Goal: Transaction & Acquisition: Purchase product/service

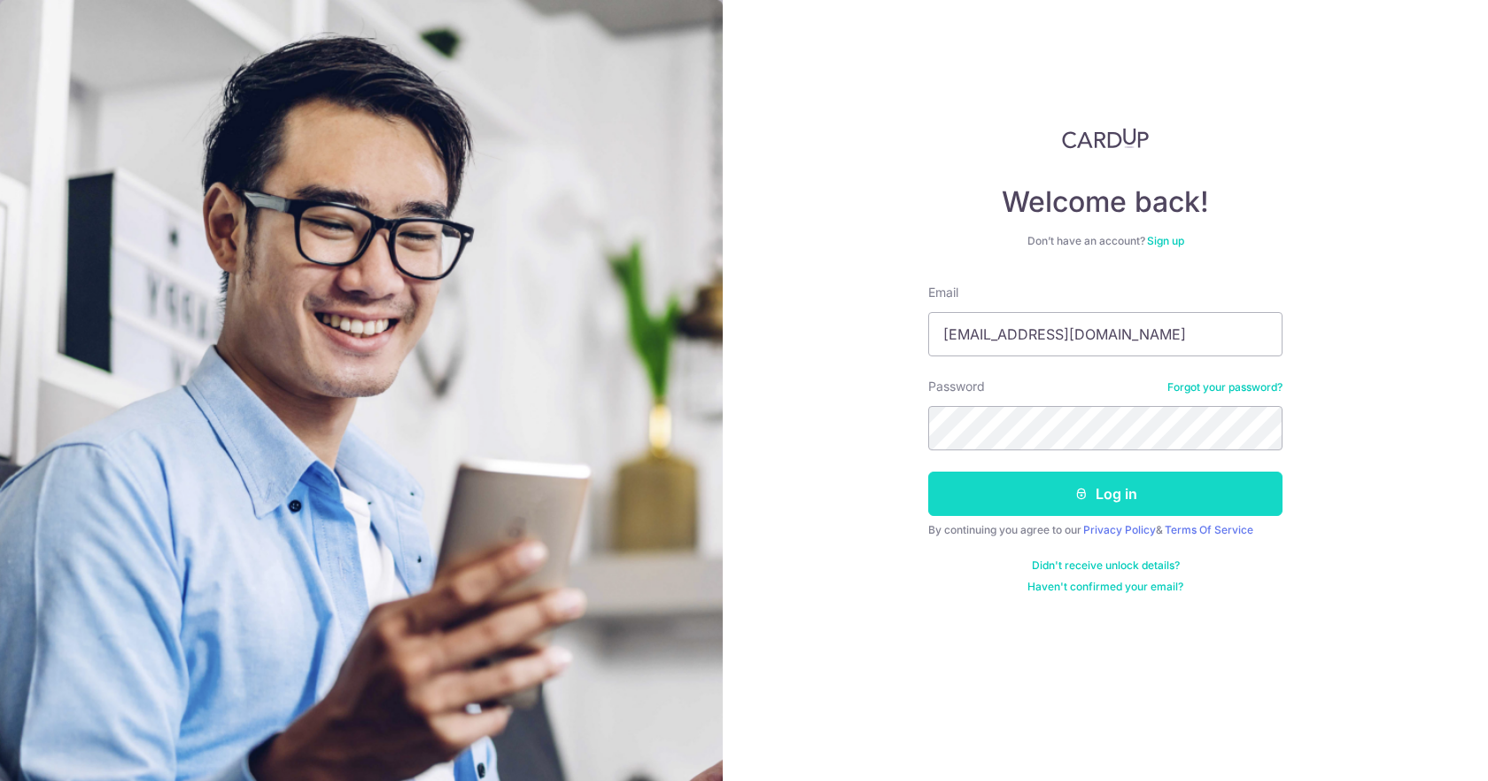
click at [1002, 481] on button "Log in" at bounding box center [1106, 493] width 354 height 44
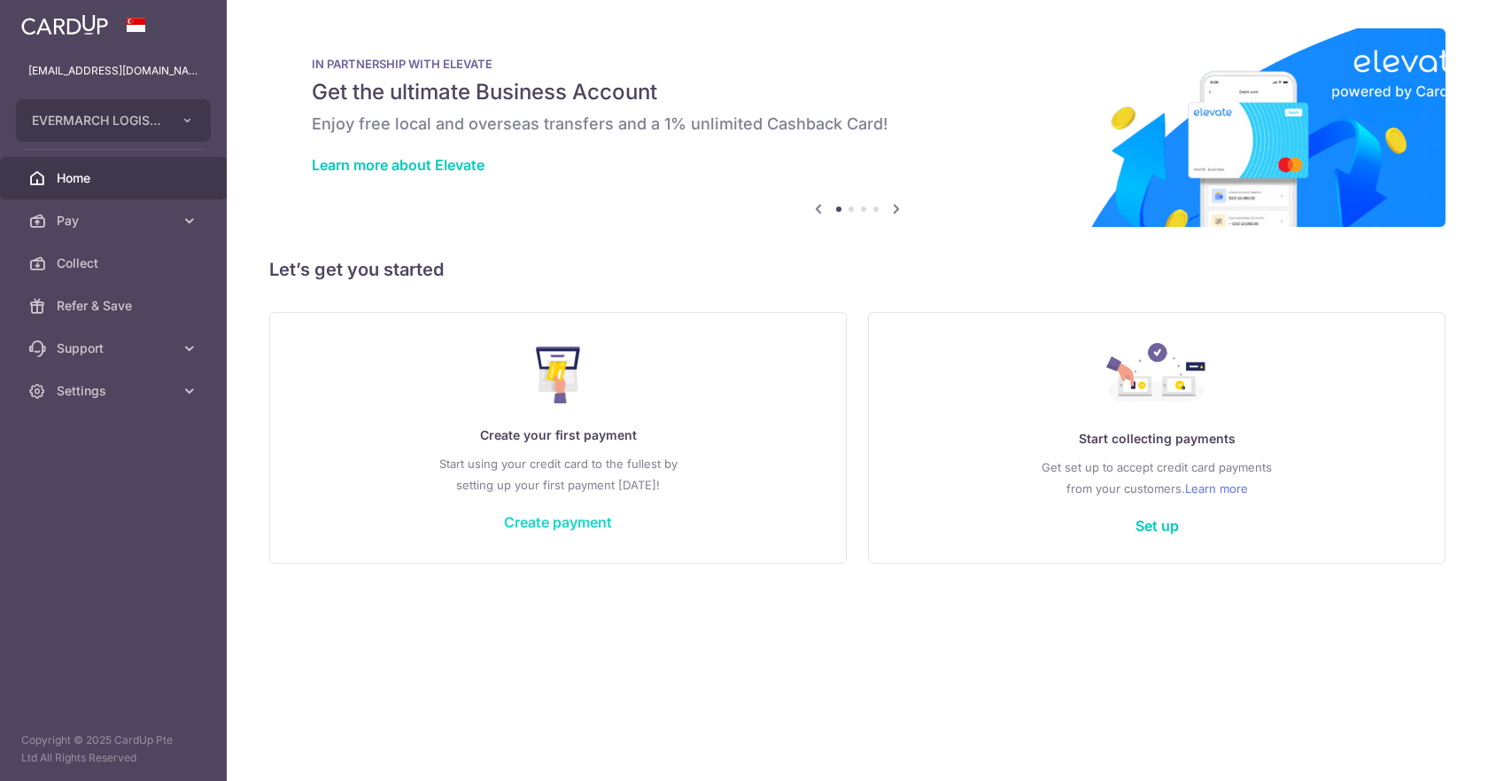
click at [590, 522] on link "Create payment" at bounding box center [558, 522] width 108 height 18
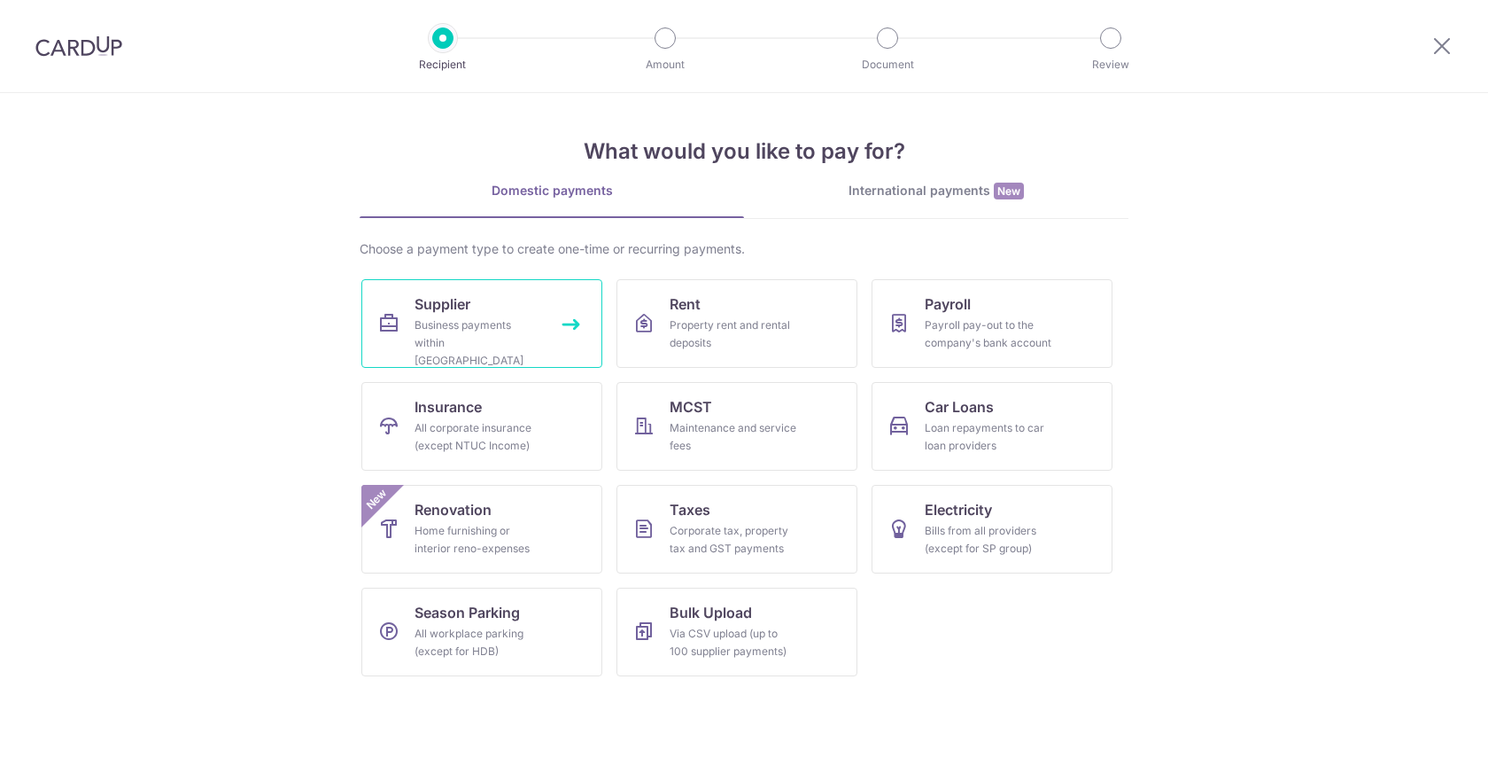
click at [455, 323] on div "Business payments within [GEOGRAPHIC_DATA]" at bounding box center [479, 342] width 128 height 53
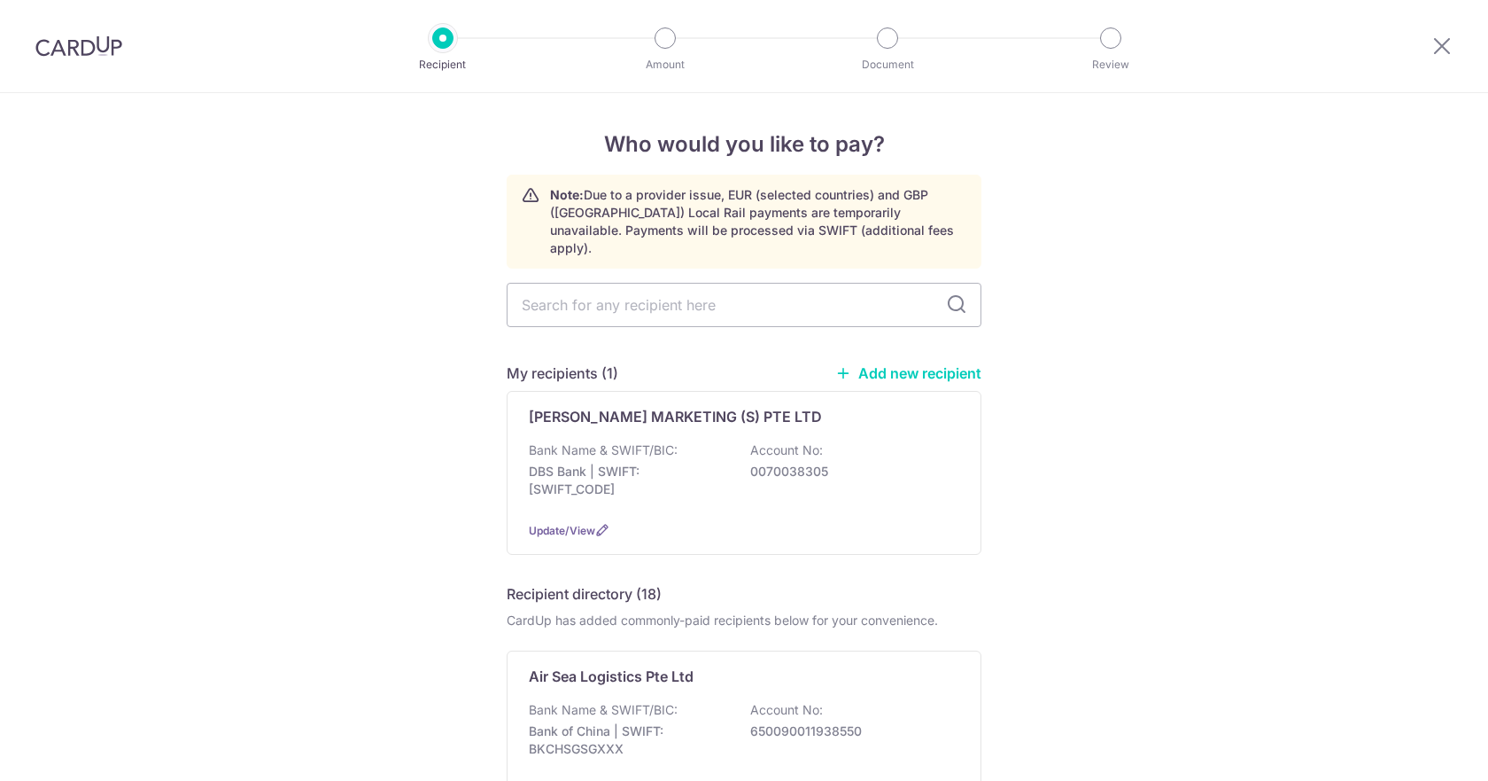
click at [890, 364] on link "Add new recipient" at bounding box center [908, 373] width 146 height 18
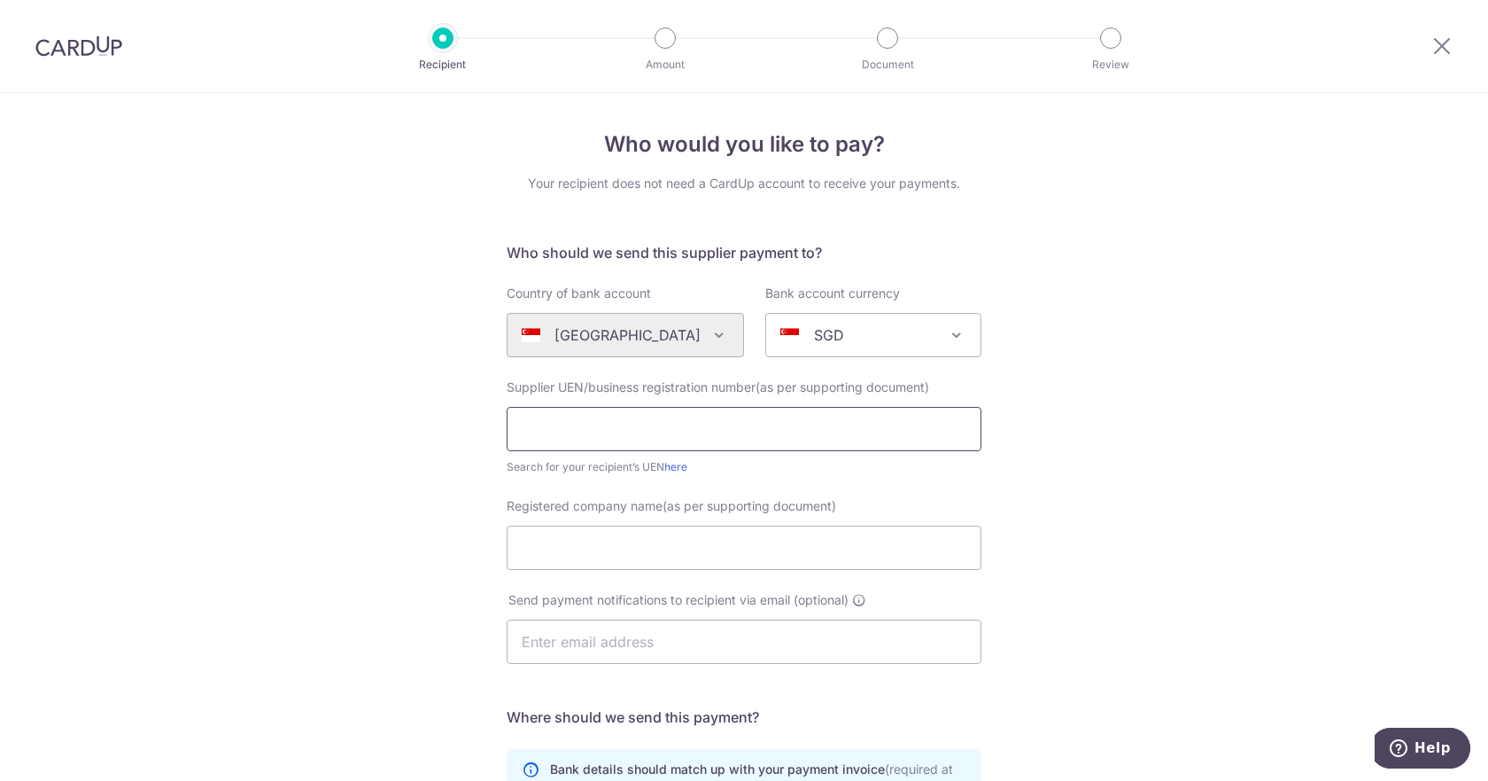
click at [658, 417] on input "text" at bounding box center [744, 429] width 475 height 44
type input "200410660N"
click at [672, 541] on input "Registered company name(as per supporting document)" at bounding box center [744, 547] width 475 height 44
type input "SALESFORCE.COM SINGAPORE PTE LTD"
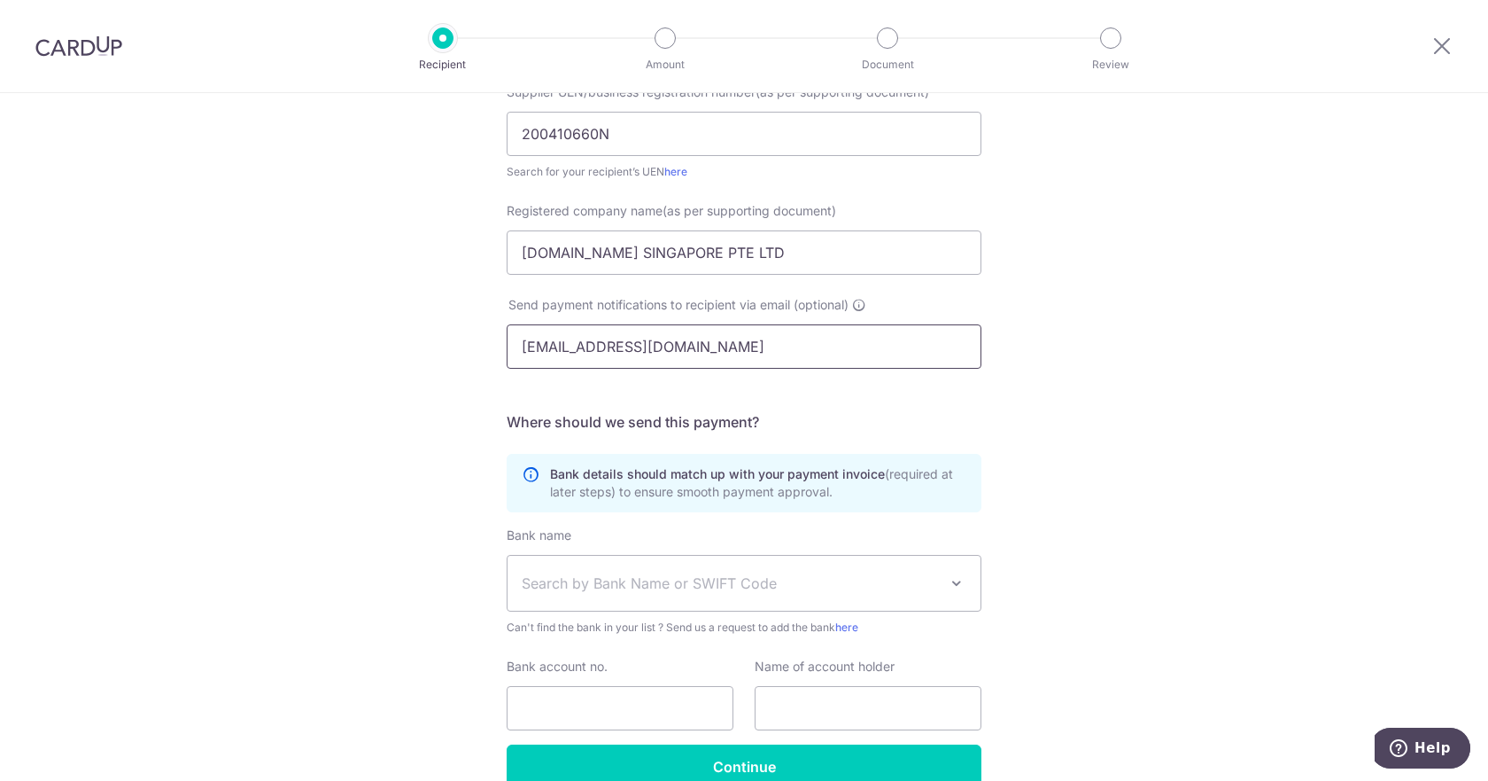
type input "joy.c@evermarch.com.sg"
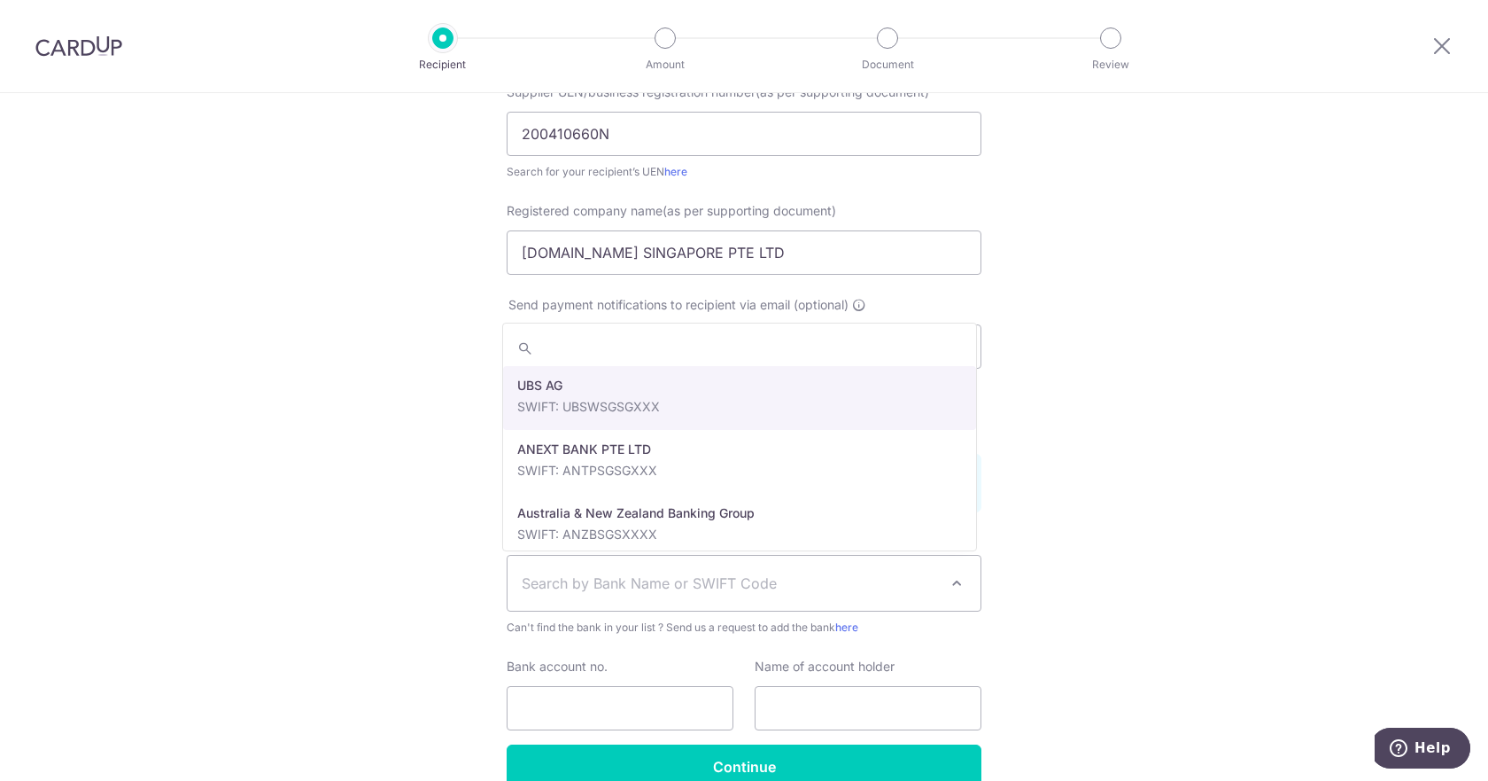
click at [668, 576] on span "Search by Bank Name or SWIFT Code" at bounding box center [730, 582] width 416 height 21
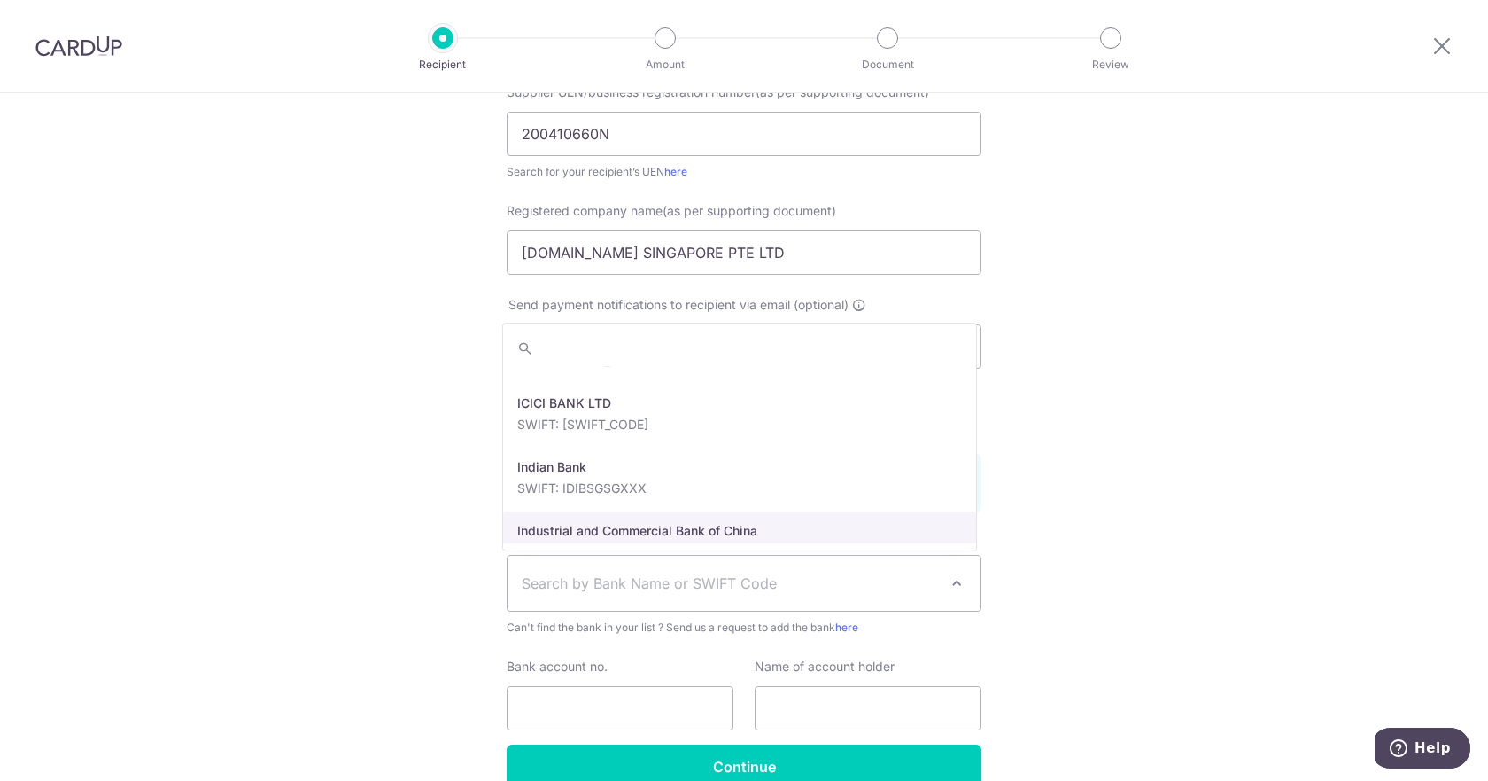
scroll to position [2363, 0]
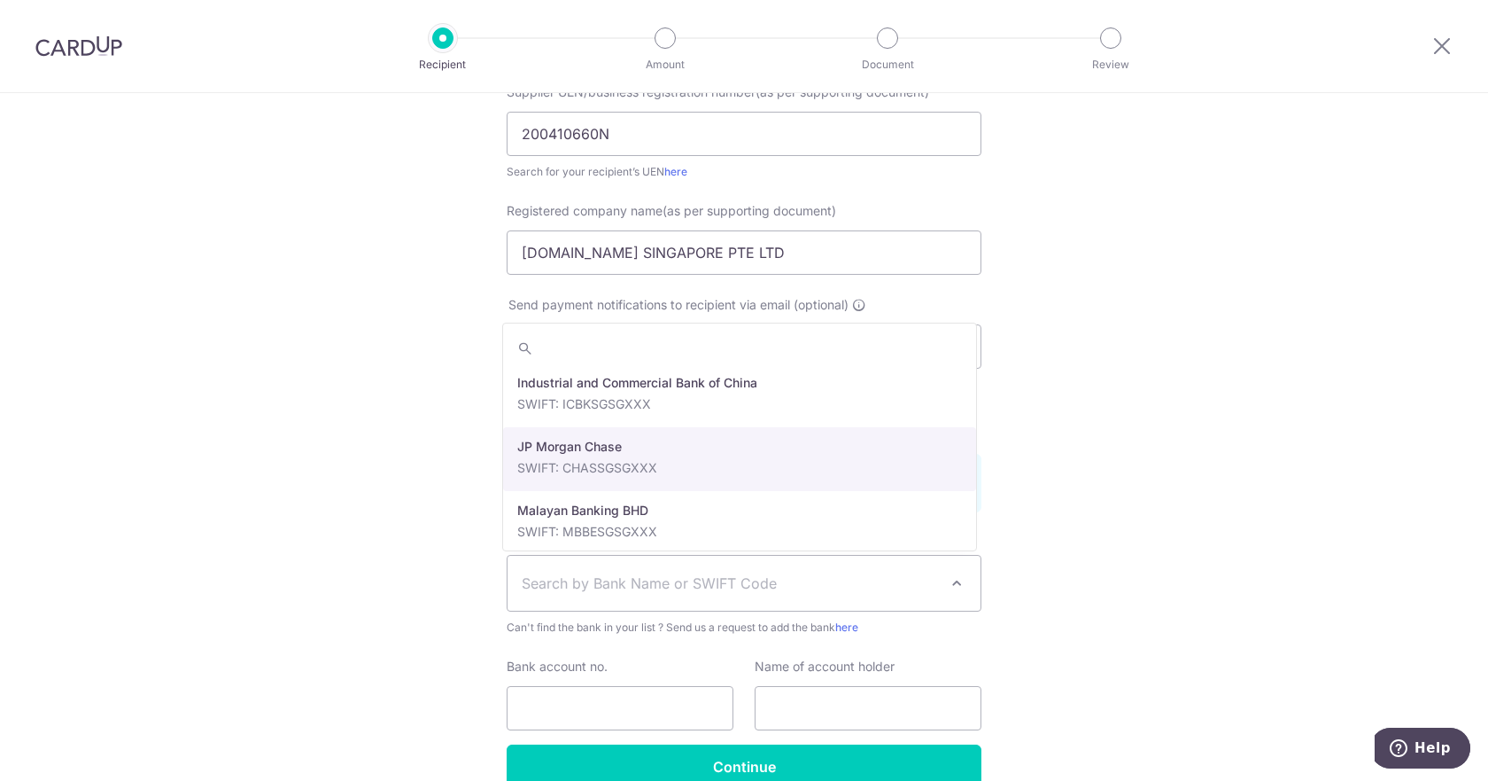
select select "22"
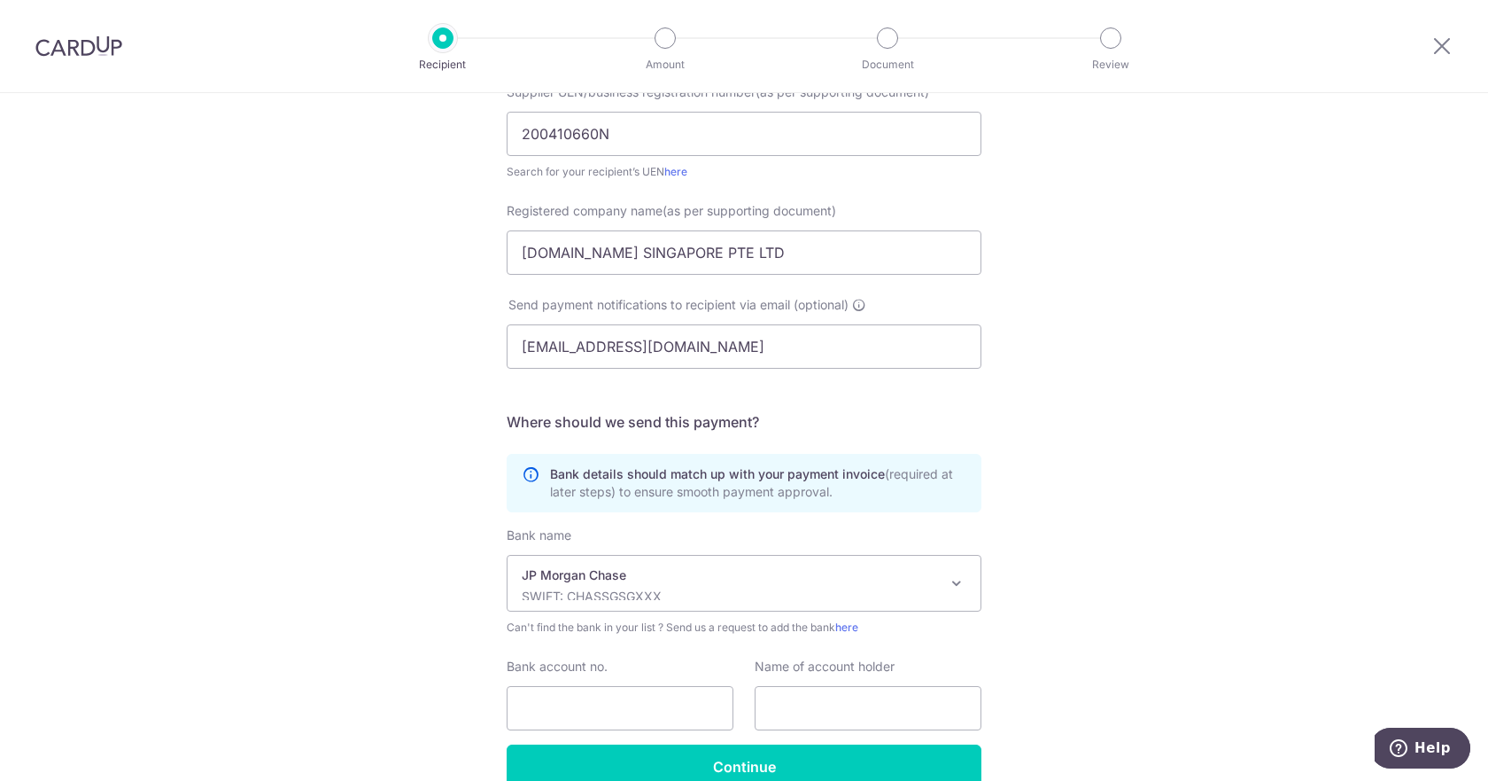
scroll to position [386, 0]
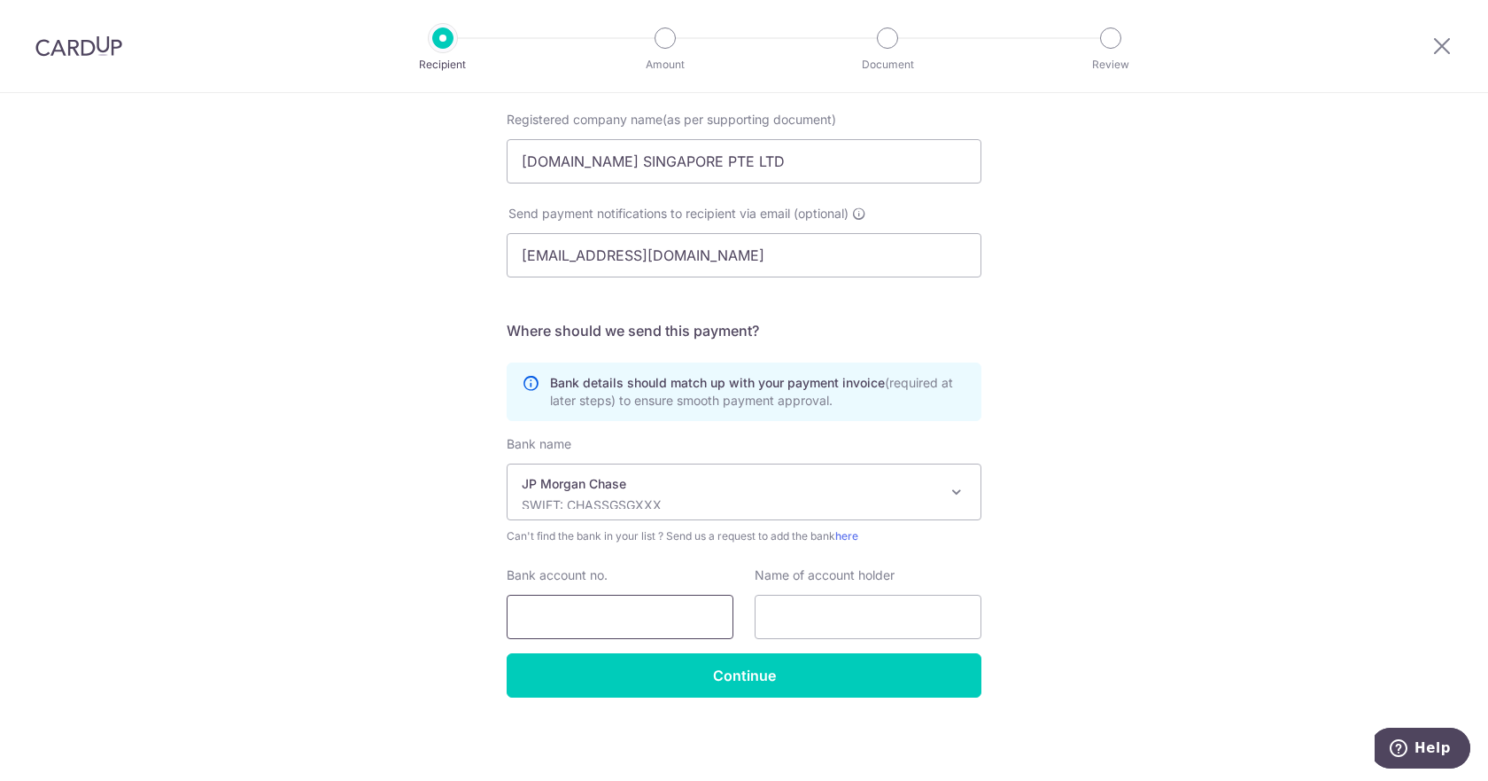
click at [620, 610] on input "Bank account no." at bounding box center [620, 617] width 227 height 44
type input "8830048595"
type input "s"
type input "A"
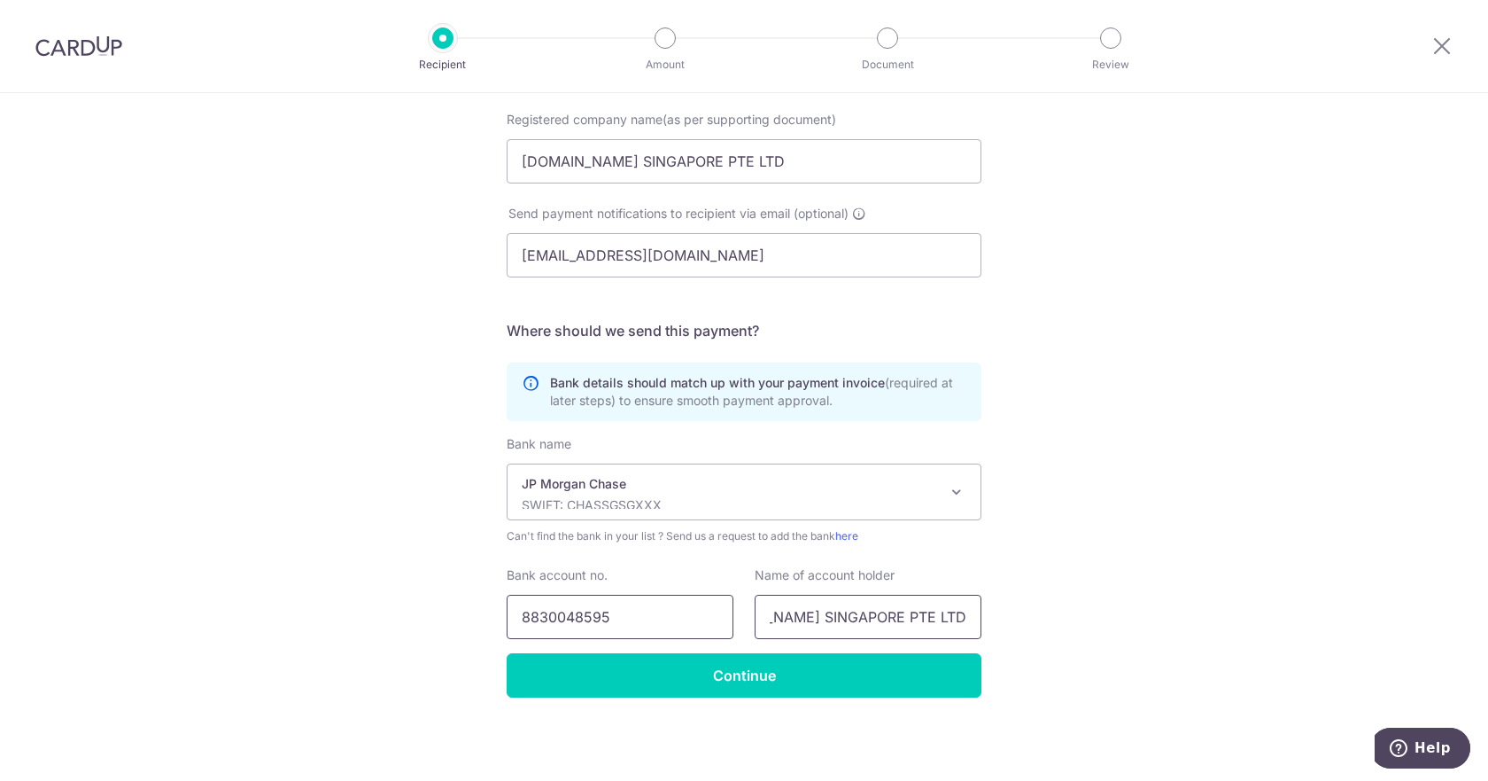
type input "SALESFORCE.COM SINGAPORE PTE LTD"
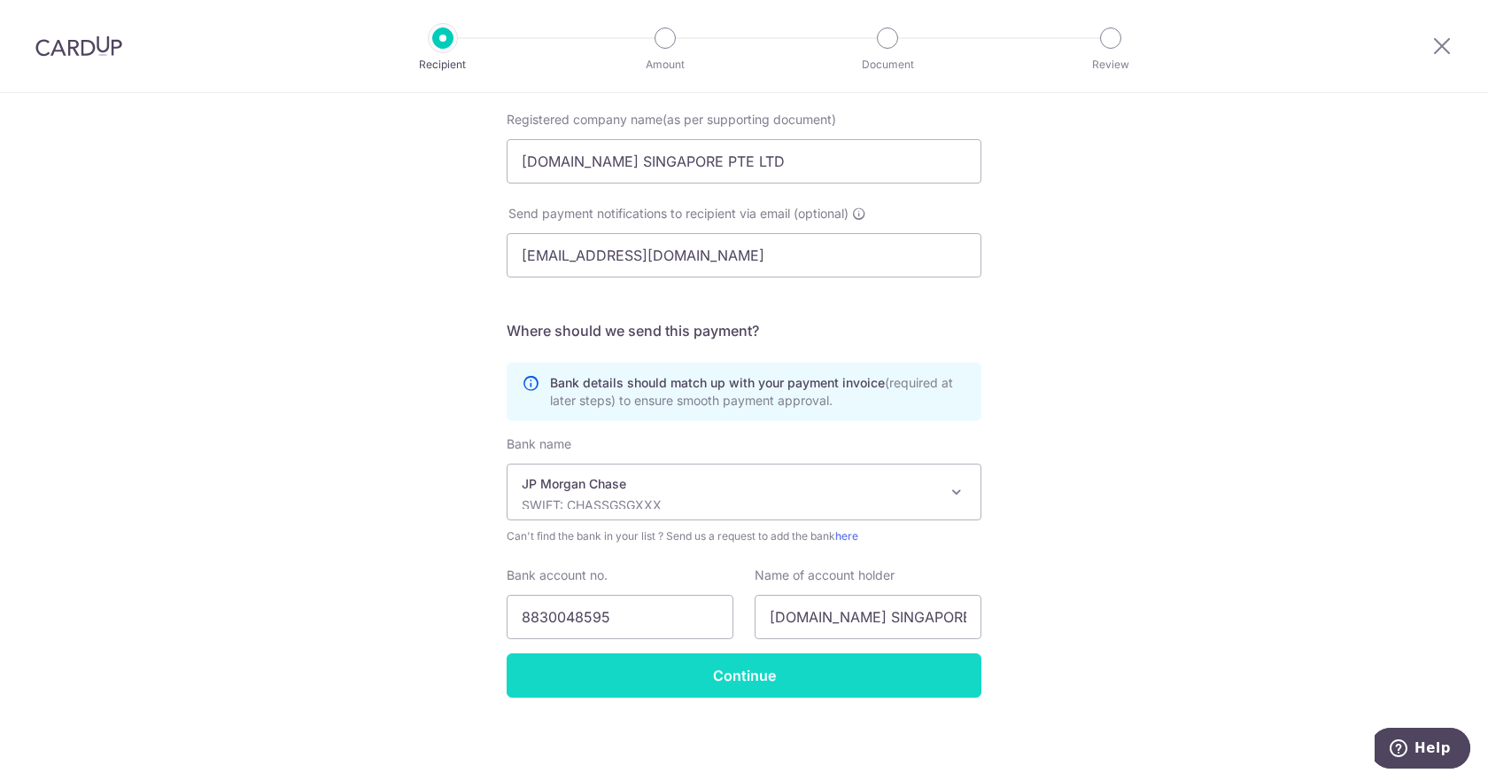
click at [765, 674] on input "Continue" at bounding box center [744, 675] width 475 height 44
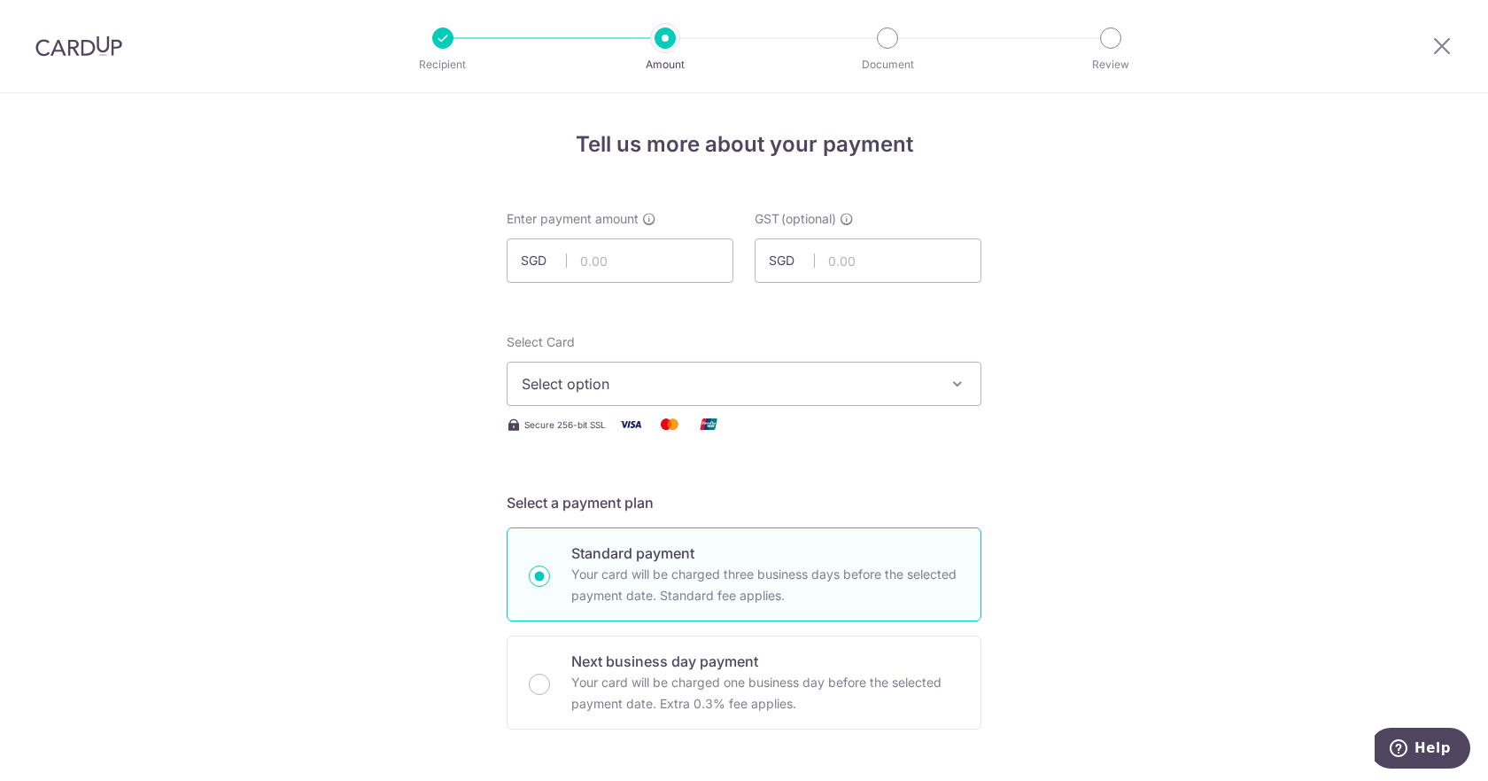
click at [922, 392] on span "Select option" at bounding box center [728, 383] width 413 height 21
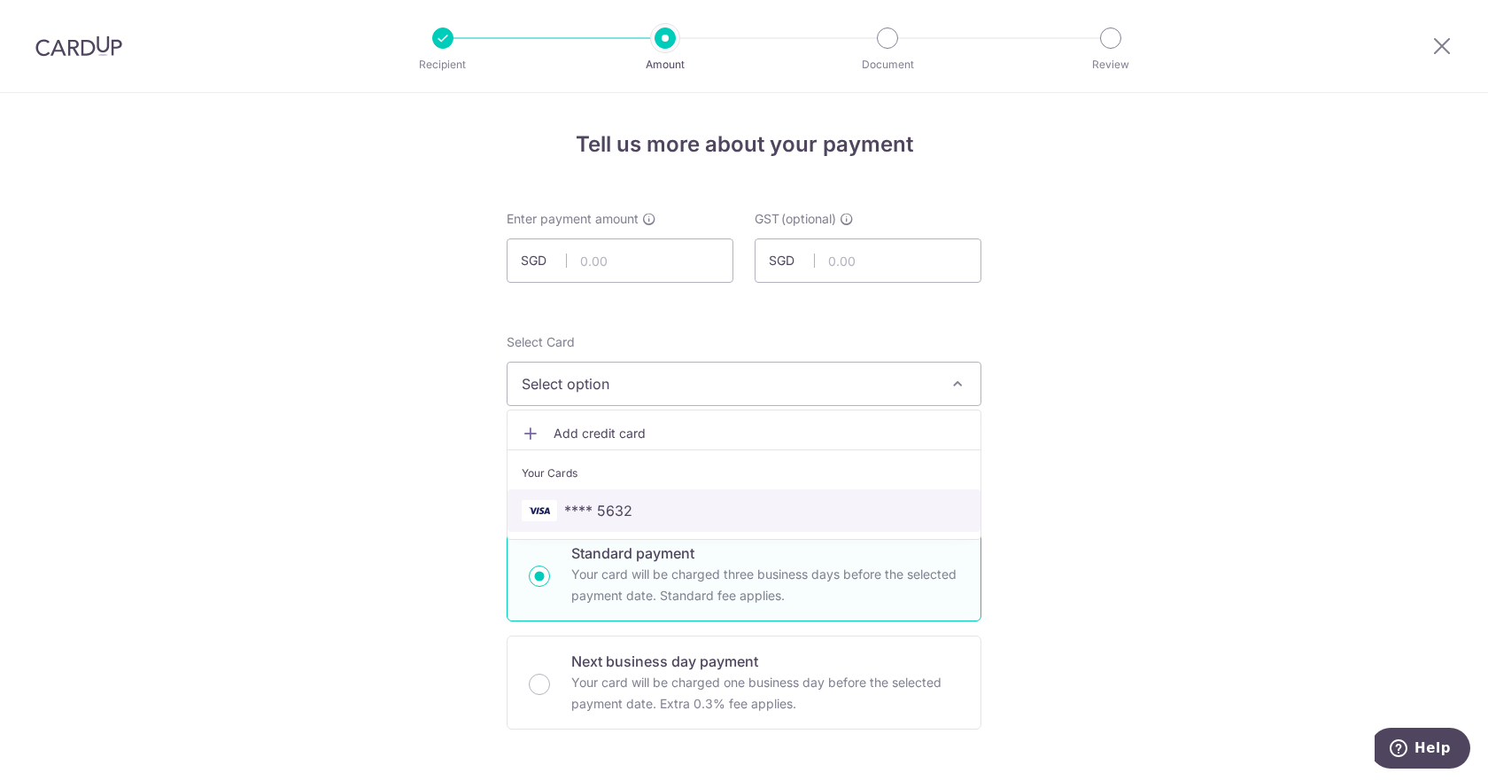
click at [684, 501] on span "**** 5632" at bounding box center [744, 510] width 445 height 21
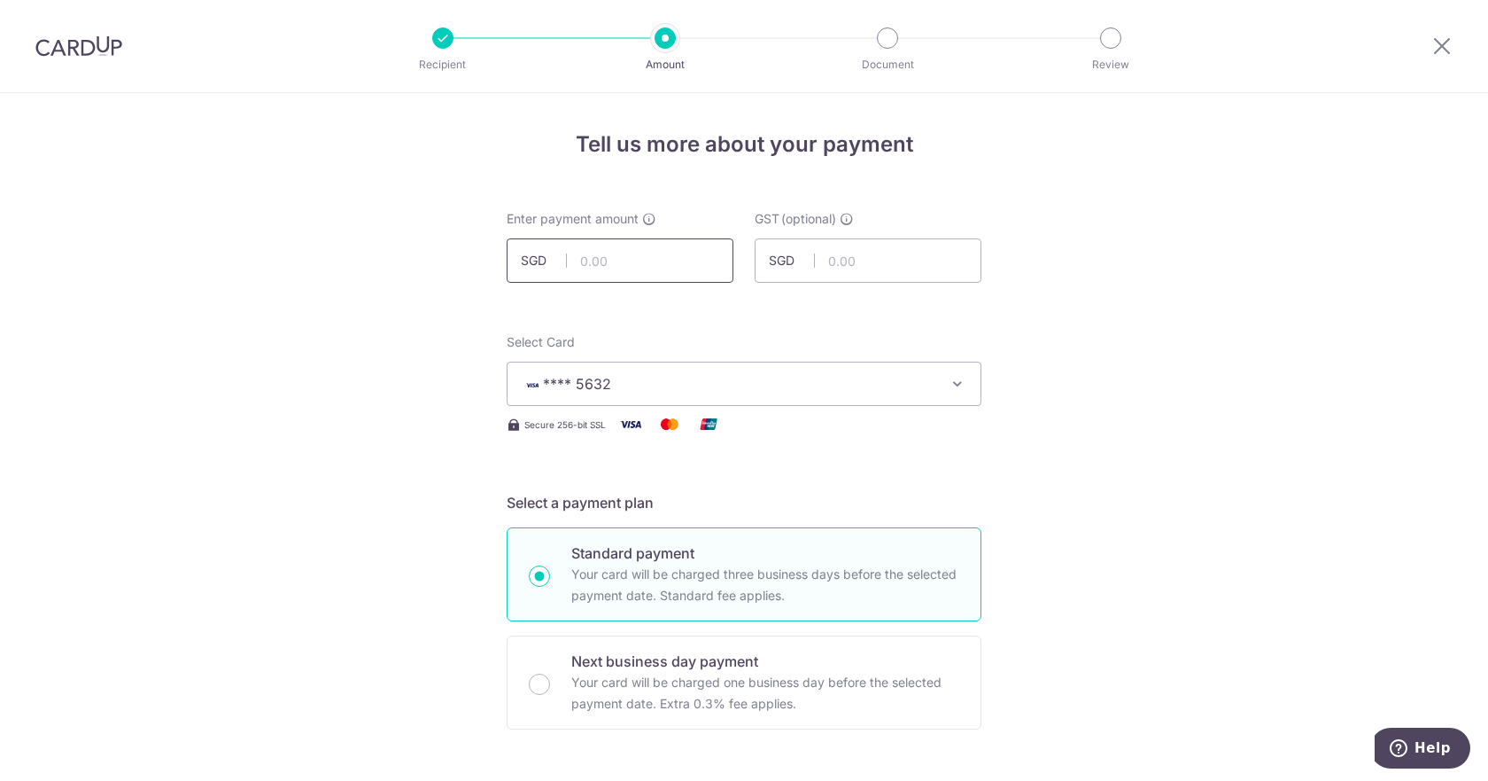
click at [634, 253] on input "text" at bounding box center [620, 260] width 227 height 44
click at [608, 267] on input "text" at bounding box center [620, 260] width 227 height 44
type input "2,239.82"
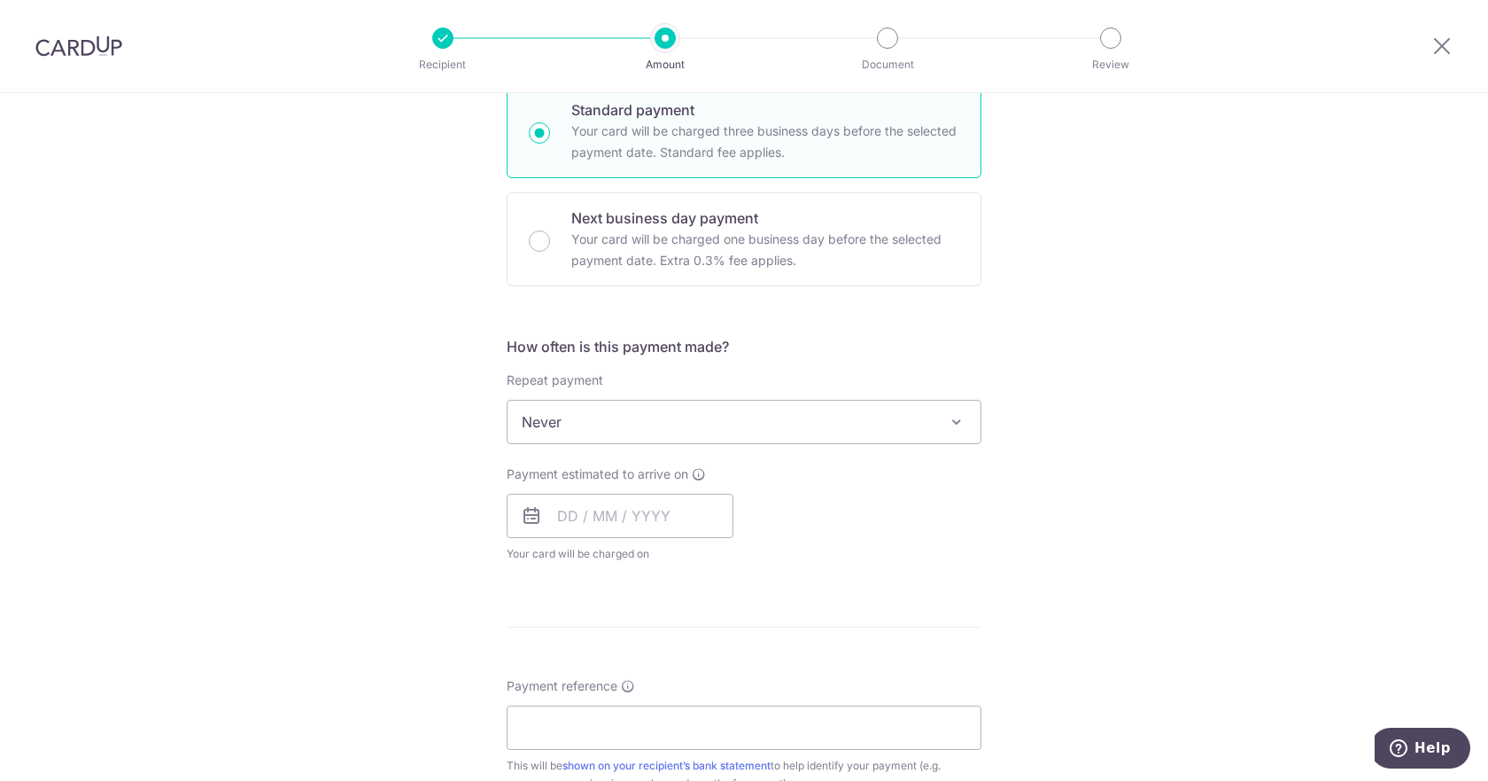
scroll to position [738, 0]
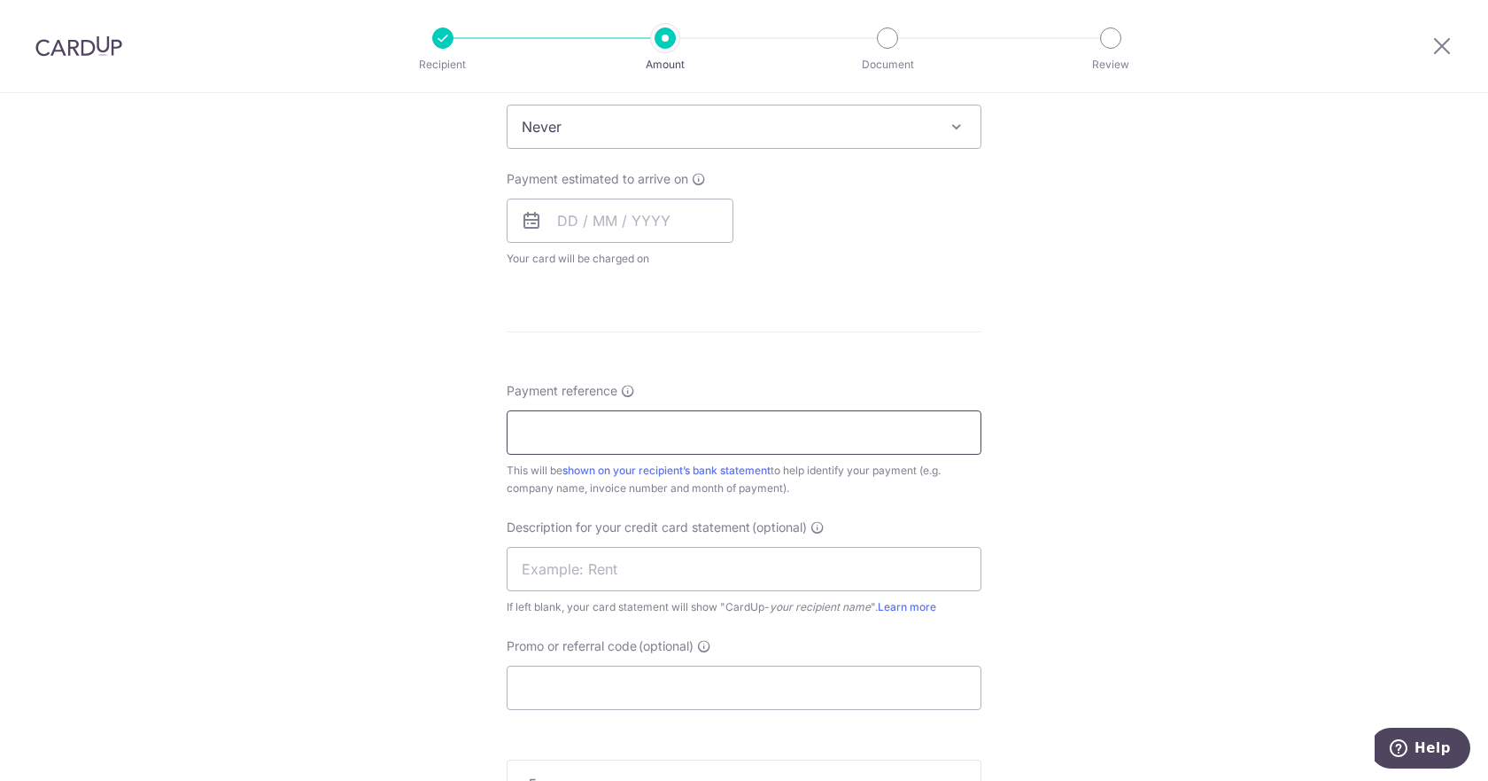
click at [664, 423] on input "Payment reference" at bounding box center [744, 432] width 475 height 44
type input "INV 34380393"
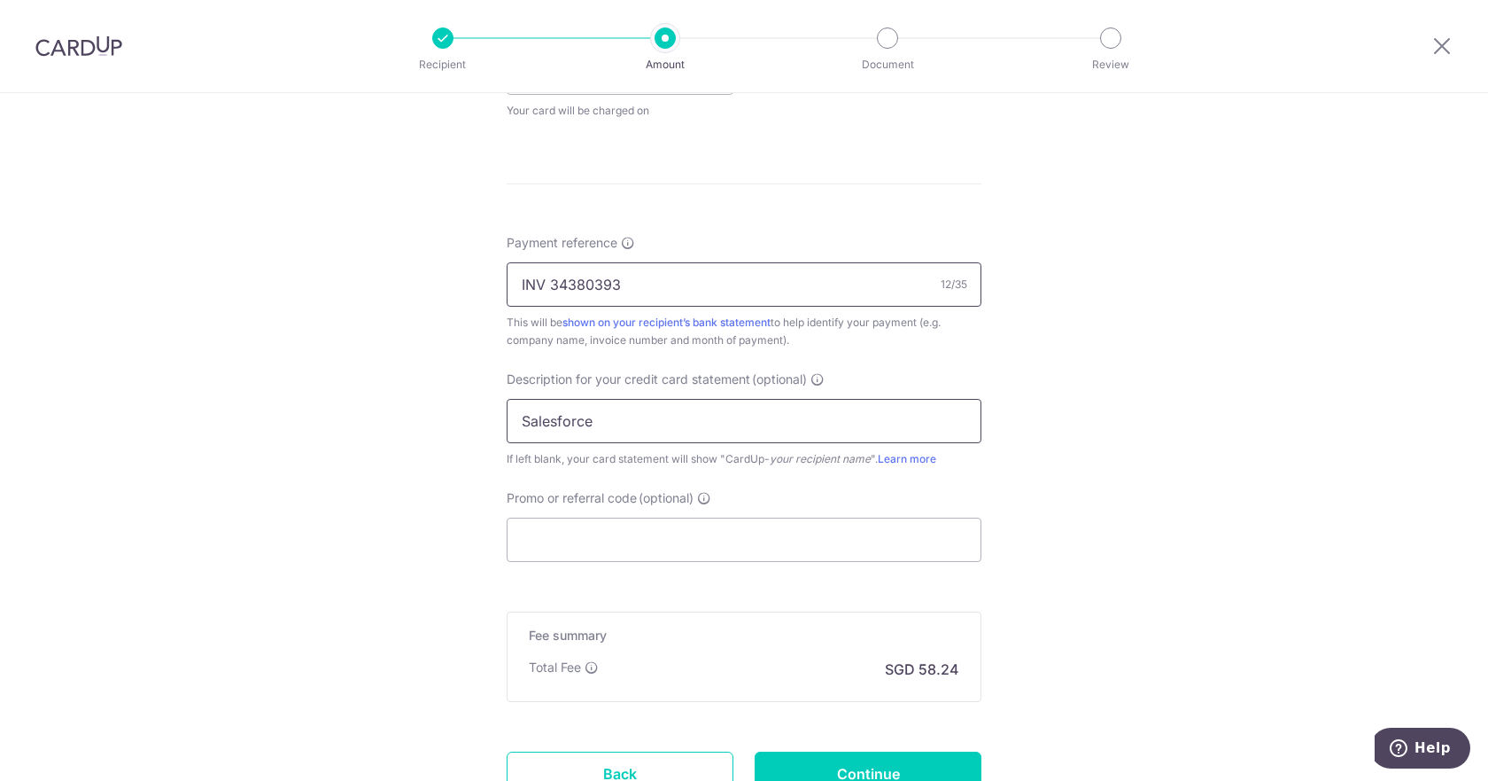
type input "Salesforce"
click at [517, 285] on input "INV 34380393" at bounding box center [744, 284] width 475 height 44
click at [625, 288] on input "Evermarch INV 34380393" at bounding box center [744, 284] width 475 height 44
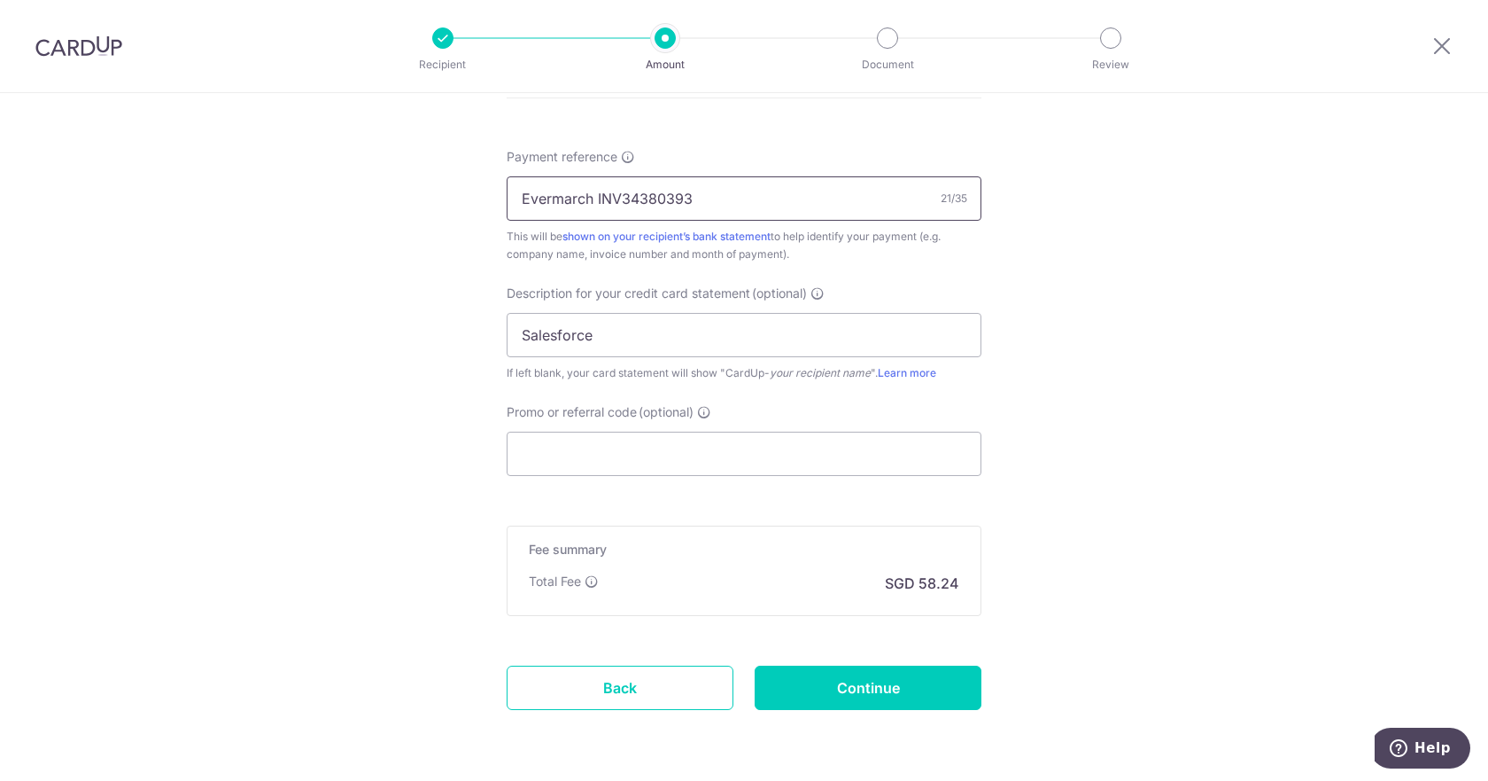
scroll to position [1034, 0]
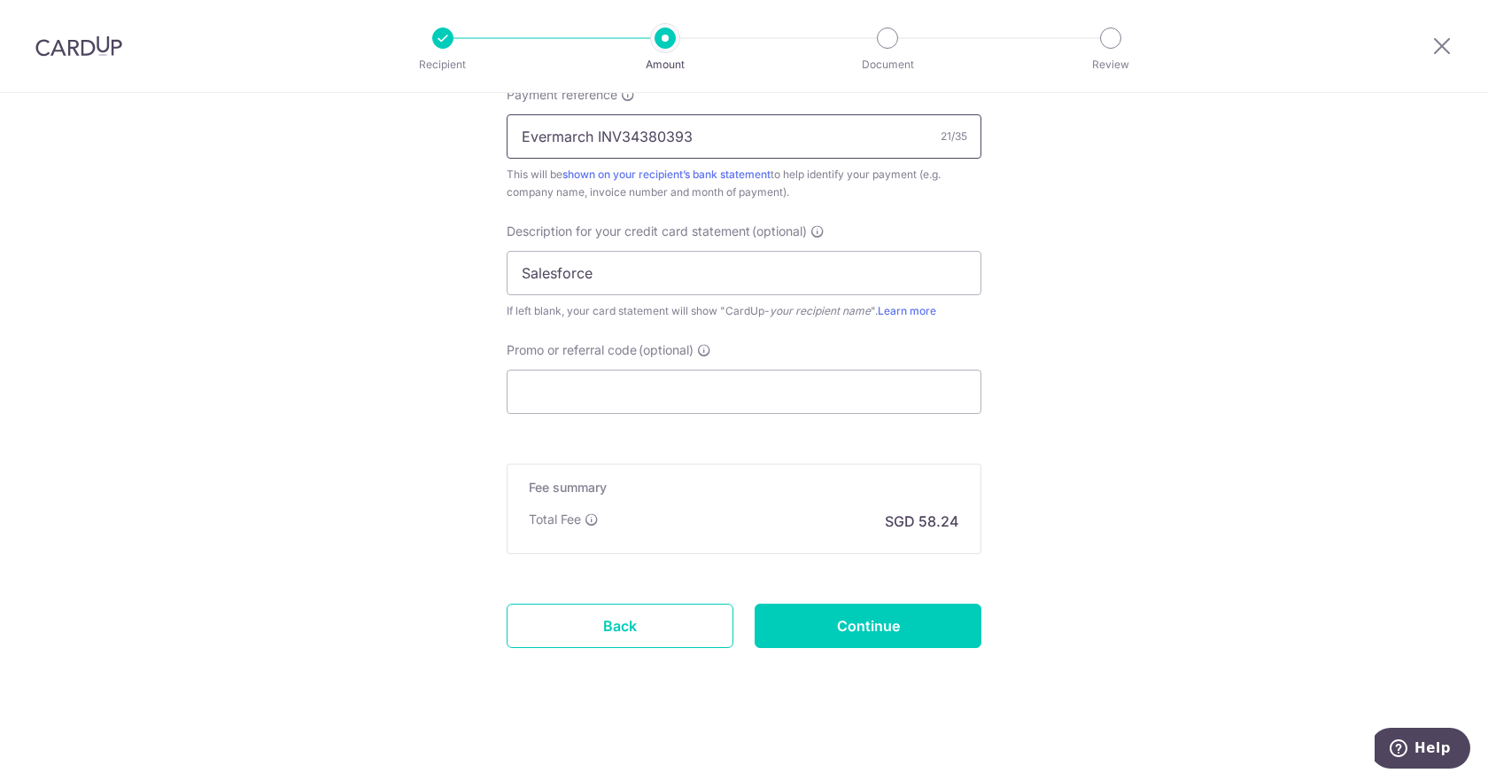
type input "Evermarch INV34380393"
click at [828, 619] on input "Continue" at bounding box center [868, 625] width 227 height 44
type input "Create Schedule"
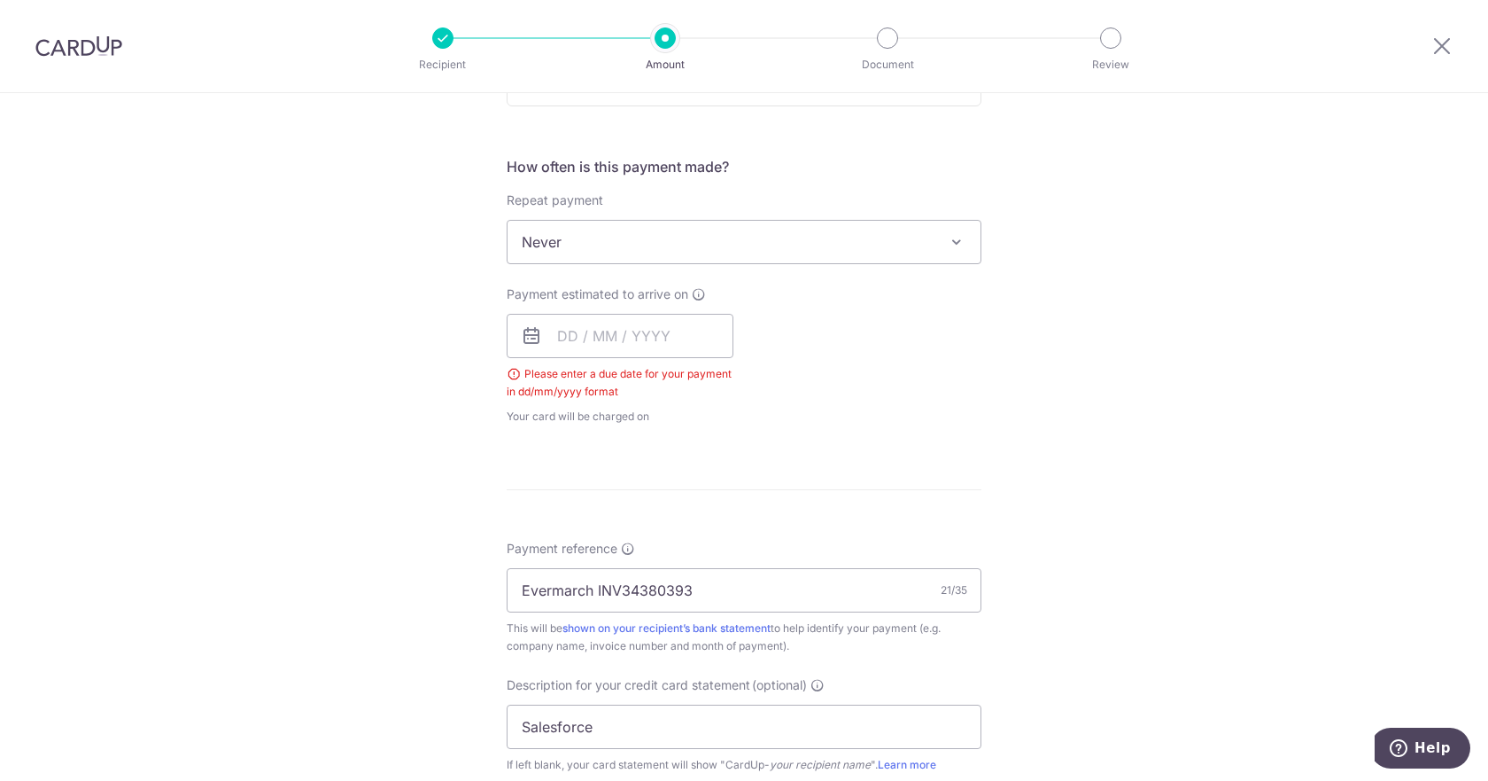
scroll to position [600, 0]
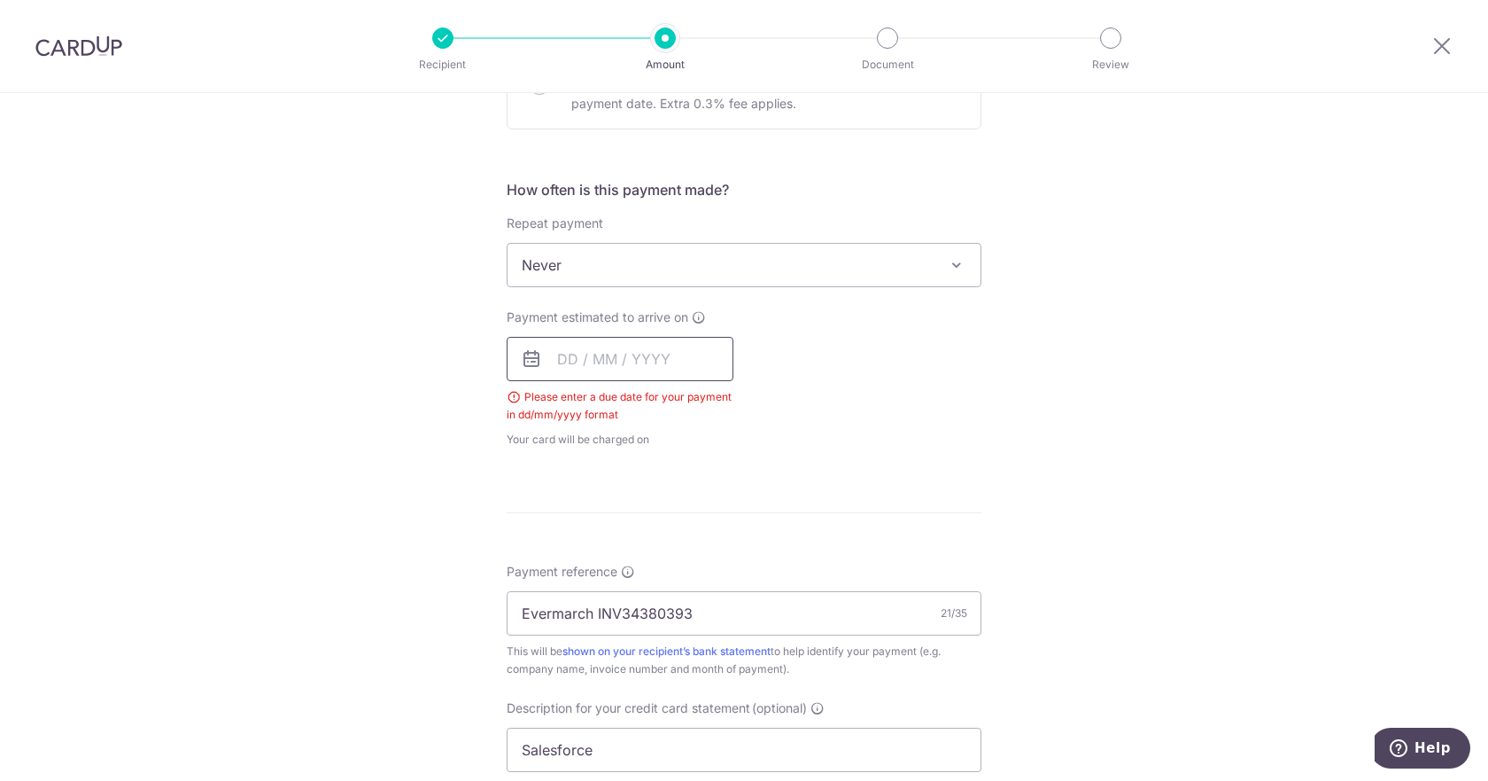
click at [561, 369] on input "text" at bounding box center [620, 359] width 227 height 44
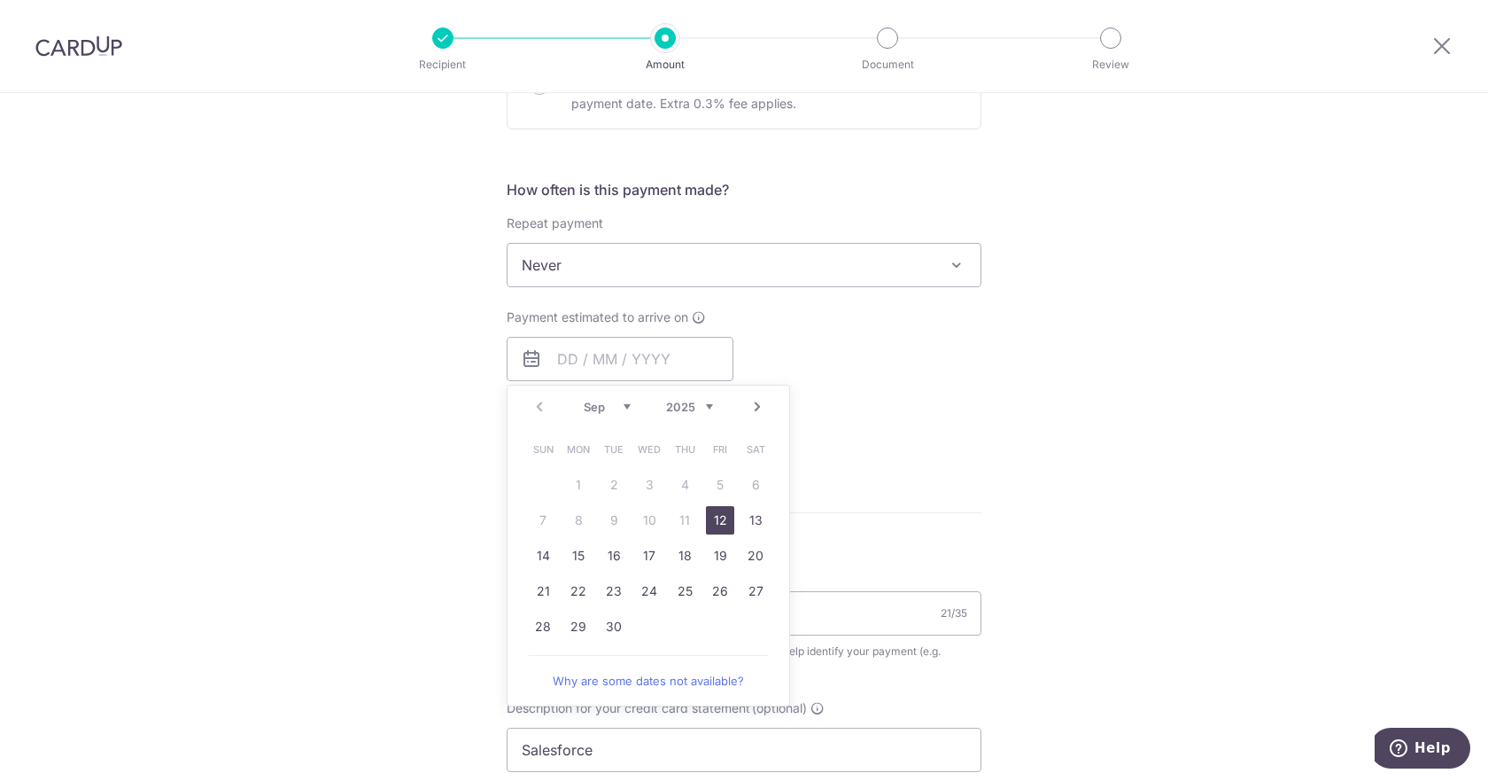
click at [706, 519] on link "12" at bounding box center [720, 520] width 28 height 28
type input "12/09/2025"
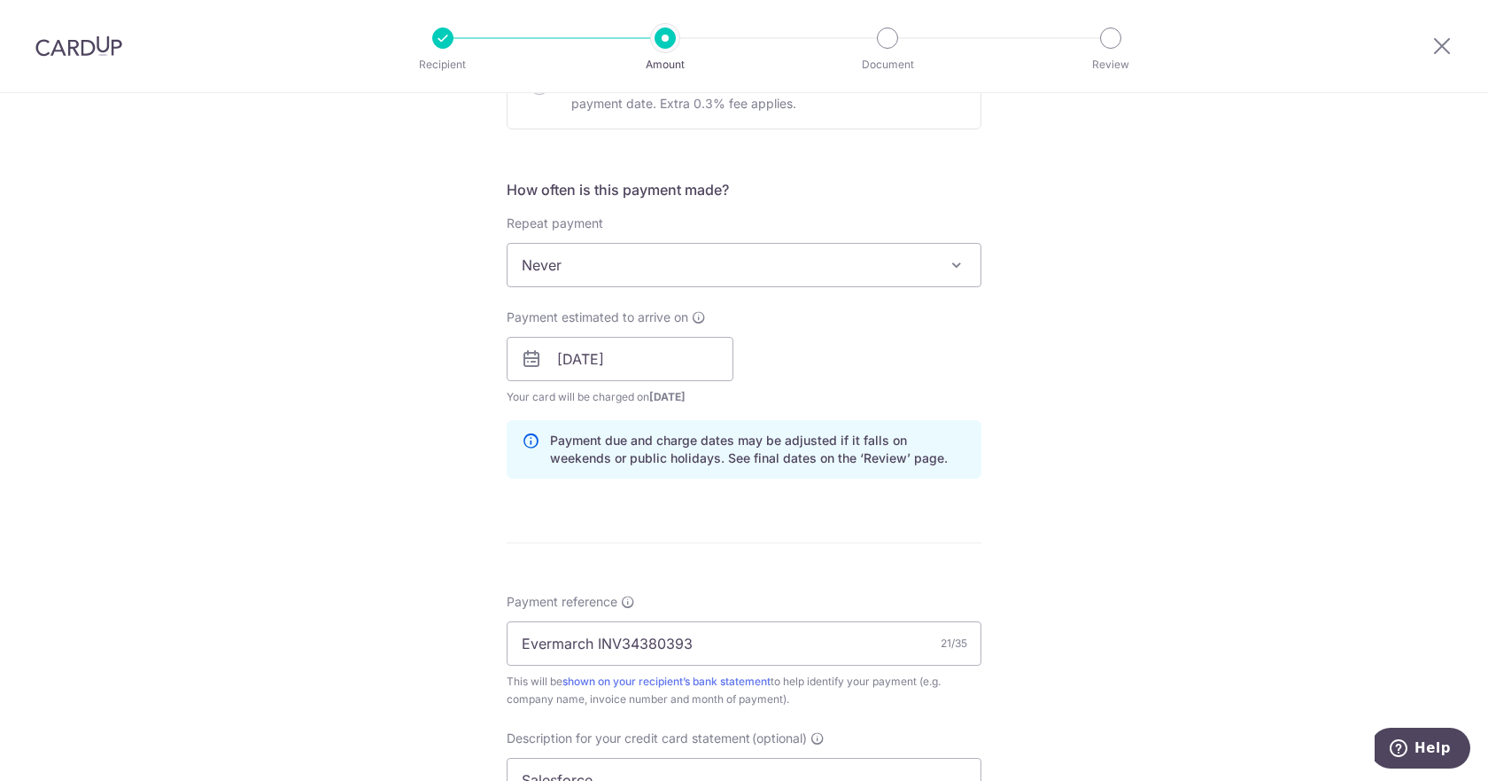
click at [282, 371] on div "Tell us more about your payment Enter payment amount SGD 2,239.82 2239.82 GST (…" at bounding box center [744, 390] width 1488 height 1794
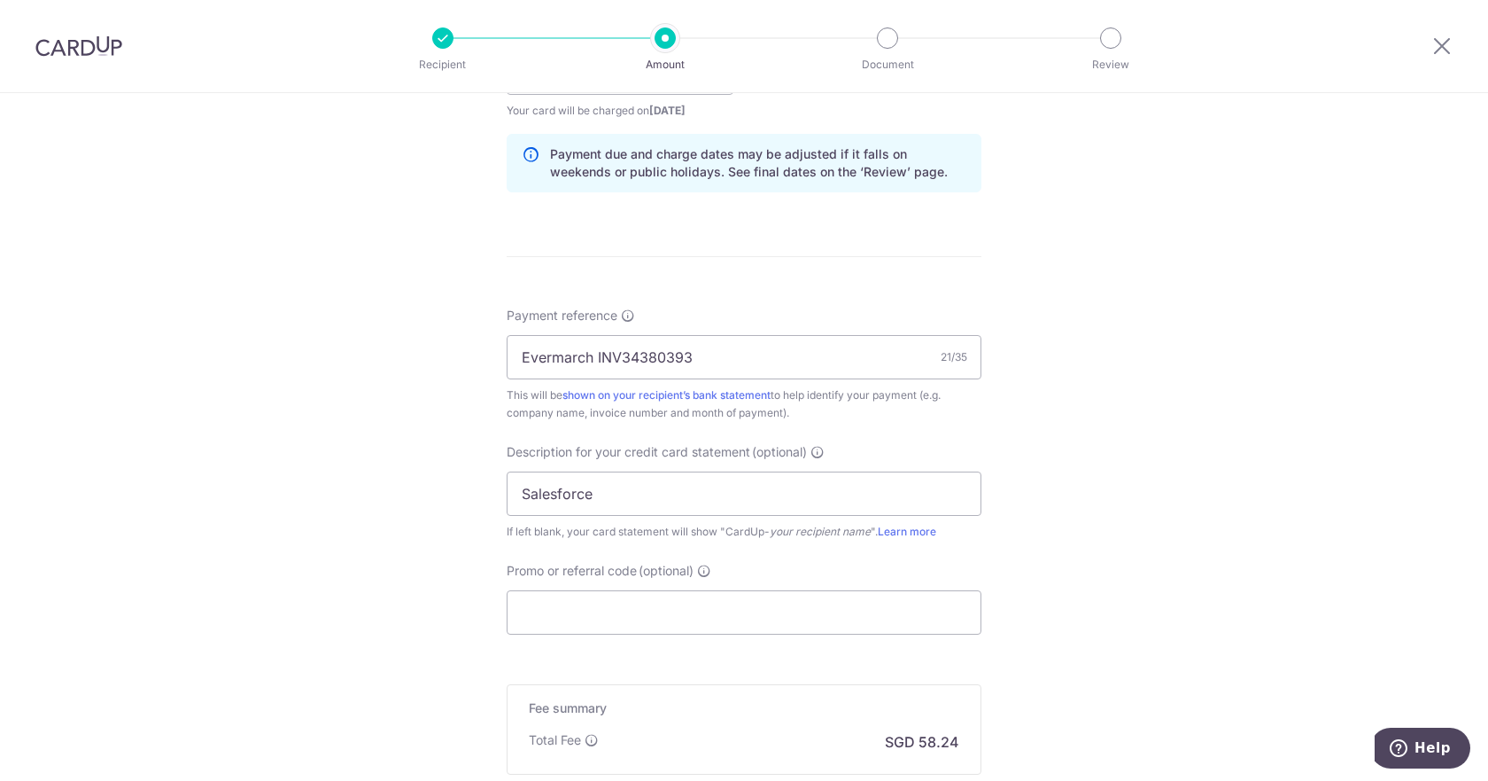
scroll to position [1107, 0]
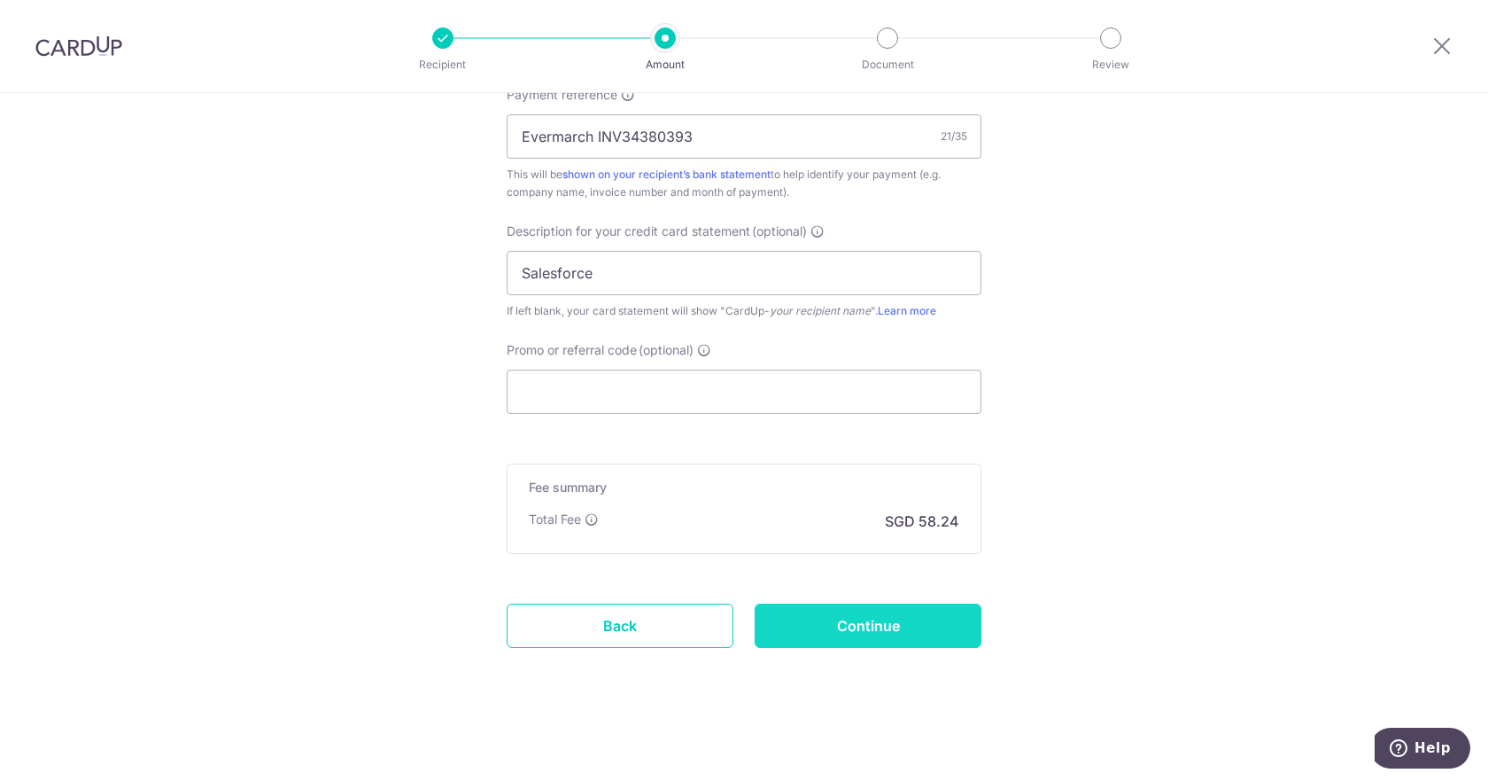
click at [864, 625] on input "Continue" at bounding box center [868, 625] width 227 height 44
type input "Create Schedule"
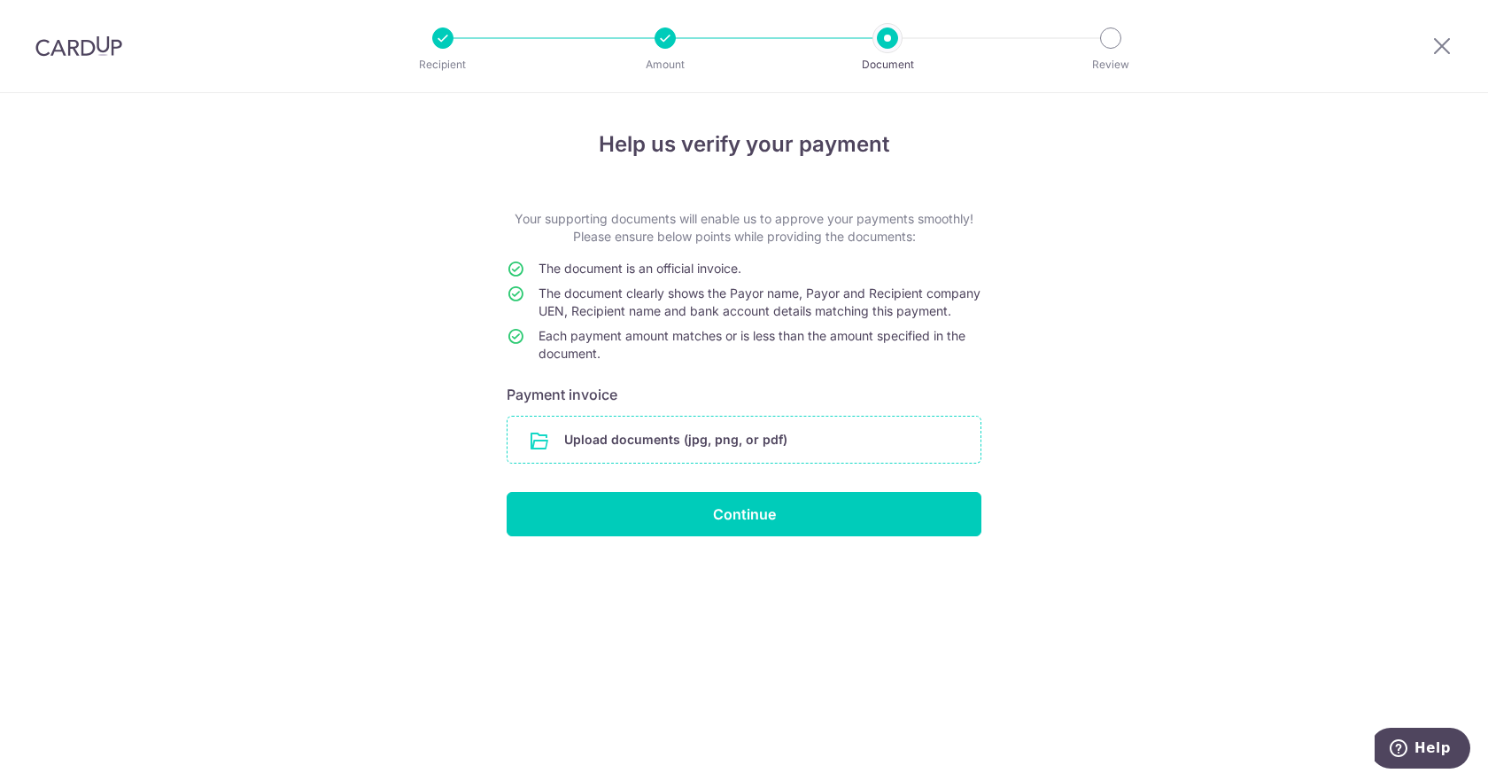
click at [695, 458] on input "file" at bounding box center [744, 439] width 473 height 46
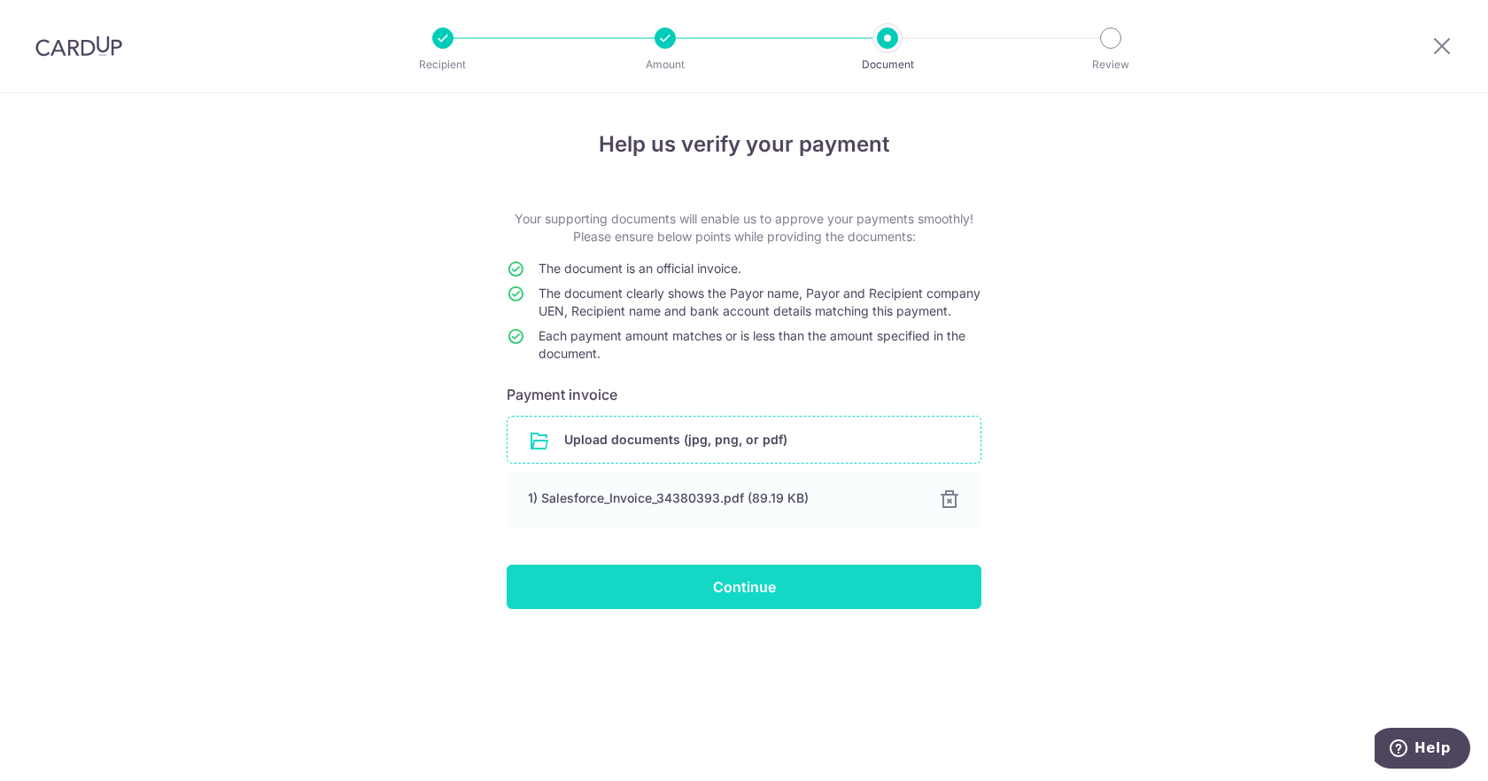
click at [729, 599] on input "Continue" at bounding box center [744, 586] width 475 height 44
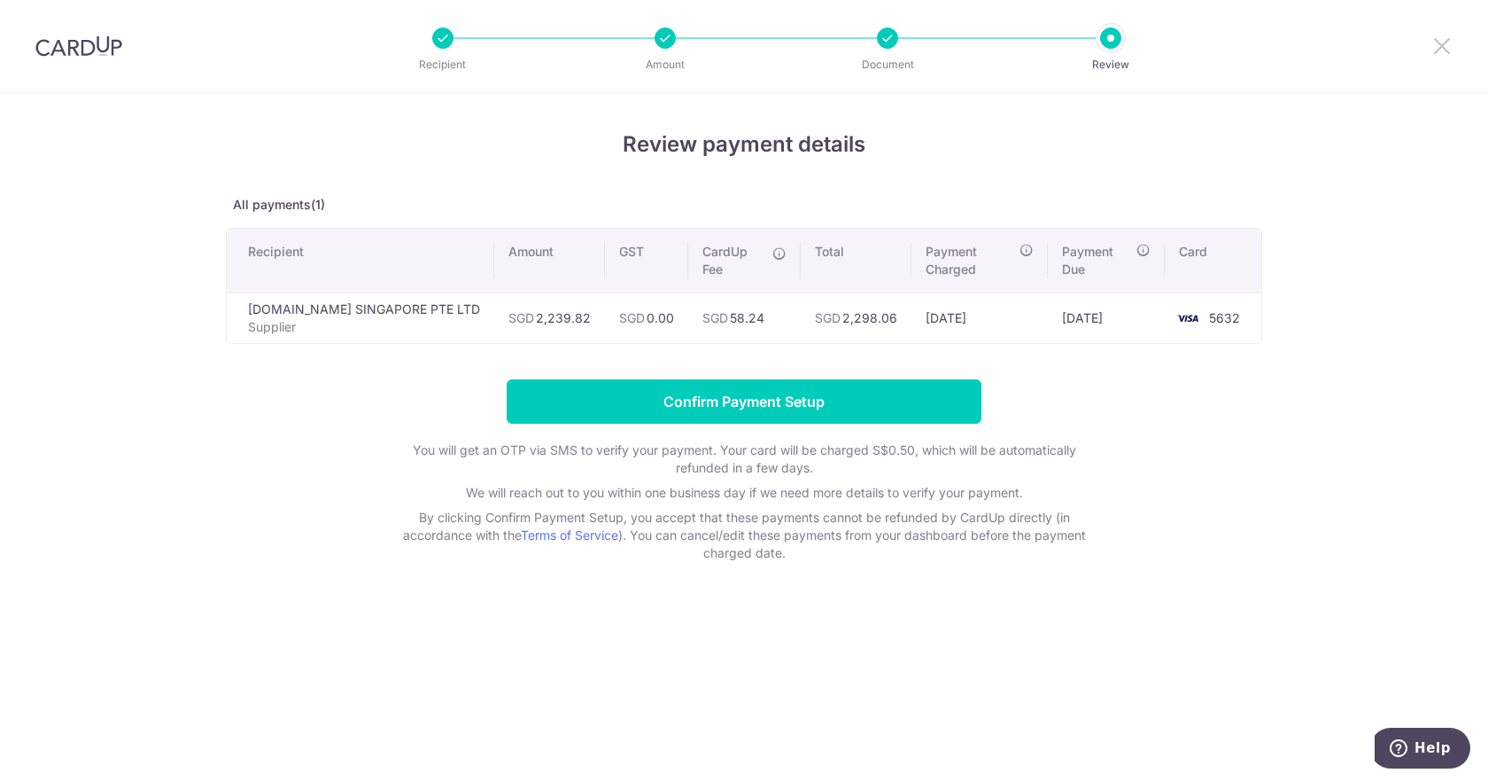
click at [1442, 41] on icon at bounding box center [1442, 46] width 21 height 22
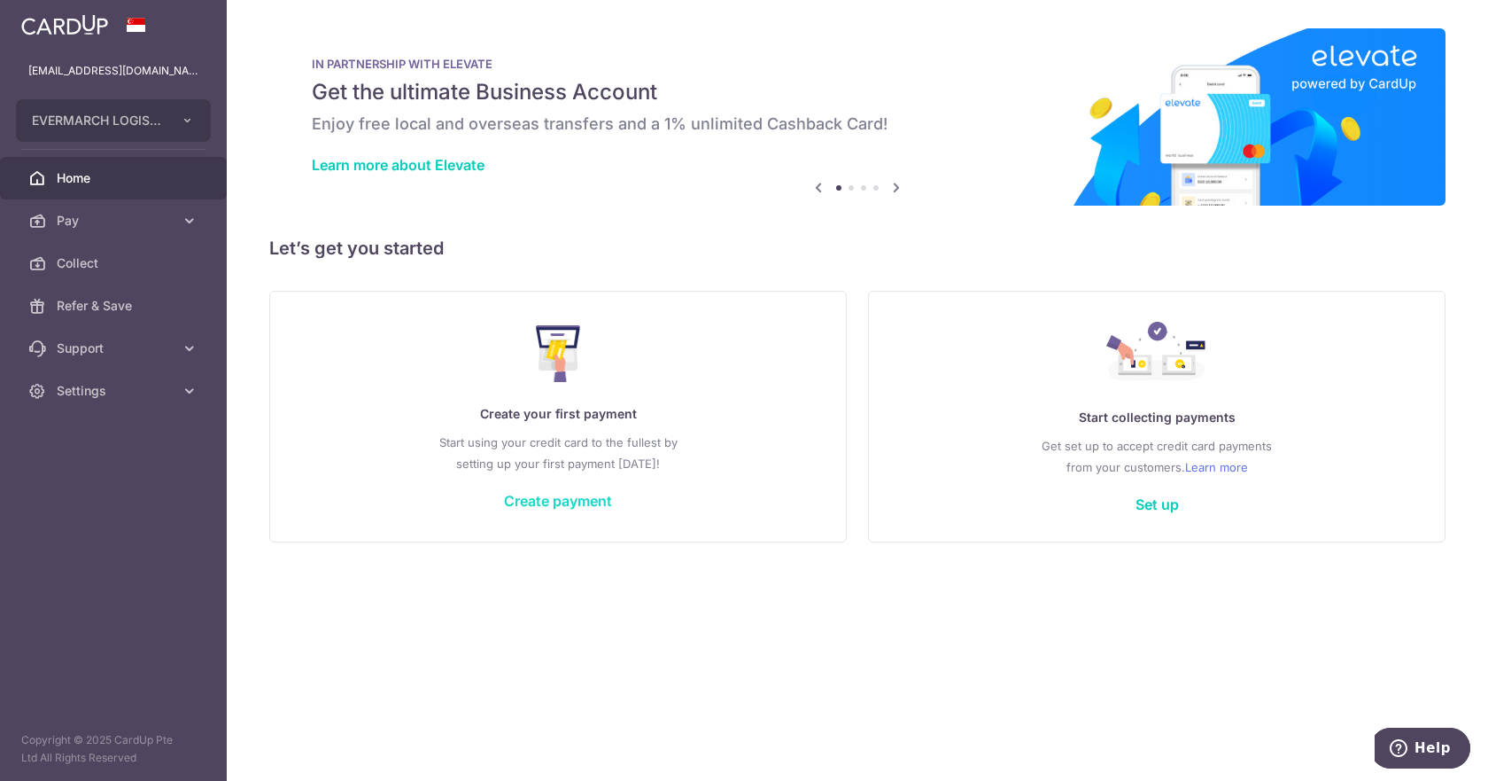
click at [533, 509] on link "Create payment" at bounding box center [558, 501] width 108 height 18
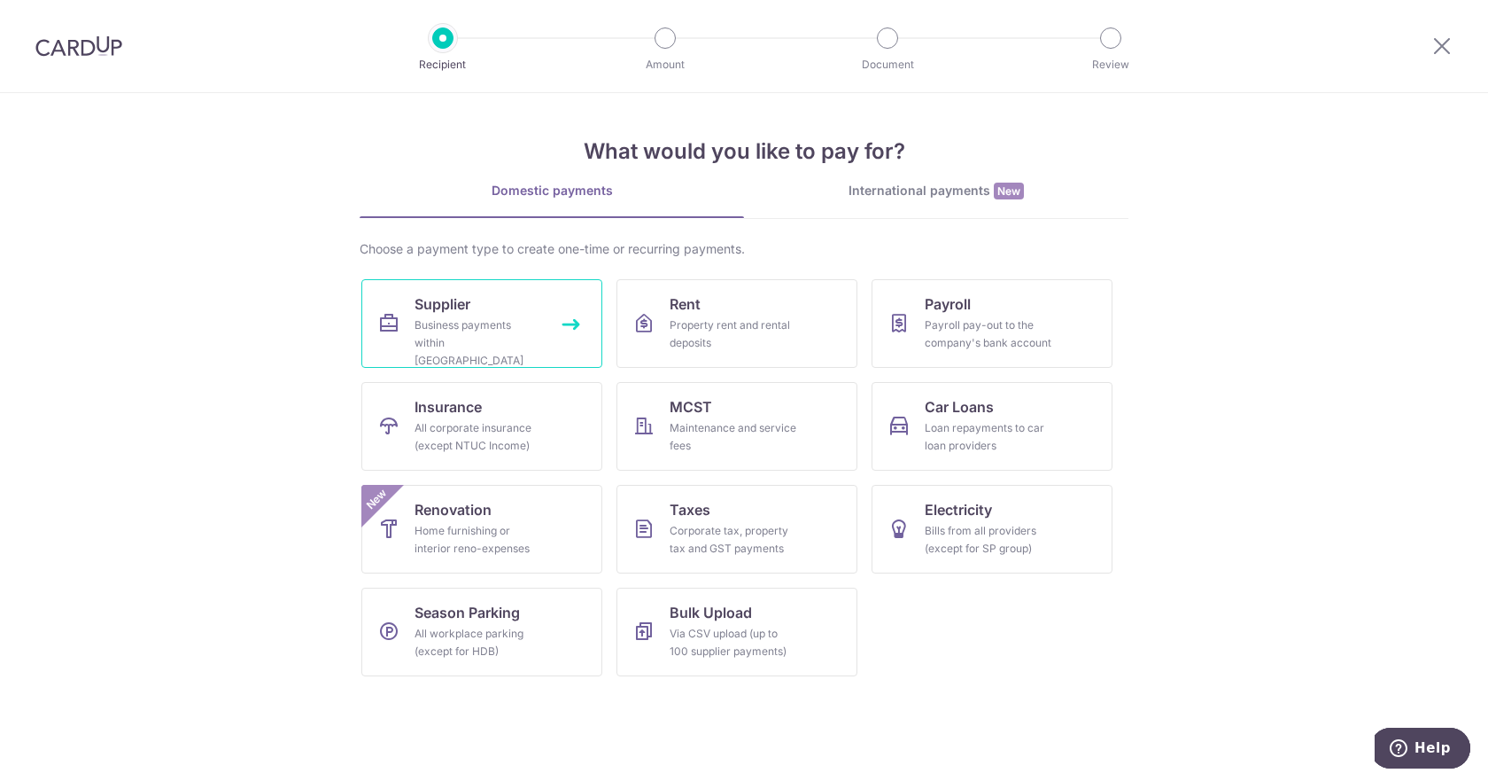
click at [442, 316] on div "Business payments within Singapore" at bounding box center [479, 342] width 128 height 53
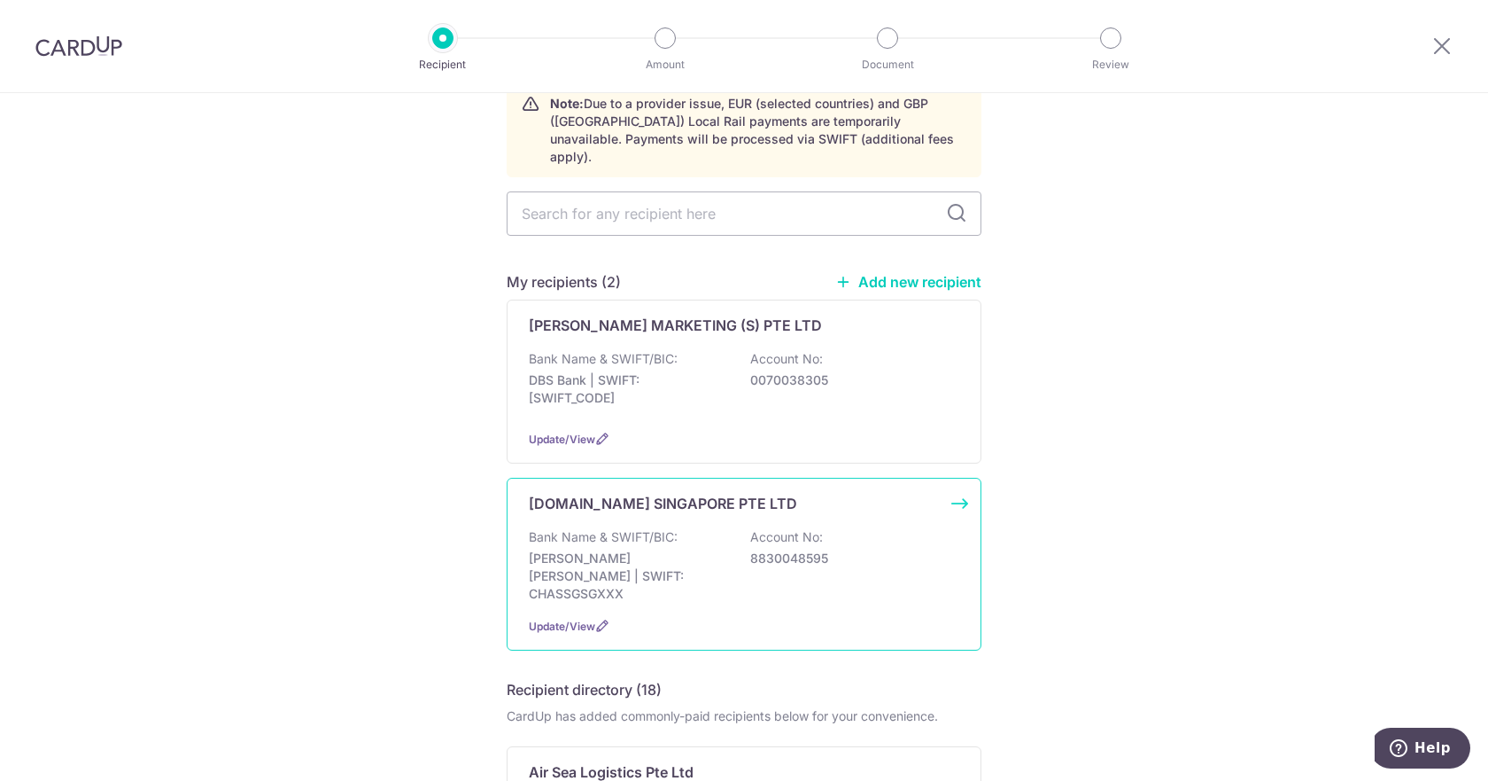
scroll to position [295, 0]
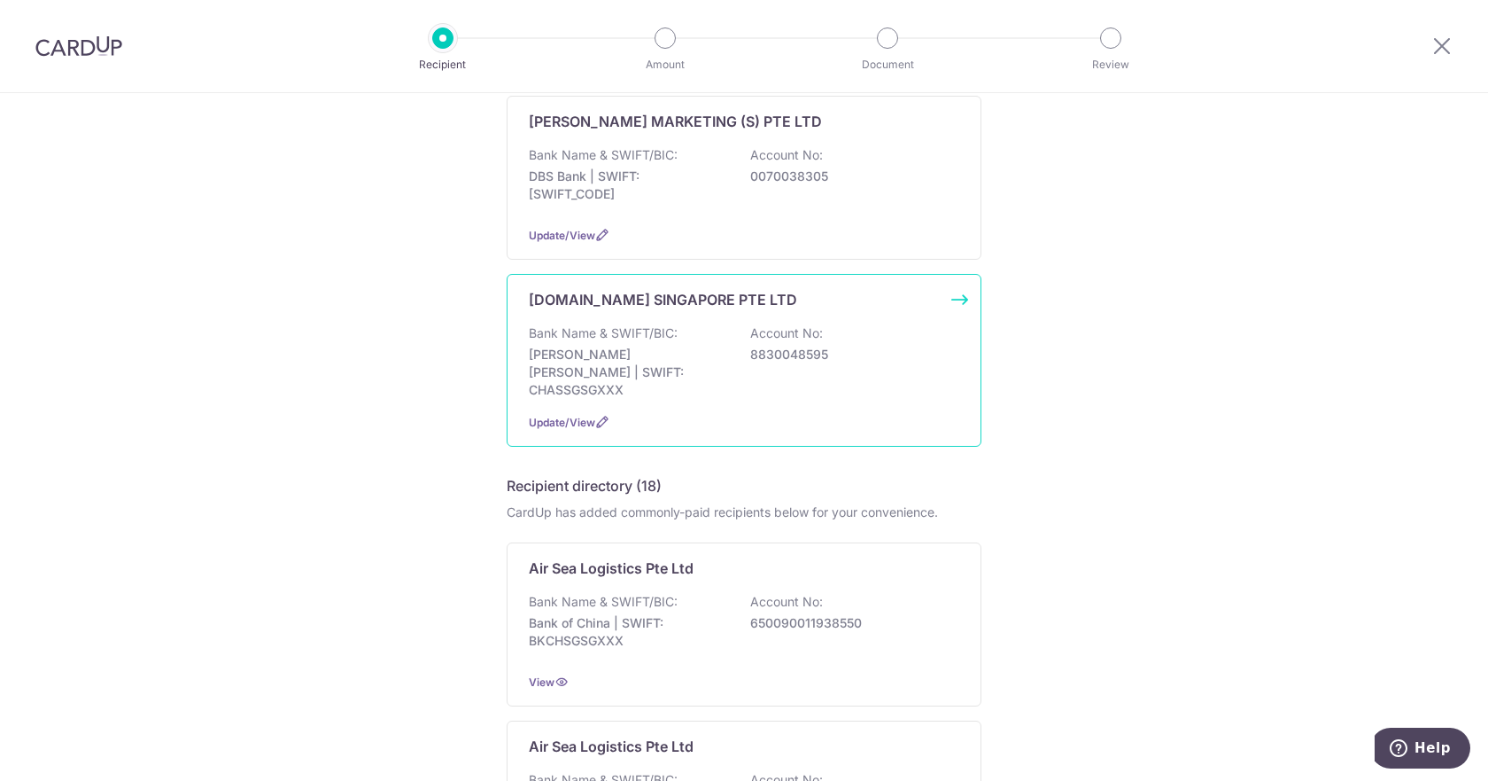
click at [696, 324] on div "Bank Name & SWIFT/BIC: [PERSON_NAME] [PERSON_NAME] | SWIFT: CHASSGSGXXX Account…" at bounding box center [744, 361] width 431 height 74
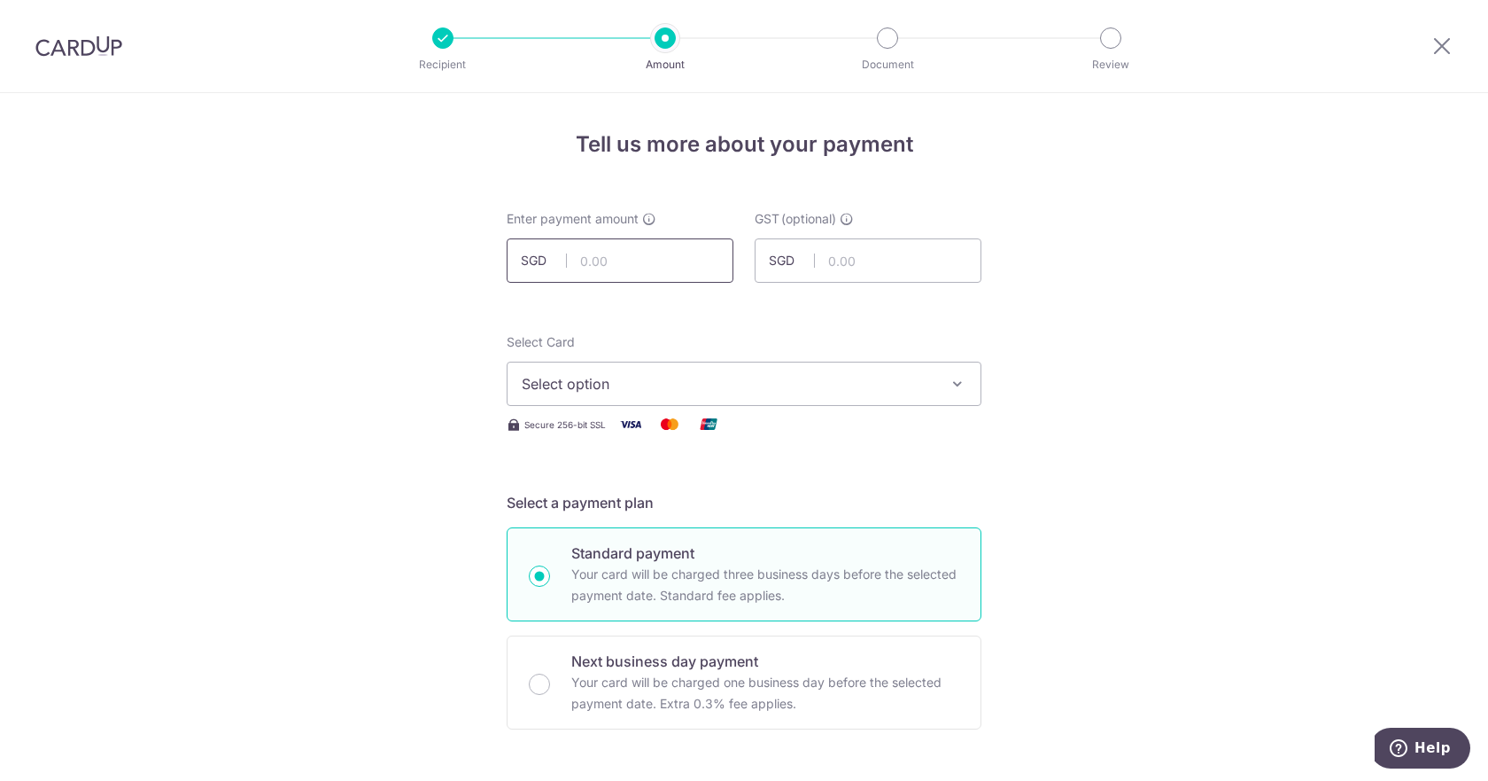
click at [605, 256] on input "text" at bounding box center [620, 260] width 227 height 44
type input "2,239.82"
click at [618, 384] on span "Select option" at bounding box center [728, 383] width 413 height 21
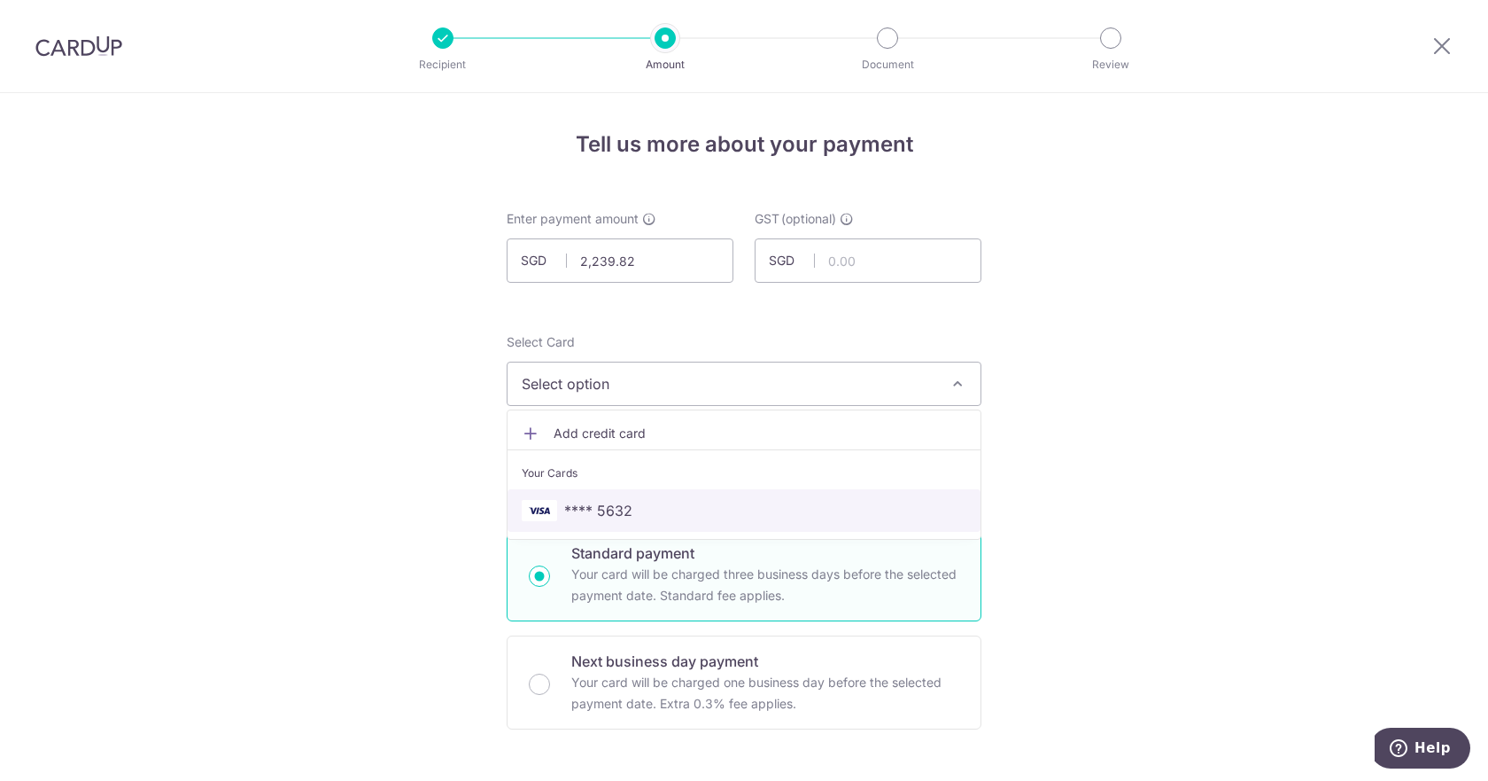
click at [608, 506] on span "**** 5632" at bounding box center [598, 510] width 68 height 21
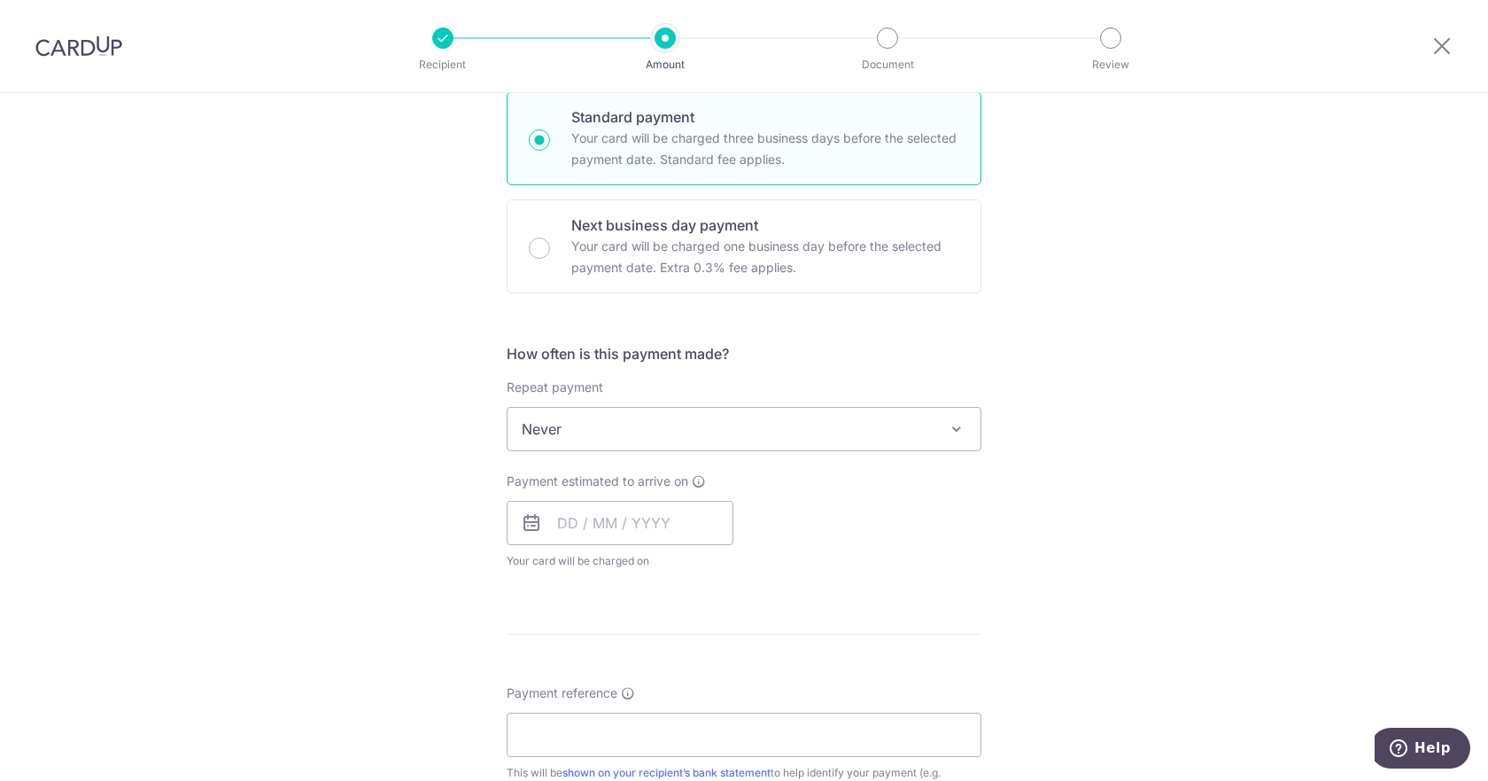
scroll to position [591, 0]
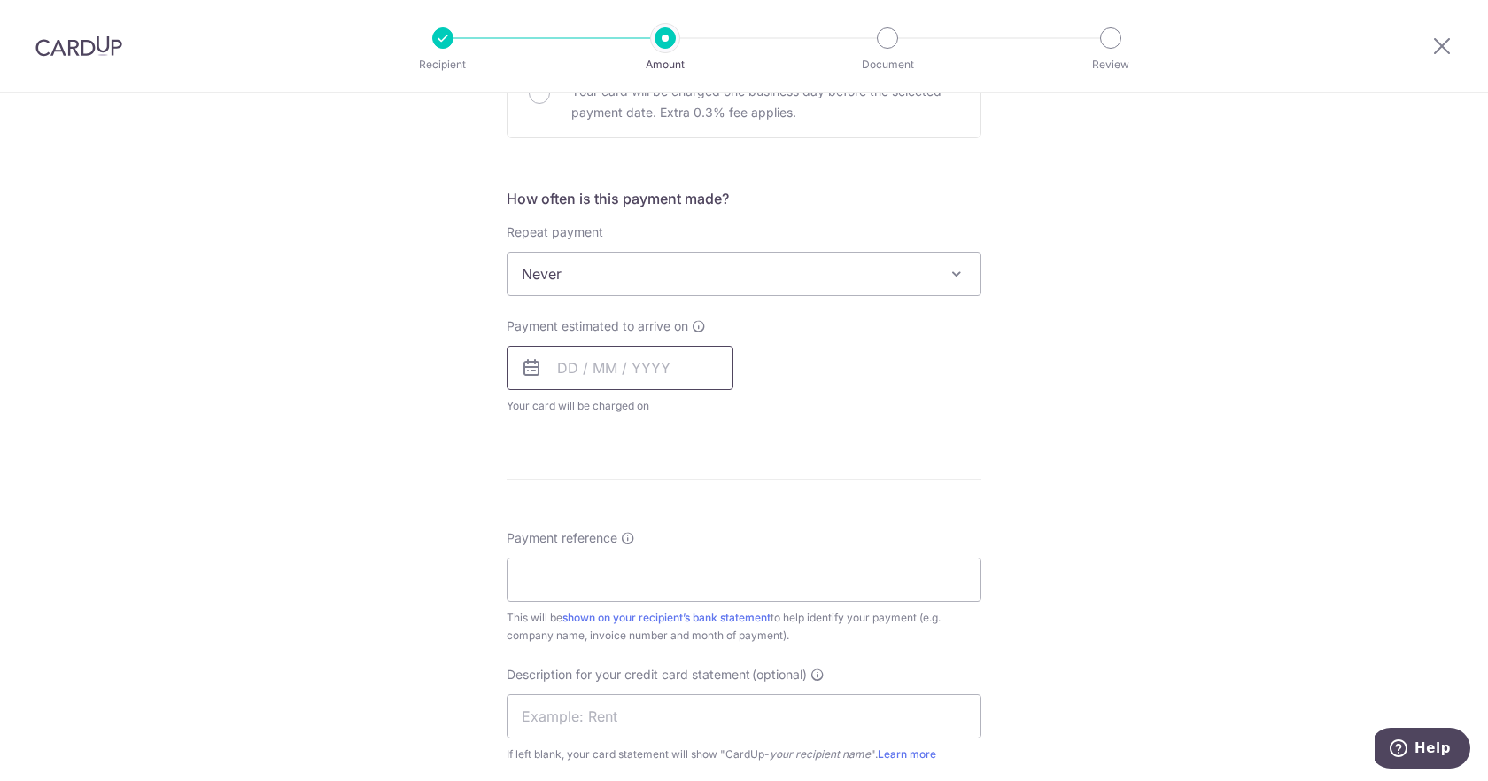
click at [581, 365] on input "text" at bounding box center [620, 368] width 227 height 44
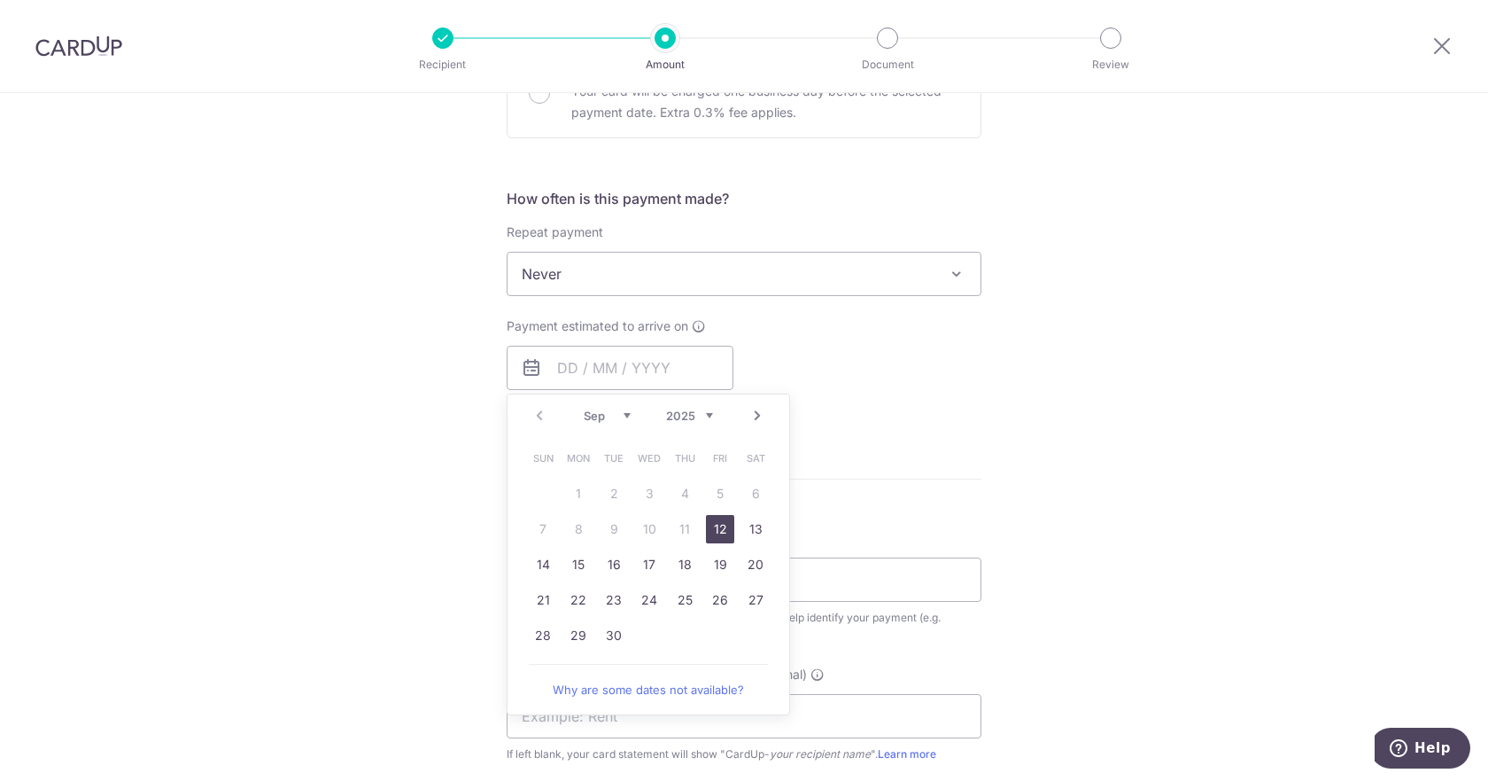
click at [726, 538] on link "12" at bounding box center [720, 529] width 28 height 28
type input "12/09/2025"
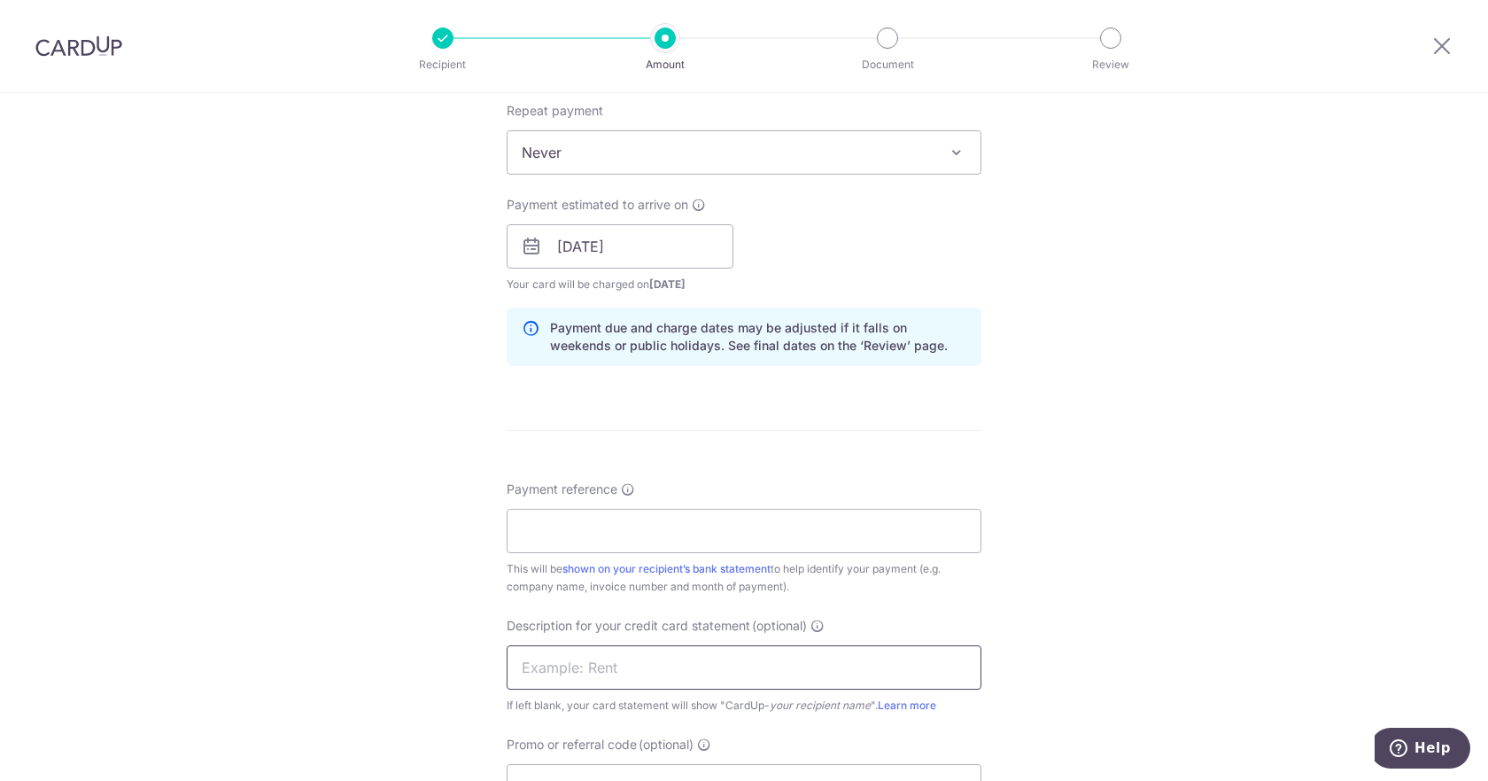
scroll to position [886, 0]
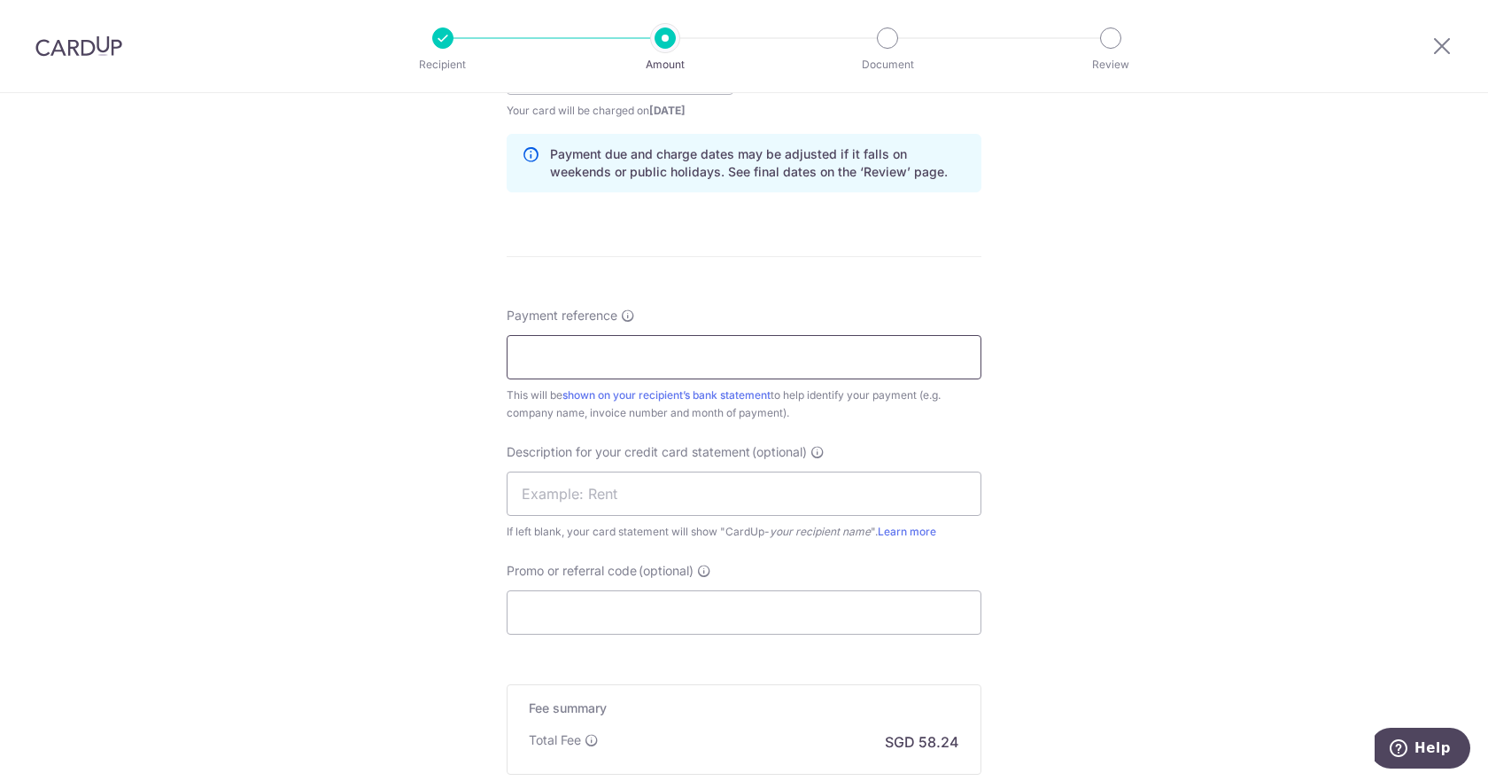
click at [540, 377] on input "Payment reference" at bounding box center [744, 357] width 475 height 44
type input "Evermarch INV34380393"
click at [675, 490] on input "text" at bounding box center [744, 493] width 475 height 44
type input "Salesforce"
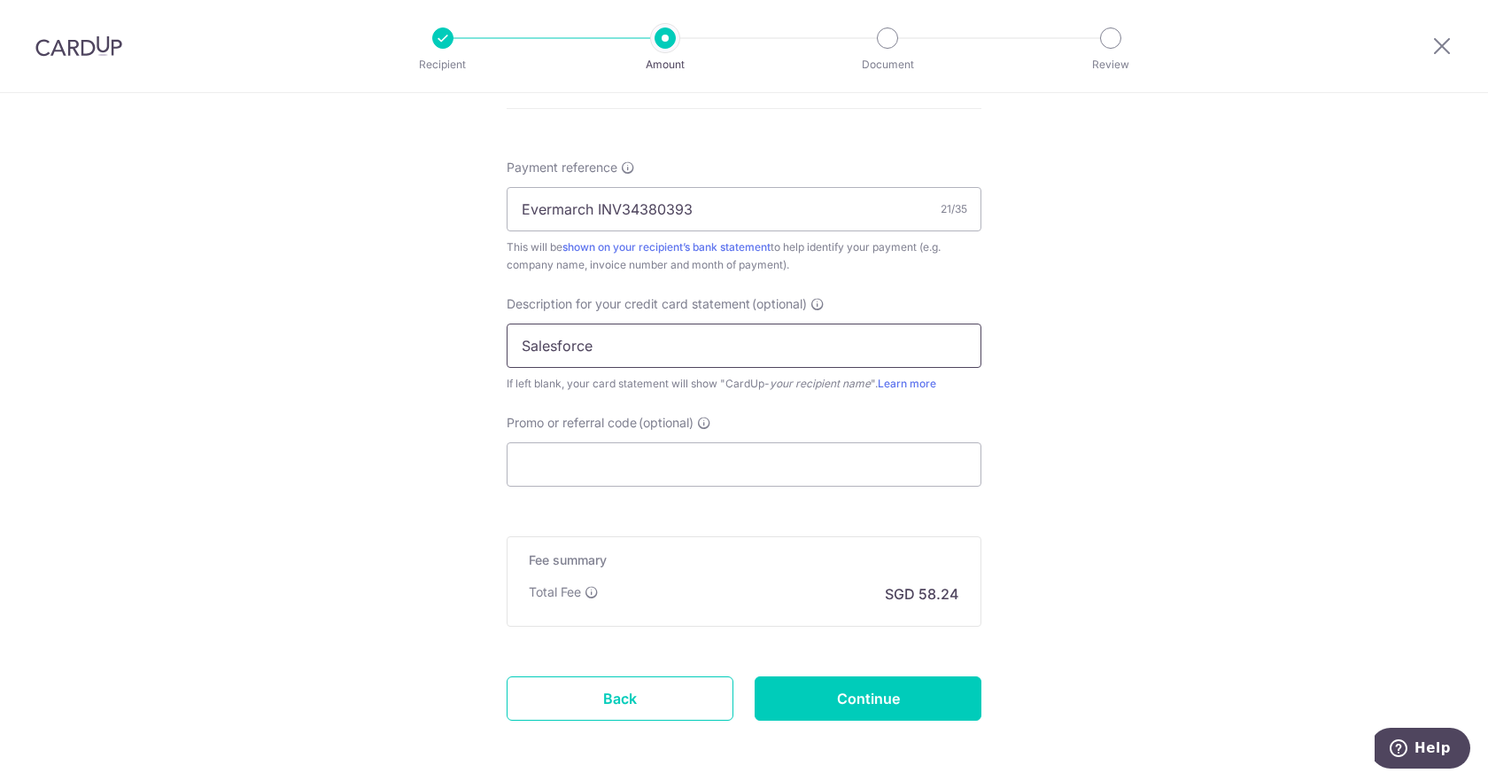
scroll to position [1107, 0]
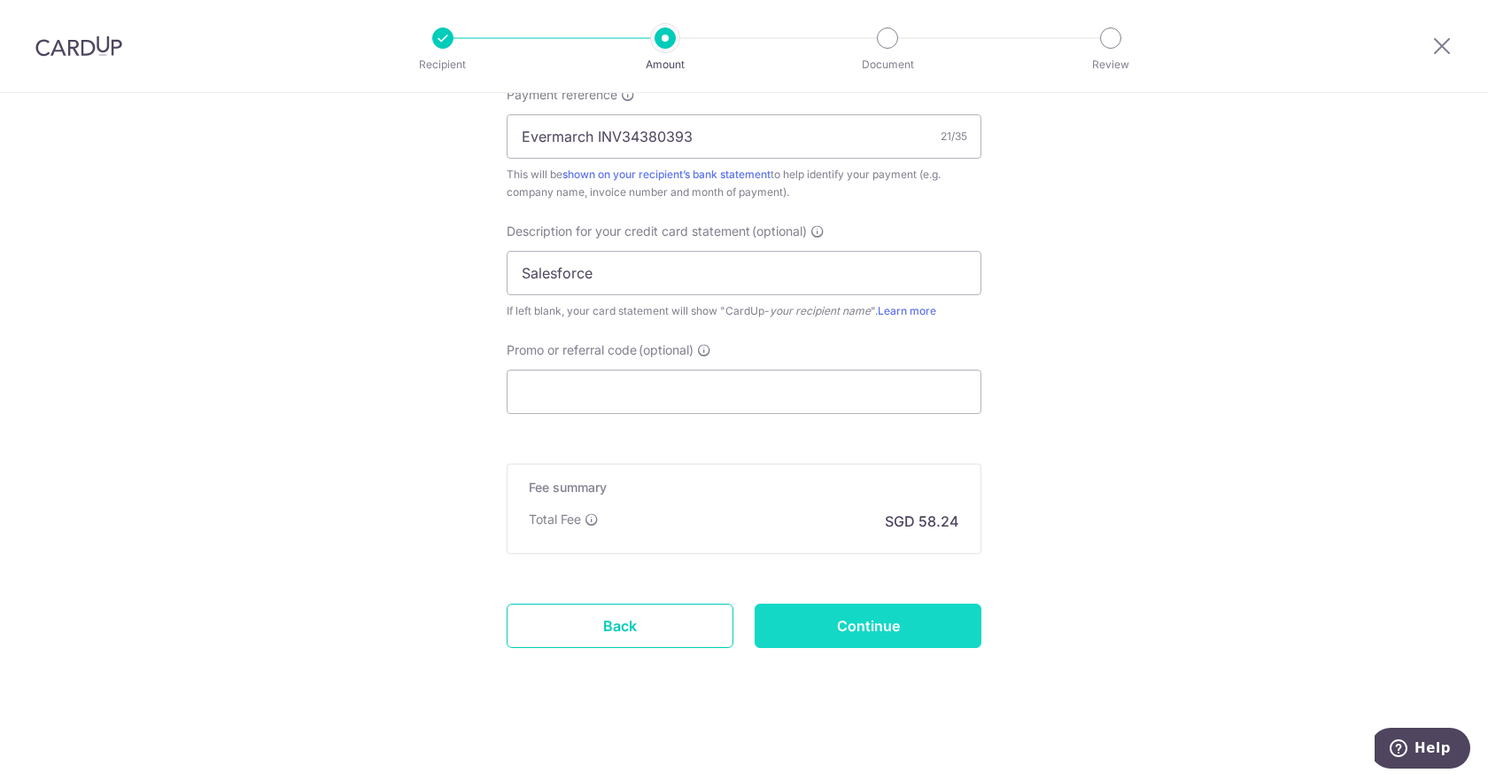
click at [874, 631] on input "Continue" at bounding box center [868, 625] width 227 height 44
type input "Create Schedule"
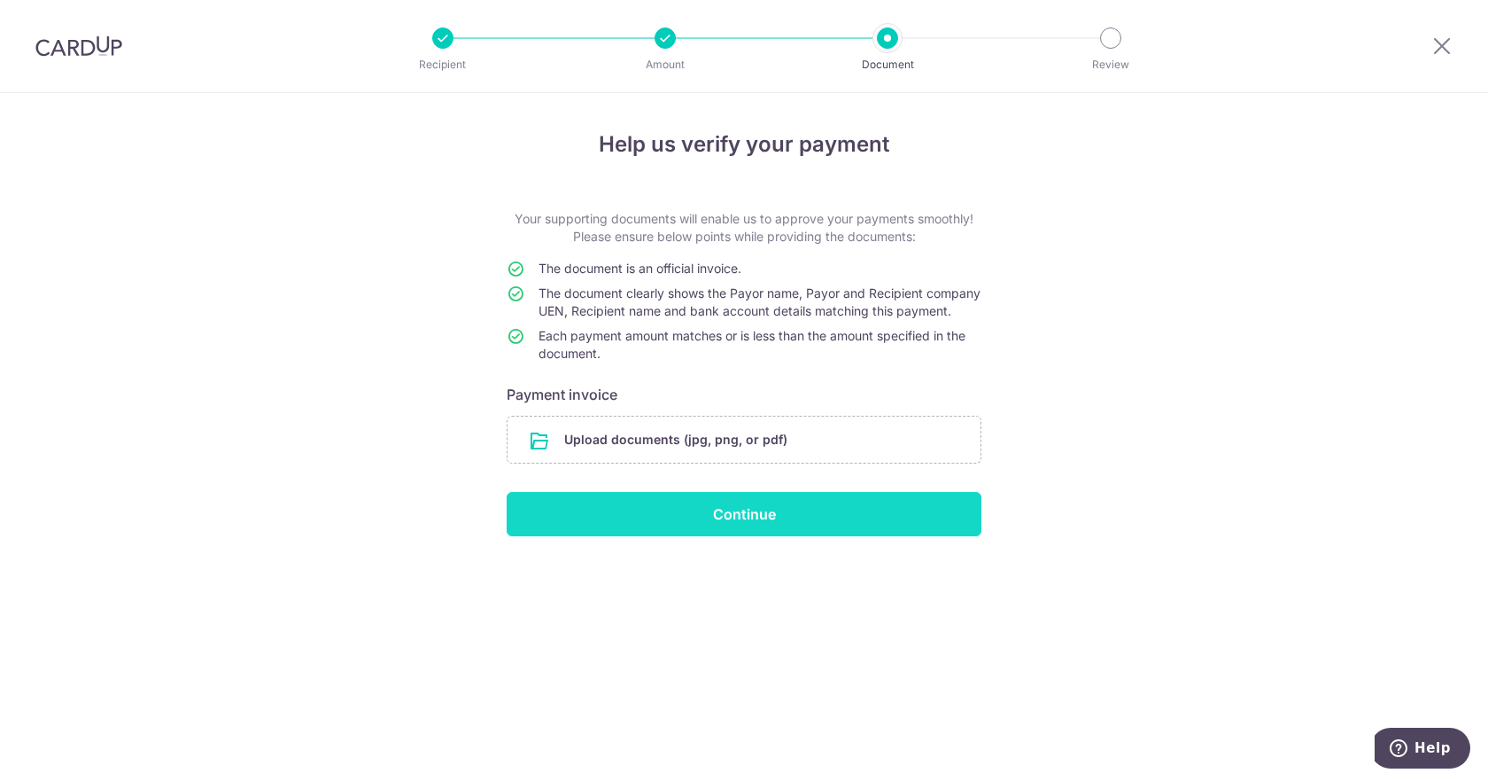
click at [738, 534] on input "Continue" at bounding box center [744, 514] width 475 height 44
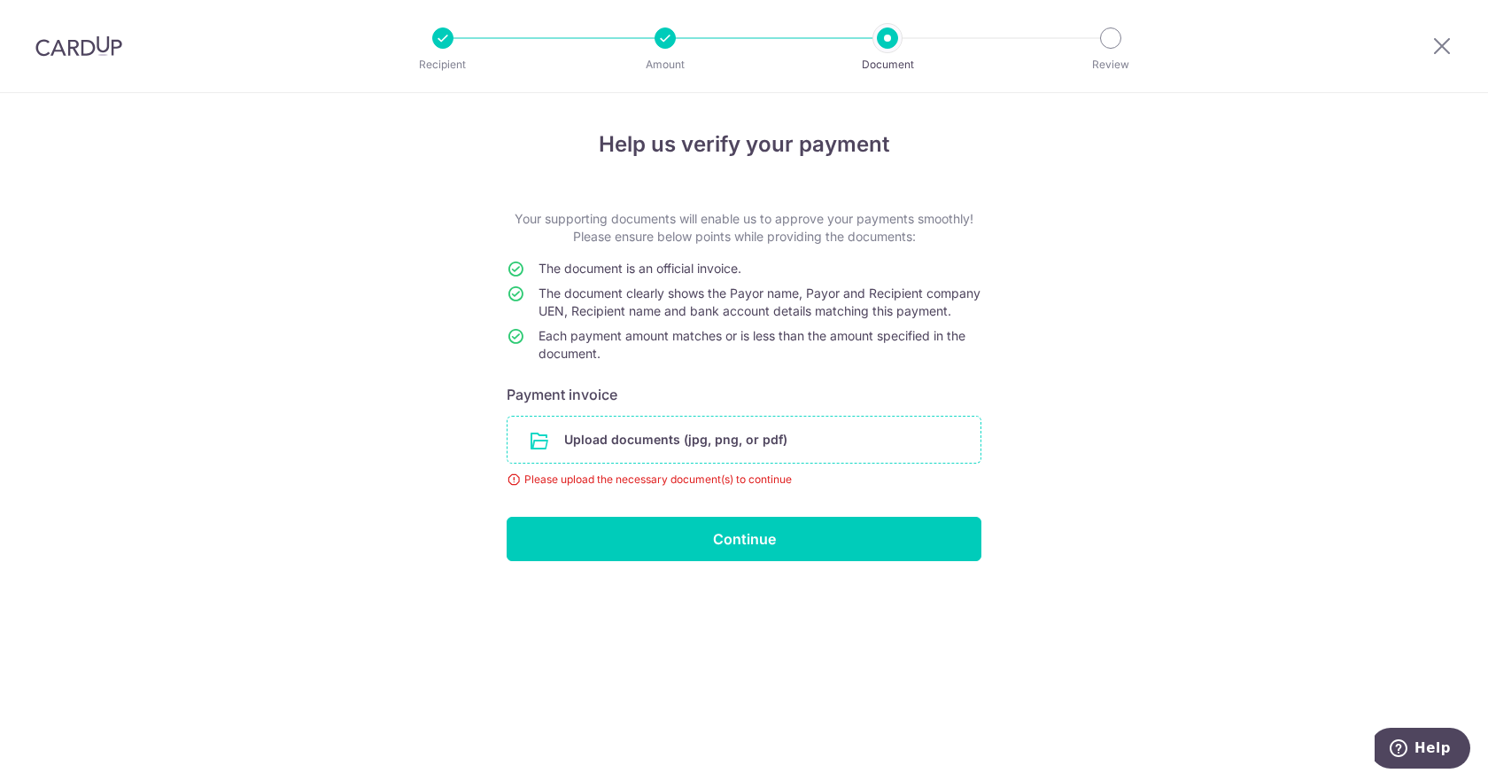
click at [677, 439] on input "file" at bounding box center [744, 439] width 473 height 46
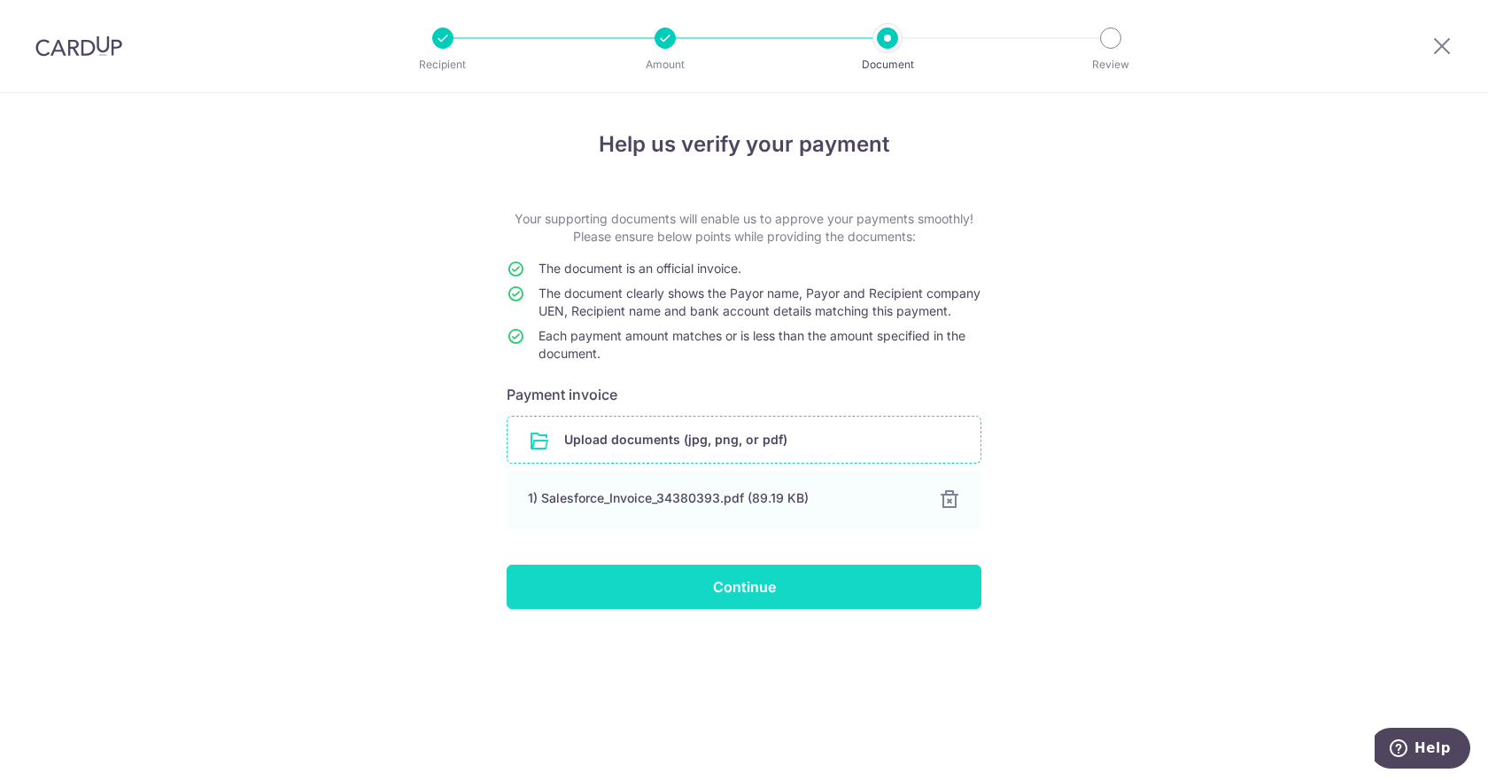
click at [770, 603] on input "Continue" at bounding box center [744, 586] width 475 height 44
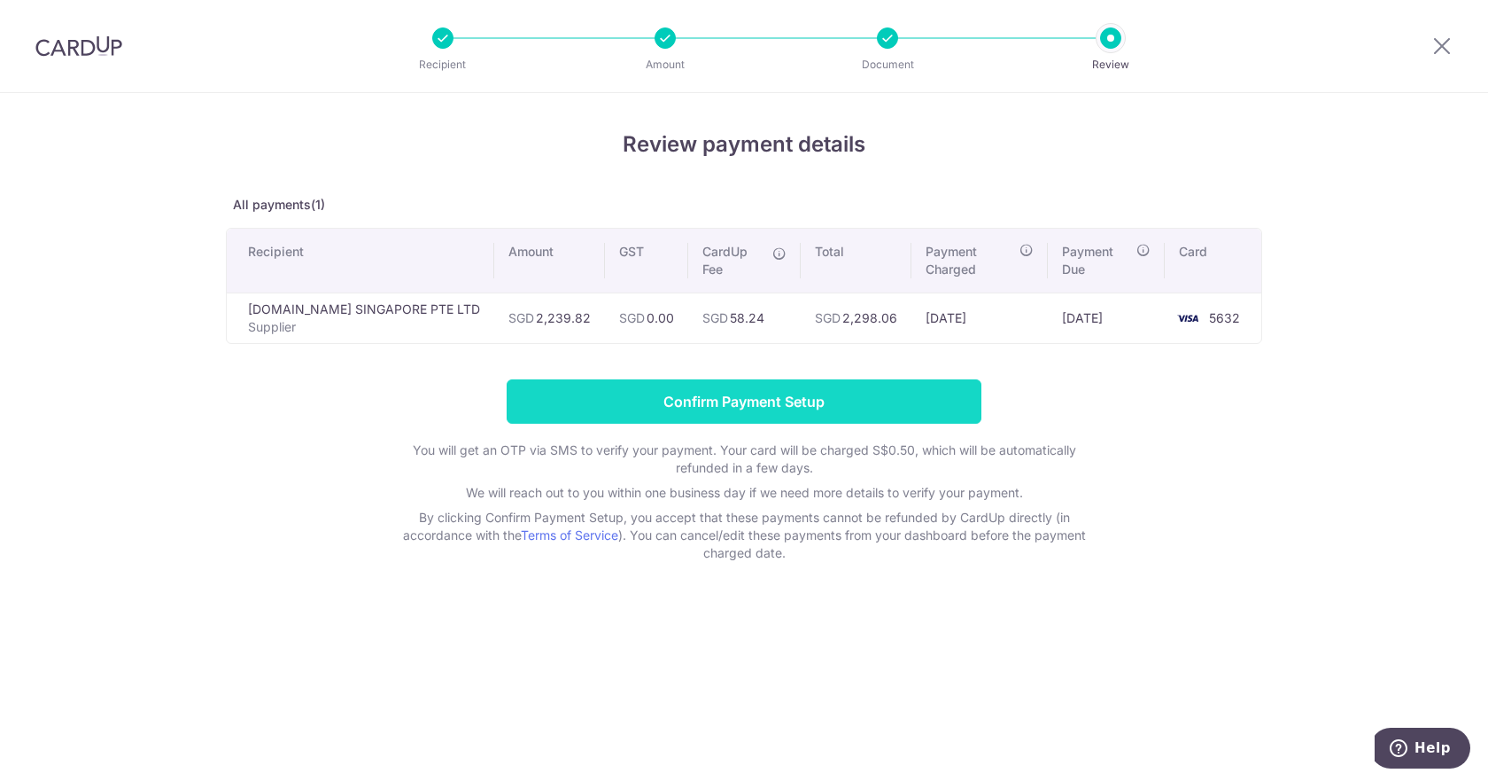
click at [688, 397] on input "Confirm Payment Setup" at bounding box center [744, 401] width 475 height 44
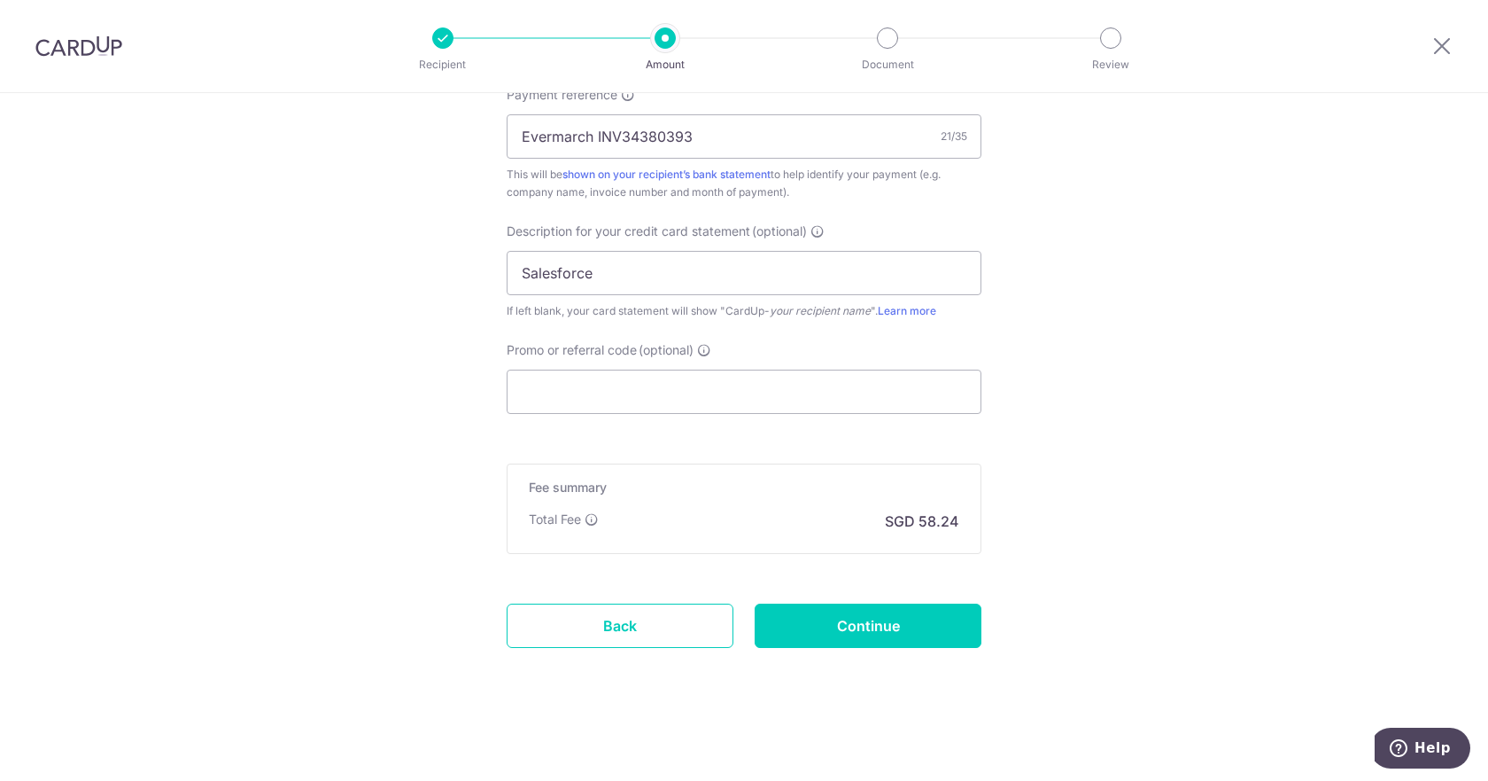
scroll to position [736, 0]
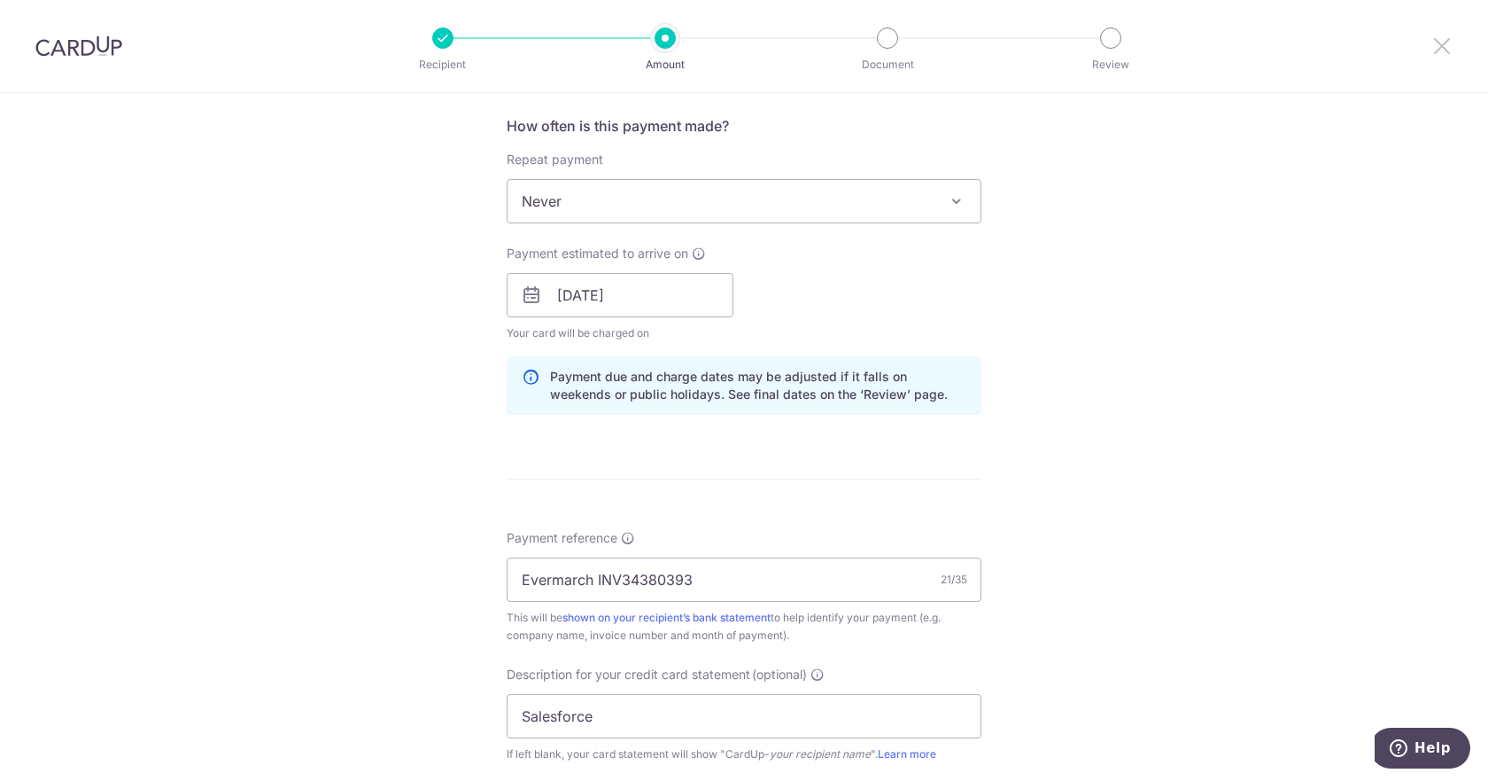
click at [1438, 43] on icon at bounding box center [1442, 46] width 21 height 22
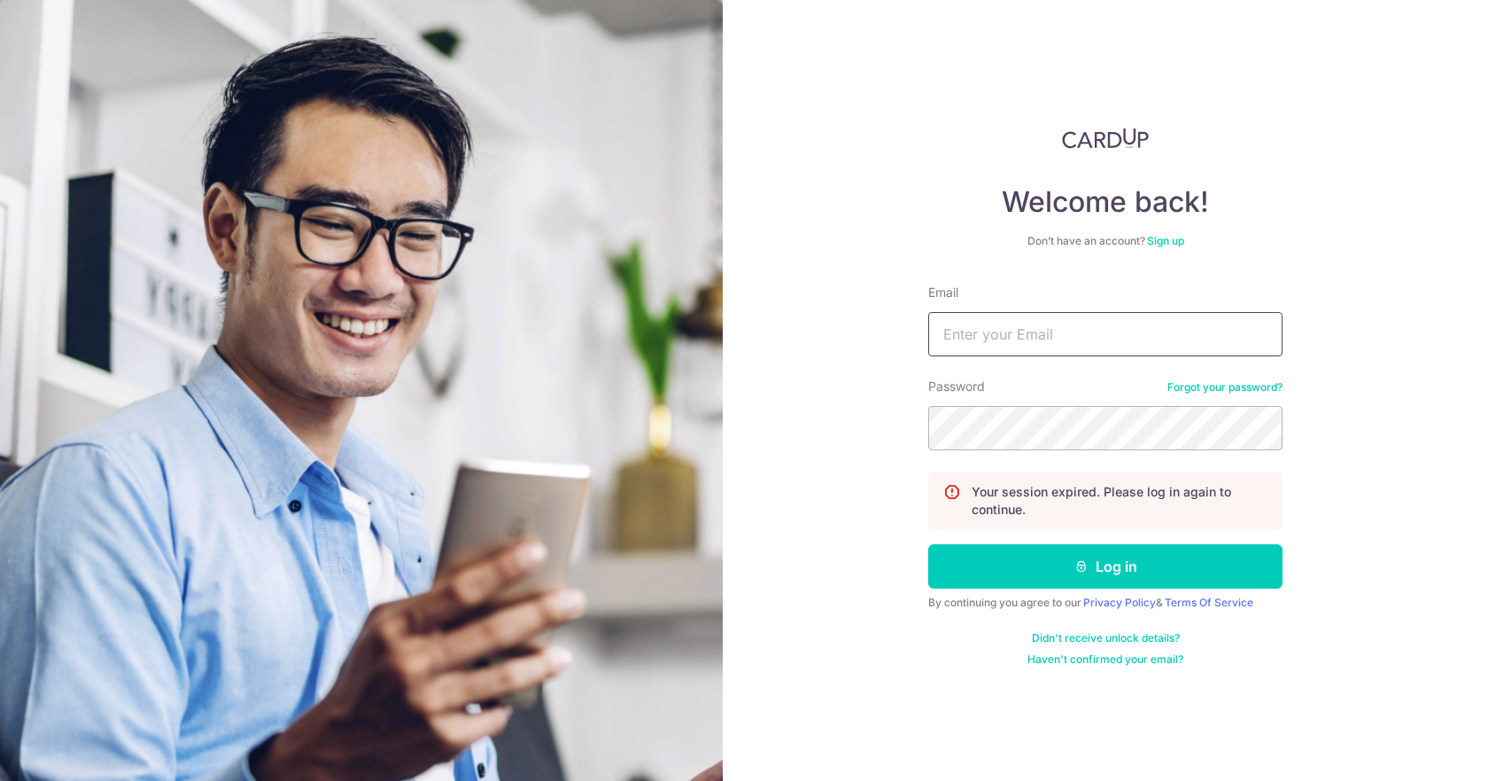
click at [960, 346] on input "Email" at bounding box center [1106, 334] width 354 height 44
type input "sales@evermarch.com.sg"
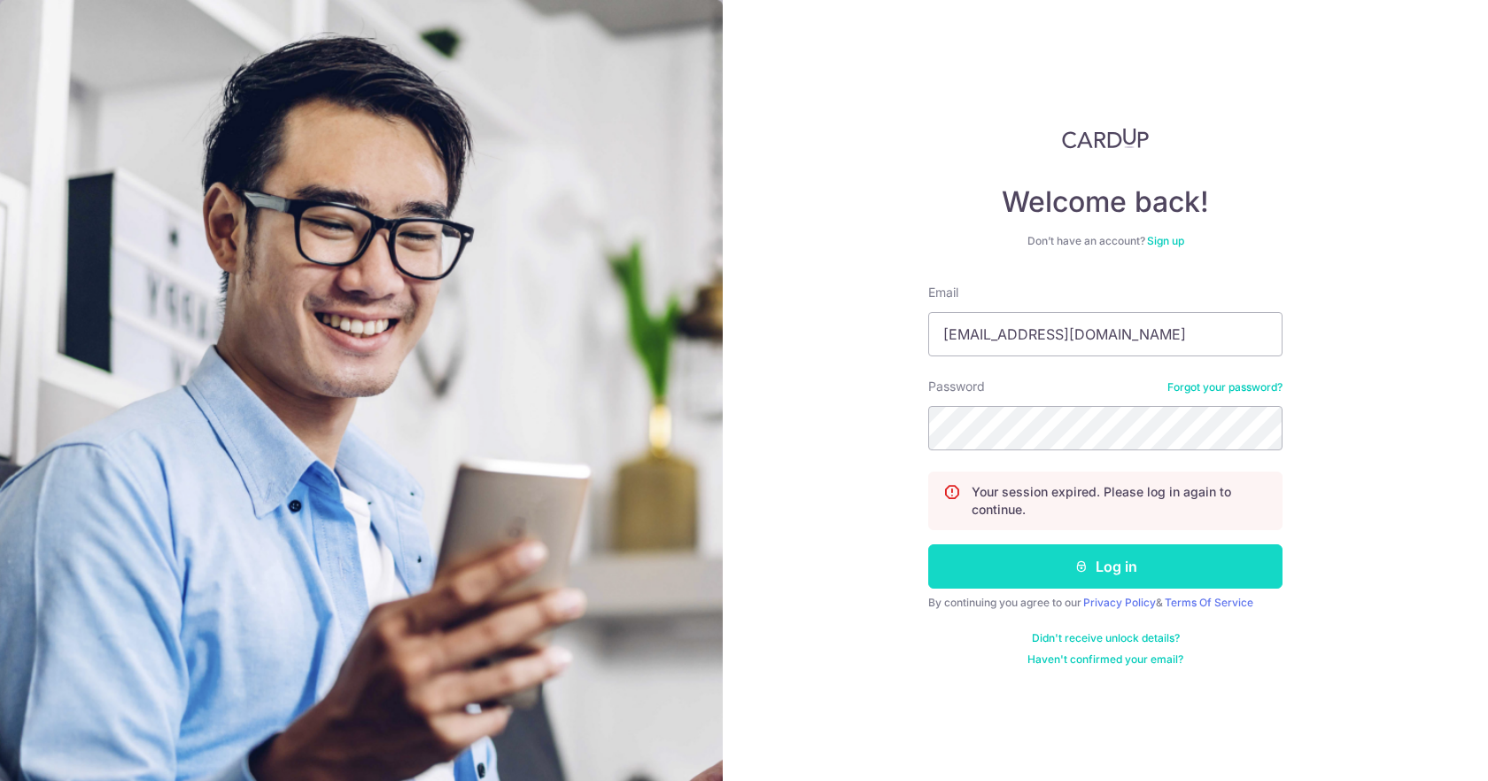
click at [985, 556] on button "Log in" at bounding box center [1106, 566] width 354 height 44
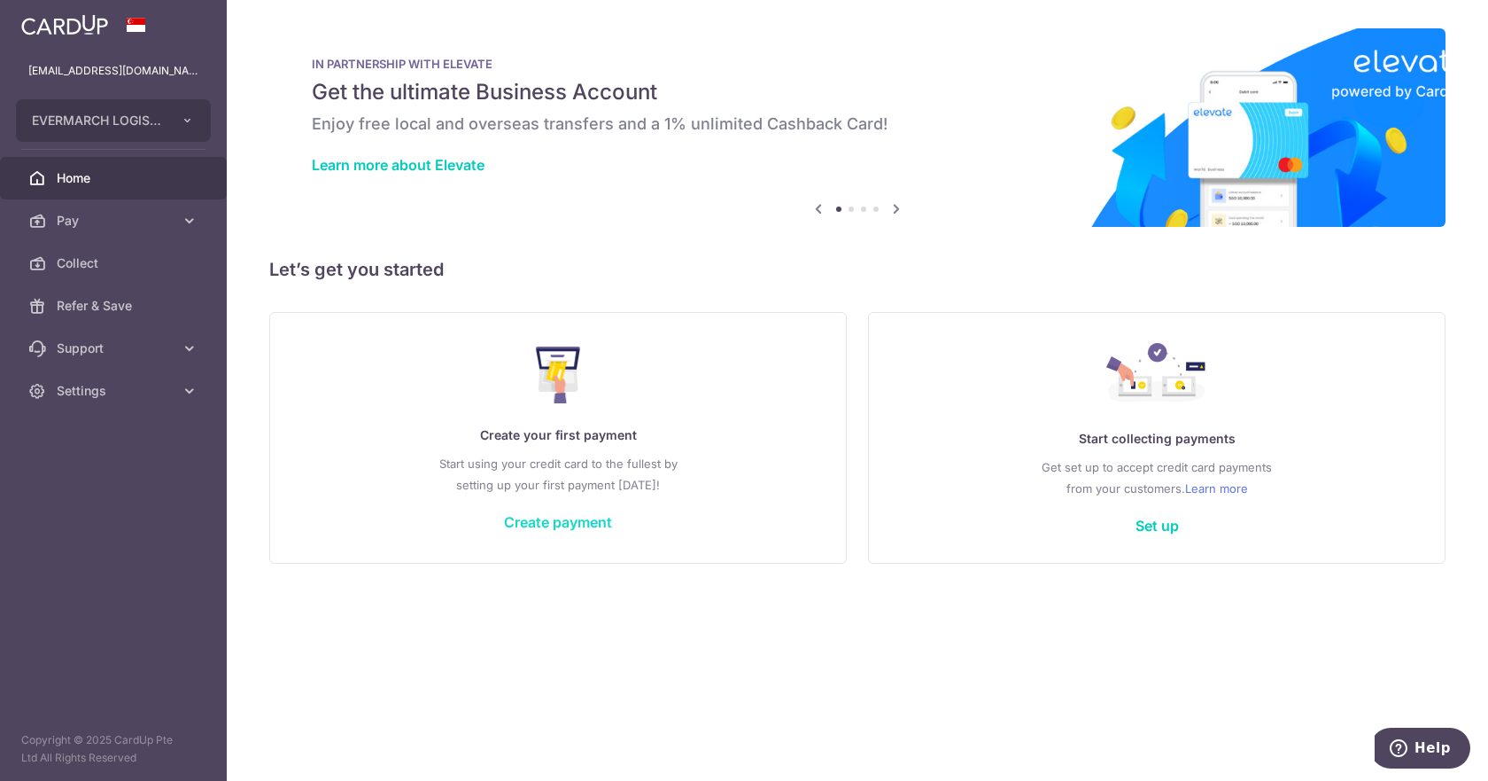
click at [560, 518] on link "Create payment" at bounding box center [558, 522] width 108 height 18
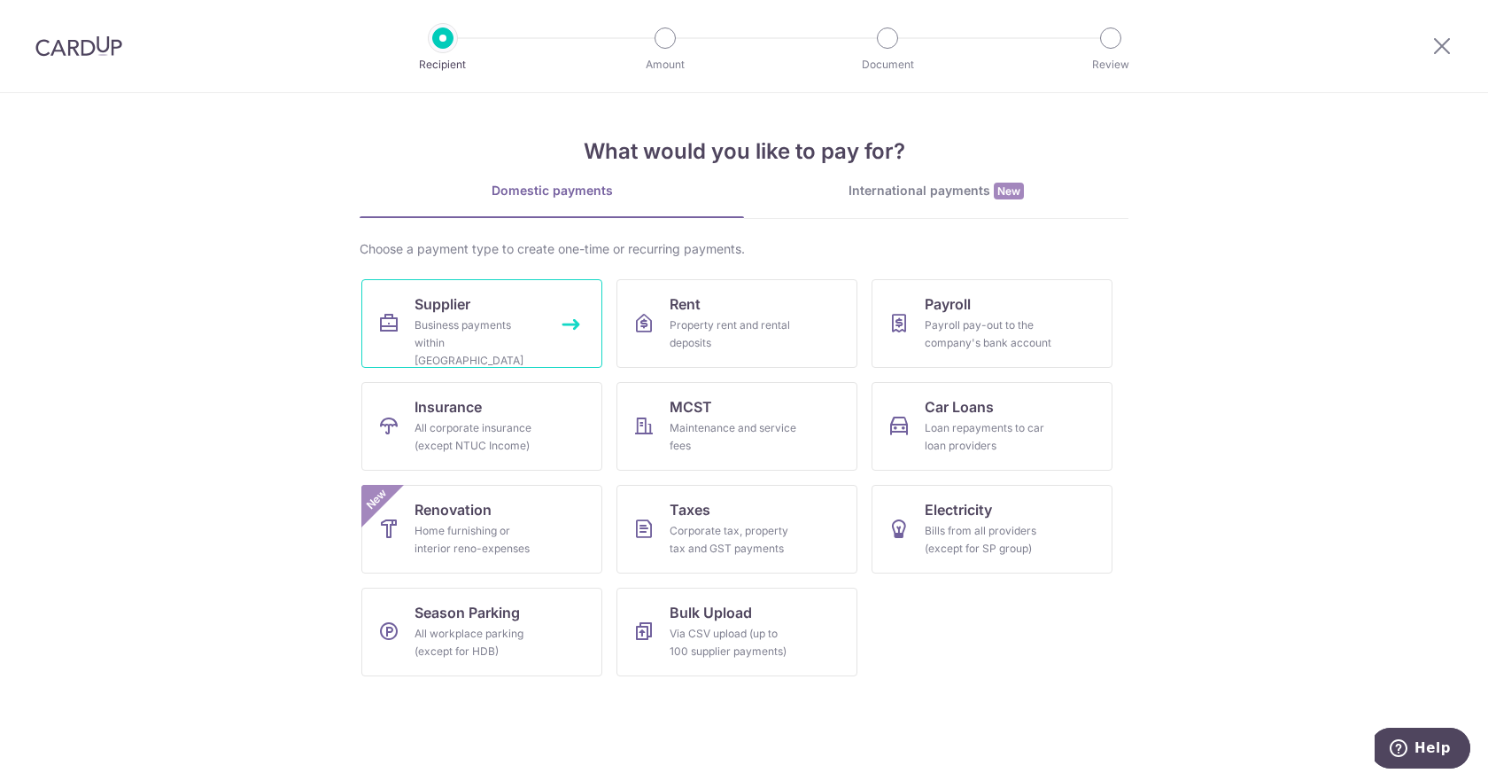
click at [448, 323] on div "Business payments within [GEOGRAPHIC_DATA]" at bounding box center [479, 342] width 128 height 53
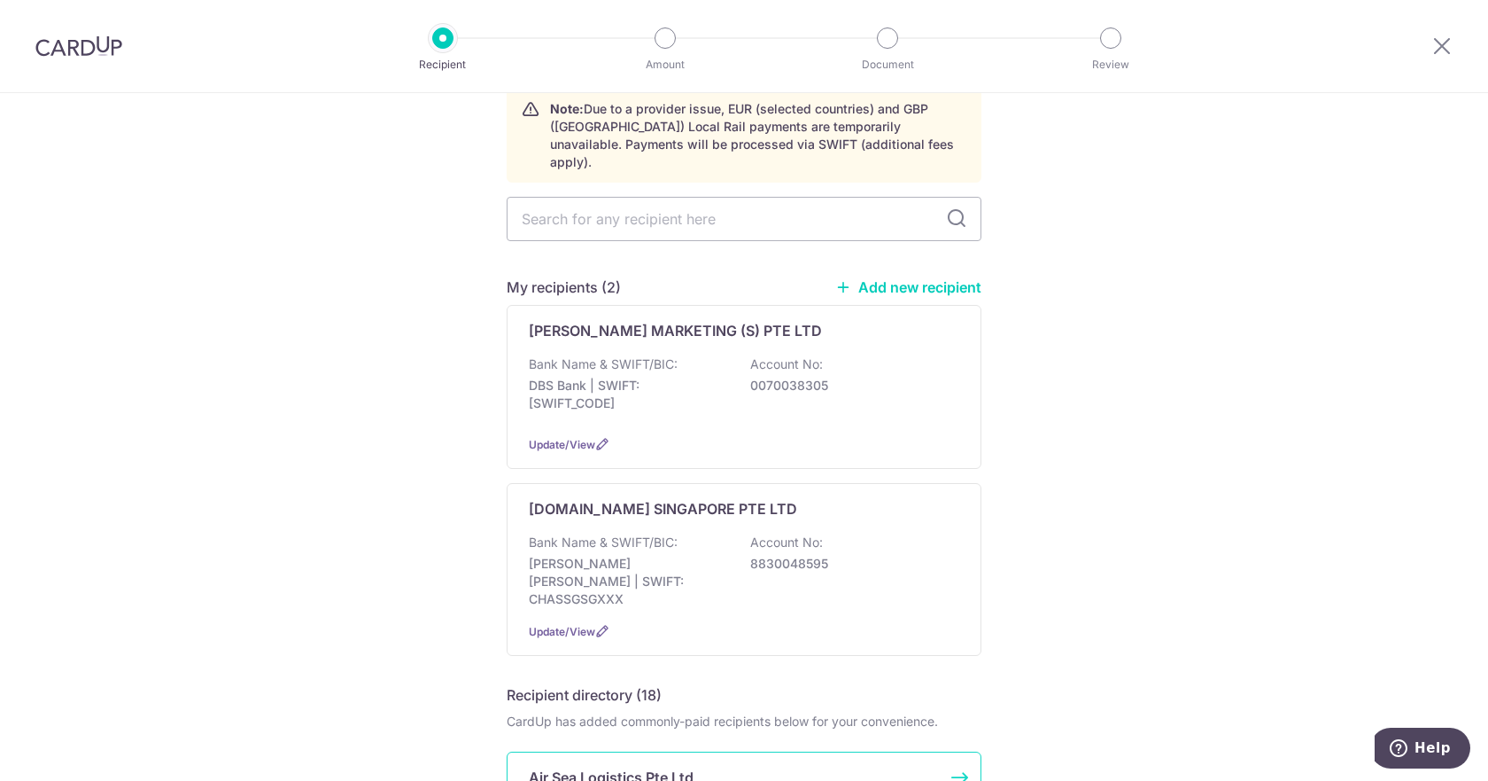
scroll to position [295, 0]
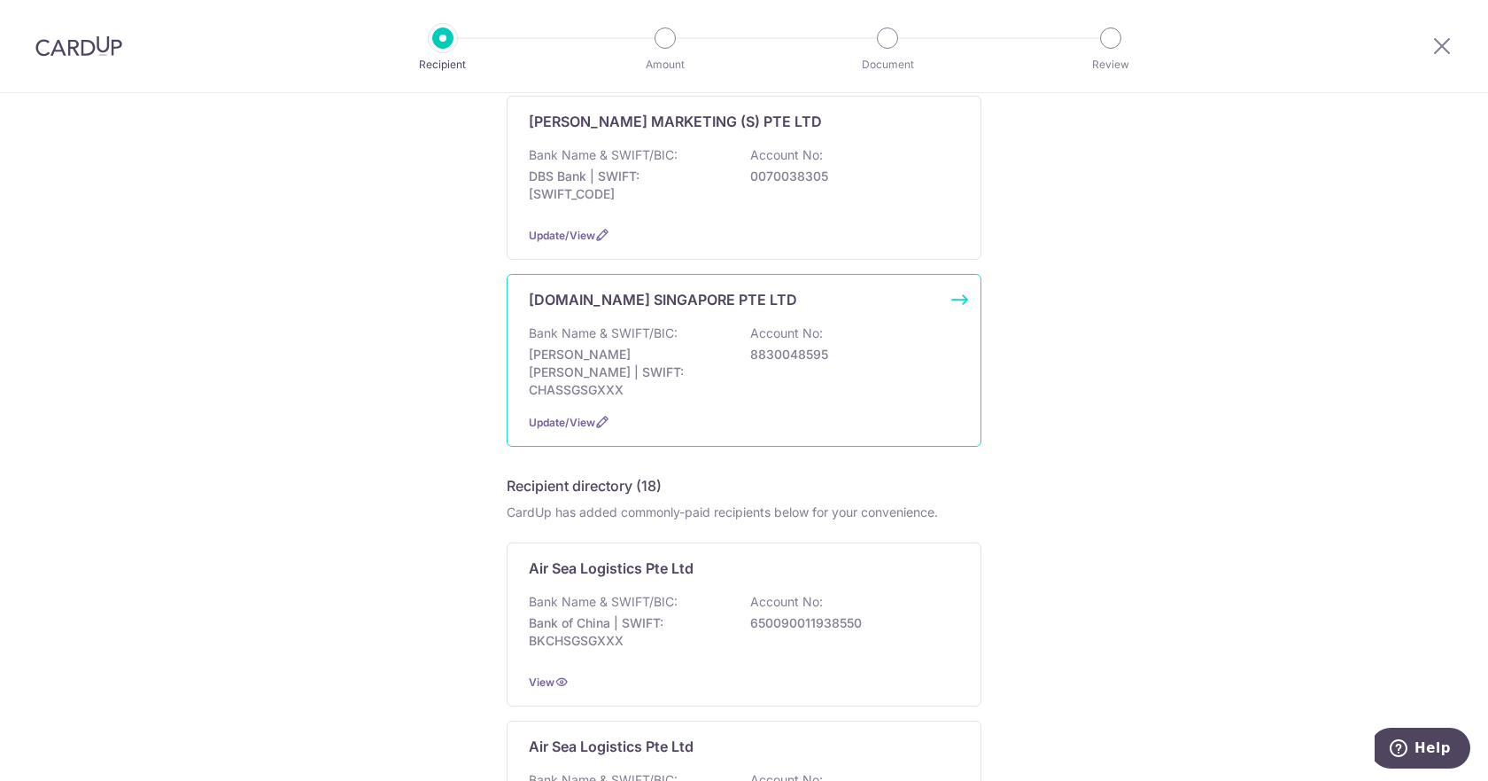
click at [597, 346] on p "[PERSON_NAME] [PERSON_NAME] | SWIFT: CHASSGSGXXX" at bounding box center [628, 372] width 198 height 53
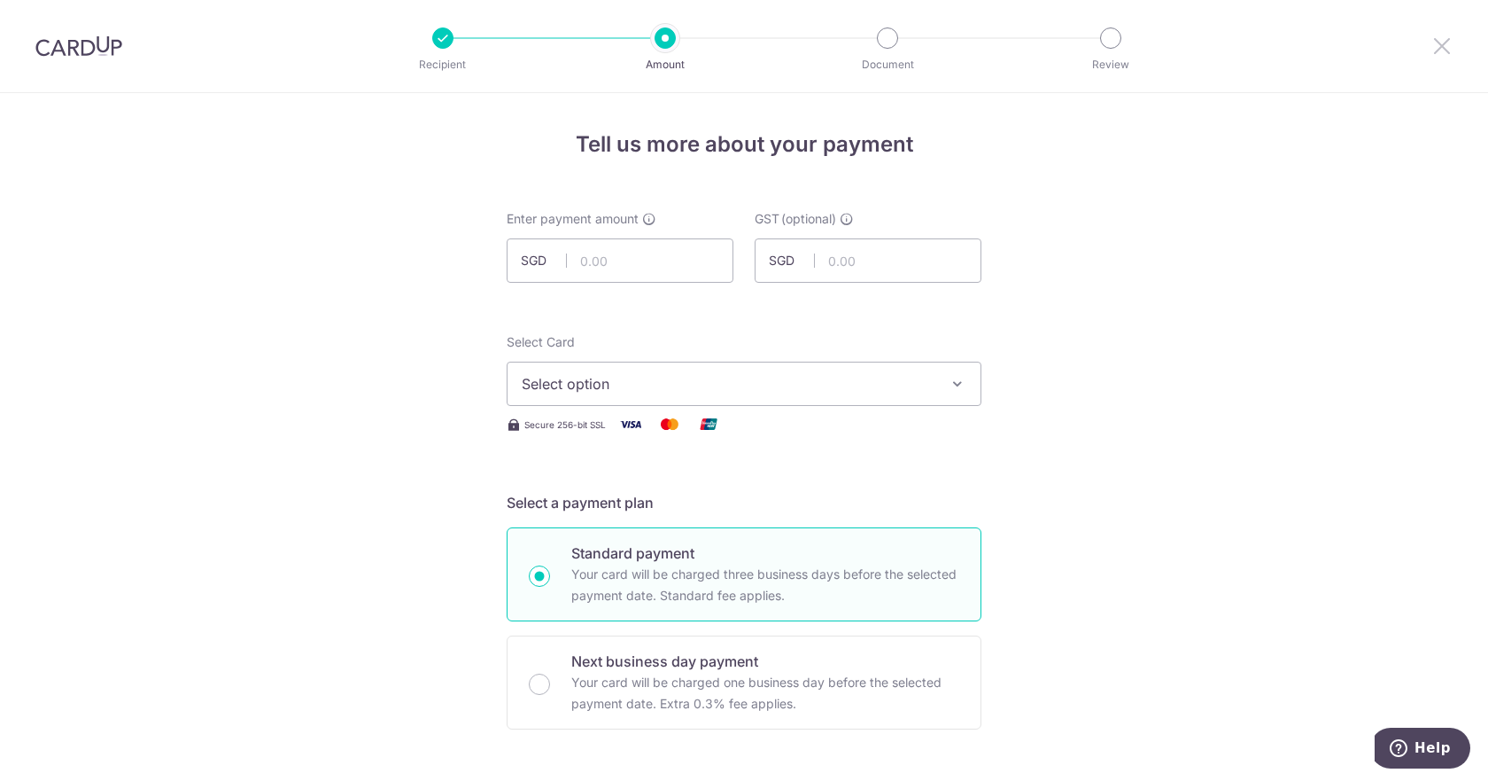
click at [1438, 48] on icon at bounding box center [1442, 46] width 21 height 22
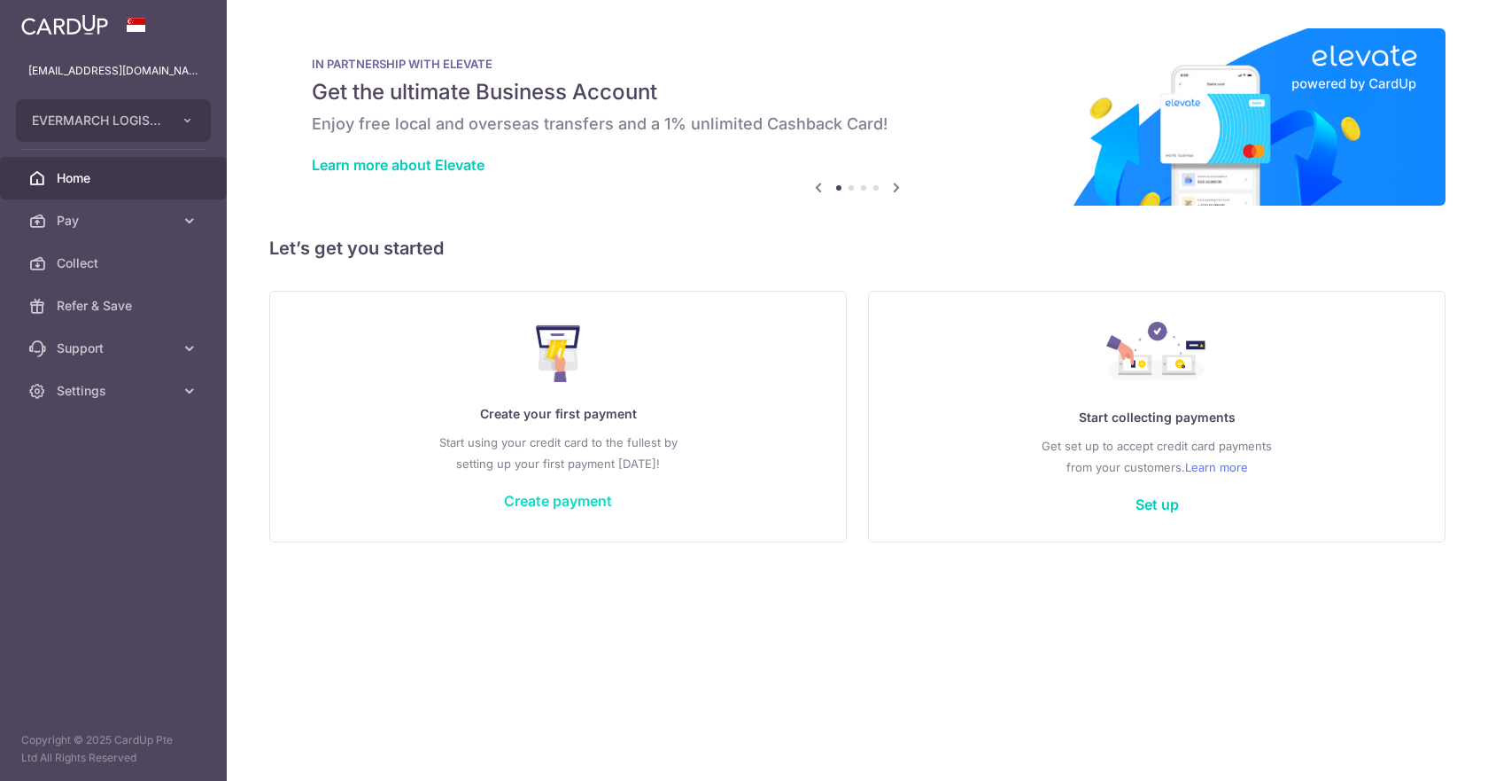
click at [548, 505] on link "Create payment" at bounding box center [558, 501] width 108 height 18
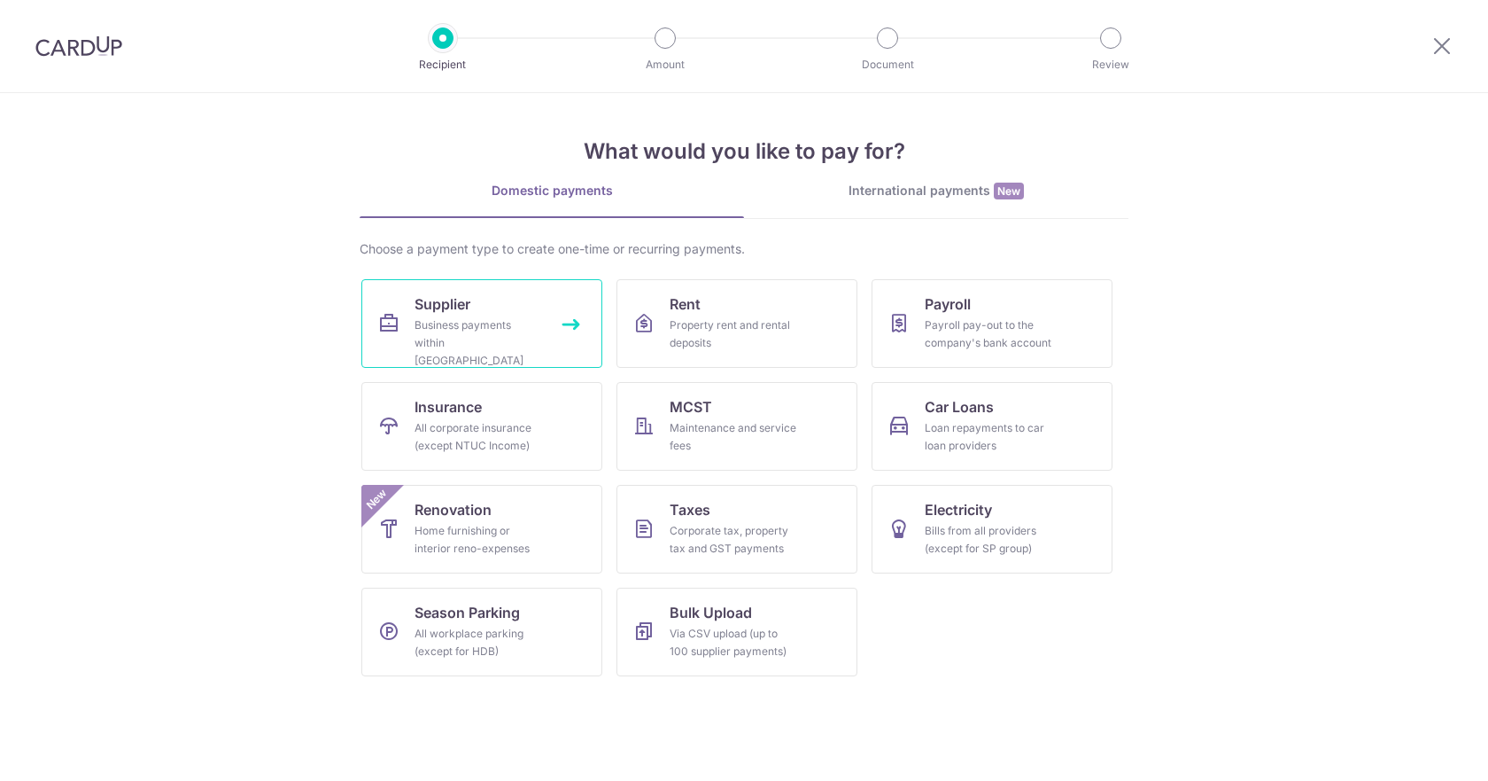
click at [466, 342] on div "Business payments within Singapore" at bounding box center [479, 342] width 128 height 53
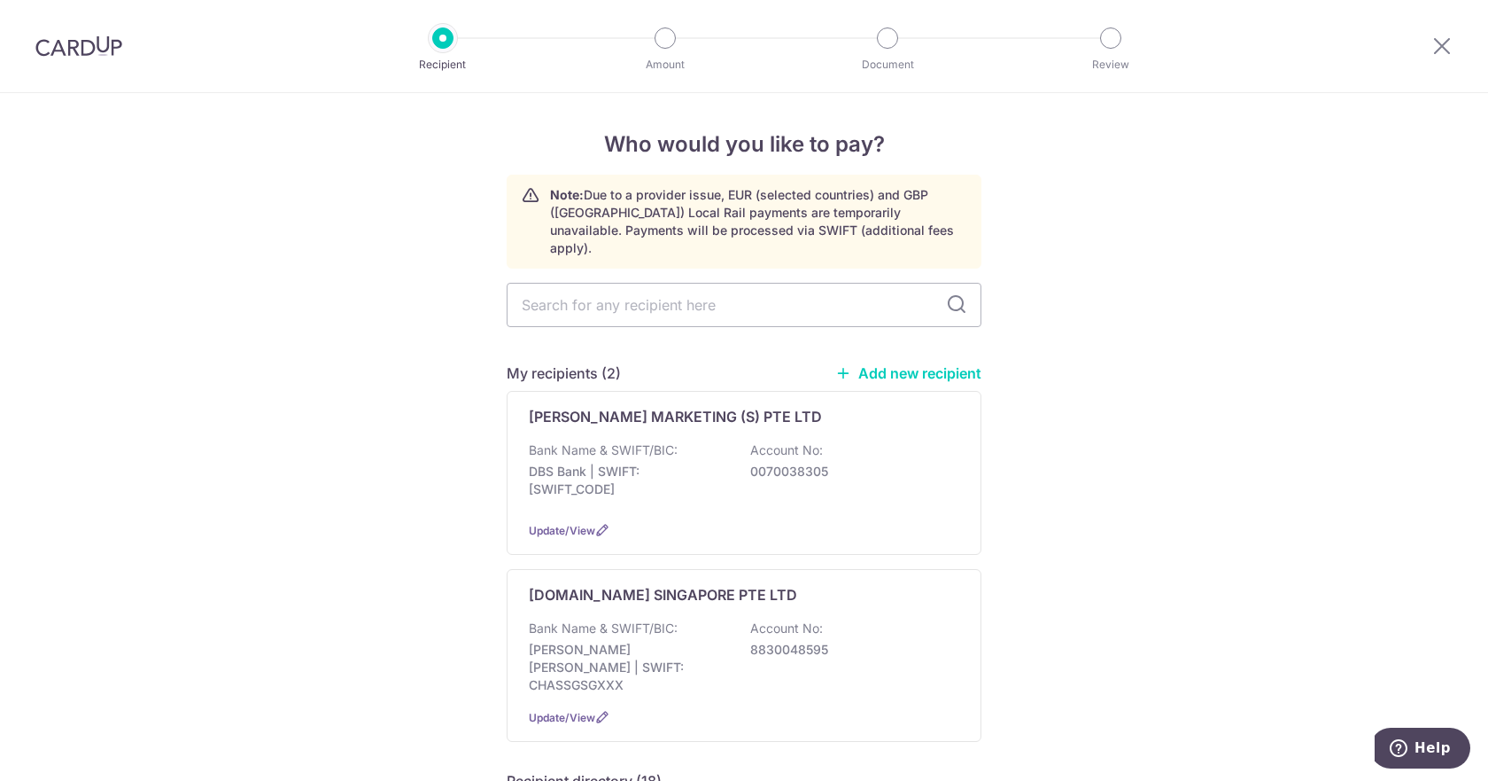
click at [846, 365] on icon at bounding box center [843, 373] width 16 height 16
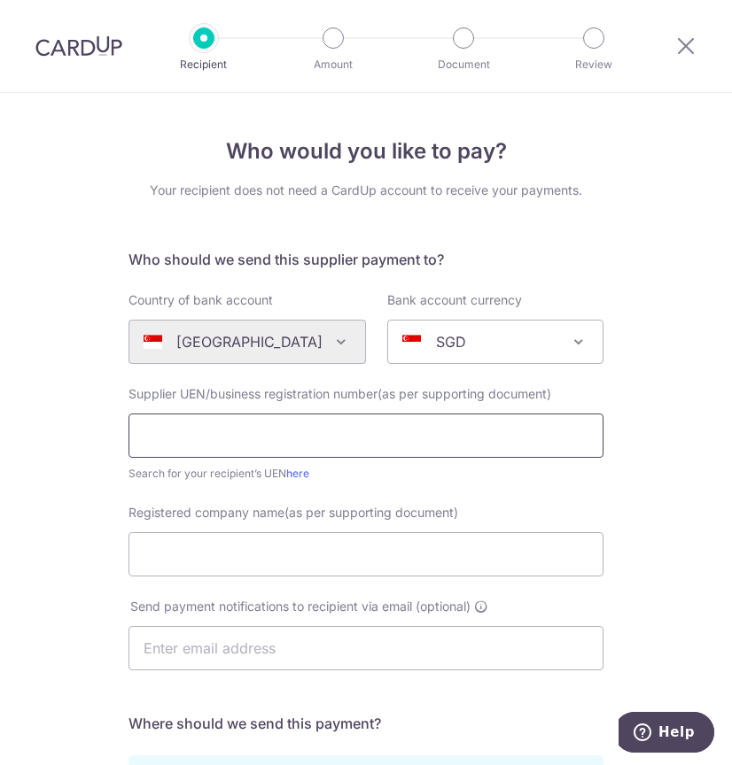
click at [211, 447] on input "text" at bounding box center [365, 436] width 475 height 44
type input "200512986E"
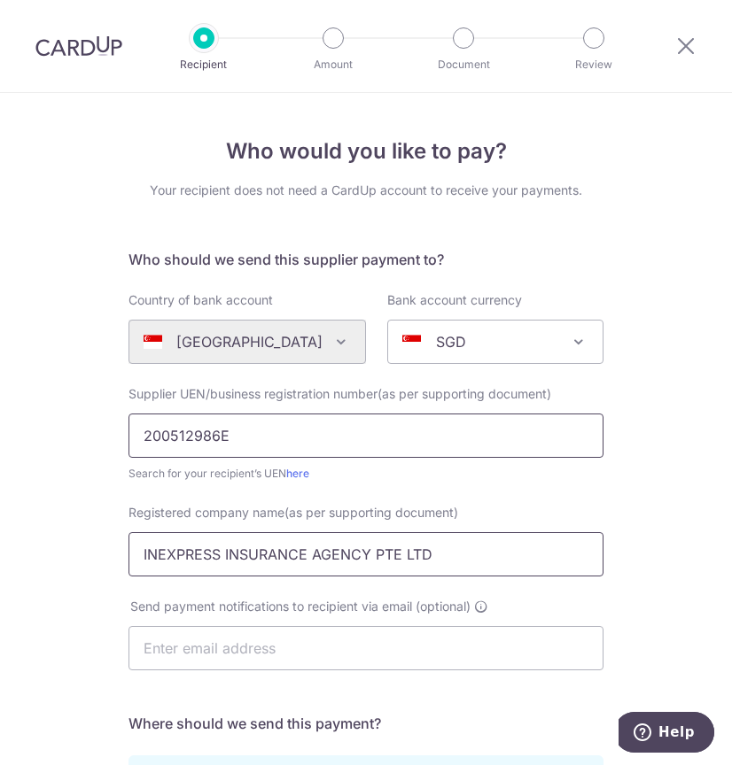
type input "INEXPRESS INSURANCE AGENCY PTE LTD"
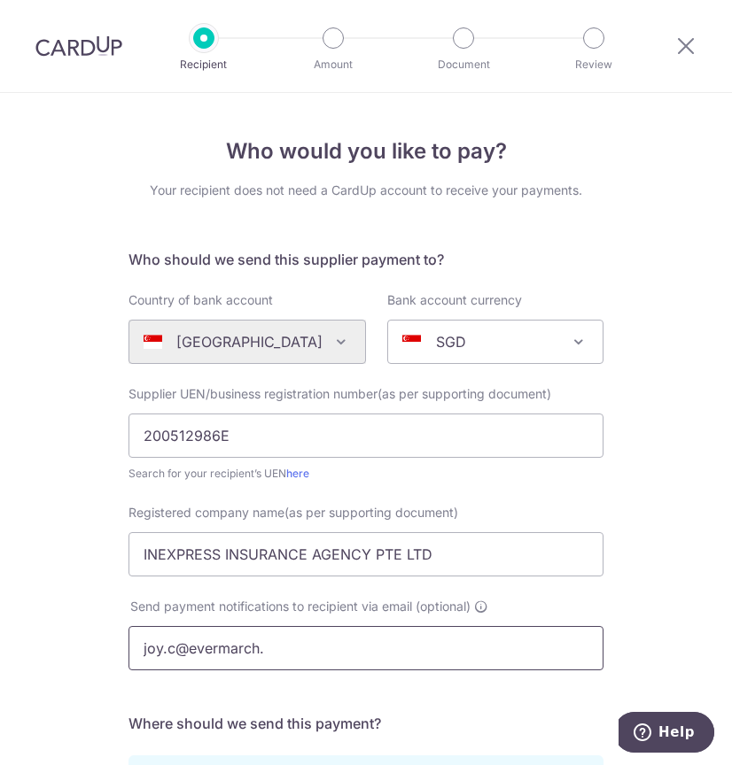
type input "joy.c@evermarch.com.sg"
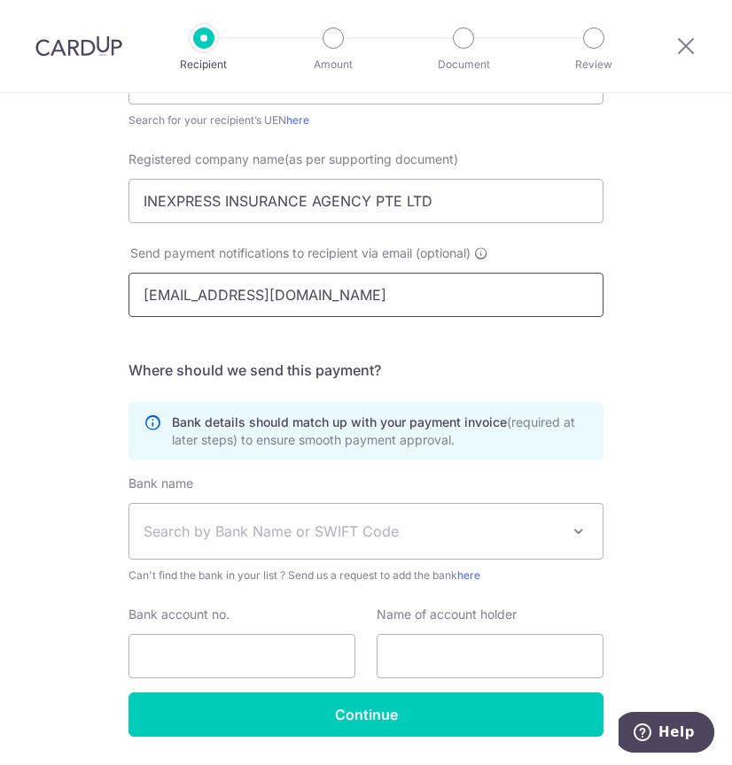
scroll to position [408, 0]
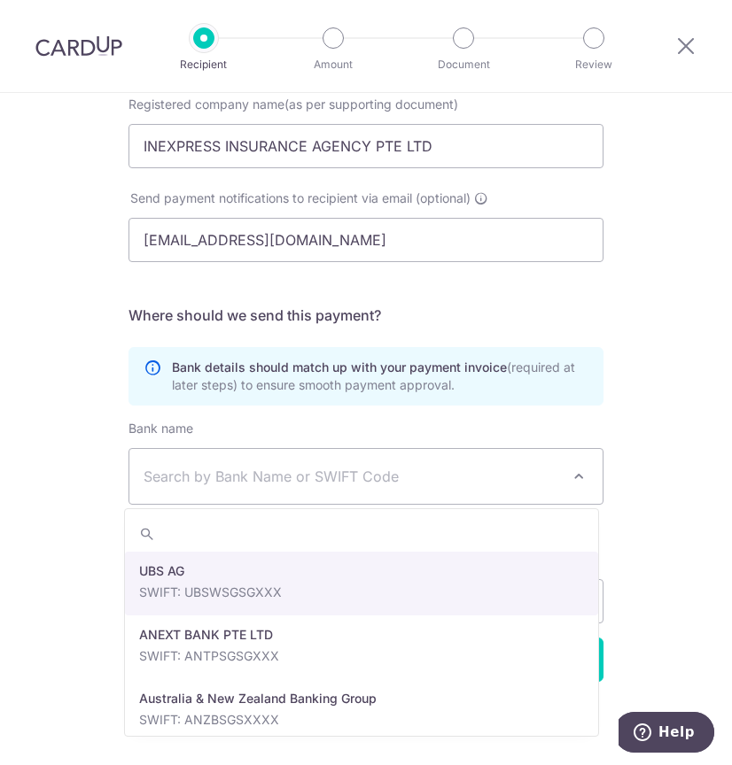
click at [243, 484] on span "Search by Bank Name or SWIFT Code" at bounding box center [352, 476] width 416 height 21
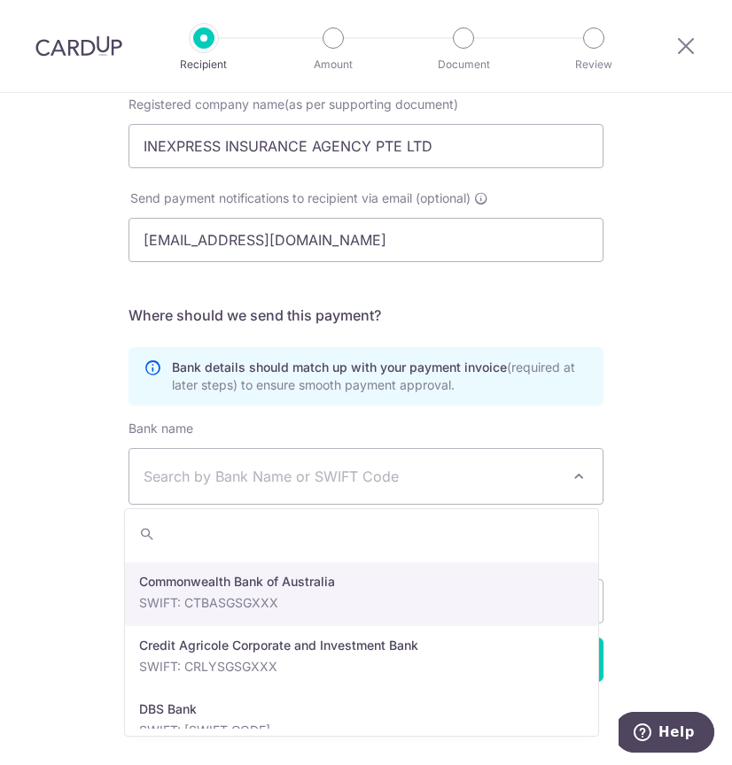
scroll to position [1477, 0]
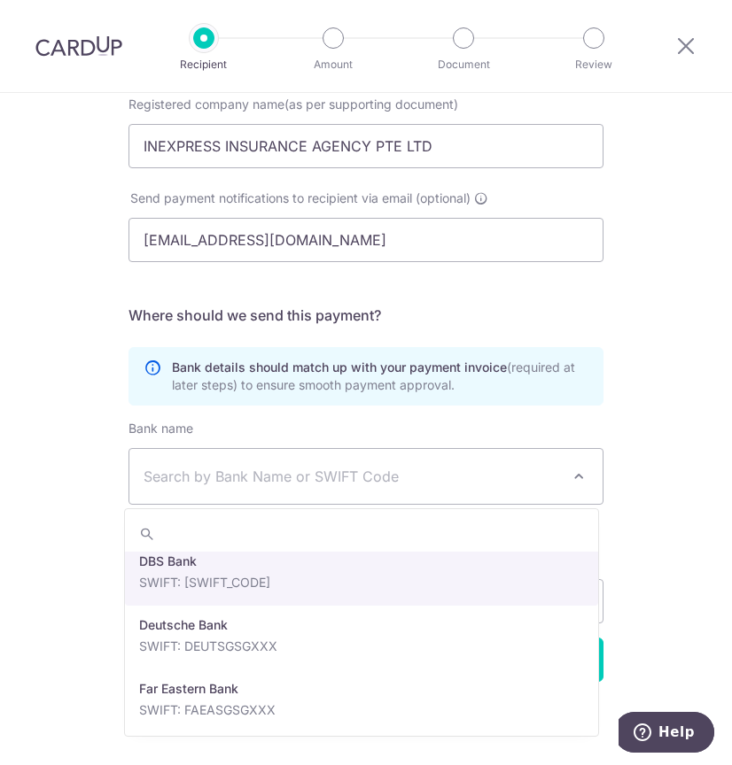
select select "6"
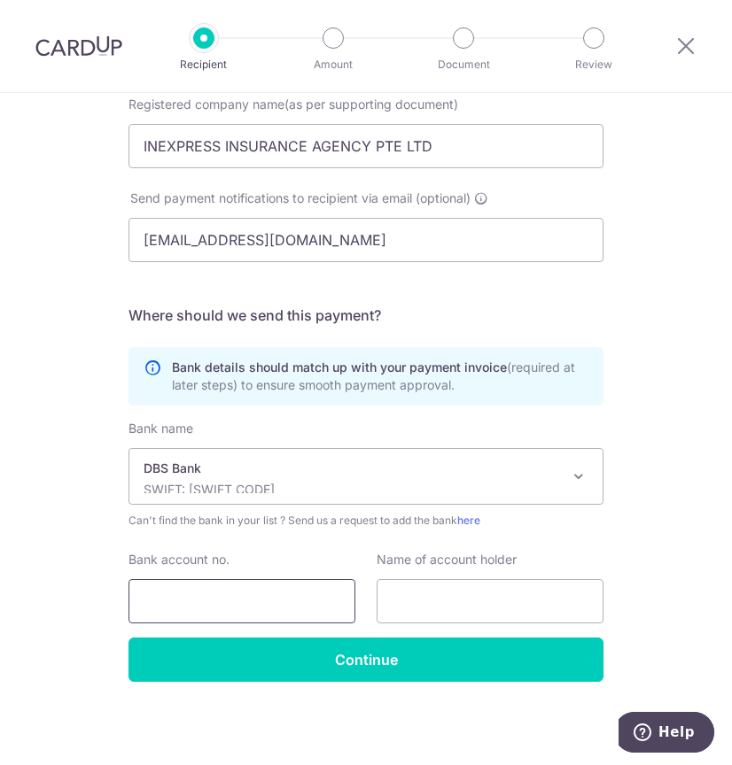
click at [223, 609] on input "Bank account no." at bounding box center [241, 601] width 227 height 44
type input "0039202423"
click at [440, 606] on input "text" at bounding box center [490, 601] width 227 height 44
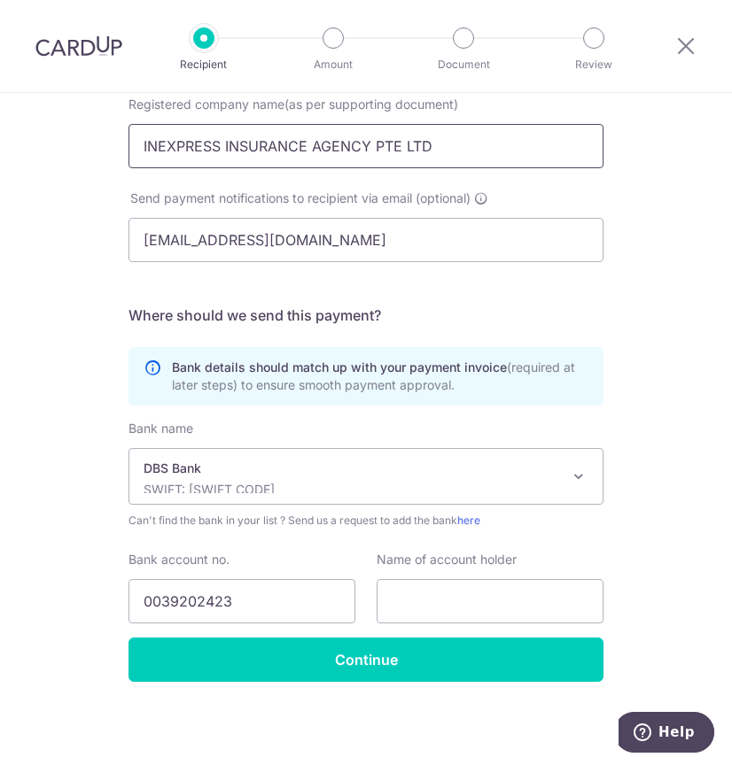
drag, startPoint x: 439, startPoint y: 143, endPoint x: 62, endPoint y: 157, distance: 377.7
click at [62, 157] on div "Who would you like to pay? Your recipient does not need a CardUp account to rec…" at bounding box center [366, 225] width 732 height 1081
click at [421, 617] on input "text" at bounding box center [490, 601] width 227 height 44
paste input "INEXPRESS INSURANCE AGENCY PTE LTD"
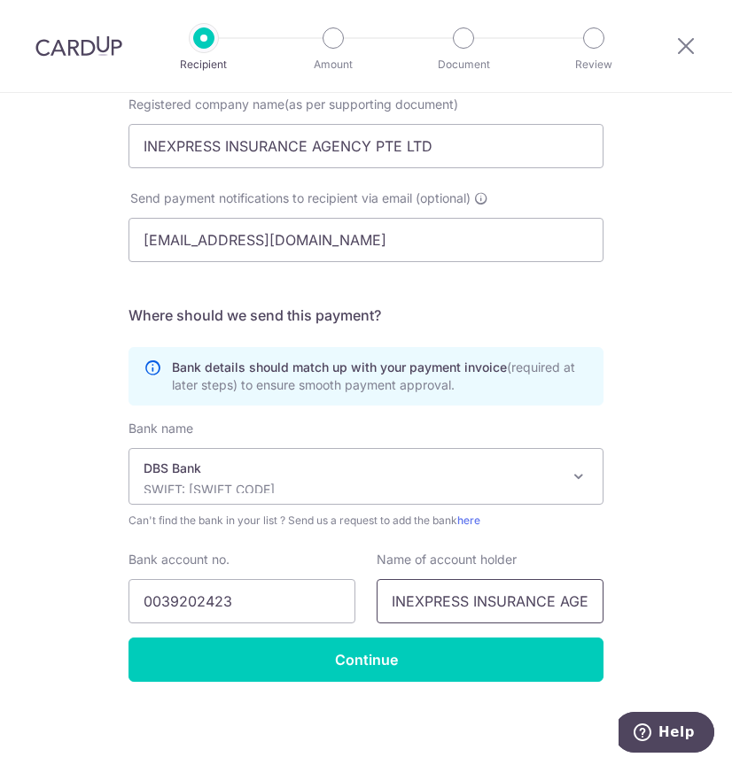
scroll to position [0, 90]
click at [556, 593] on input "INEXPRESS INSURANCE AGENCY PTE LTD" at bounding box center [490, 601] width 227 height 44
type input "INEXPRESS INSURANCE AGENCY PTE. LTD."
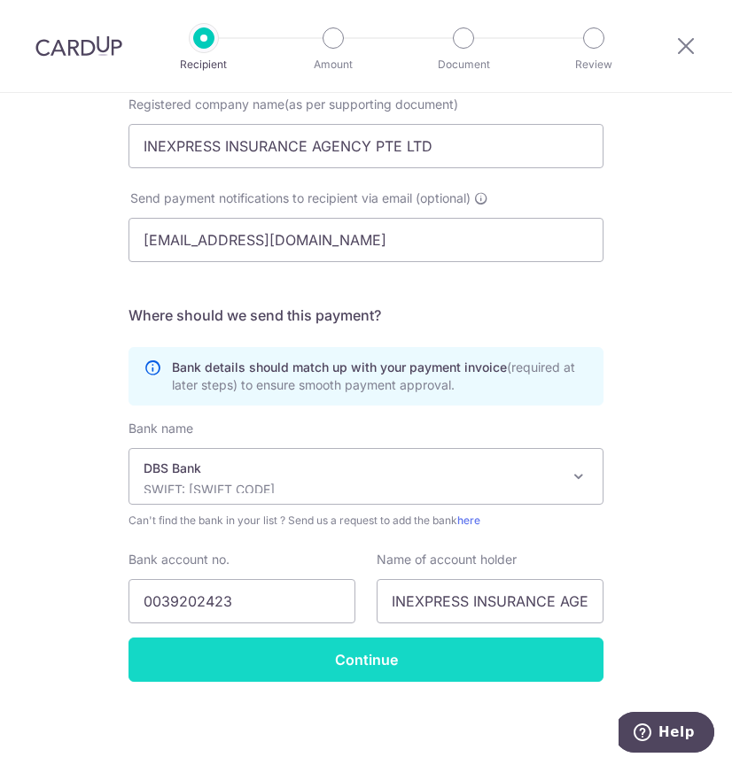
click at [246, 665] on input "Continue" at bounding box center [365, 660] width 475 height 44
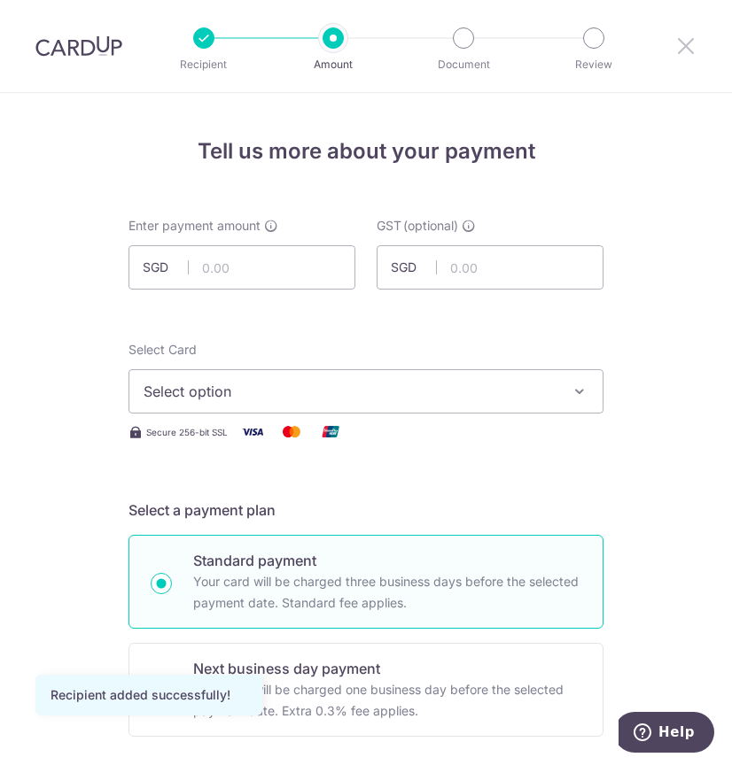
drag, startPoint x: 690, startPoint y: 42, endPoint x: 447, endPoint y: 89, distance: 248.3
click at [688, 43] on icon at bounding box center [685, 46] width 21 height 22
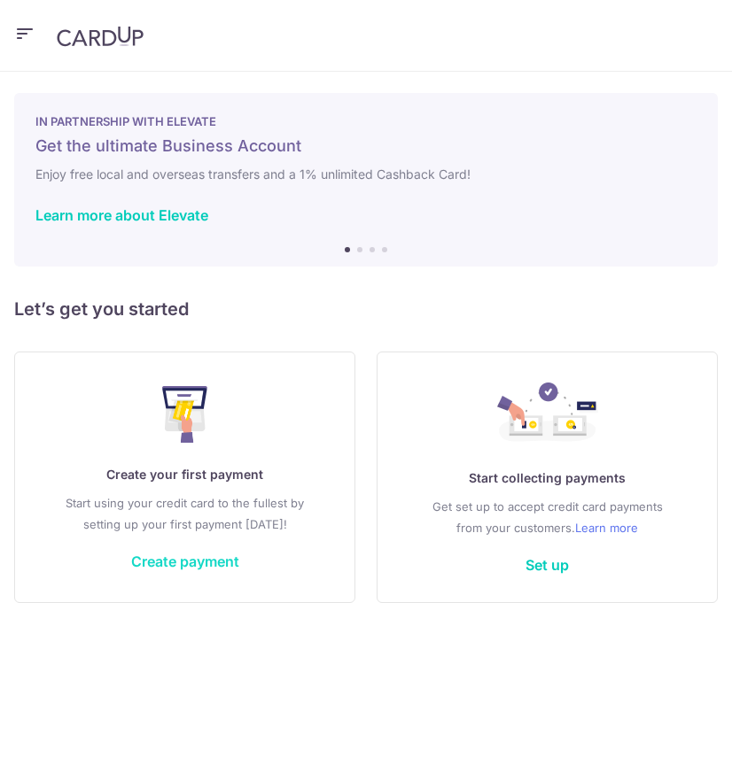
click at [197, 556] on link "Create payment" at bounding box center [185, 562] width 108 height 18
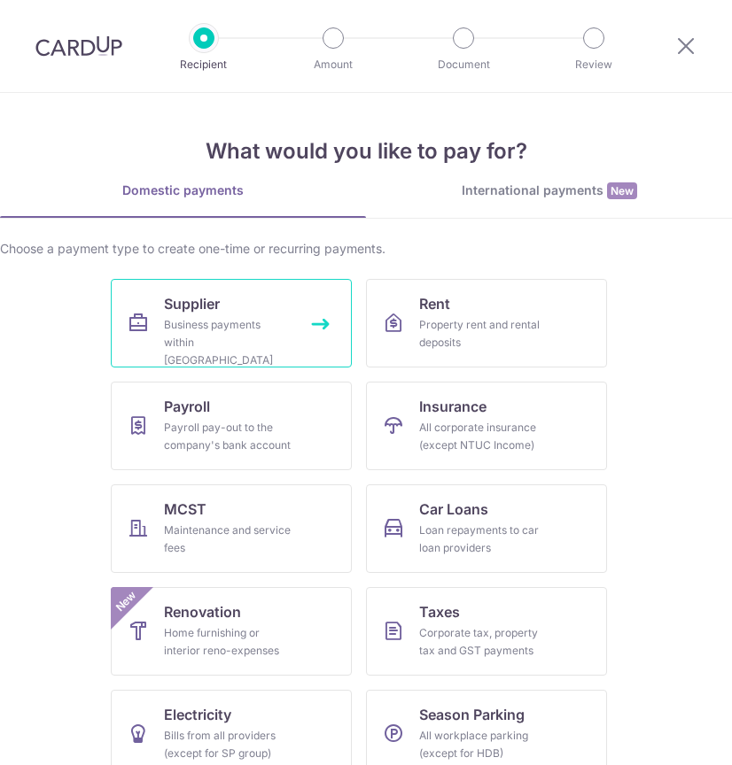
click at [232, 290] on link "Supplier Business payments within [GEOGRAPHIC_DATA]" at bounding box center [231, 323] width 241 height 89
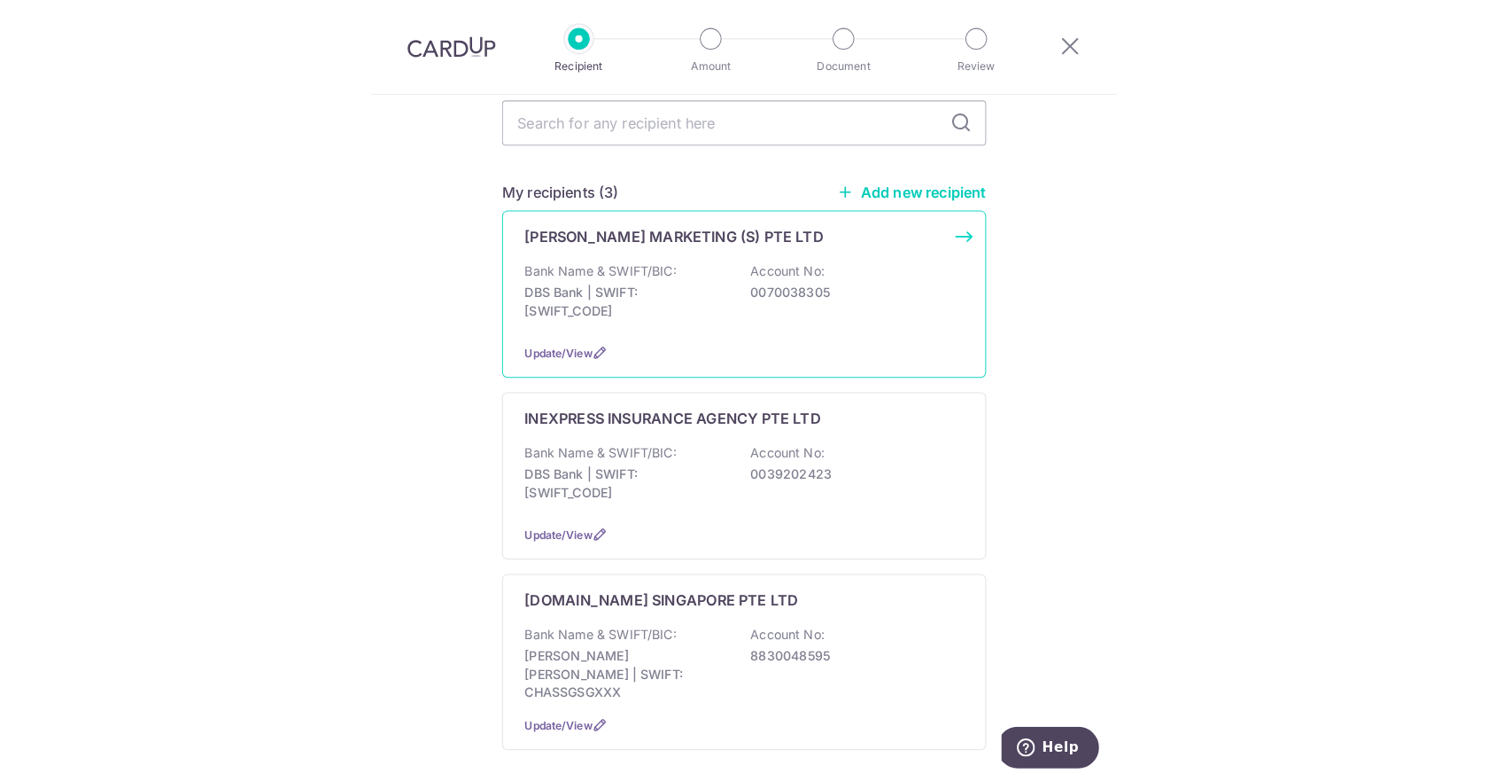
scroll to position [148, 0]
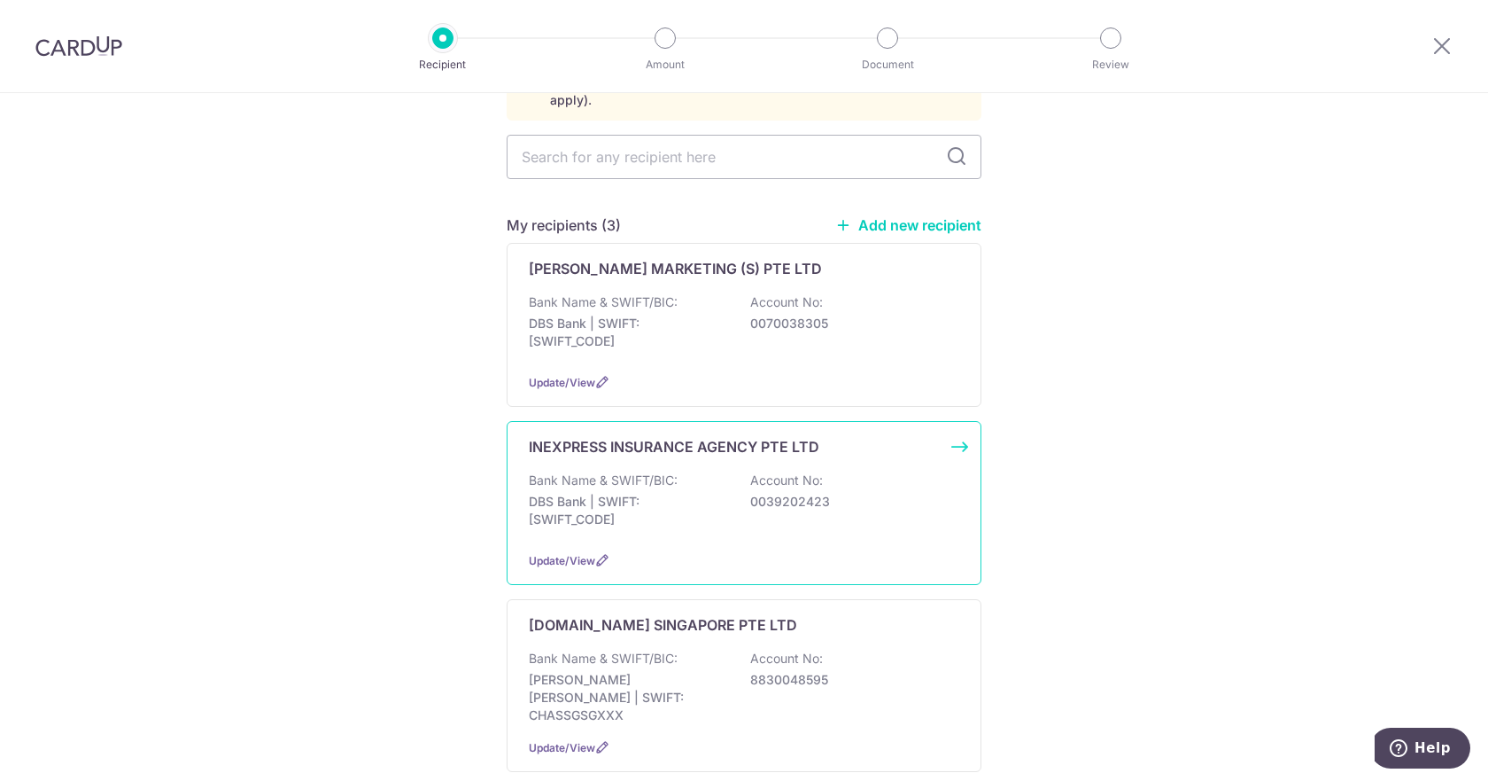
click at [647, 493] on p "DBS Bank | SWIFT: DBSSSGSGXXX" at bounding box center [628, 510] width 198 height 35
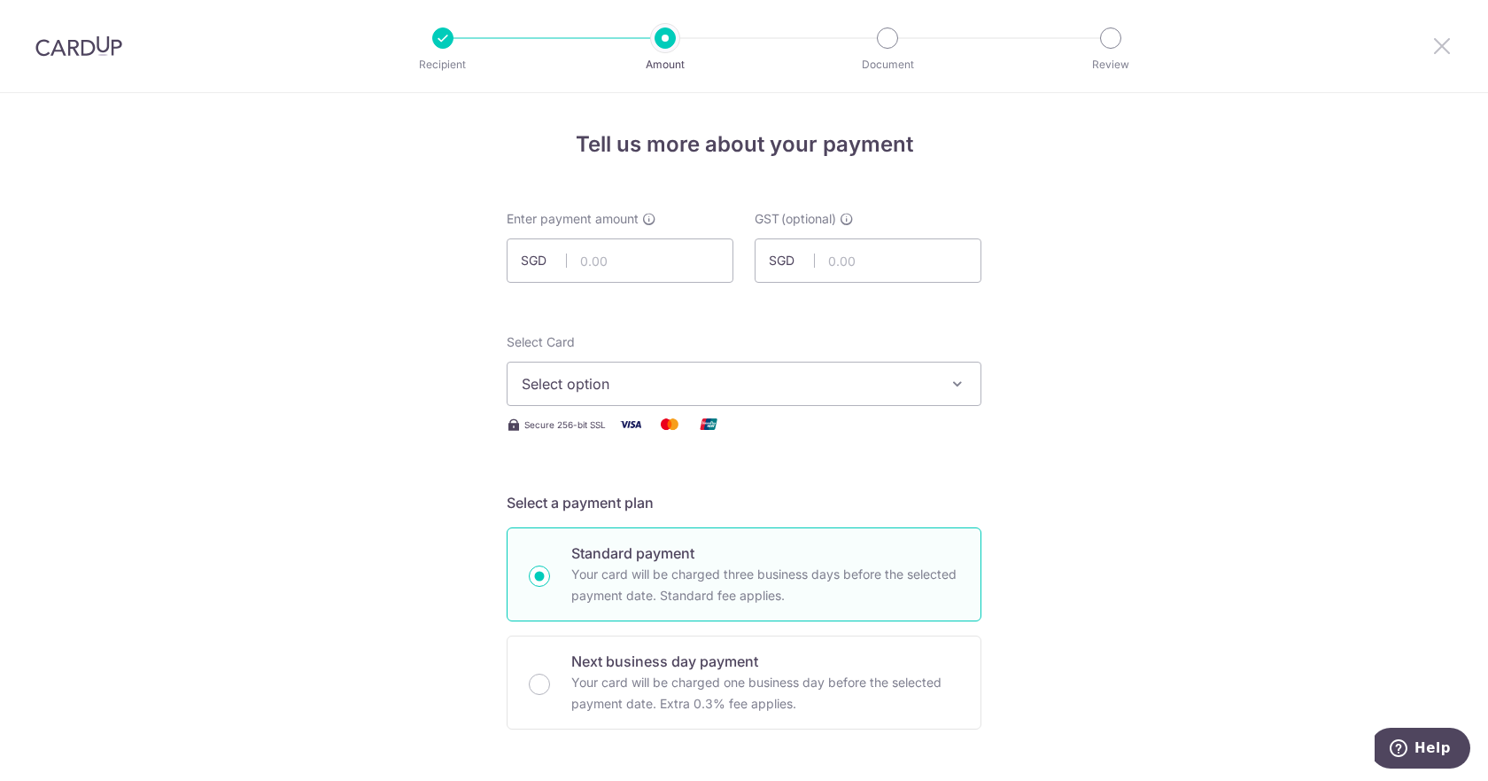
click at [1436, 50] on icon at bounding box center [1442, 46] width 21 height 22
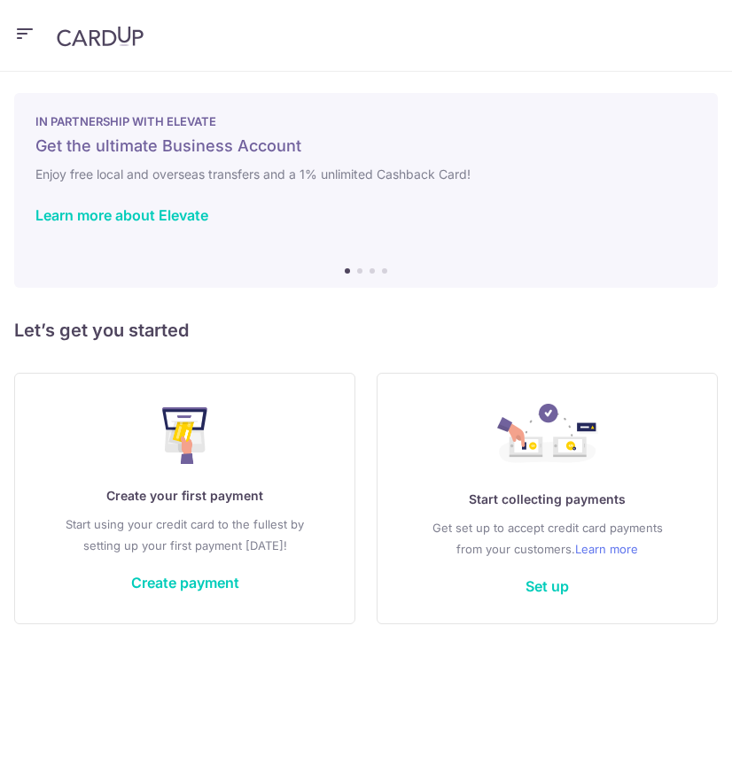
click at [183, 599] on div "Create your first payment Start using your credit card to the fullest by settin…" at bounding box center [184, 498] width 297 height 210
click at [184, 580] on link "Create payment" at bounding box center [185, 583] width 108 height 18
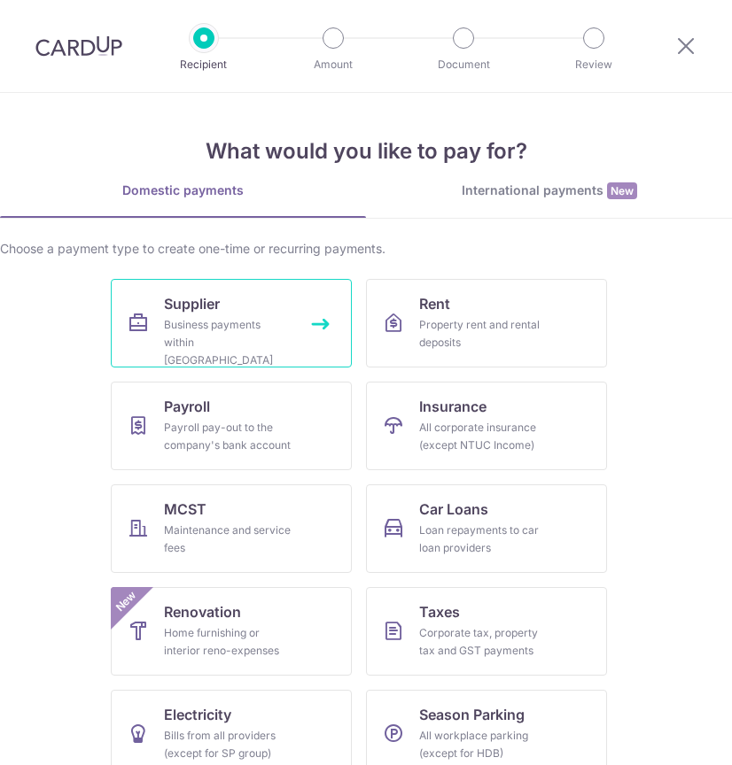
click at [206, 325] on div "Business payments within Singapore" at bounding box center [228, 342] width 128 height 53
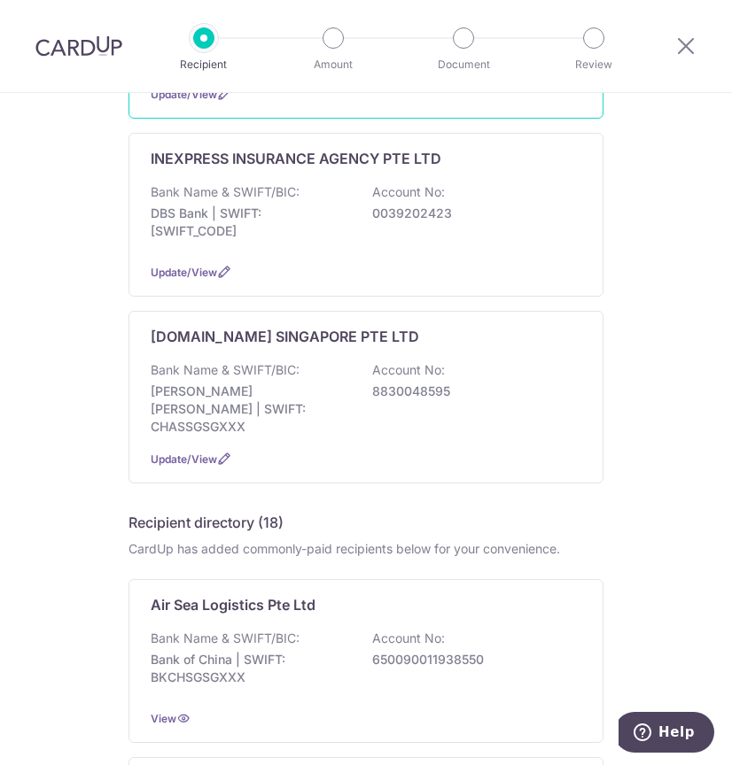
scroll to position [295, 0]
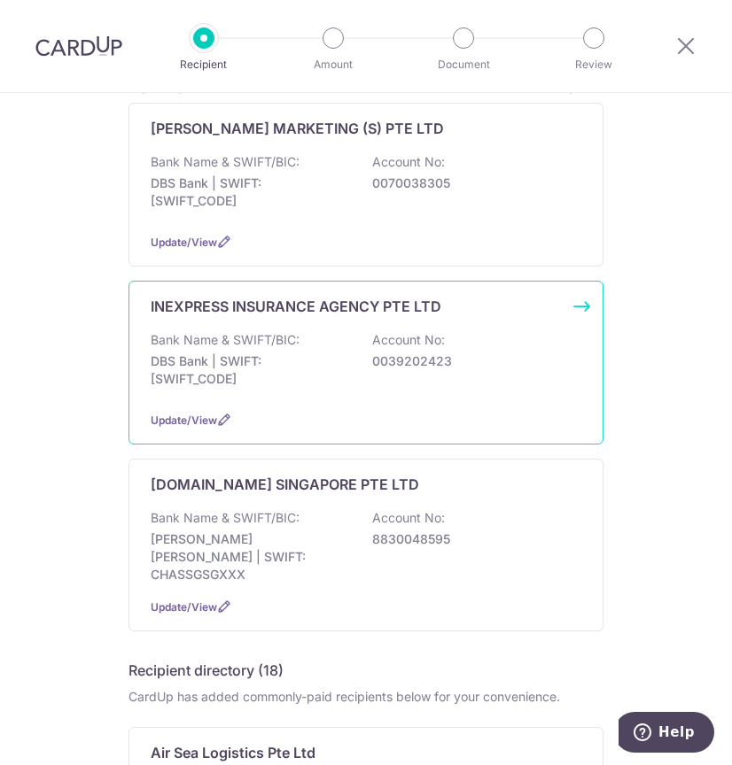
click at [268, 358] on p "DBS Bank | SWIFT: [SWIFT_CODE]" at bounding box center [250, 370] width 198 height 35
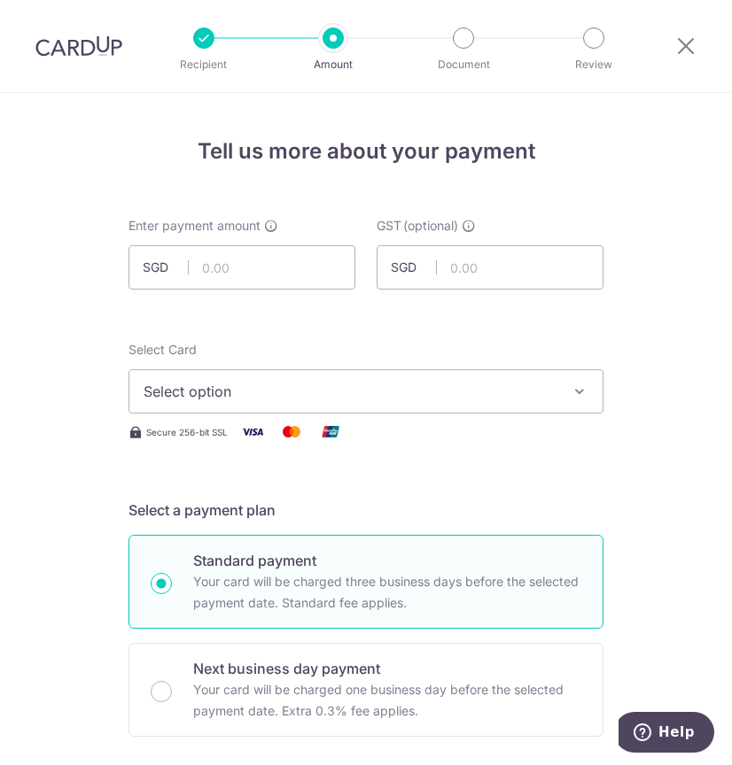
click at [696, 45] on div at bounding box center [686, 46] width 92 height 92
click at [680, 49] on icon at bounding box center [685, 46] width 21 height 22
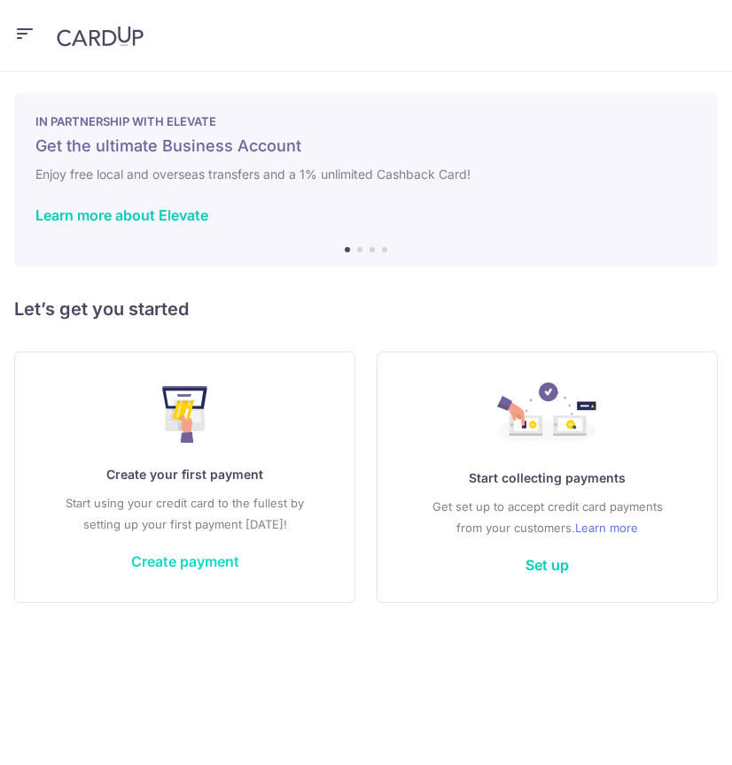
click at [181, 567] on link "Create payment" at bounding box center [185, 562] width 108 height 18
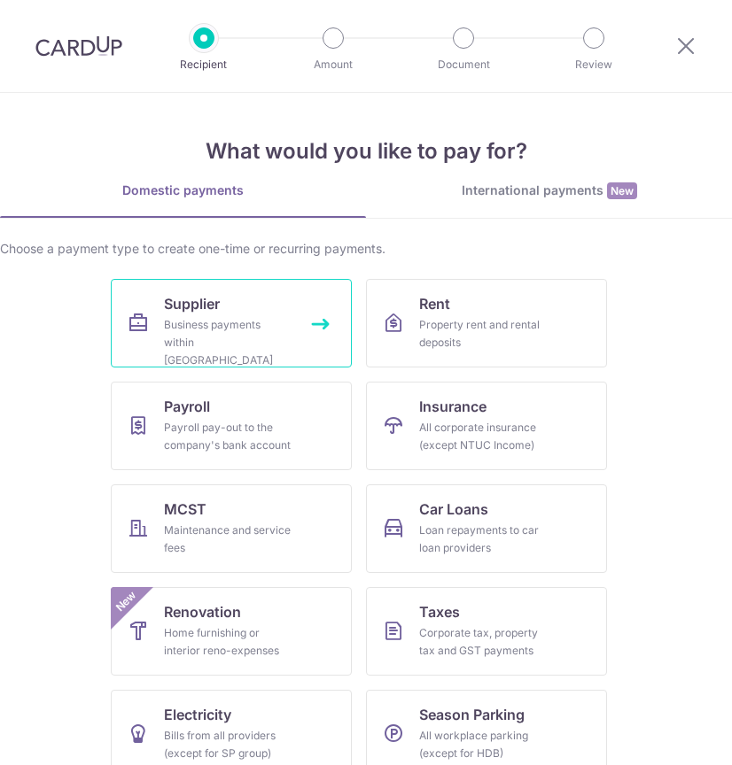
click at [175, 333] on div "Business payments within [GEOGRAPHIC_DATA]" at bounding box center [228, 342] width 128 height 53
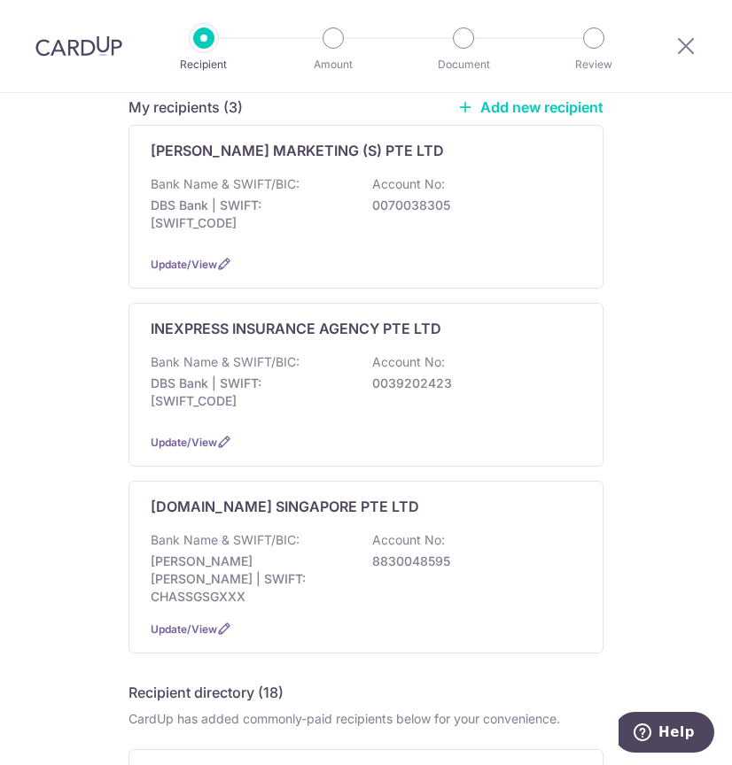
scroll to position [295, 0]
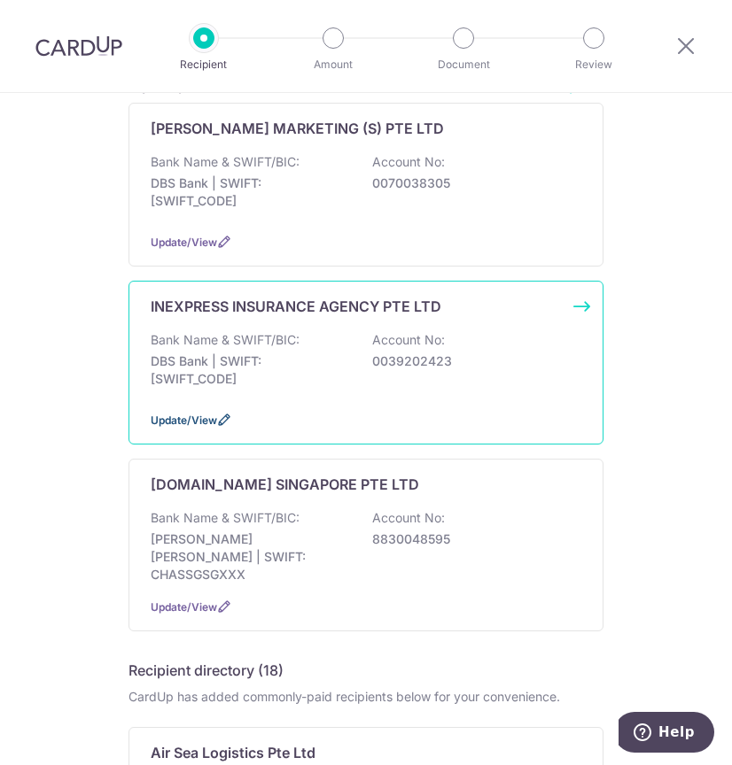
click at [200, 414] on span "Update/View" at bounding box center [184, 420] width 66 height 13
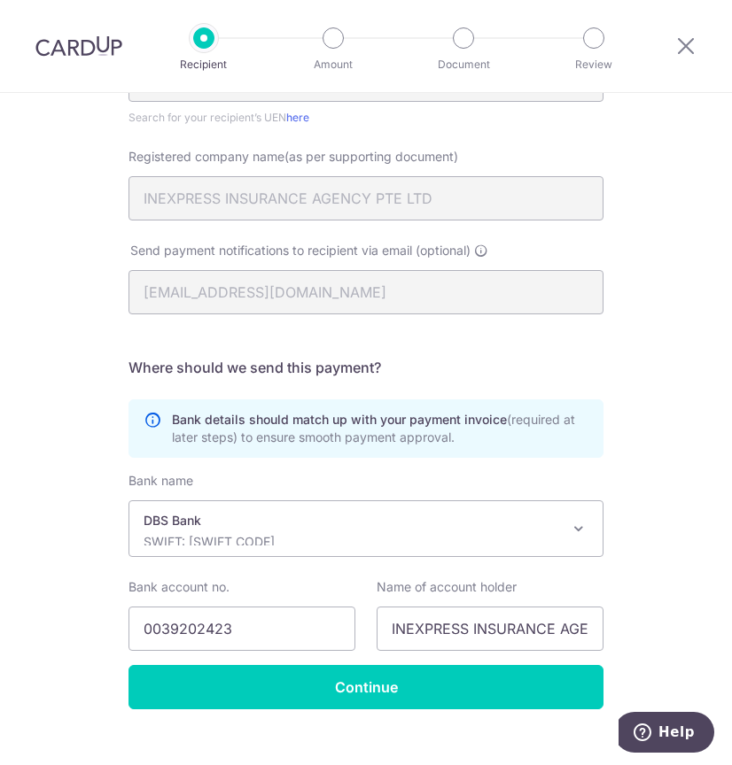
scroll to position [384, 0]
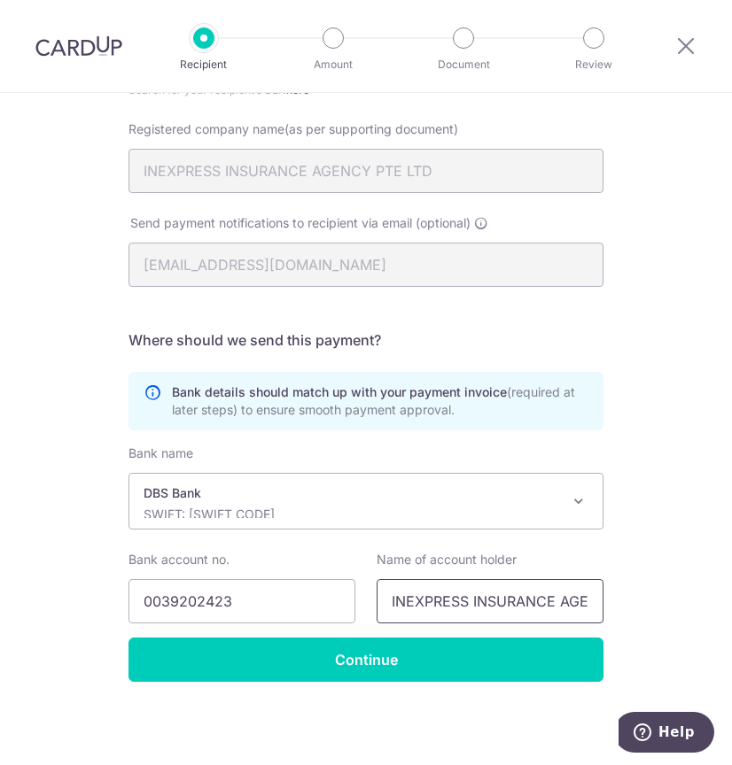
click at [414, 609] on input "INEXPRESS INSURANCE AGENCY PTE. LTD." at bounding box center [490, 601] width 227 height 44
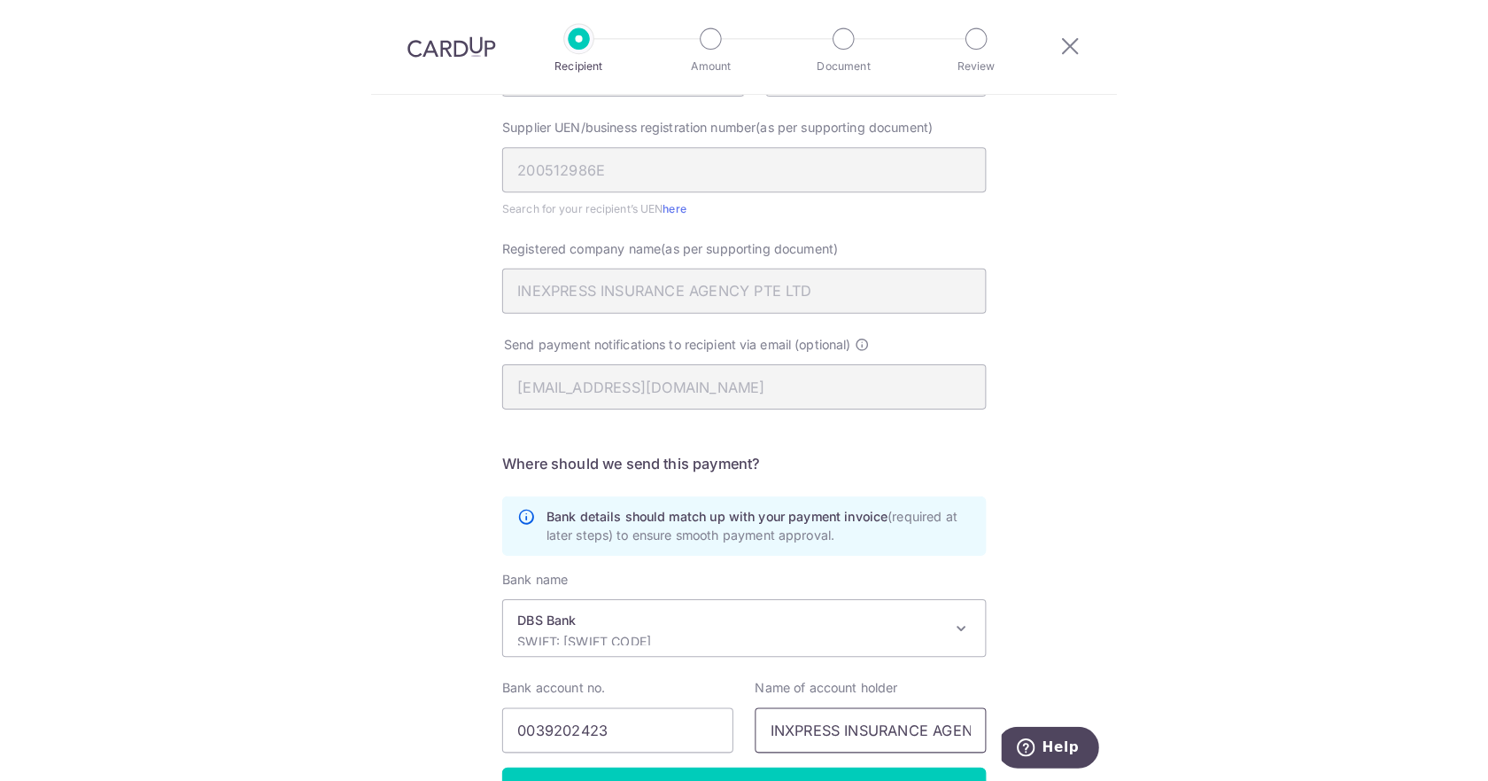
scroll to position [0, 0]
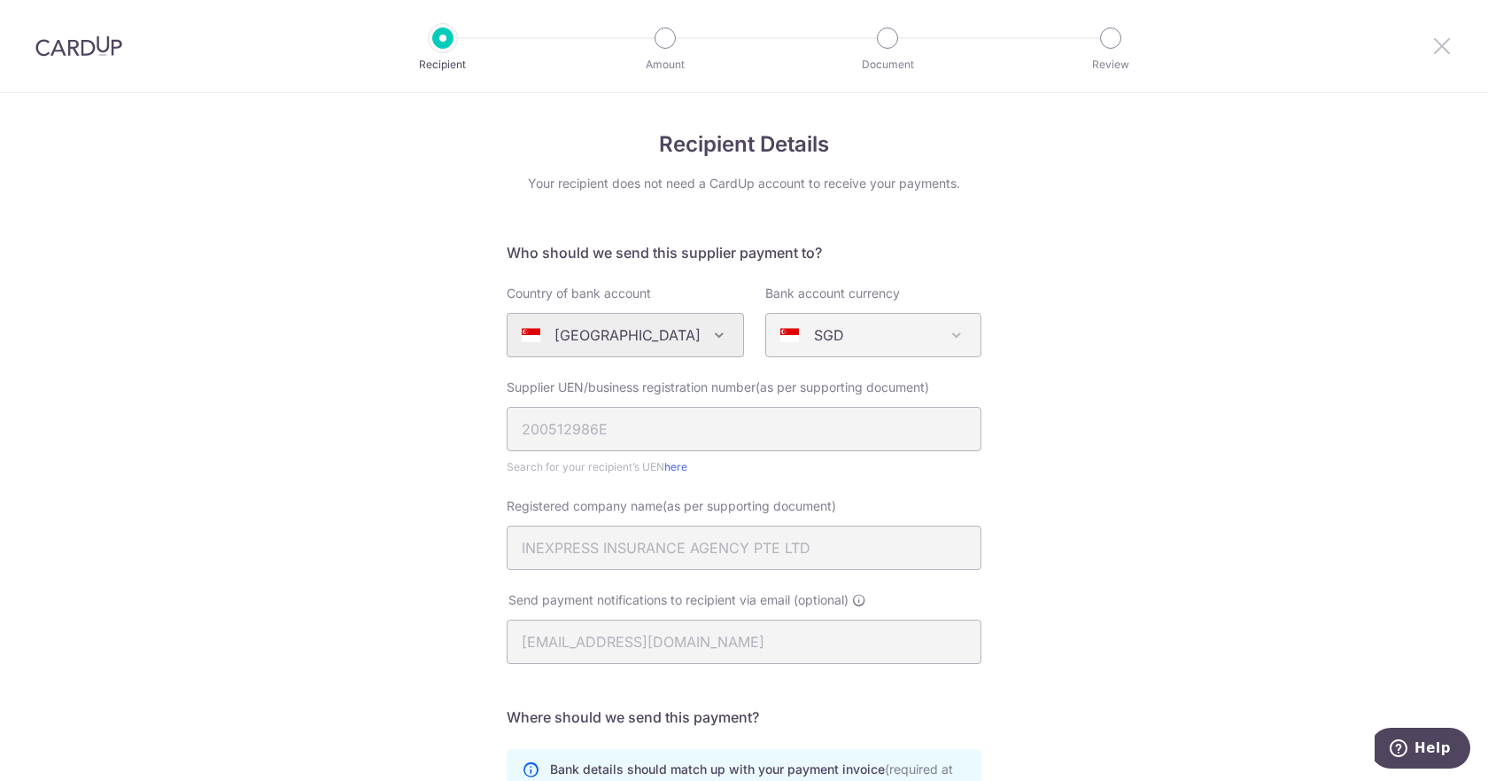
type input "INXPRESS INSURANCE AGENCY PTE. LTD."
click at [731, 46] on icon at bounding box center [1442, 46] width 21 height 22
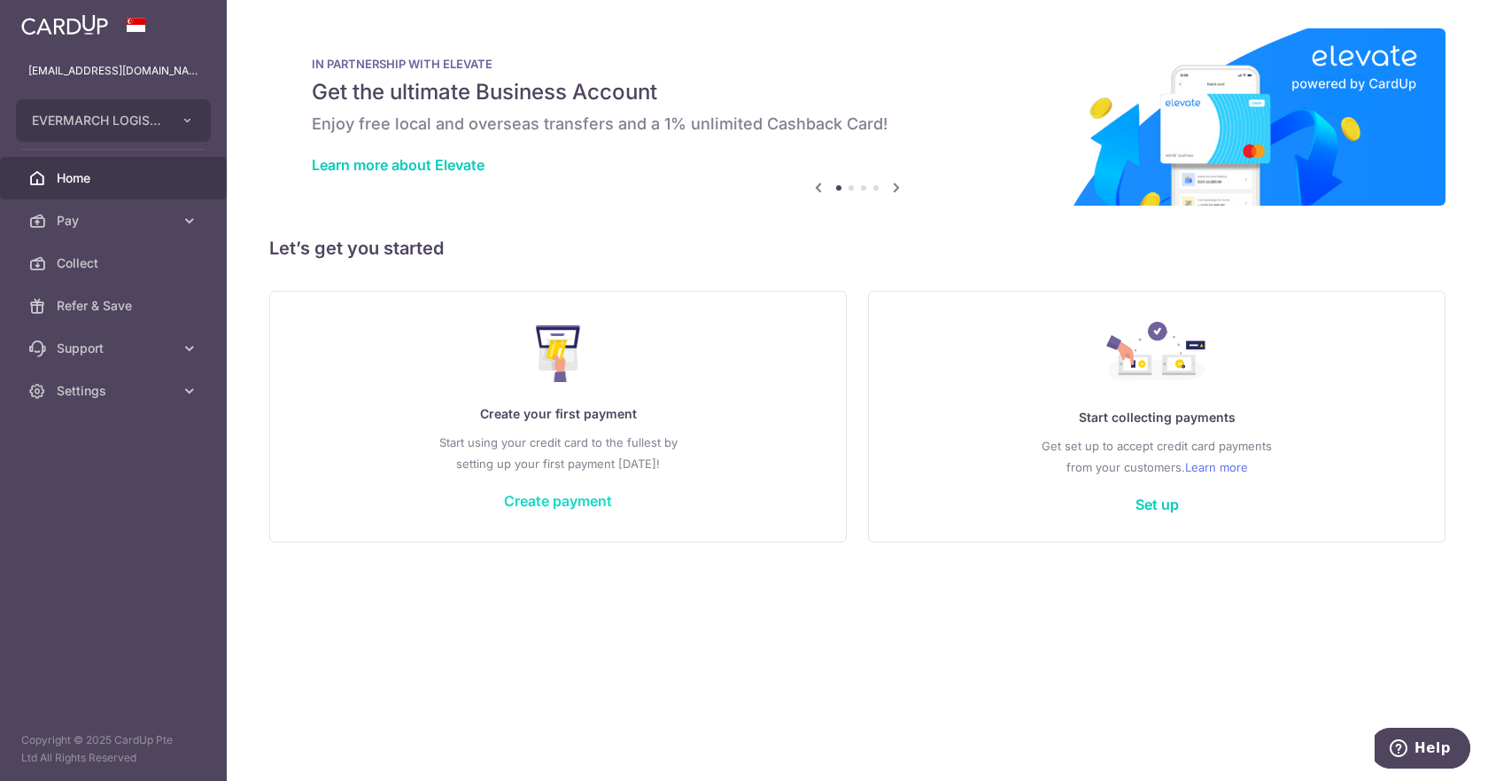
click at [601, 501] on link "Create payment" at bounding box center [558, 501] width 108 height 18
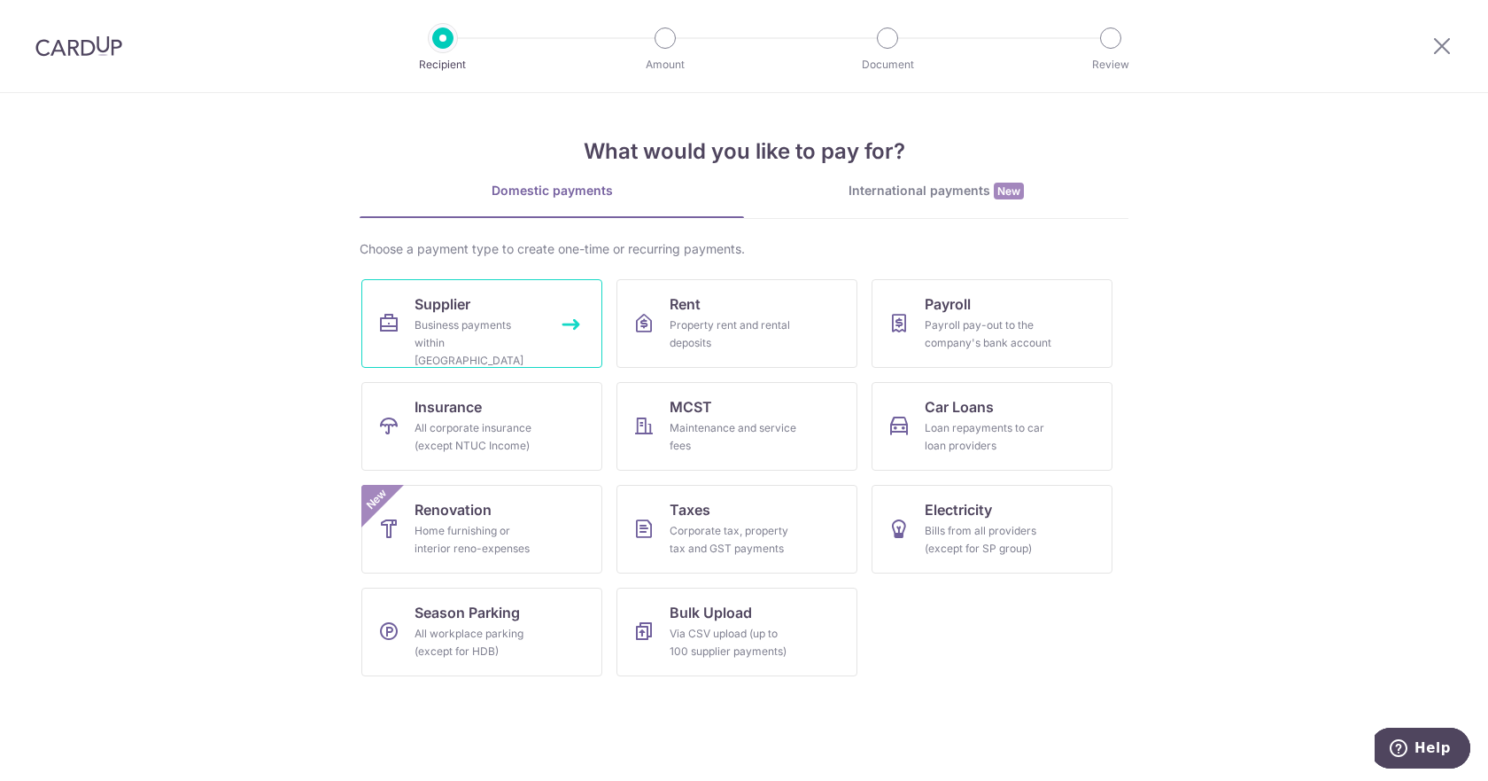
click at [498, 319] on div "Business payments within Singapore" at bounding box center [479, 342] width 128 height 53
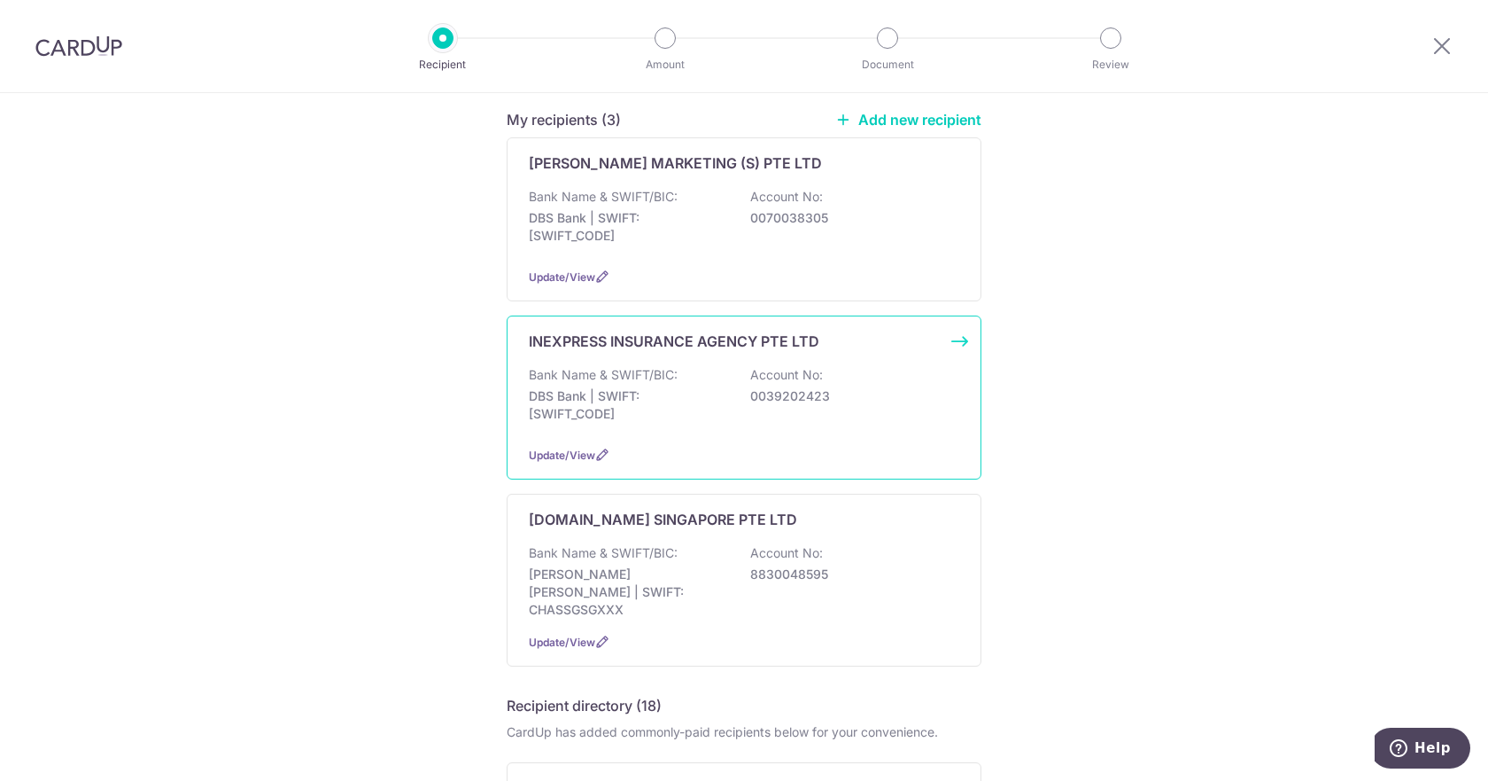
scroll to position [295, 0]
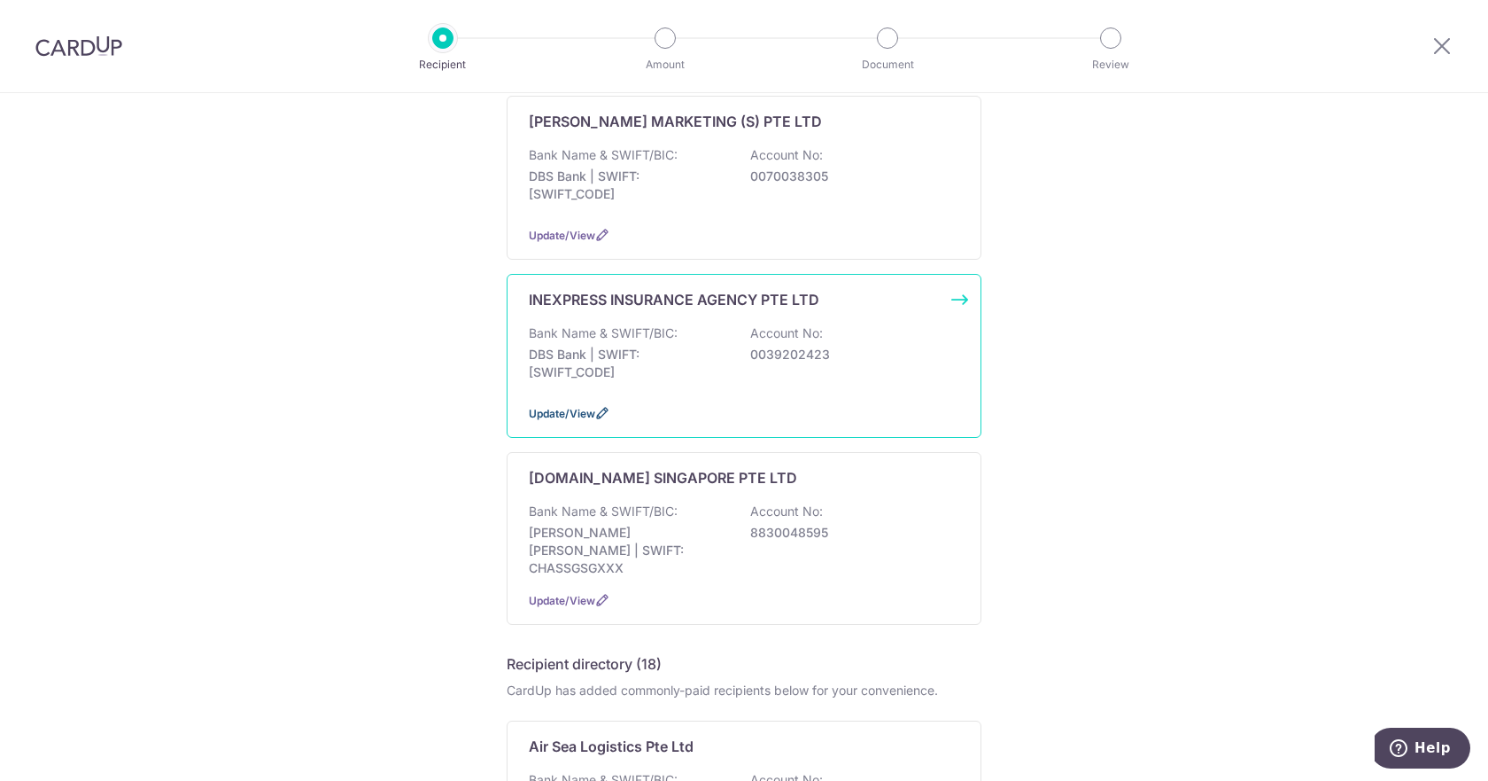
click at [556, 407] on span "Update/View" at bounding box center [562, 413] width 66 height 13
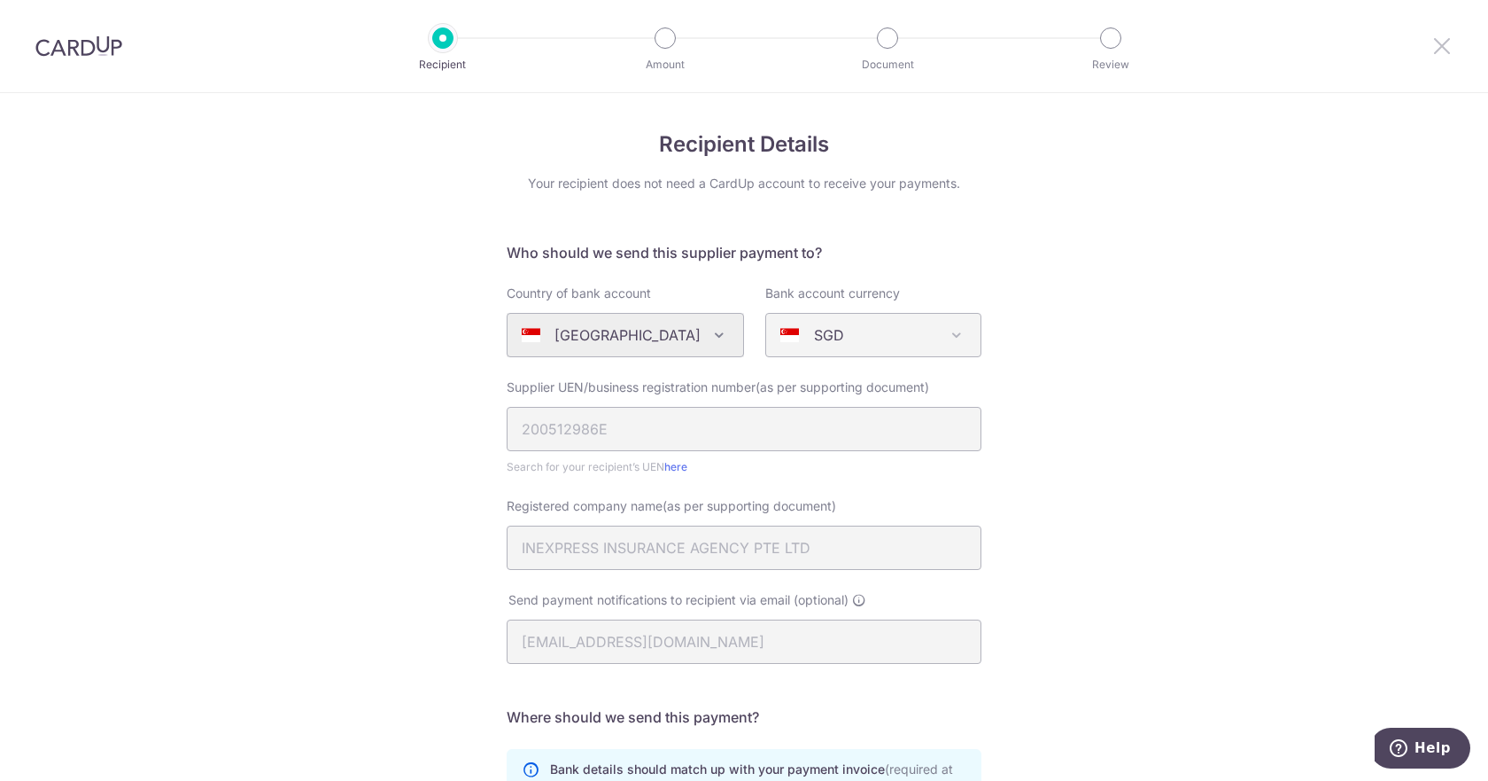
click at [1445, 51] on icon at bounding box center [1442, 46] width 21 height 22
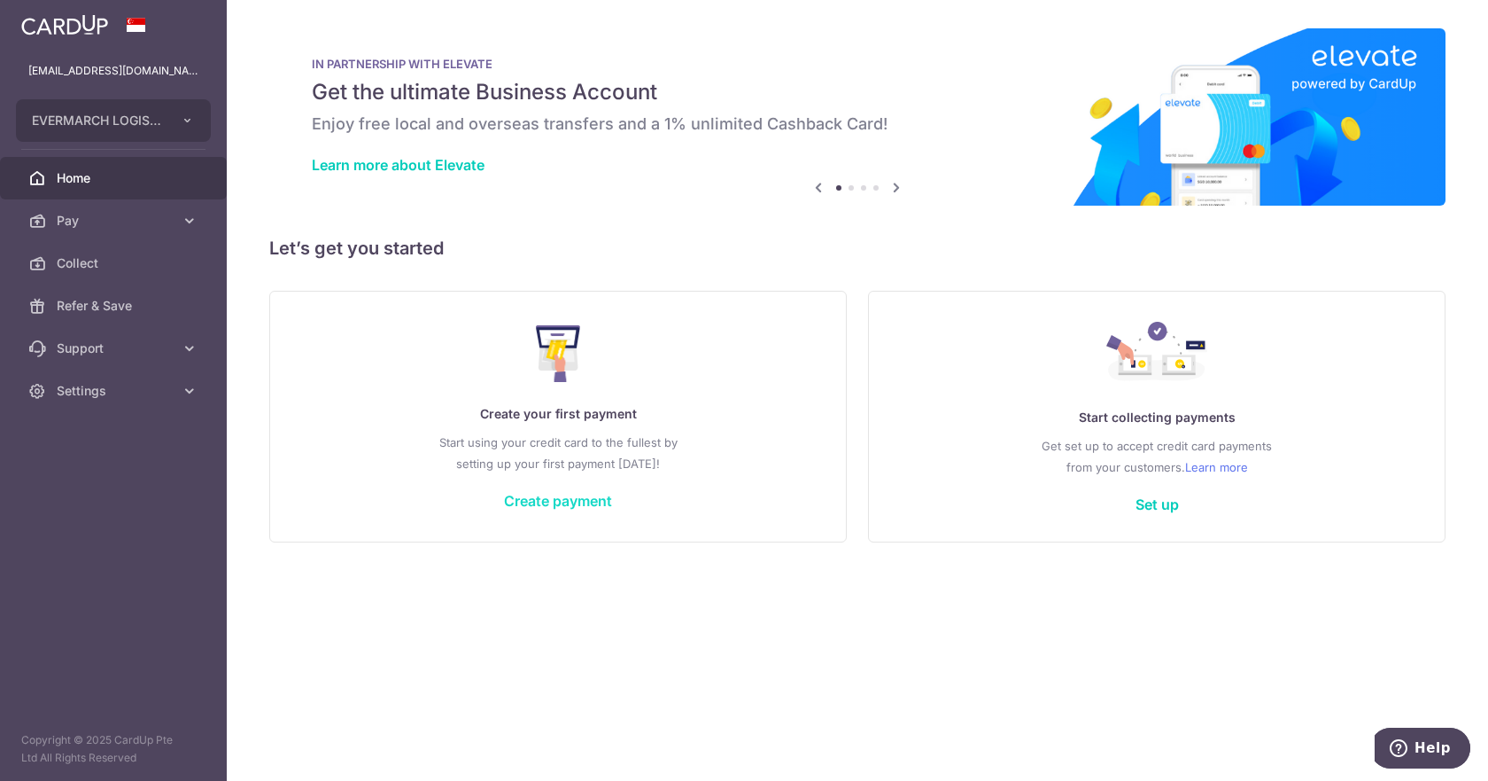
click at [553, 503] on link "Create payment" at bounding box center [558, 501] width 108 height 18
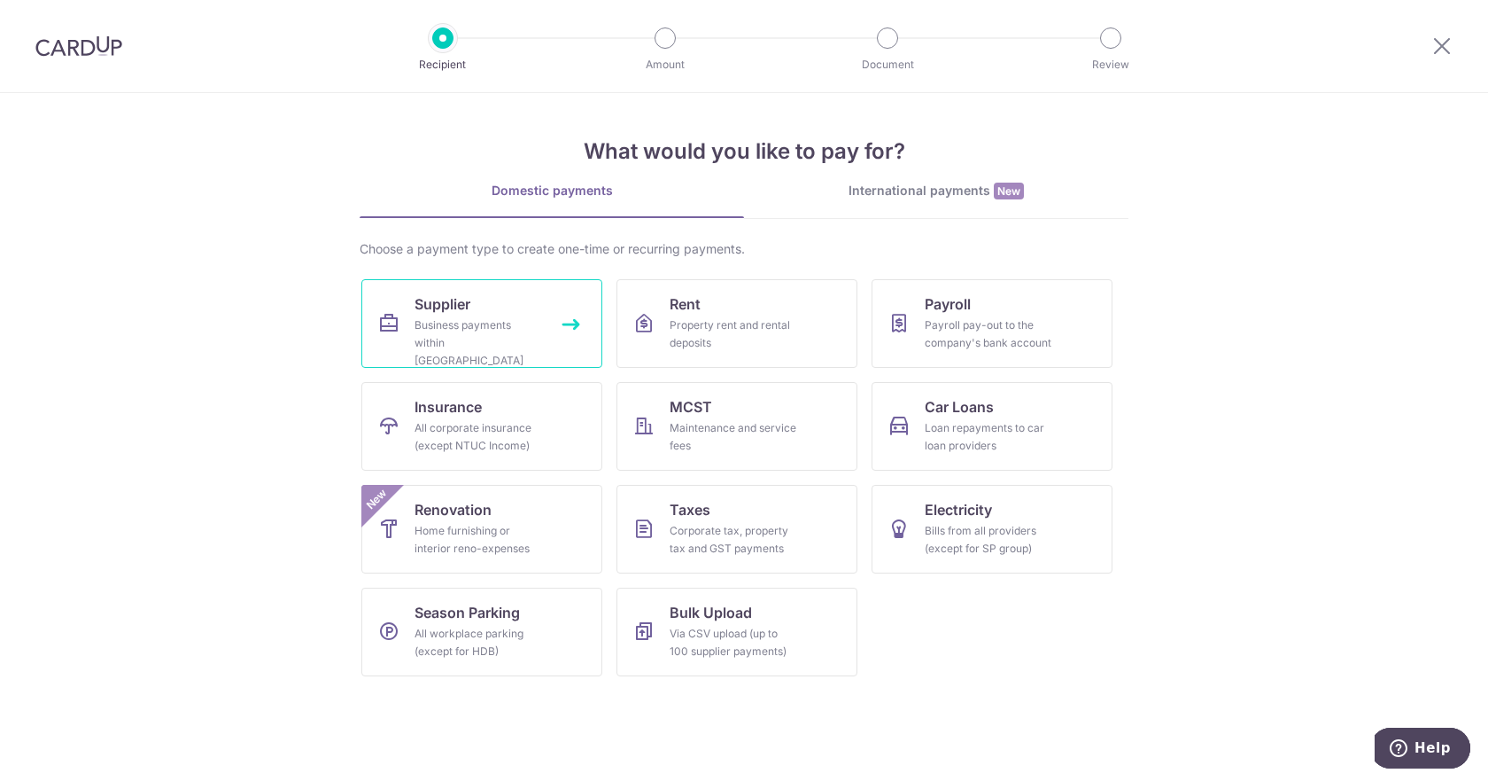
click at [466, 323] on div "Business payments within Singapore" at bounding box center [479, 342] width 128 height 53
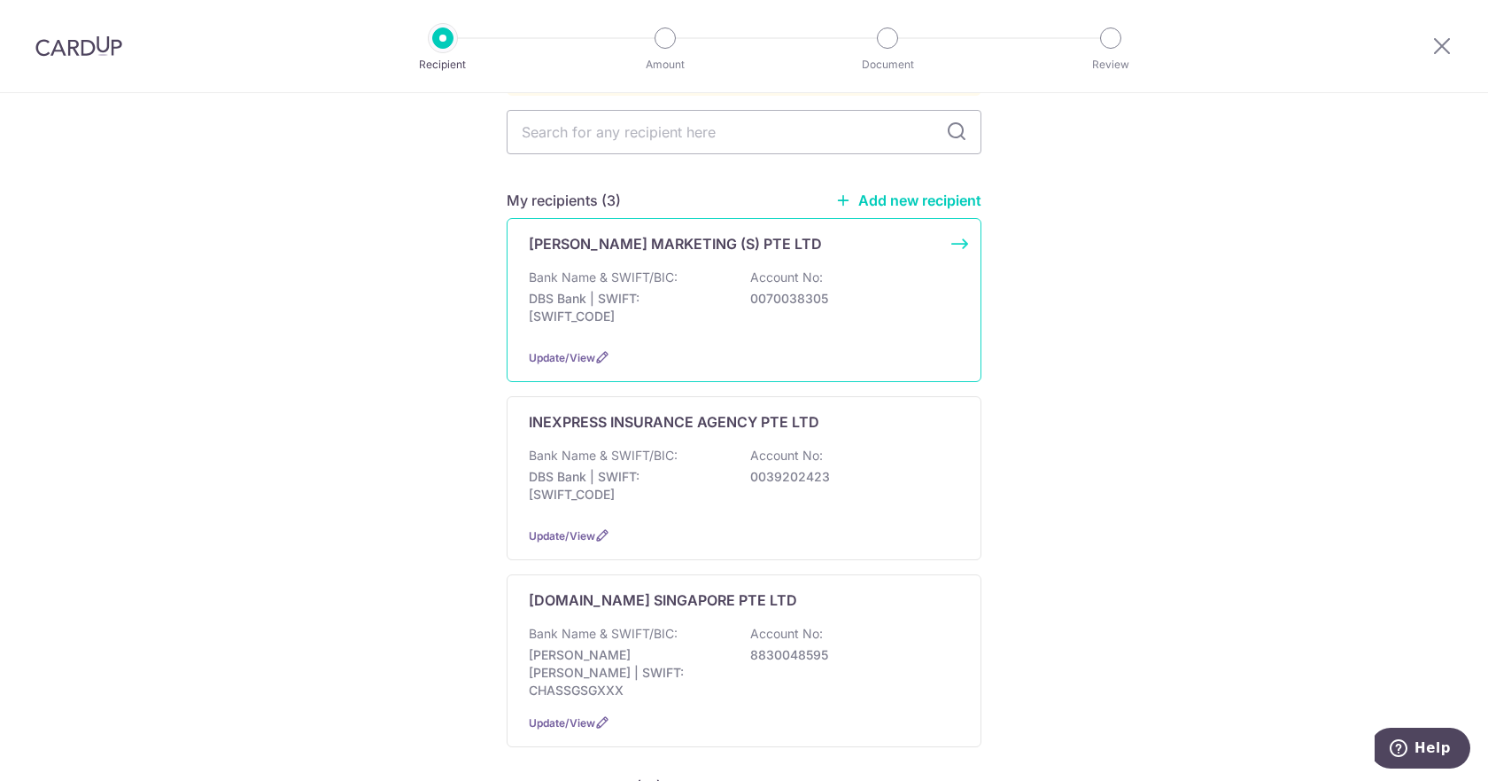
scroll to position [148, 0]
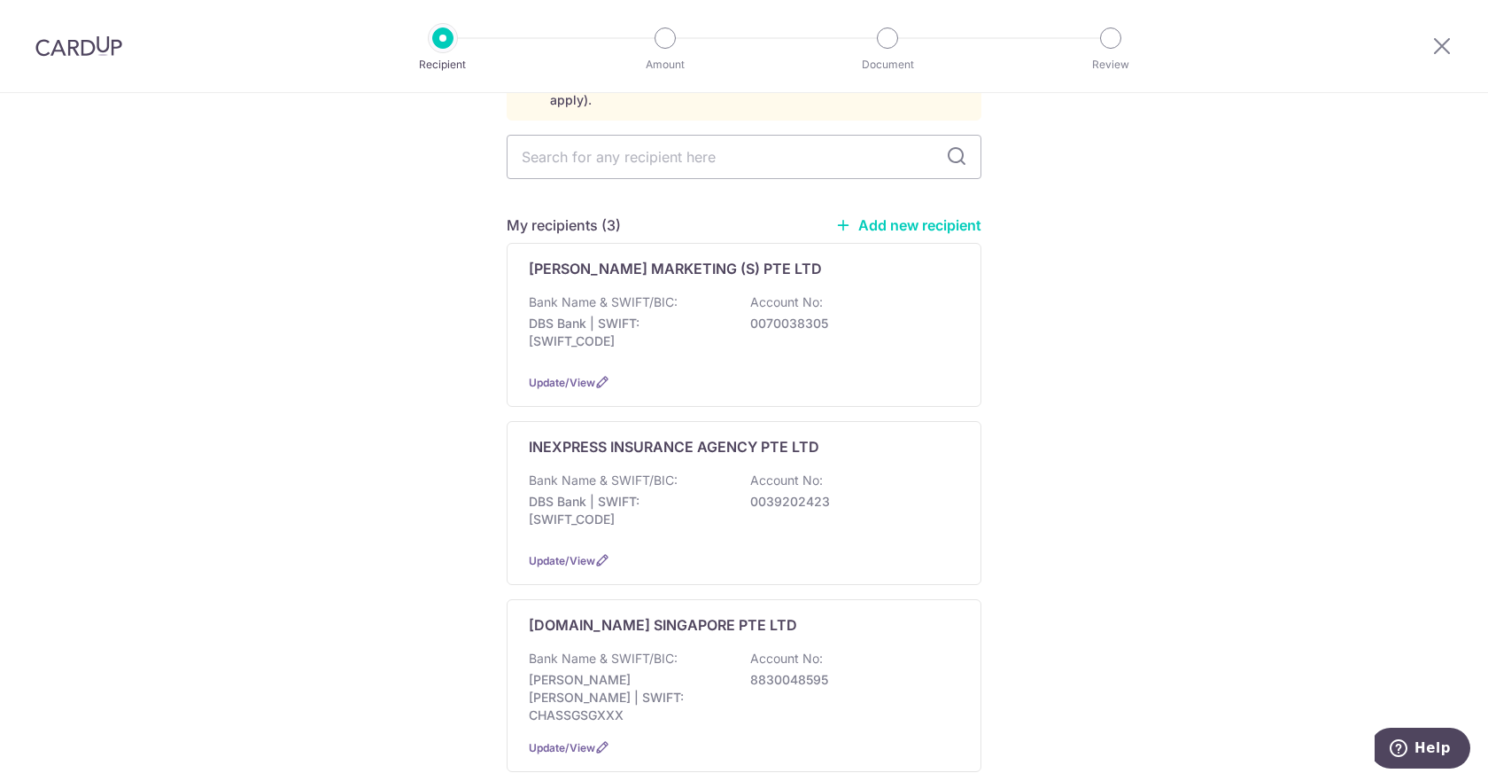
click at [887, 216] on link "Add new recipient" at bounding box center [908, 225] width 146 height 18
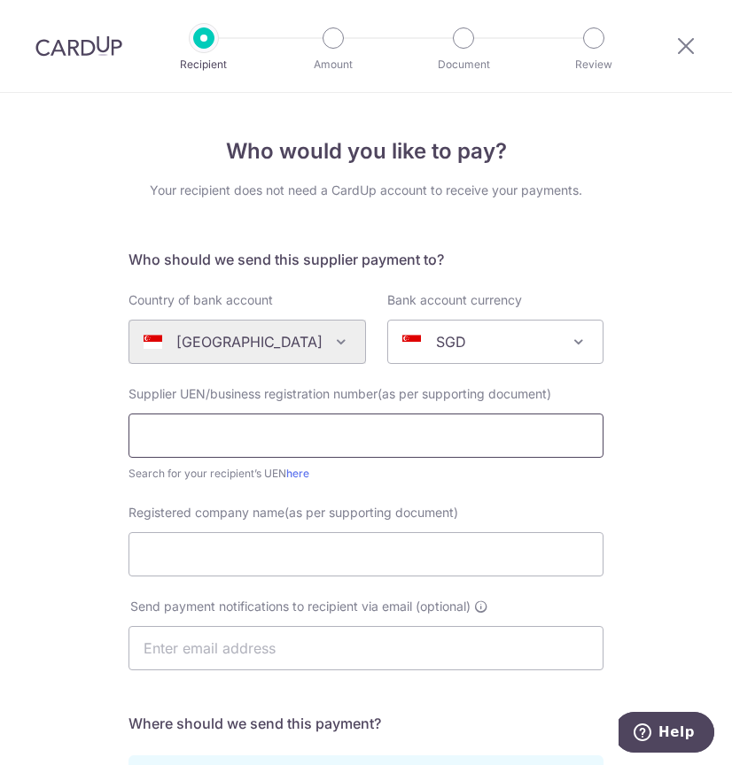
click at [212, 446] on input "text" at bounding box center [365, 436] width 475 height 44
type input "200512986E"
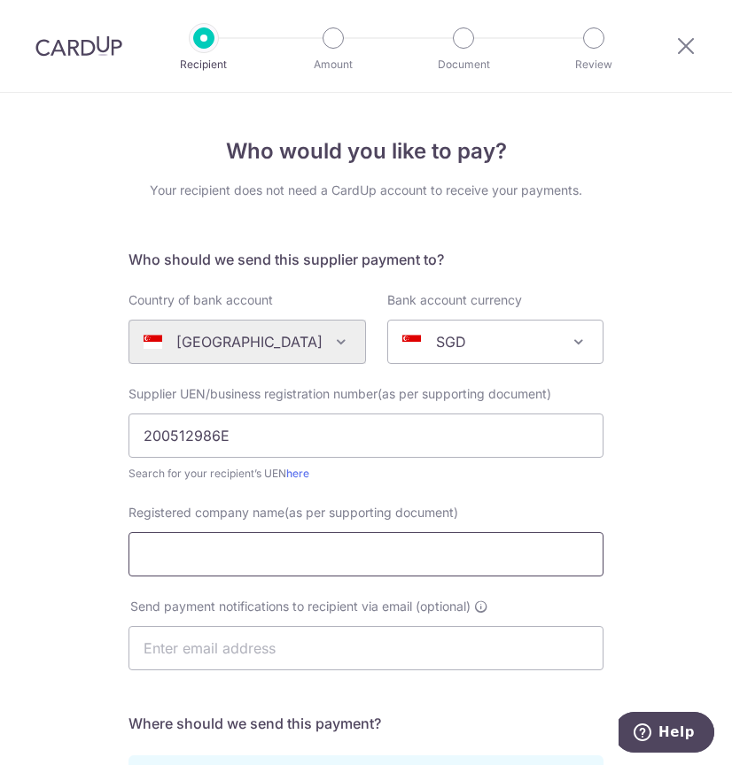
click at [238, 555] on input "Registered company name(as per supporting document)" at bounding box center [365, 554] width 475 height 44
click at [160, 554] on input "INEXPRESS INSURANCE AGENCY PTE LTD" at bounding box center [365, 554] width 475 height 44
click at [387, 559] on input "INXPRESS INSURANCE AGENCY PTE LTD" at bounding box center [365, 554] width 475 height 44
type input "INXPRESS INSURANCE AGENCY PTE. LTD."
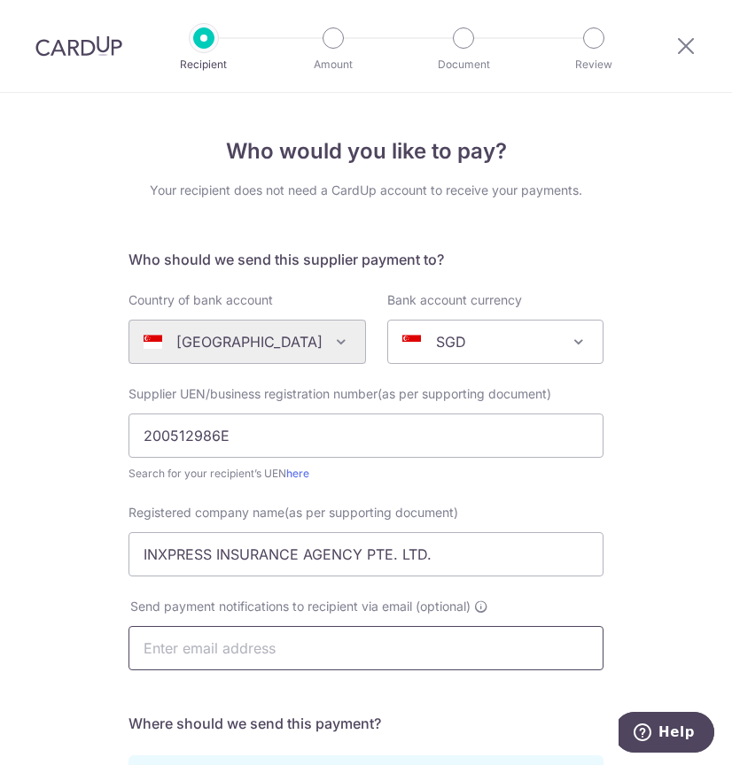
click at [232, 663] on input "text" at bounding box center [365, 648] width 475 height 44
type input "[EMAIL_ADDRESS][DOMAIN_NAME]"
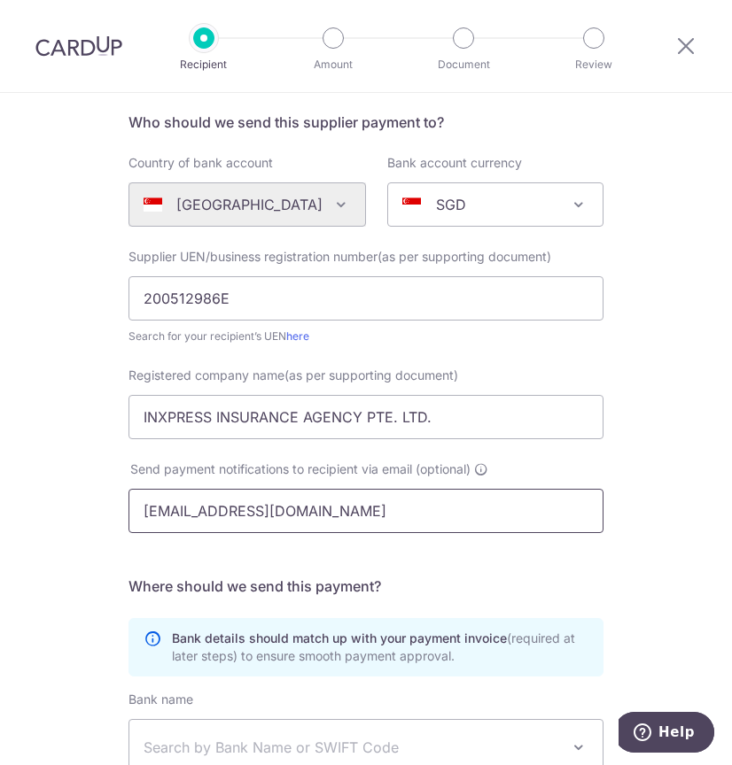
scroll to position [295, 0]
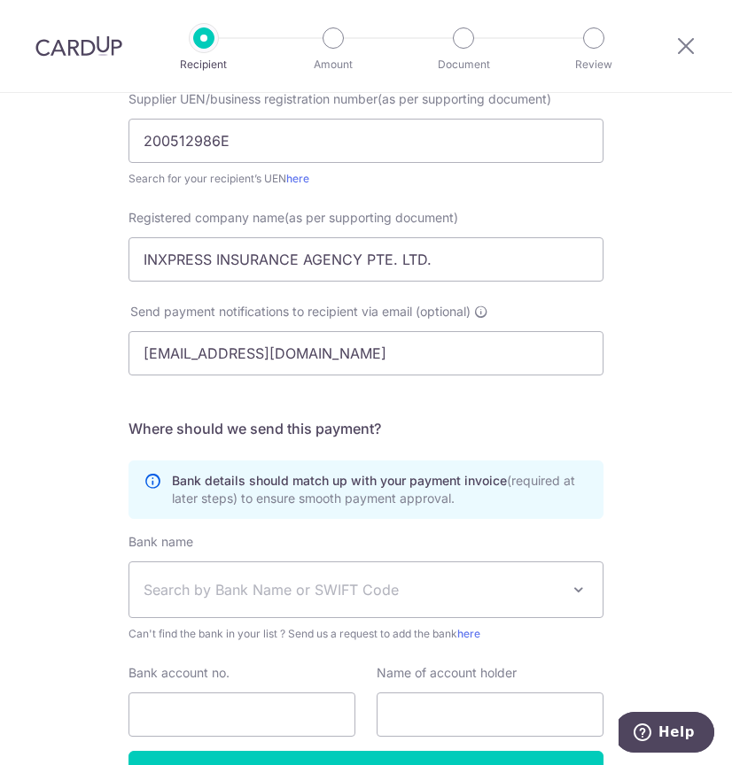
click at [233, 596] on span "Search by Bank Name or SWIFT Code" at bounding box center [352, 589] width 416 height 21
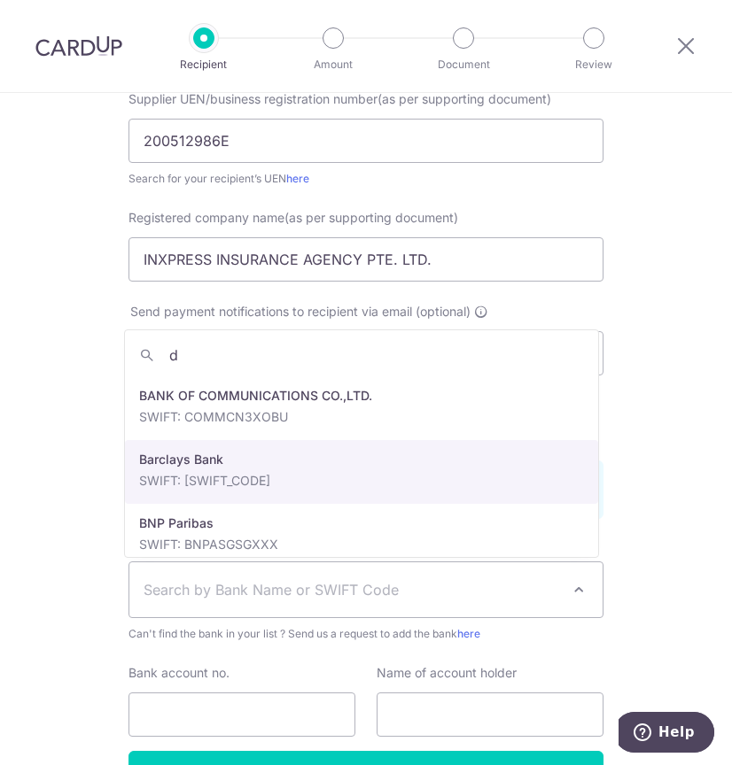
scroll to position [0, 0]
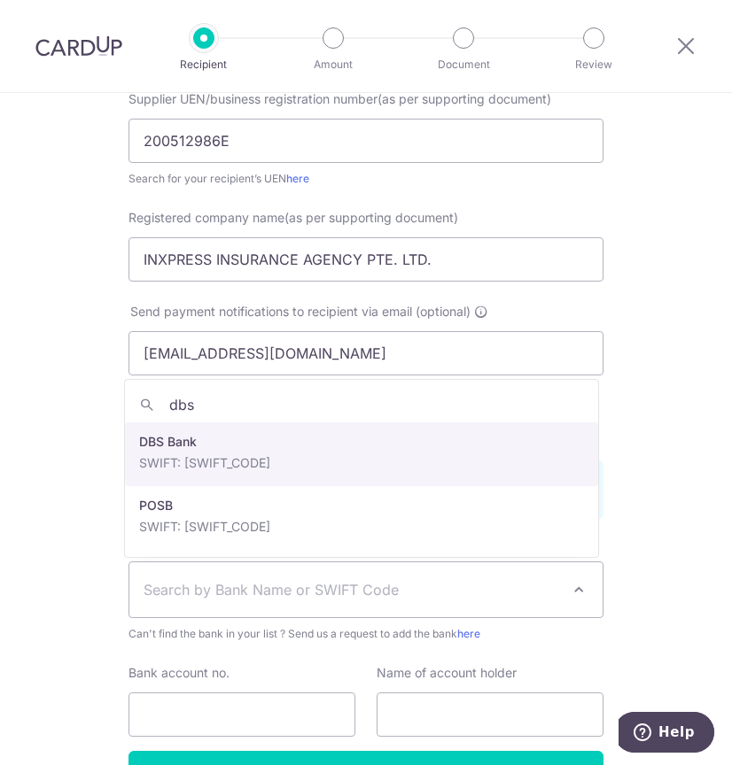
type input "dbs"
select select "6"
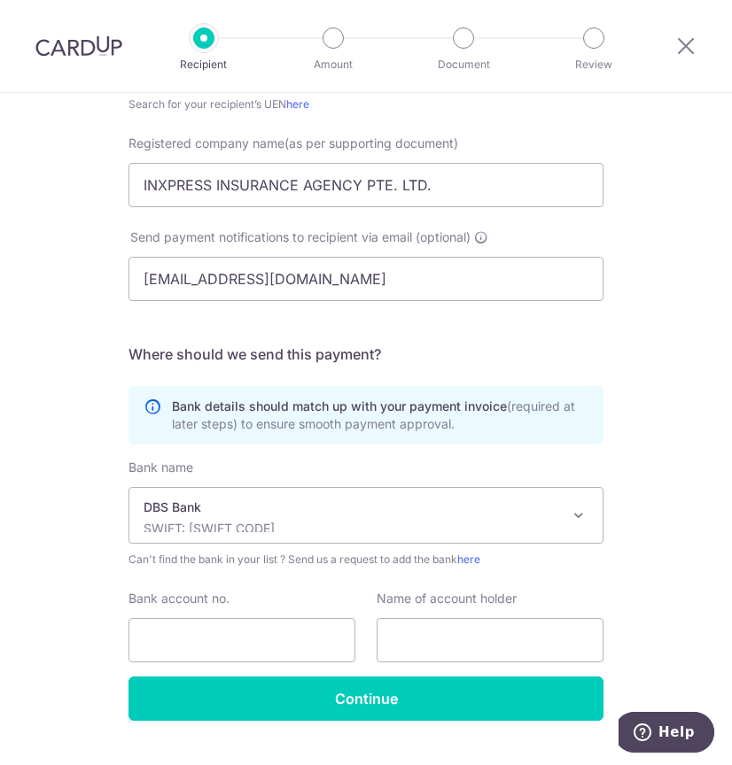
scroll to position [408, 0]
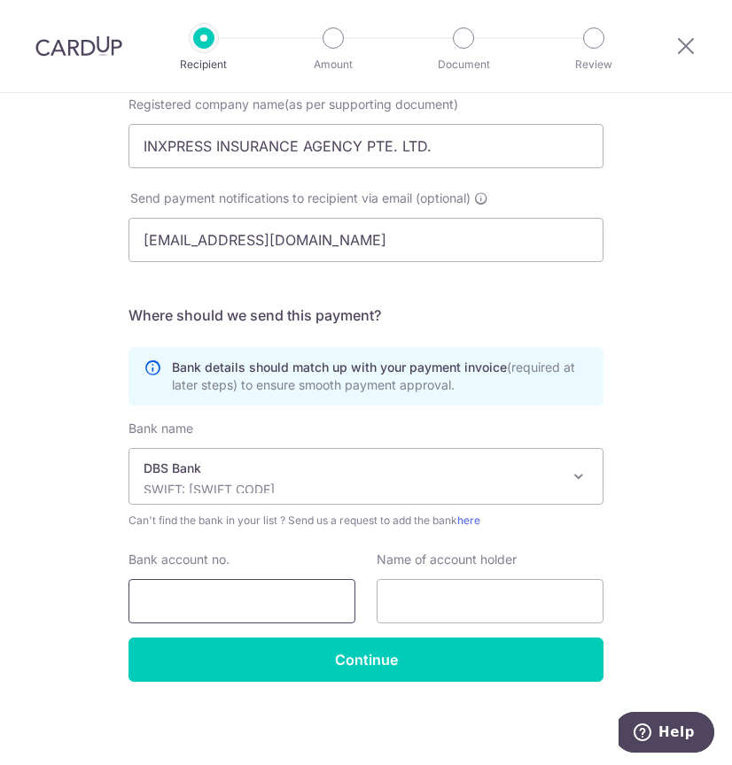
click at [206, 596] on input "Bank account no." at bounding box center [241, 601] width 227 height 44
type input "0039202423"
click at [441, 603] on input "text" at bounding box center [490, 601] width 227 height 44
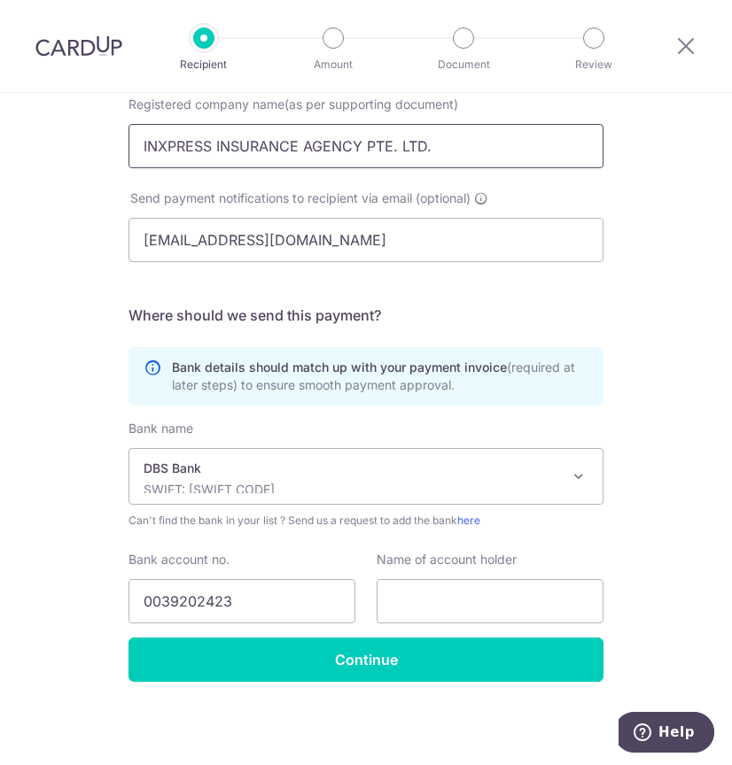
drag, startPoint x: 455, startPoint y: 150, endPoint x: 7, endPoint y: 141, distance: 447.5
click at [13, 138] on div "Who would you like to pay? Your recipient does not need a CardUp account to rec…" at bounding box center [366, 225] width 732 height 1081
click at [408, 615] on input "text" at bounding box center [490, 601] width 227 height 44
paste input "INXPRESS INSURANCE AGENCY PTE. LTD."
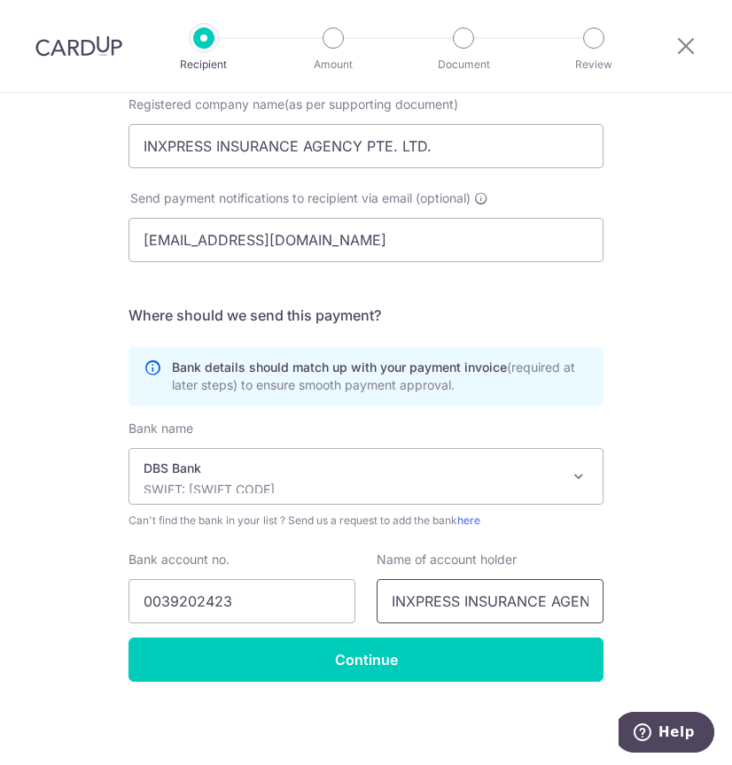
scroll to position [0, 89]
type input "INXPRESS INSURANCE AGENCY PTE. LTD."
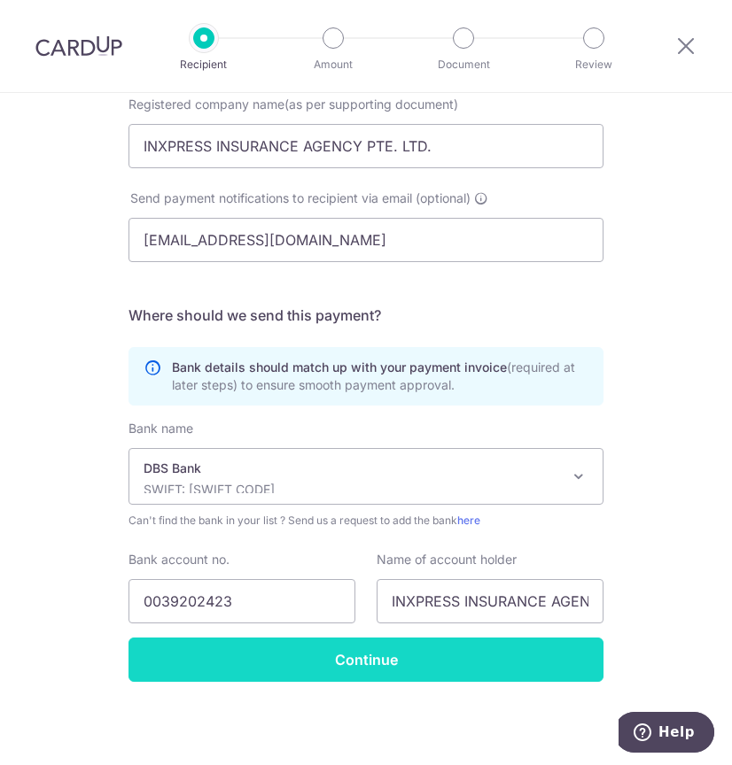
click at [399, 661] on input "Continue" at bounding box center [365, 660] width 475 height 44
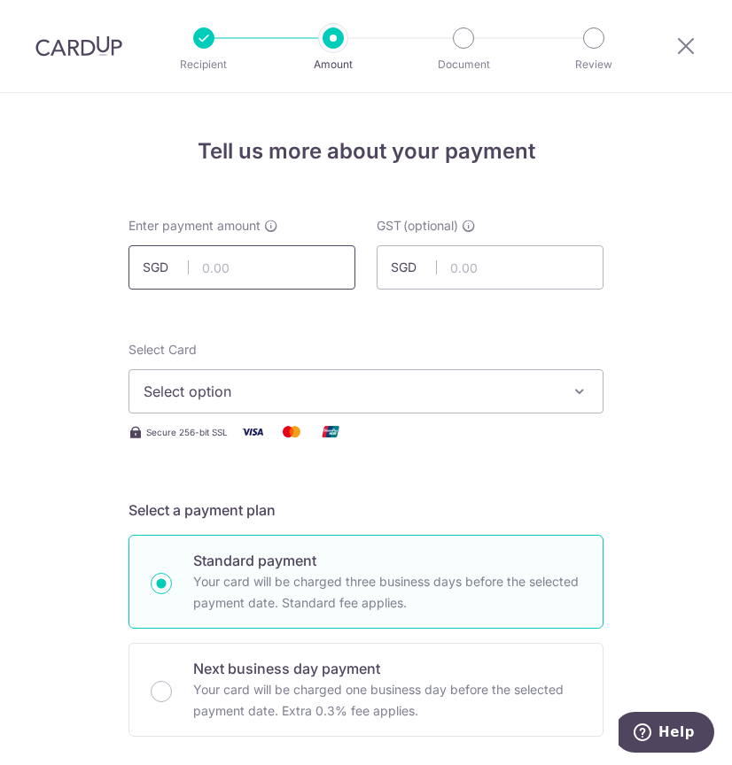
click at [217, 276] on input "text" at bounding box center [241, 267] width 227 height 44
type input "2,261.59"
click at [302, 388] on span "Select option" at bounding box center [350, 391] width 413 height 21
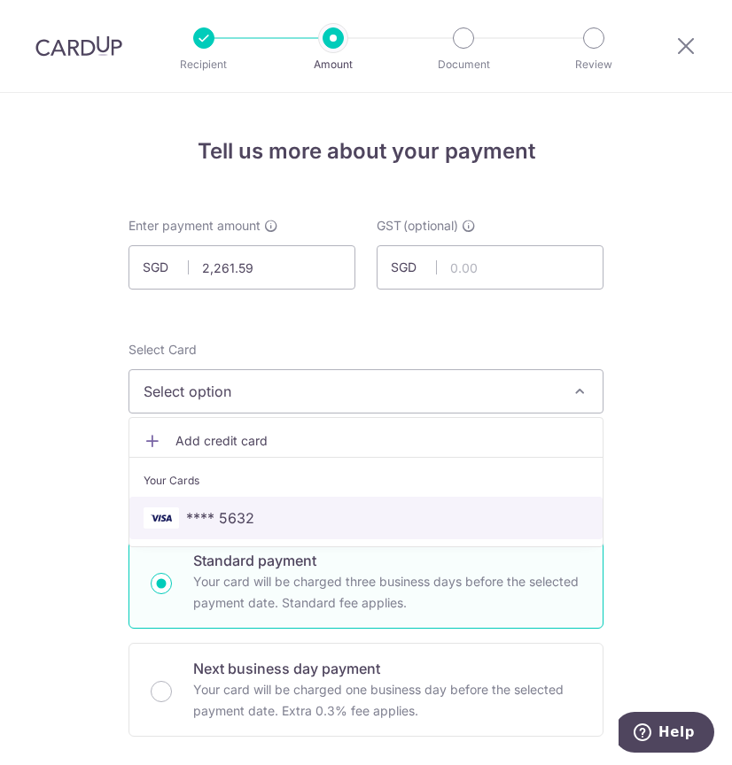
click at [221, 527] on span "**** 5632" at bounding box center [220, 518] width 68 height 21
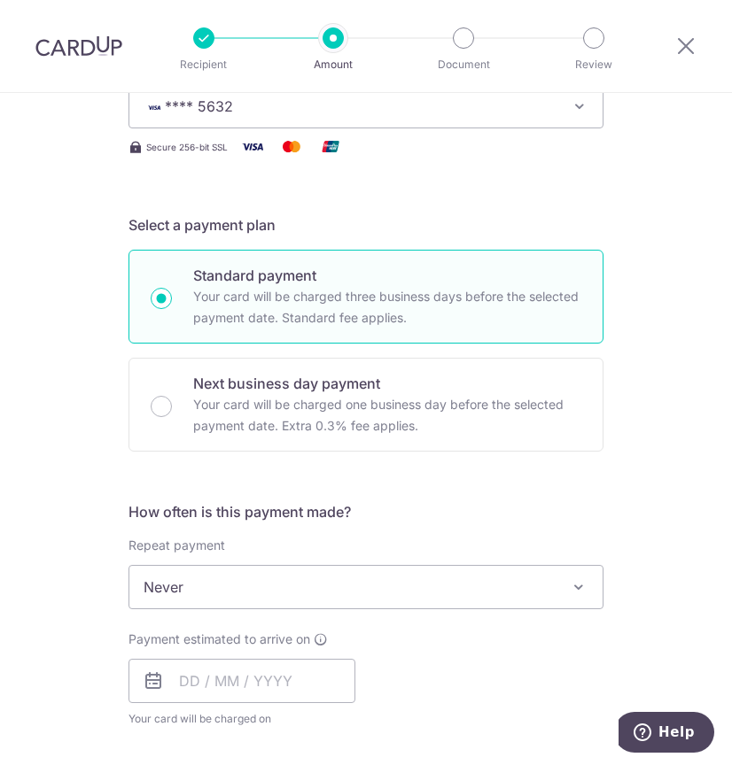
scroll to position [295, 0]
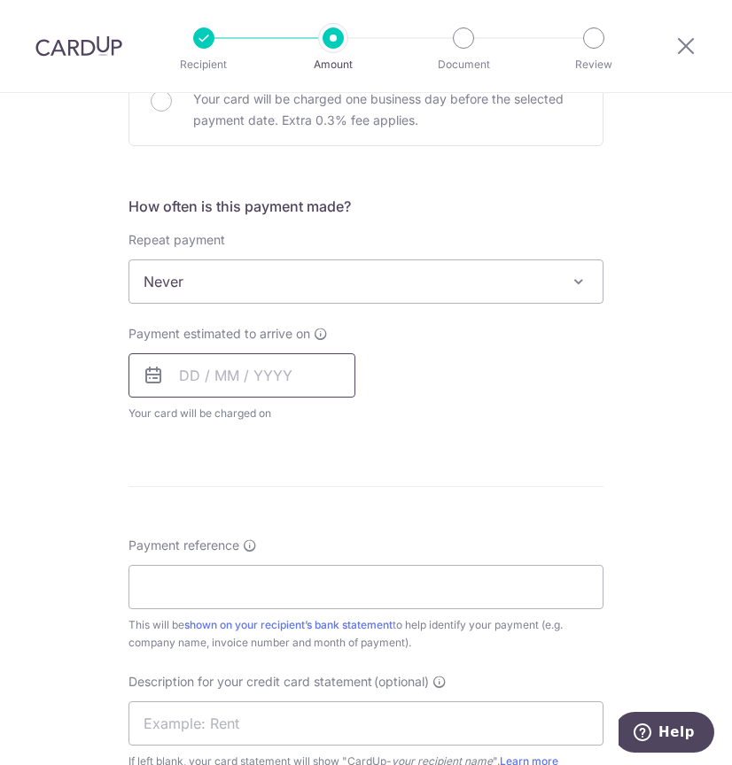
click at [214, 383] on input "text" at bounding box center [241, 376] width 227 height 44
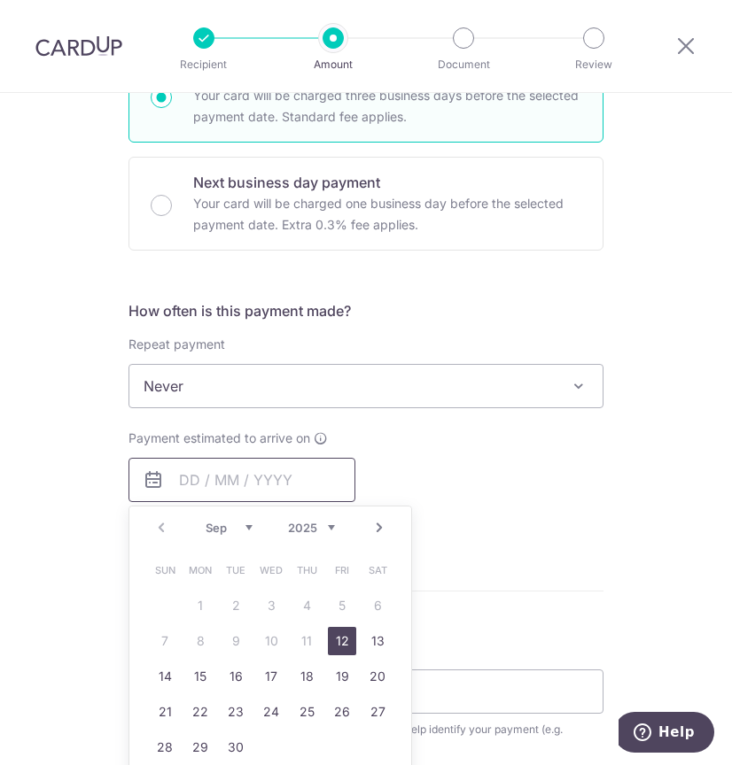
scroll to position [443, 0]
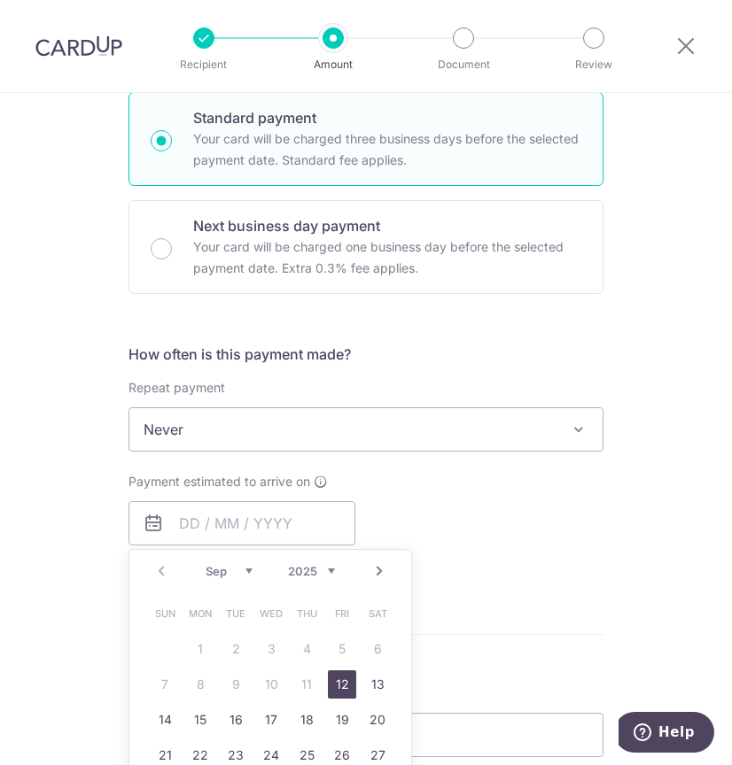
click at [335, 687] on link "12" at bounding box center [342, 685] width 28 height 28
type input "[DATE]"
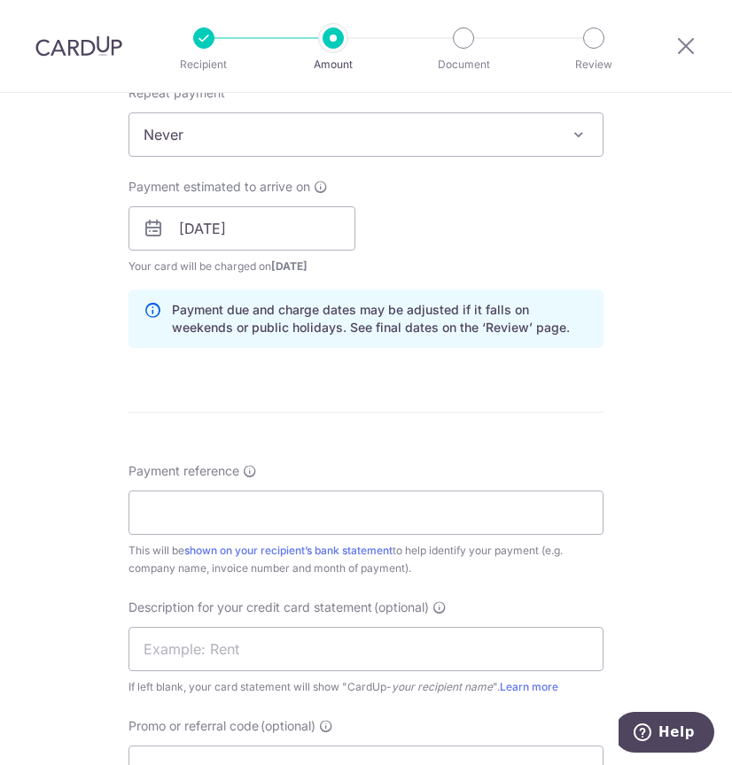
scroll to position [886, 0]
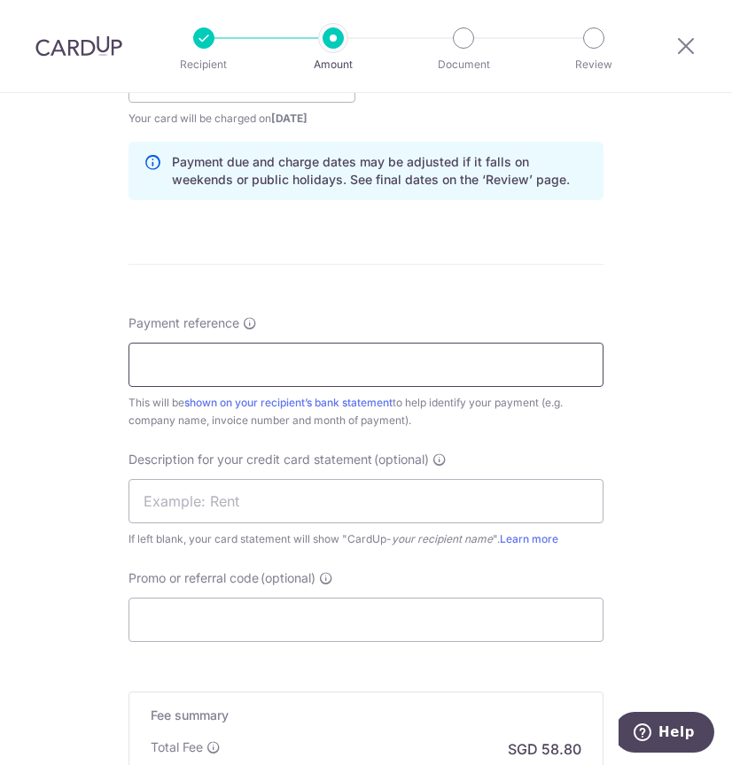
click at [328, 375] on input "Payment reference" at bounding box center [365, 365] width 475 height 44
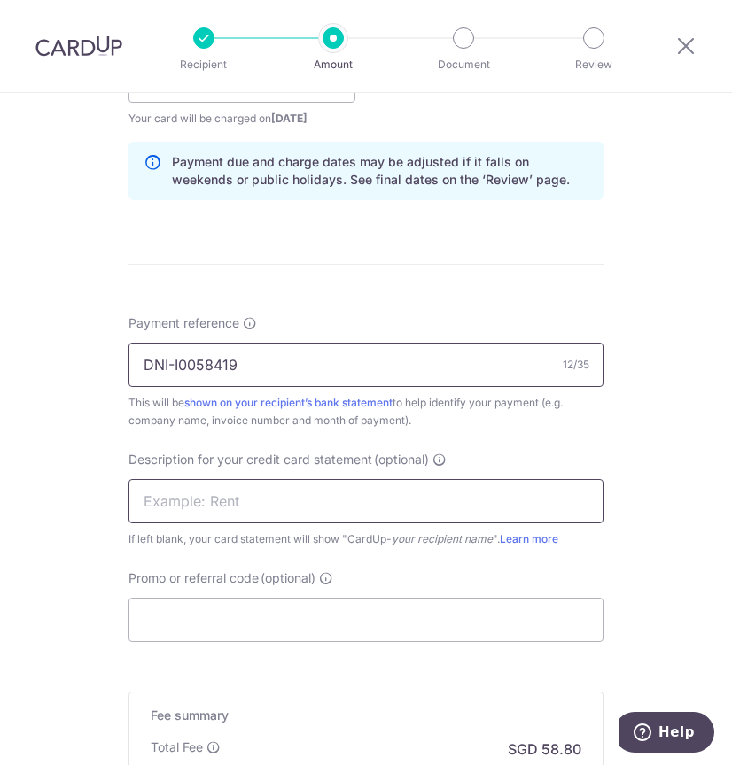
type input "DNI-I0058419"
click at [269, 504] on input "text" at bounding box center [365, 501] width 475 height 44
type input "I"
drag, startPoint x: 168, startPoint y: 510, endPoint x: 128, endPoint y: 505, distance: 40.2
click at [131, 505] on input "ELS Insurance Y" at bounding box center [365, 501] width 475 height 44
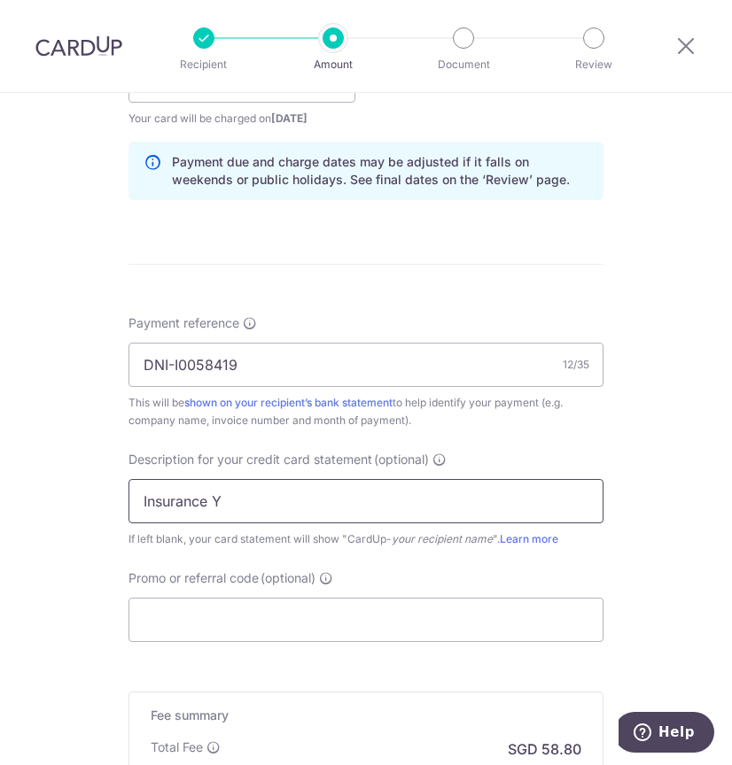
click at [237, 505] on input "Insurance Y" at bounding box center [365, 501] width 475 height 44
click at [211, 503] on input "Insurance YL6A" at bounding box center [365, 501] width 475 height 44
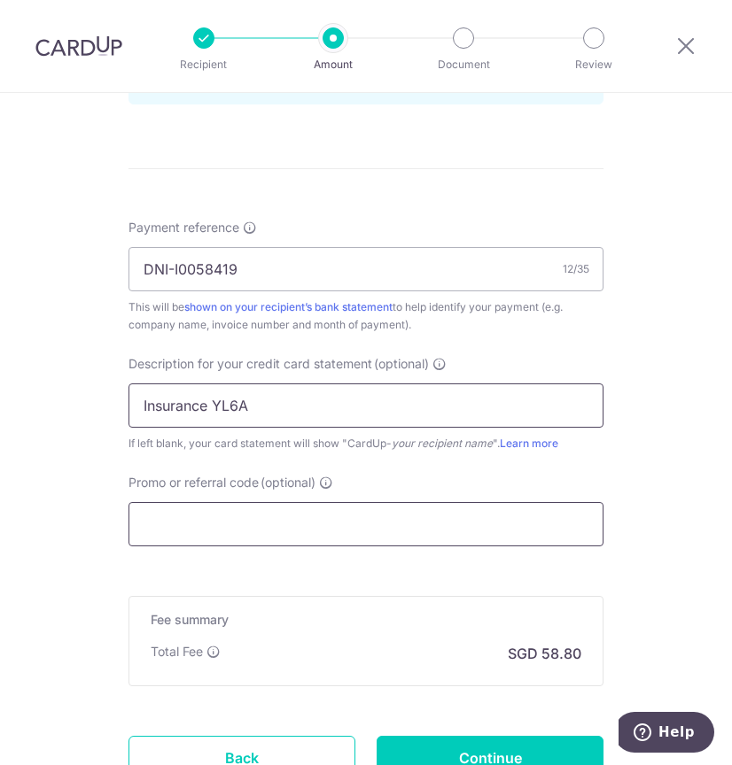
scroll to position [1130, 0]
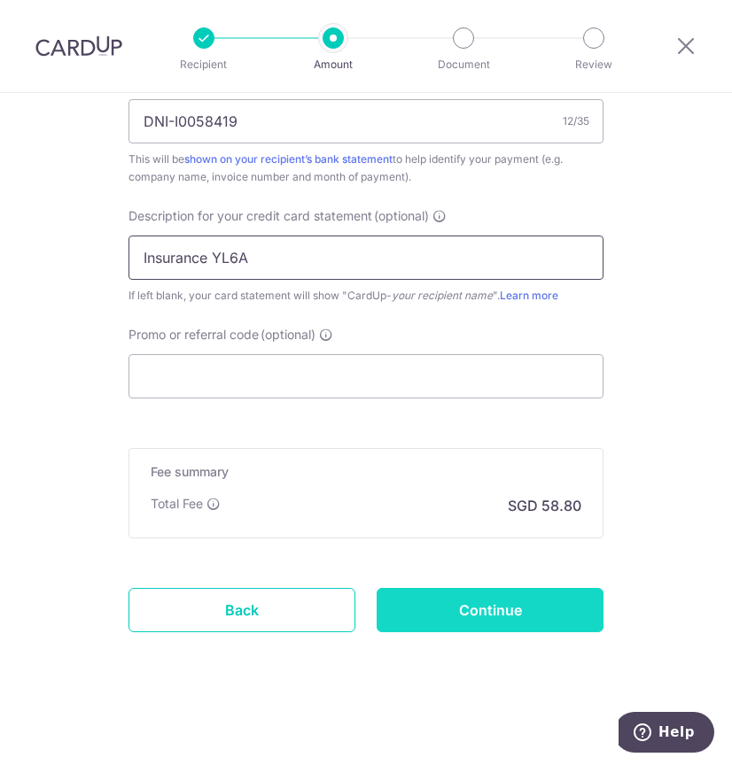
type input "Insurance YL6A"
click at [426, 628] on input "Continue" at bounding box center [490, 610] width 227 height 44
type input "Create Schedule"
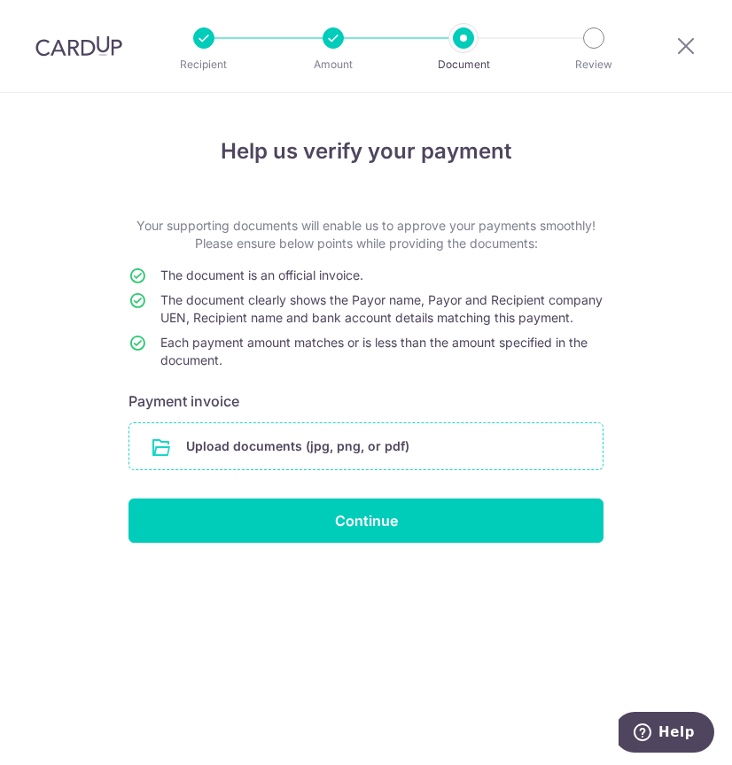
click at [289, 458] on input "file" at bounding box center [365, 447] width 473 height 46
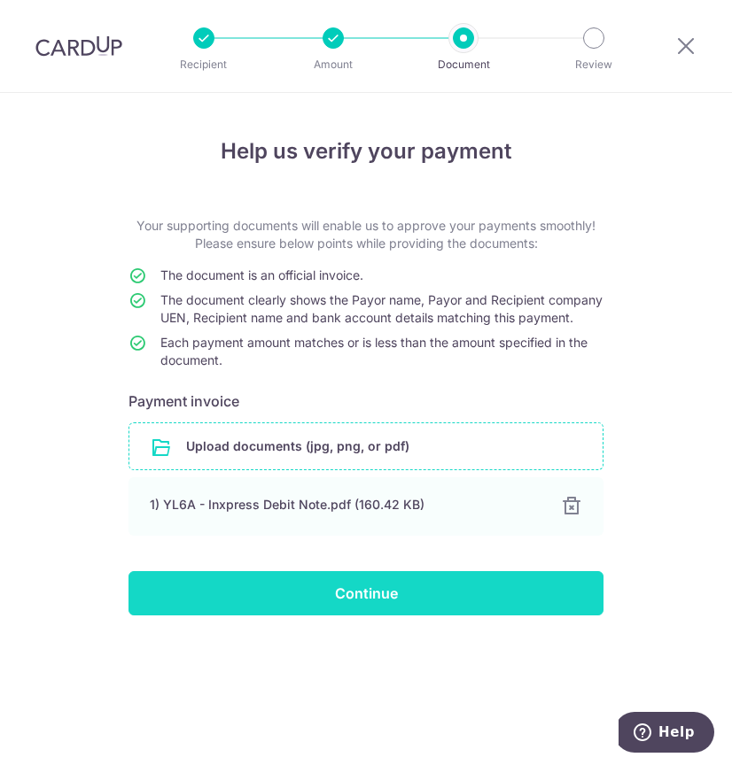
click at [392, 616] on input "Continue" at bounding box center [365, 593] width 475 height 44
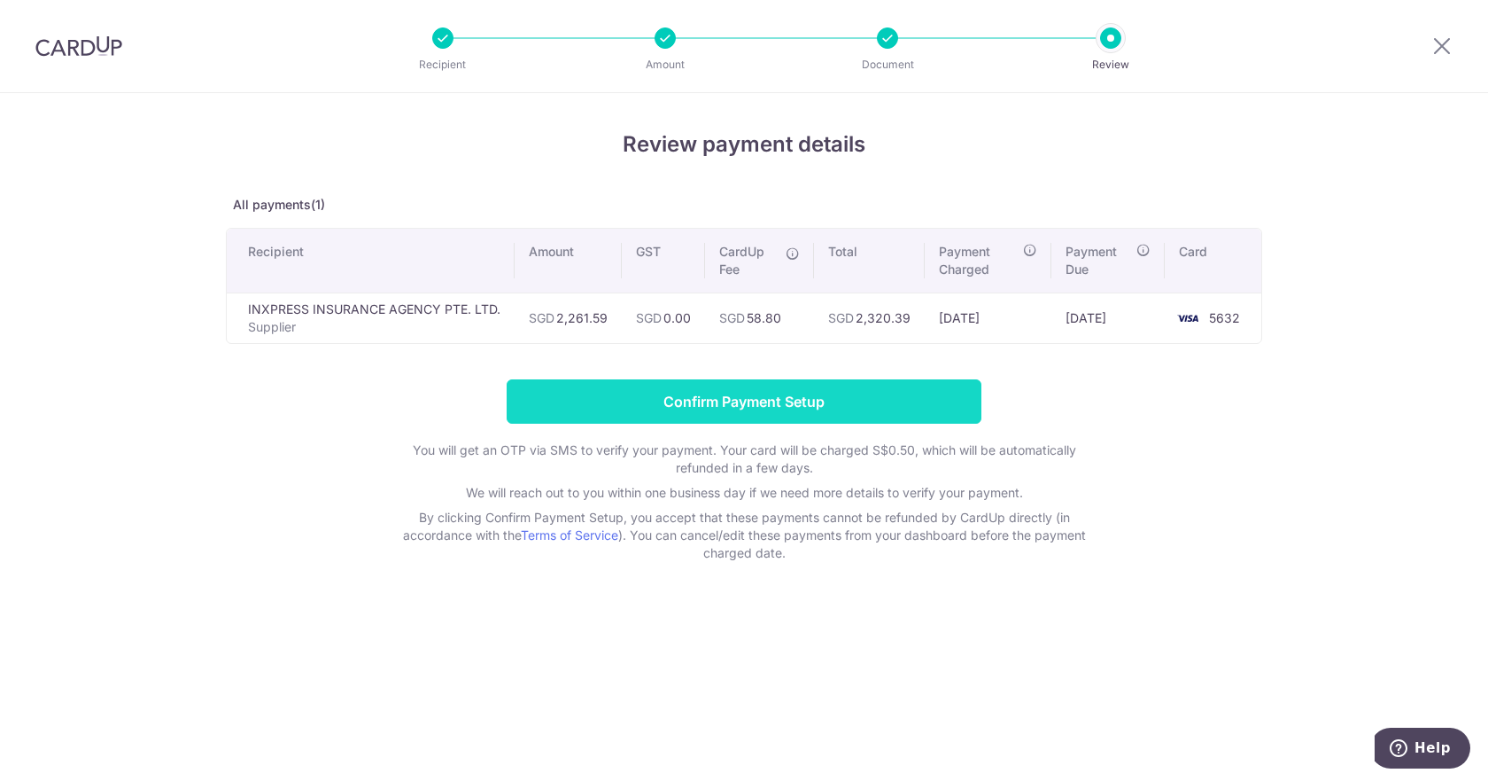
click at [664, 392] on input "Confirm Payment Setup" at bounding box center [744, 401] width 475 height 44
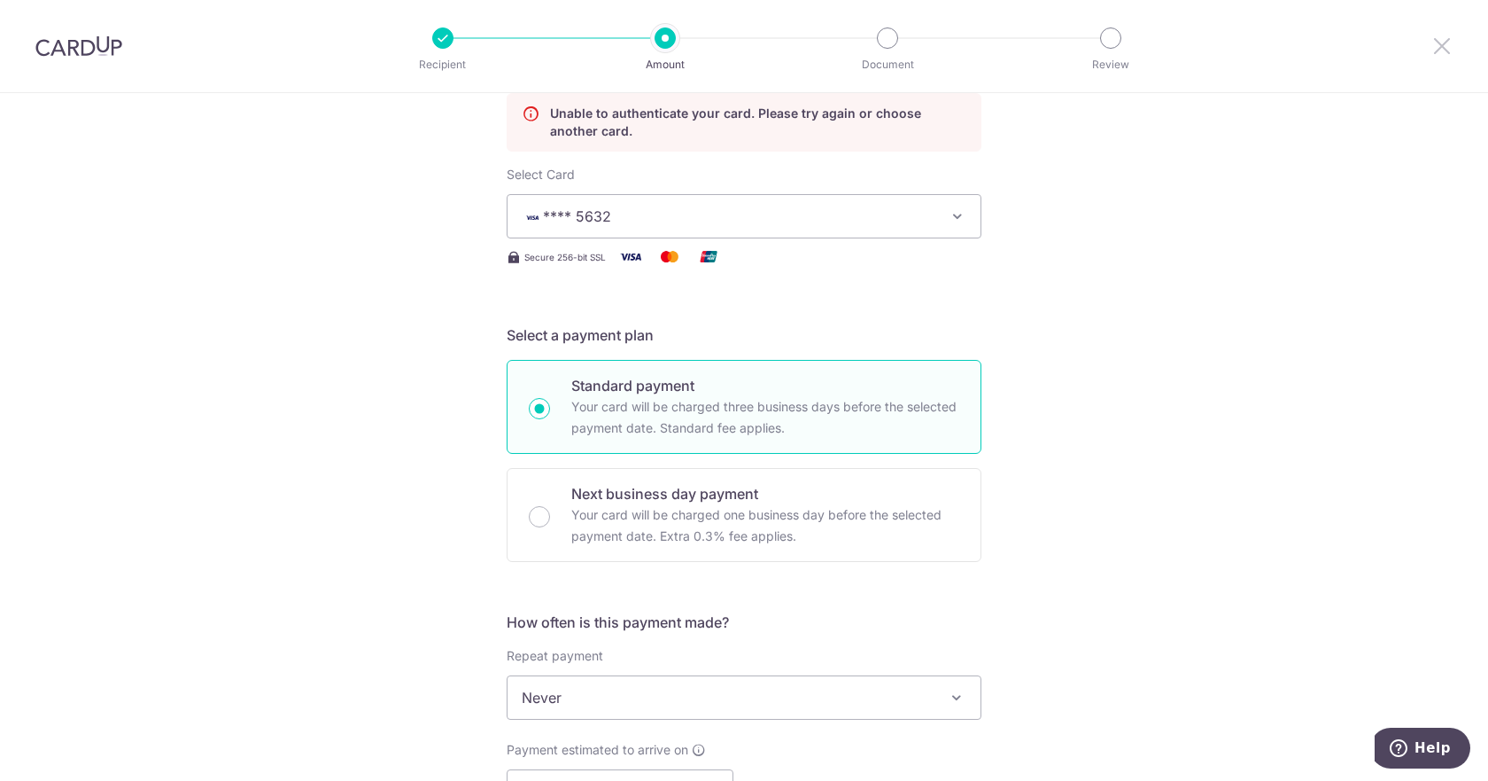
drag, startPoint x: 1434, startPoint y: 51, endPoint x: 817, endPoint y: 77, distance: 618.1
click at [1434, 51] on icon at bounding box center [1442, 46] width 21 height 22
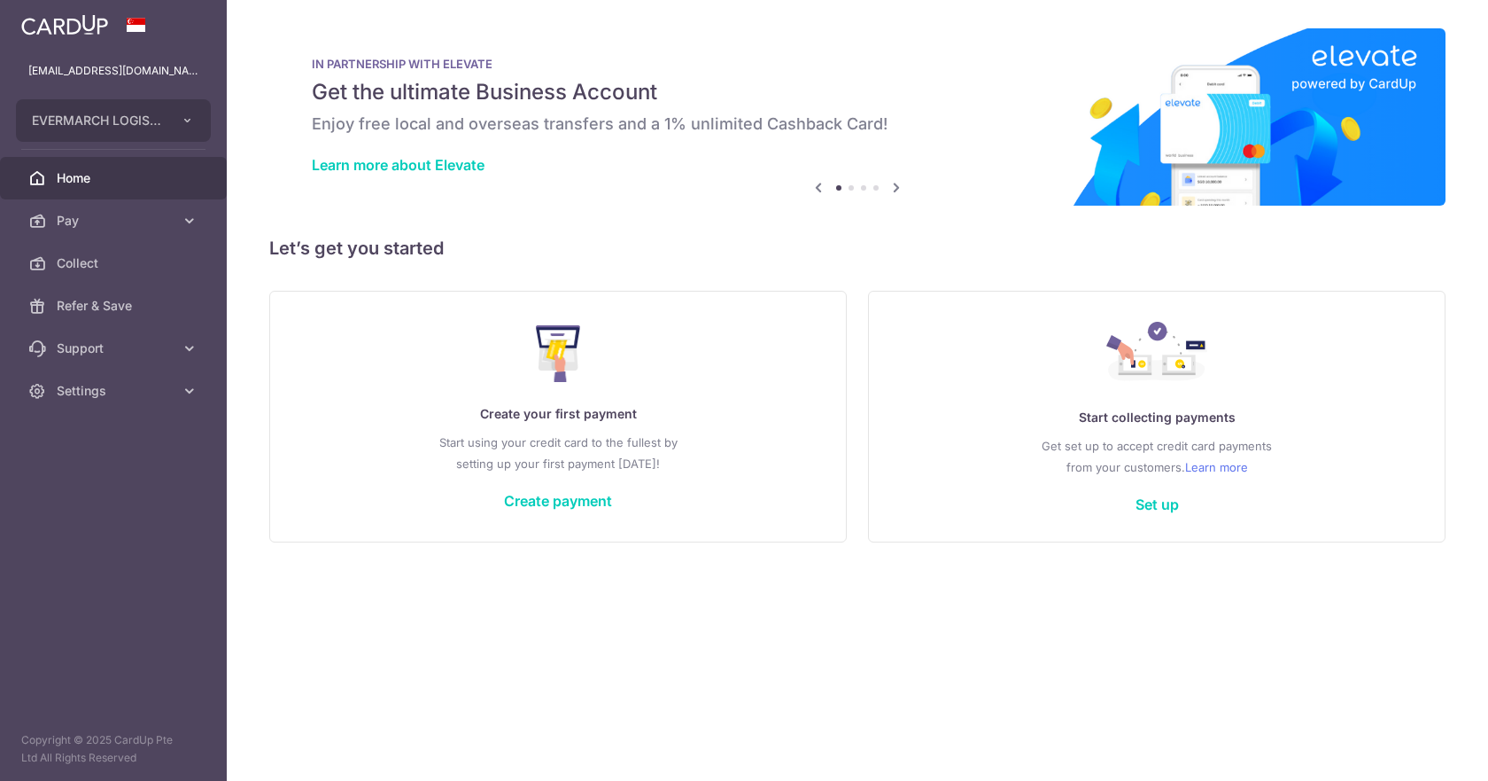
click at [549, 485] on div "Create your first payment Start using your credit card to the fullest by settin…" at bounding box center [557, 416] width 533 height 210
click at [567, 499] on link "Create payment" at bounding box center [558, 501] width 108 height 18
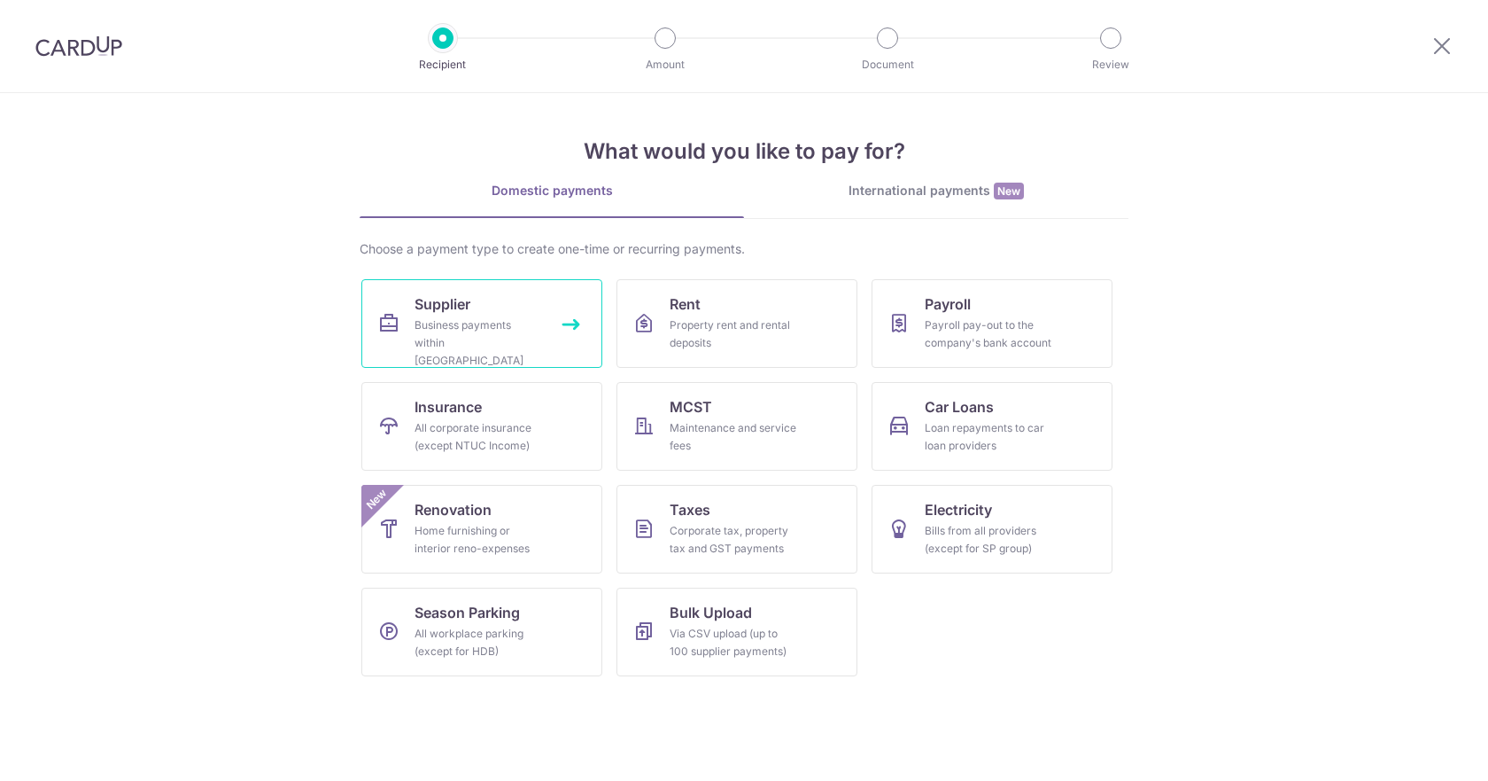
click at [521, 330] on div "Business payments within Singapore" at bounding box center [479, 342] width 128 height 53
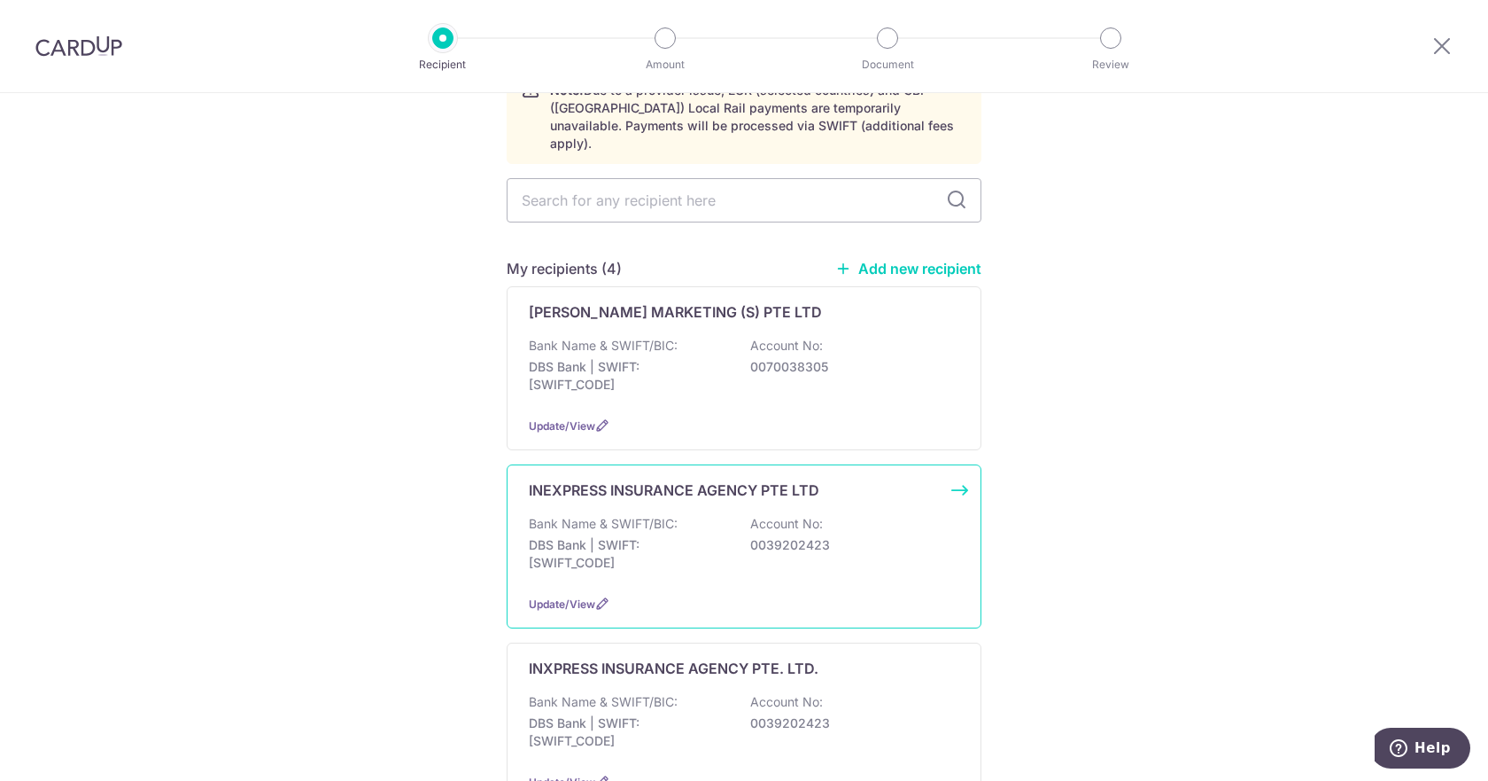
scroll to position [148, 0]
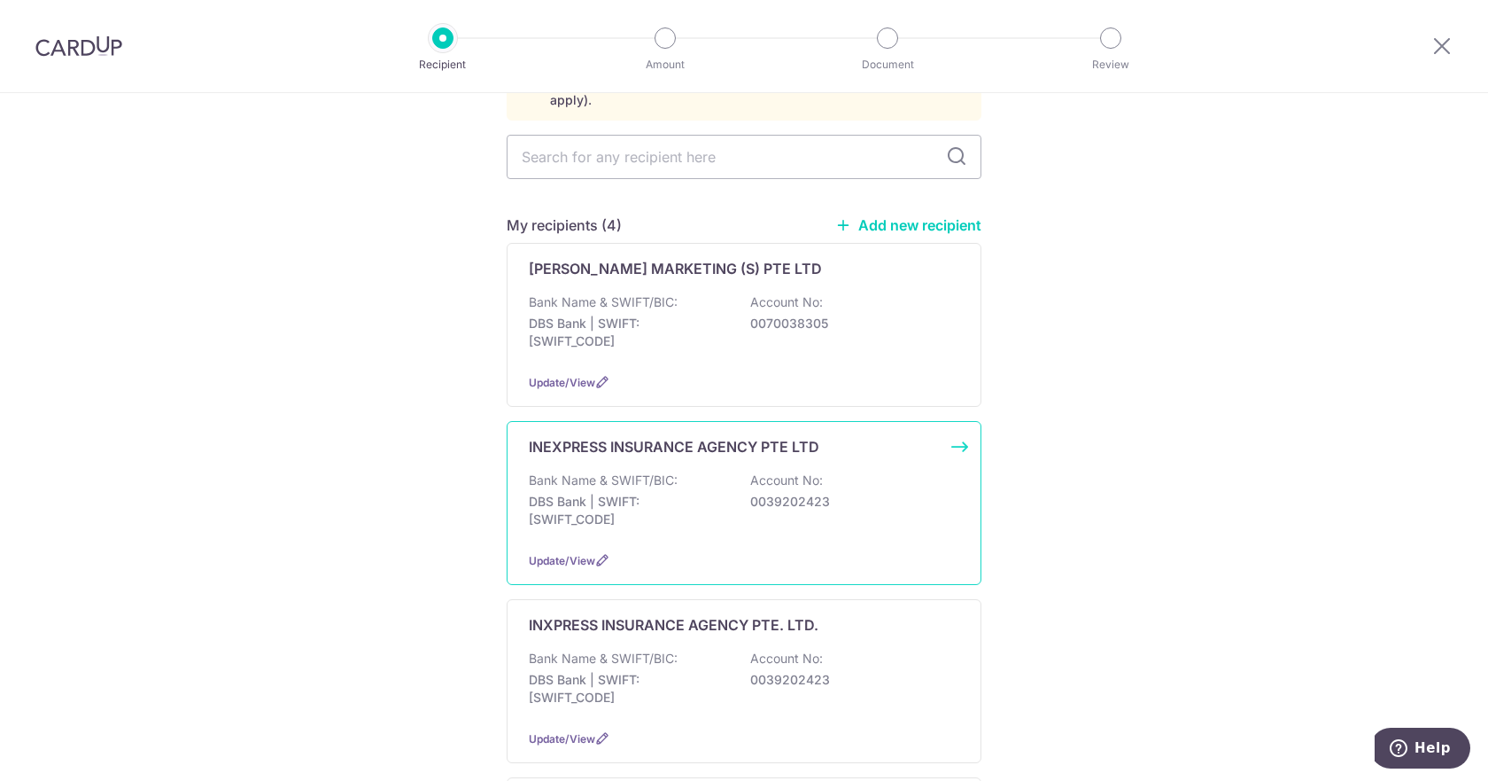
click at [952, 431] on div "INEXPRESS INSURANCE AGENCY PTE LTD Bank Name & SWIFT/BIC: DBS Bank | SWIFT: DBS…" at bounding box center [744, 503] width 475 height 164
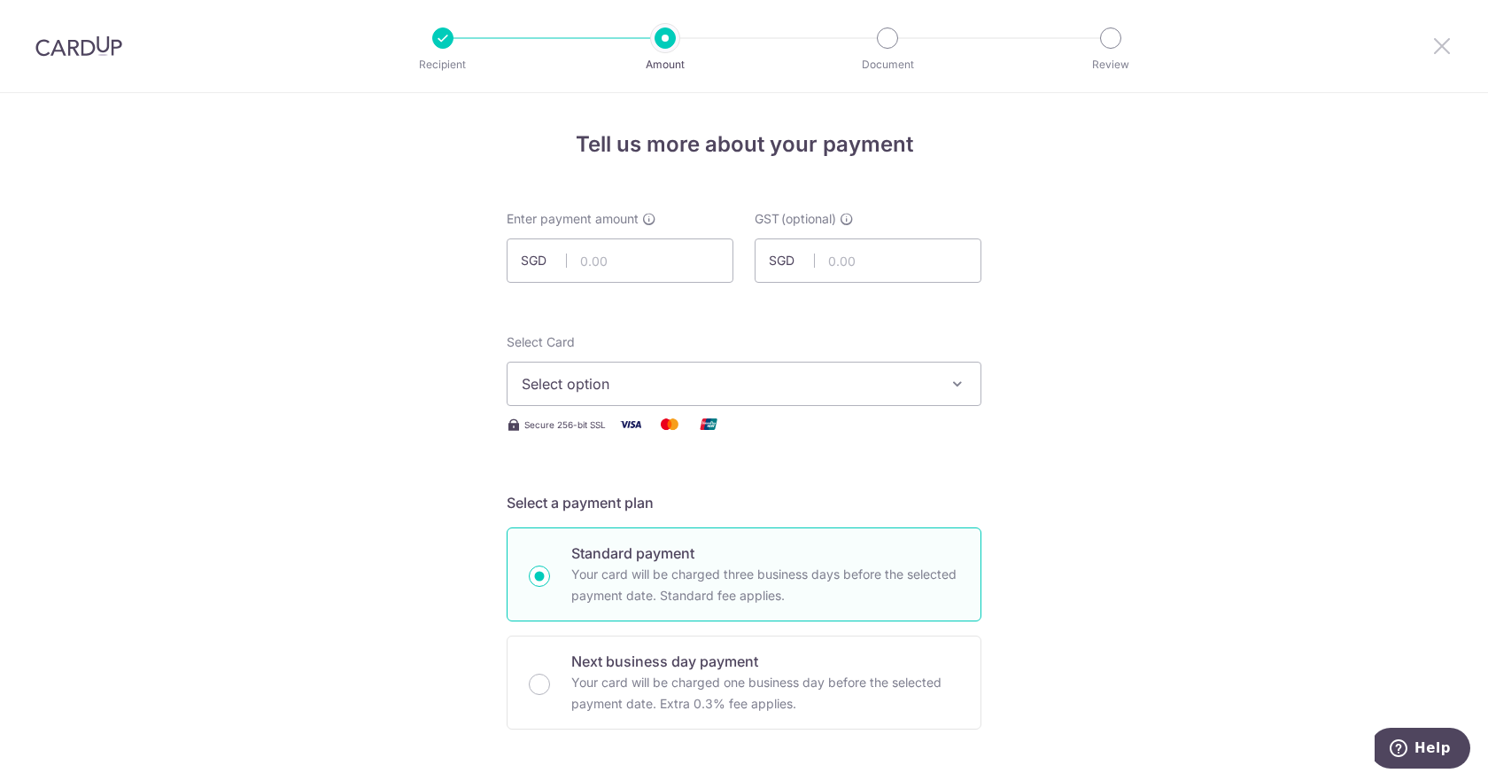
click at [1446, 46] on icon at bounding box center [1442, 46] width 21 height 22
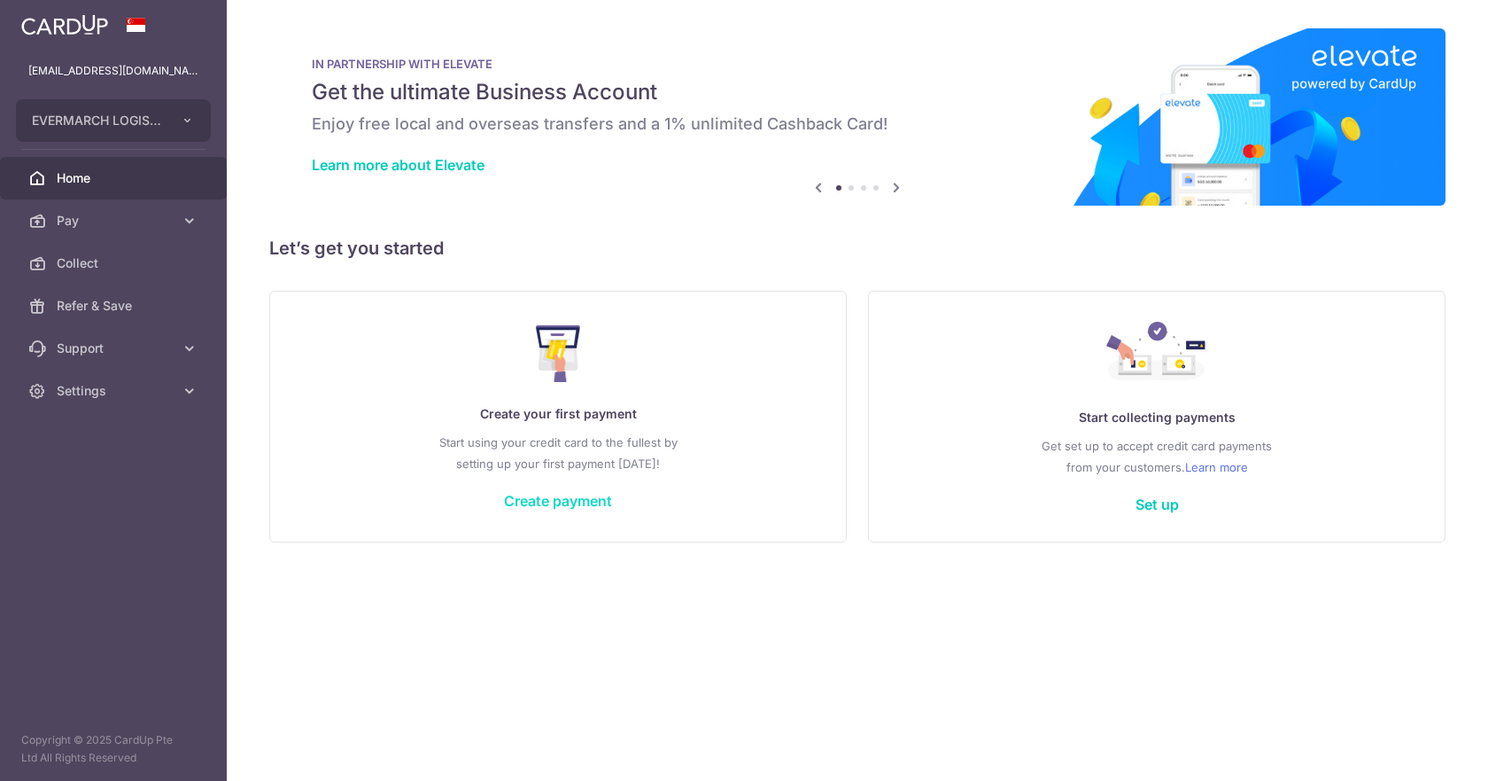
click at [567, 497] on link "Create payment" at bounding box center [558, 501] width 108 height 18
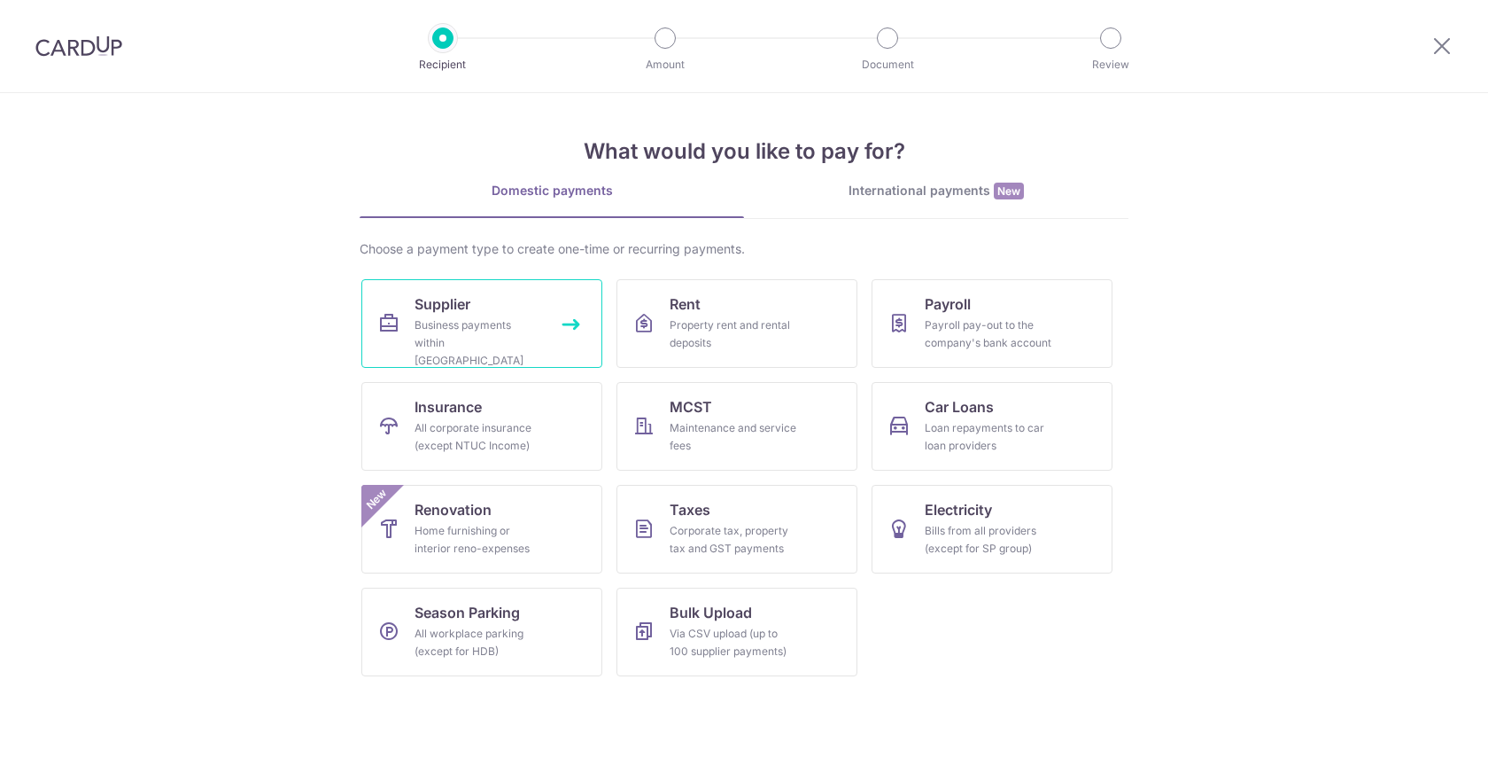
click at [466, 323] on div "Business payments within [GEOGRAPHIC_DATA]" at bounding box center [479, 342] width 128 height 53
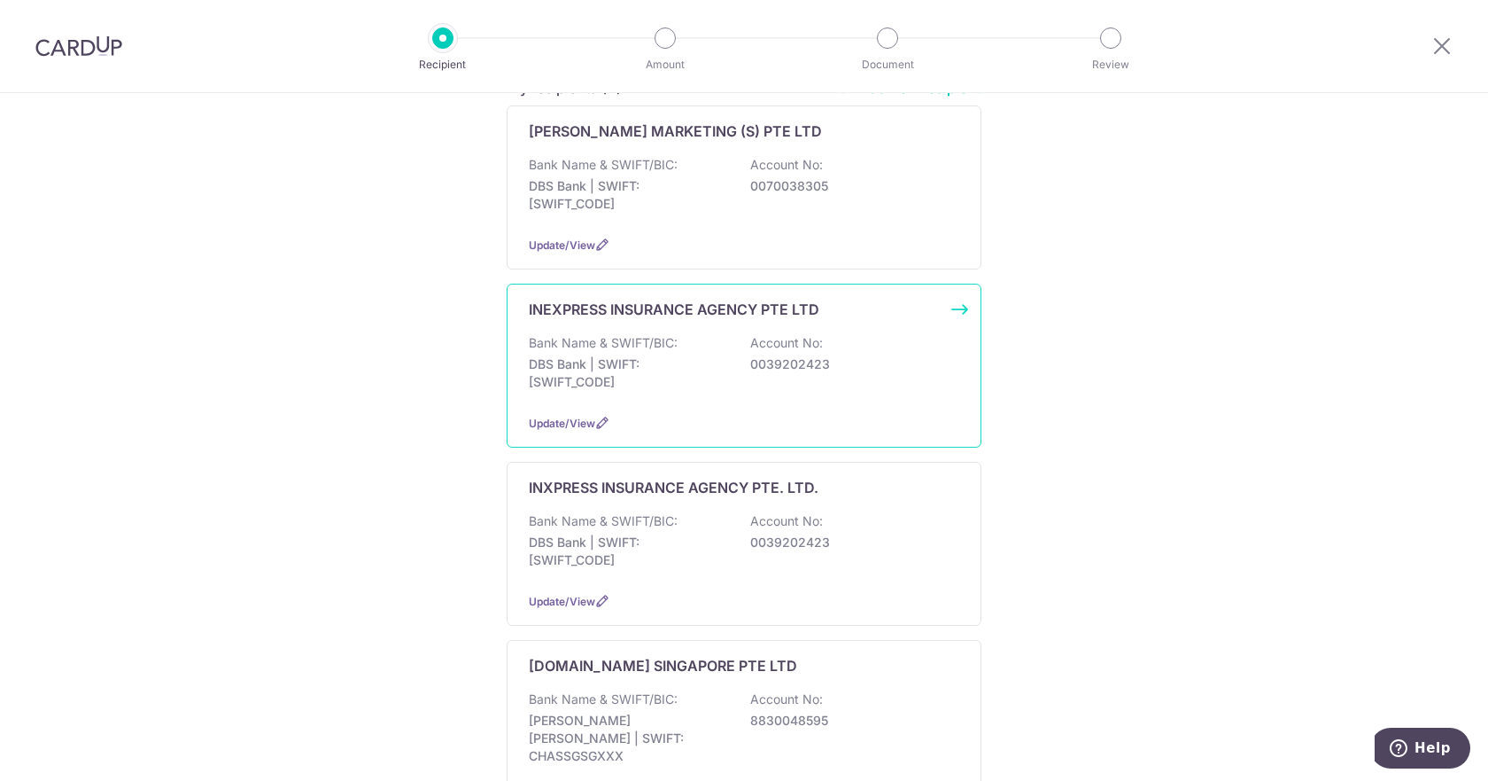
scroll to position [295, 0]
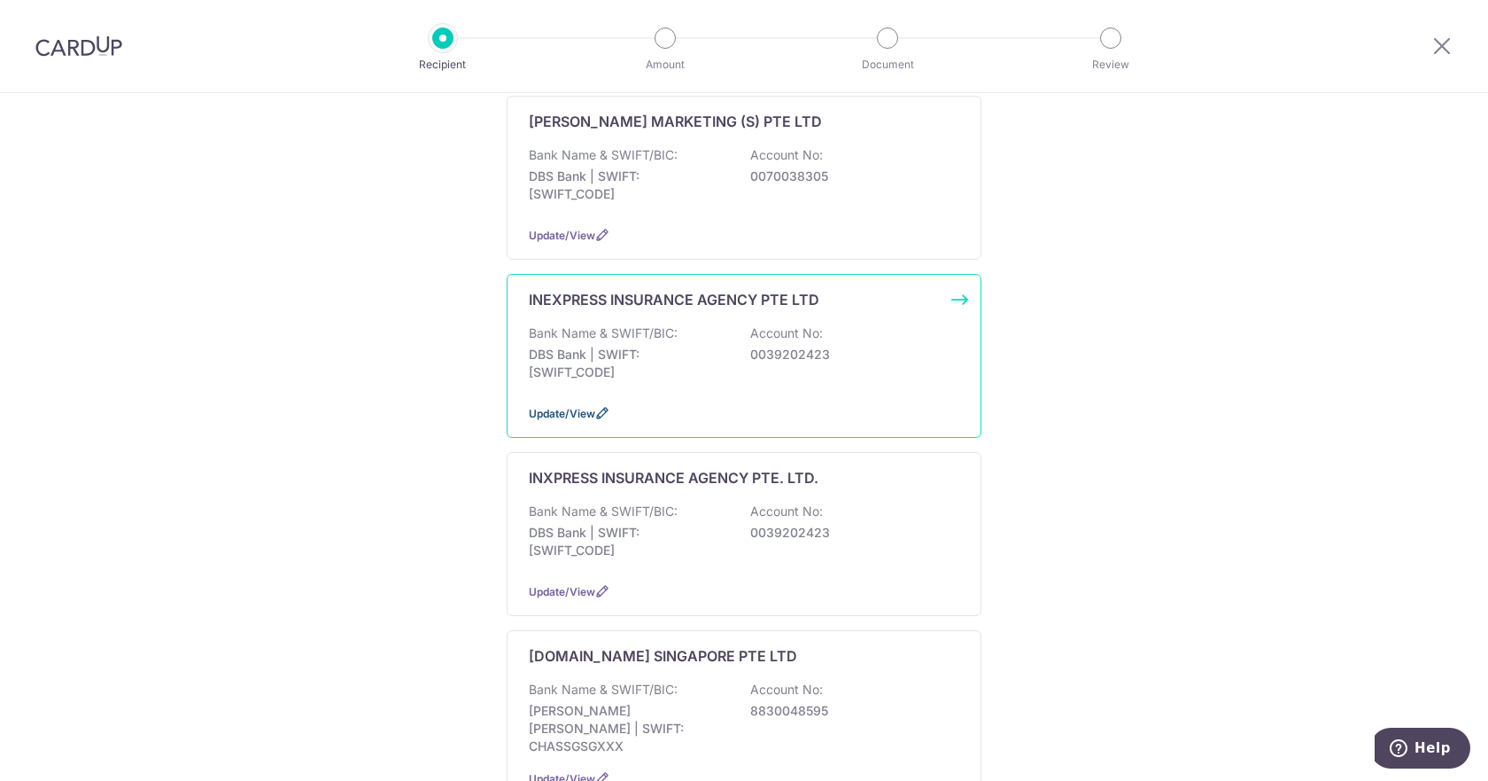
click at [599, 406] on icon at bounding box center [602, 413] width 14 height 14
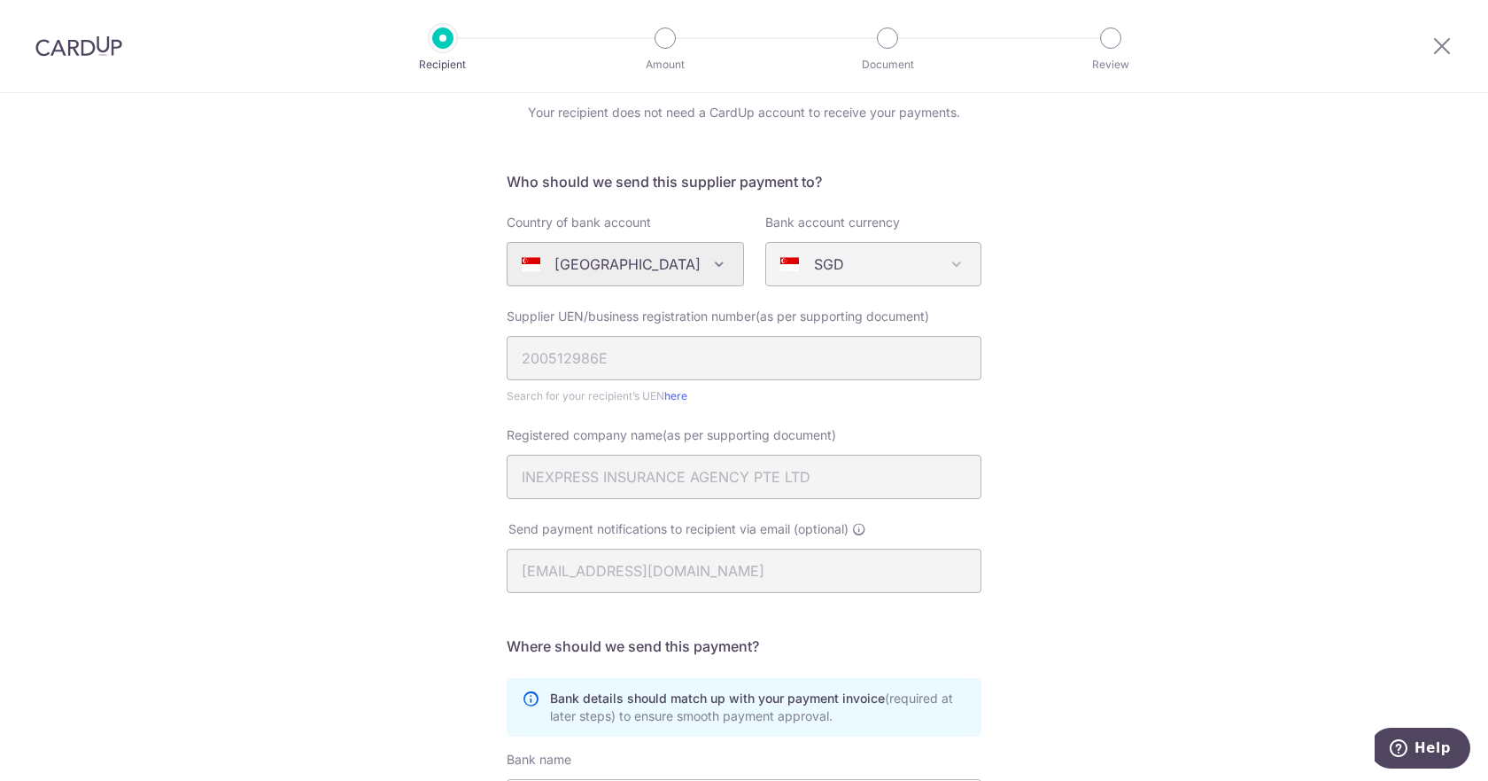
scroll to position [66, 0]
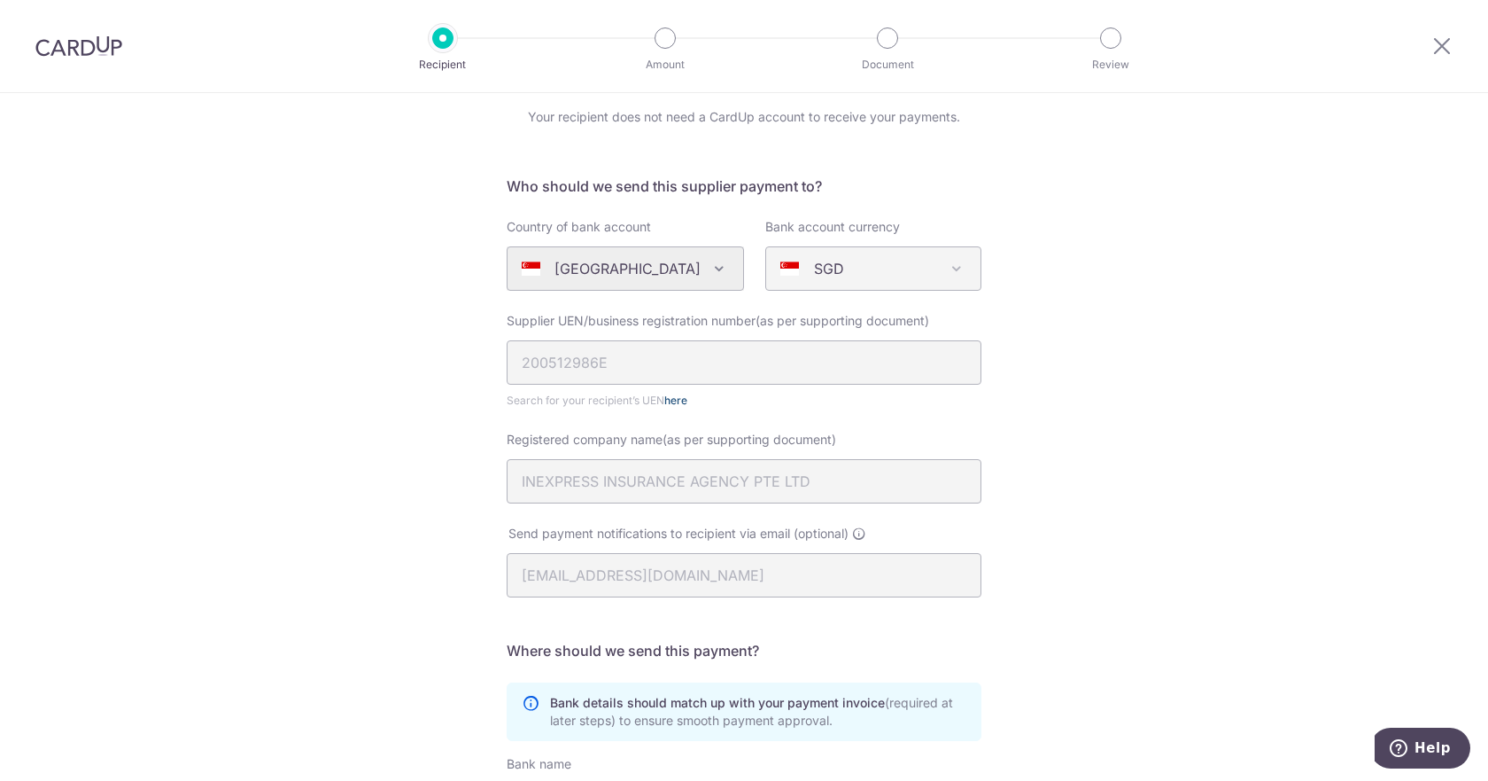
click at [678, 401] on link "here" at bounding box center [675, 399] width 23 height 13
drag, startPoint x: 1440, startPoint y: 52, endPoint x: 809, endPoint y: 74, distance: 631.2
click at [1440, 52] on icon at bounding box center [1442, 46] width 21 height 22
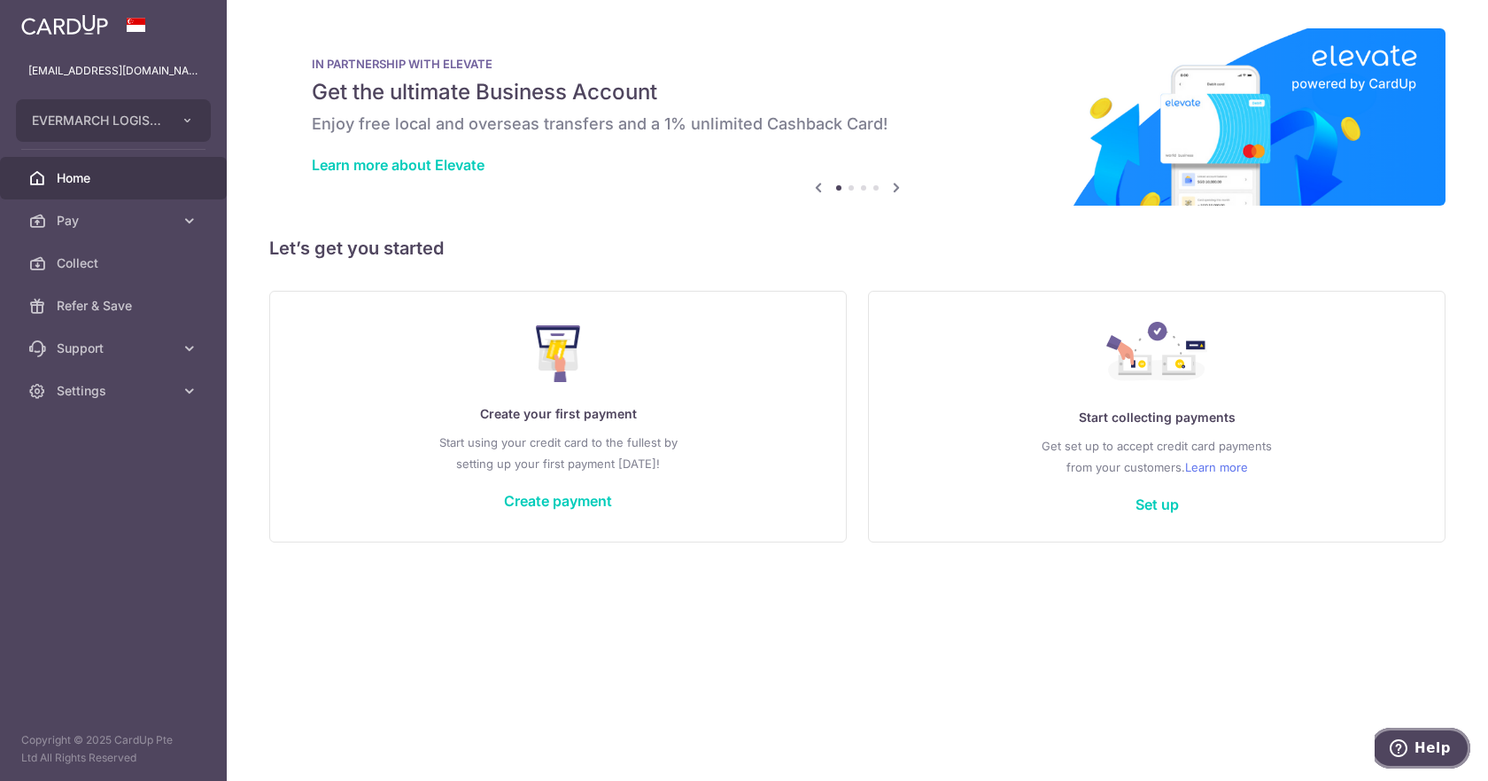
click at [1415, 755] on span "Help" at bounding box center [1402, 748] width 25 height 18
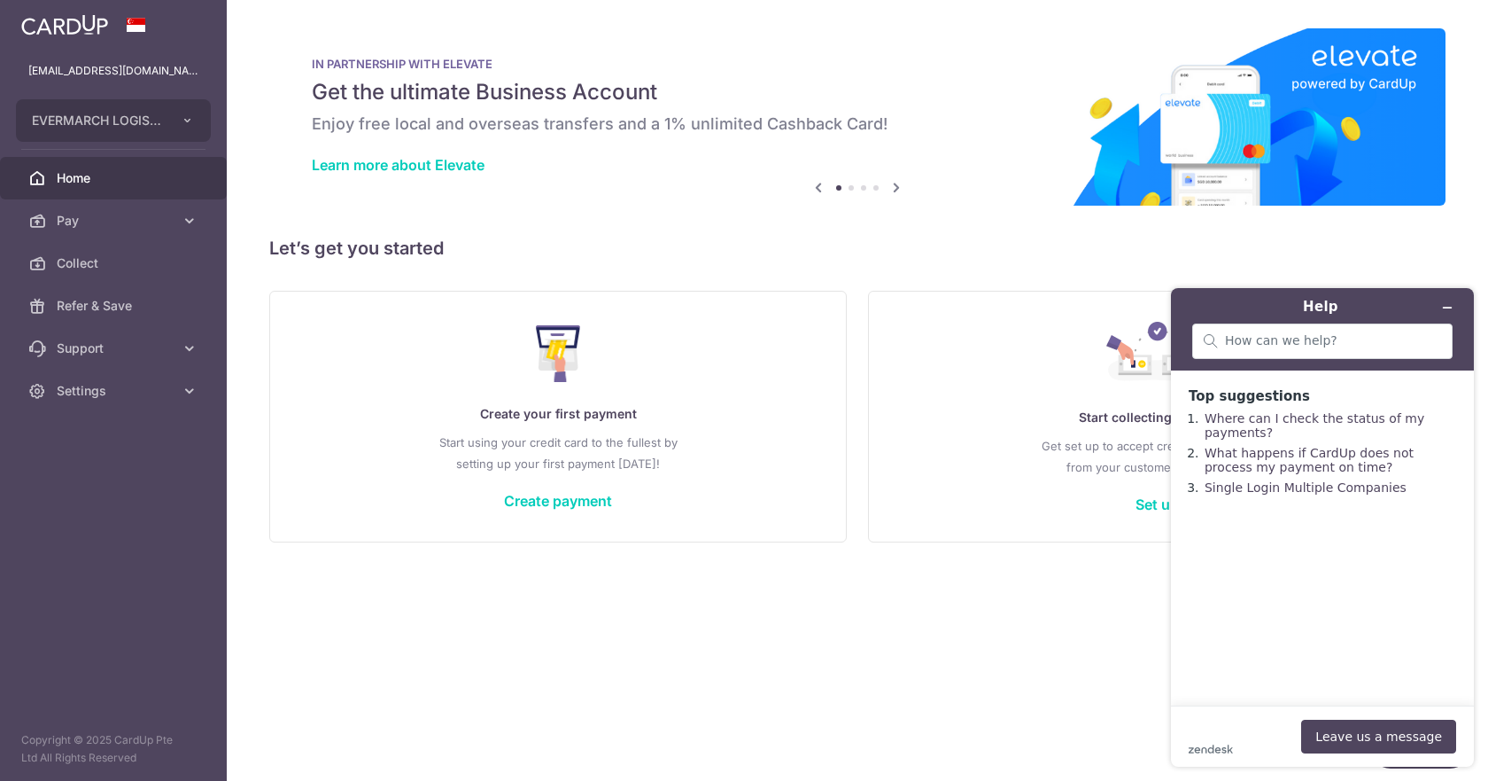
click at [1228, 736] on div "zendesk .cls-1{fill:#03363d;} Leave us a message" at bounding box center [1323, 736] width 268 height 34
click at [1248, 346] on input "search" at bounding box center [1333, 341] width 216 height 16
type input "how to delete supplier details?"
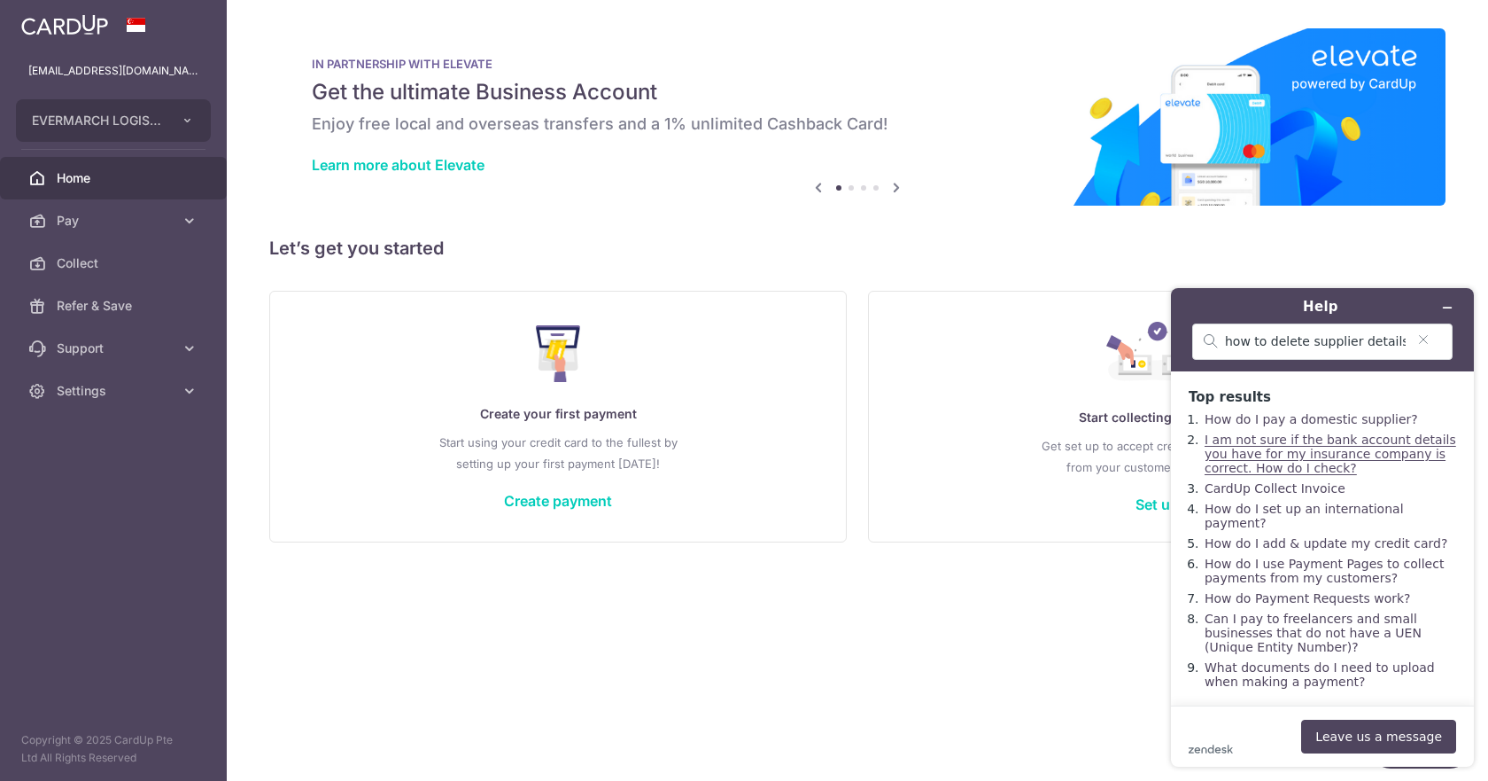
click at [1249, 475] on link "I am not sure if the bank account details you have for my insurance company is …" at bounding box center [1331, 453] width 252 height 43
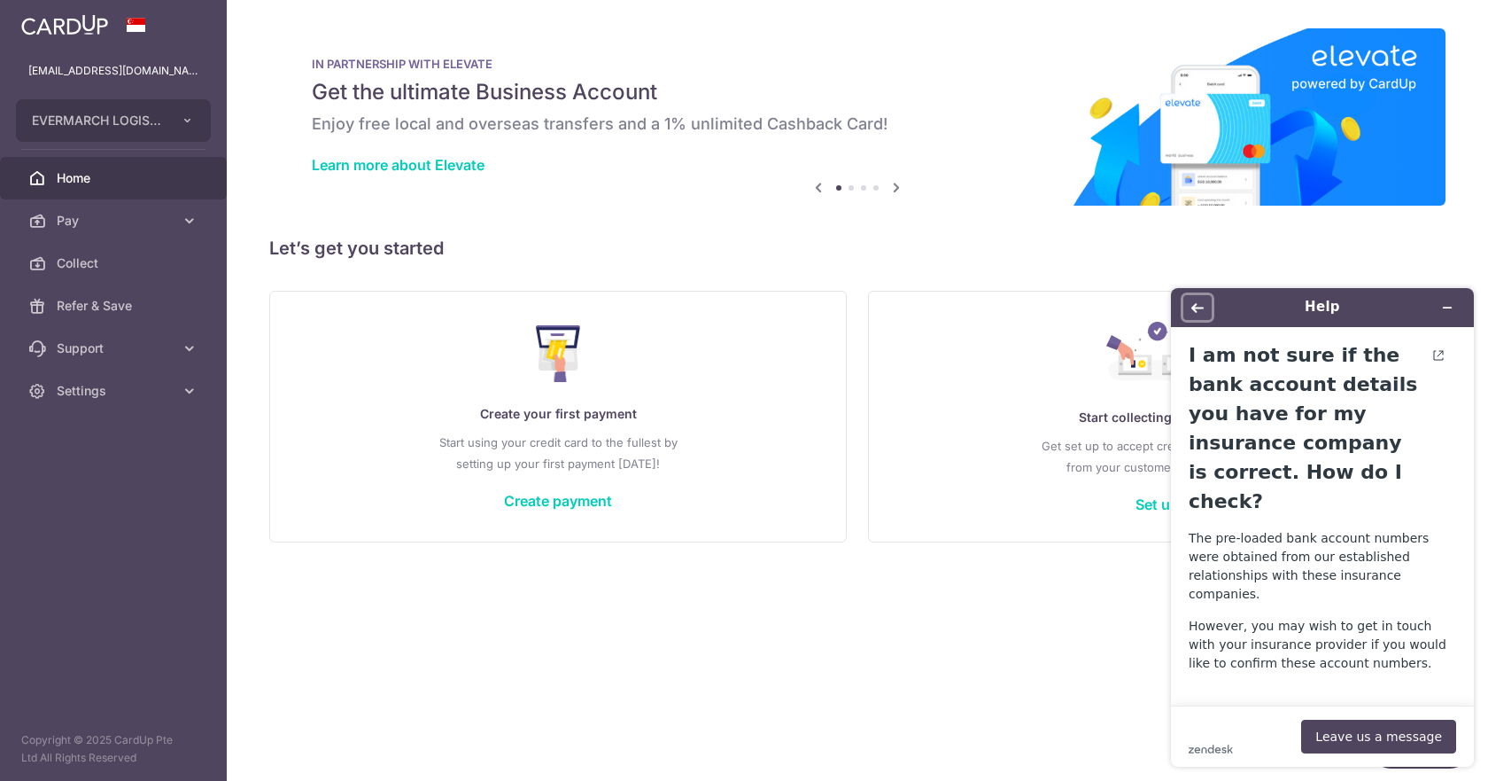
click at [1211, 311] on button "Back" at bounding box center [1198, 307] width 28 height 25
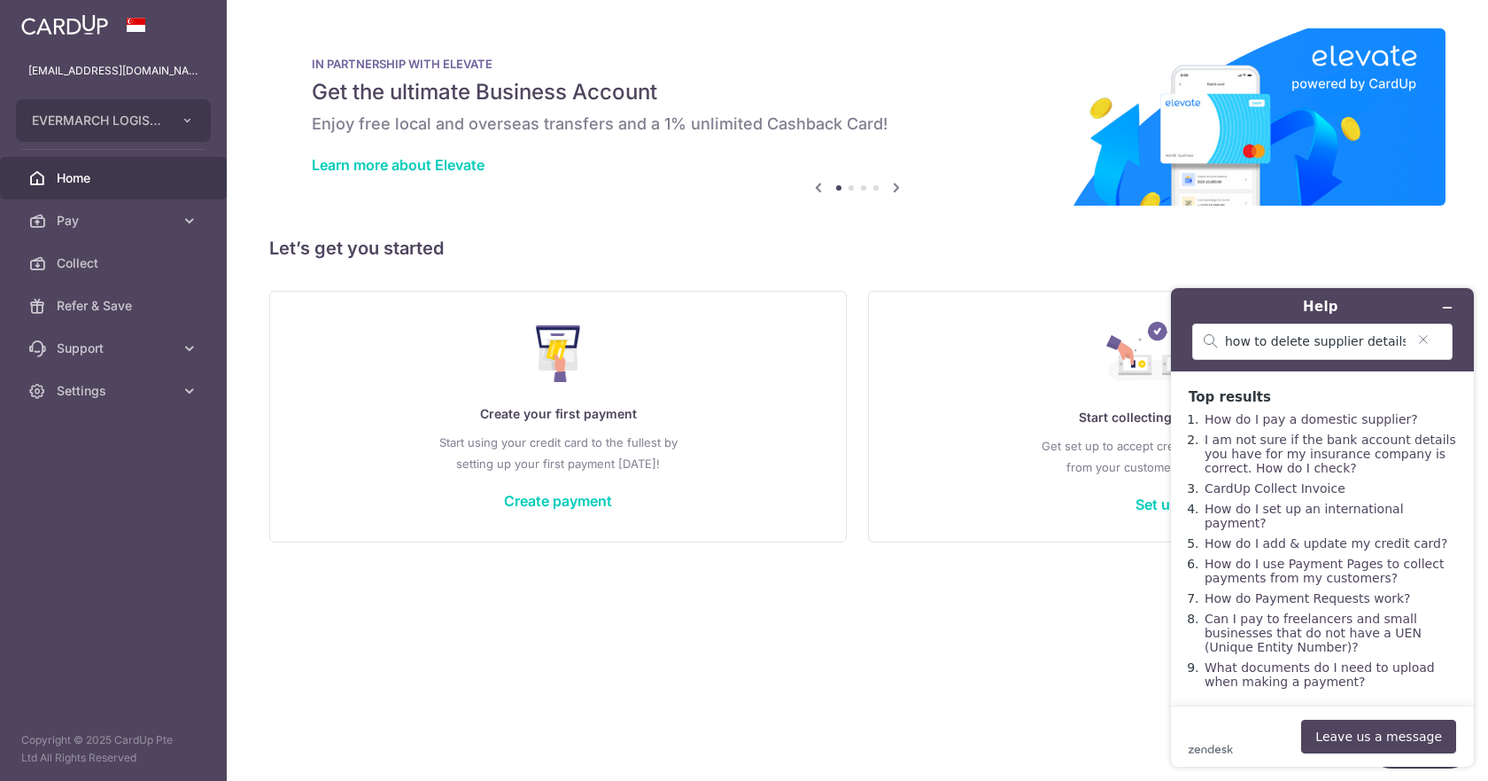
scroll to position [27, 0]
click at [1359, 616] on link "Can I pay to freelancers and small businesses that do not have a UEN (Unique En…" at bounding box center [1313, 631] width 217 height 43
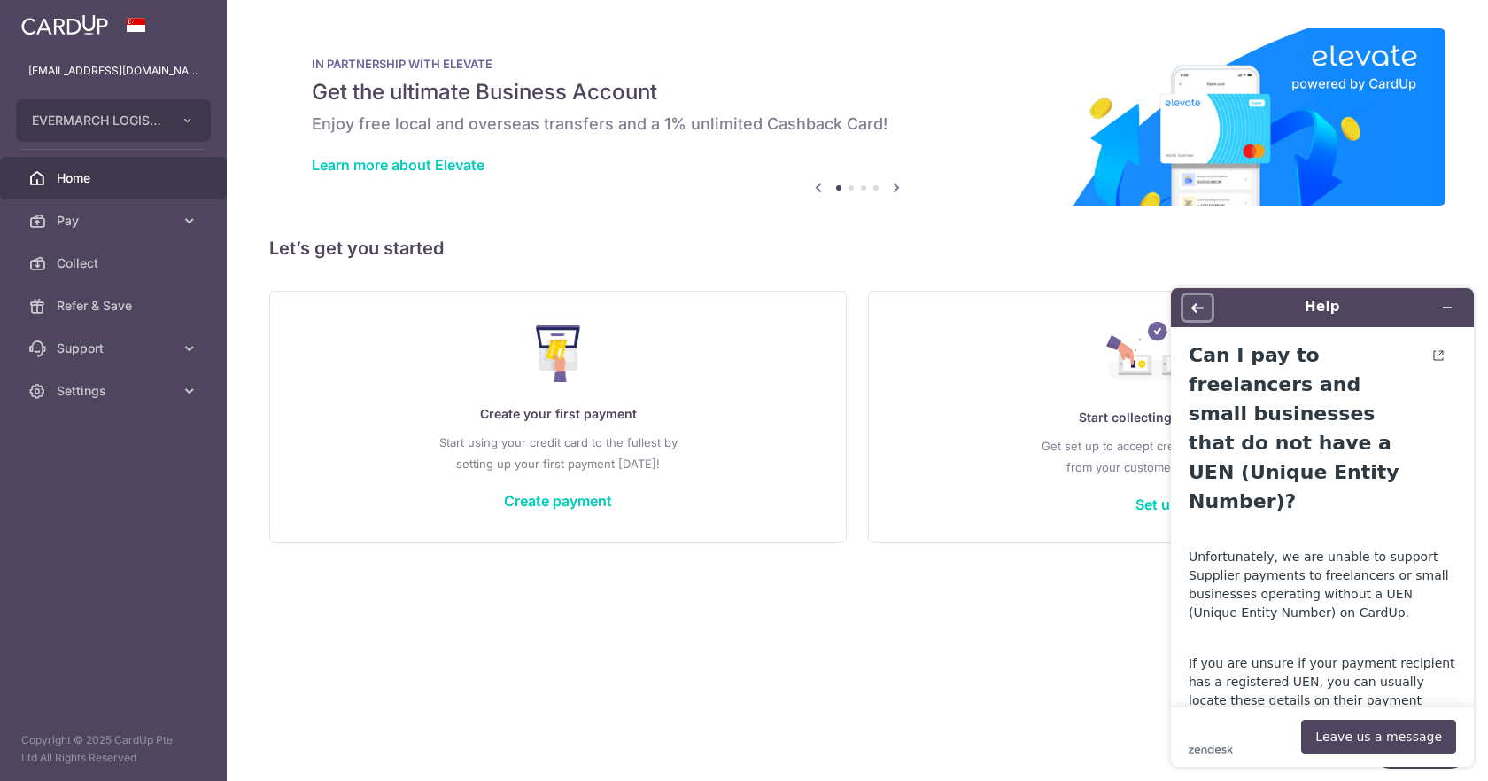
click at [1197, 311] on icon "Back" at bounding box center [1198, 308] width 12 height 10
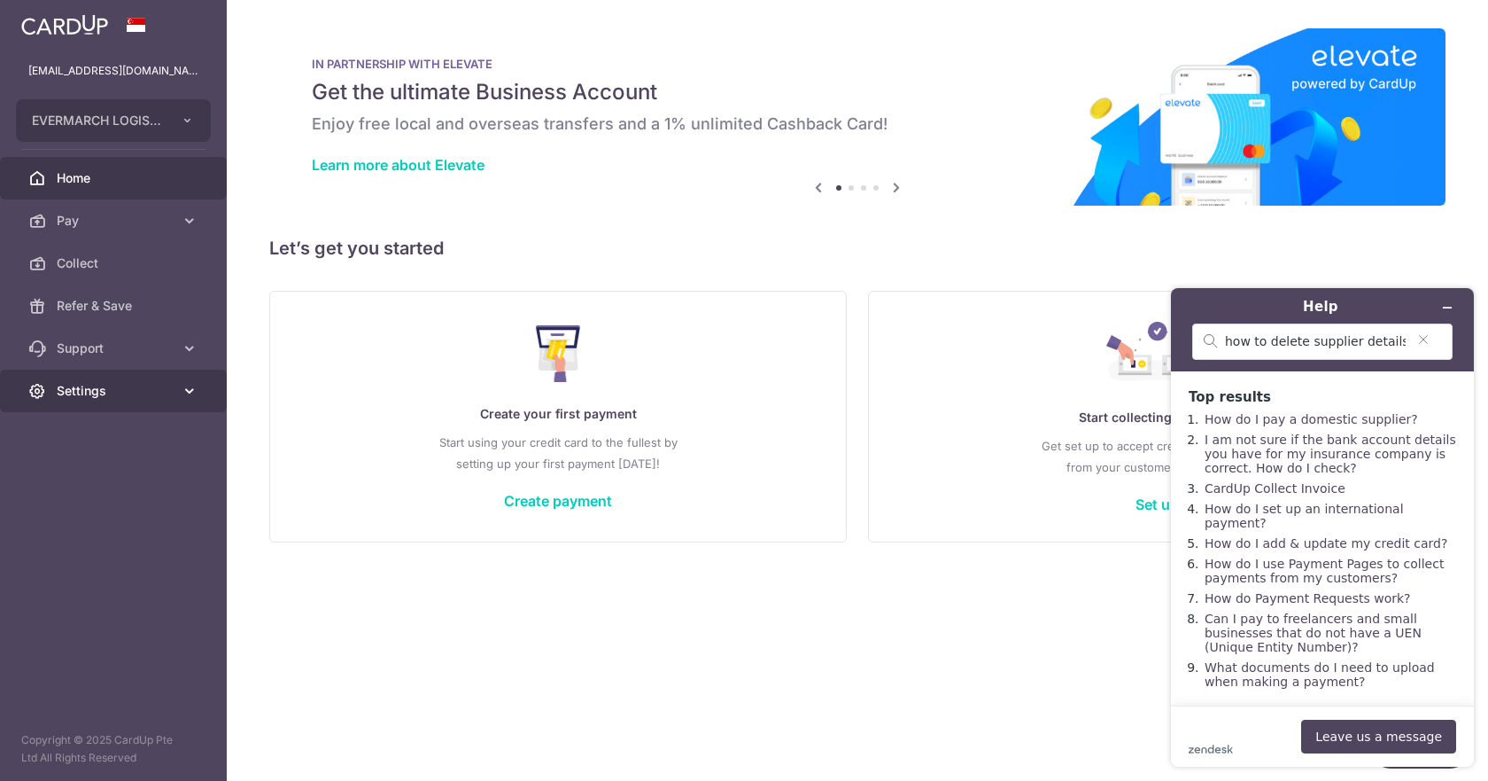
click at [163, 379] on link "Settings" at bounding box center [113, 390] width 227 height 43
click at [90, 425] on span "Account" at bounding box center [115, 433] width 117 height 18
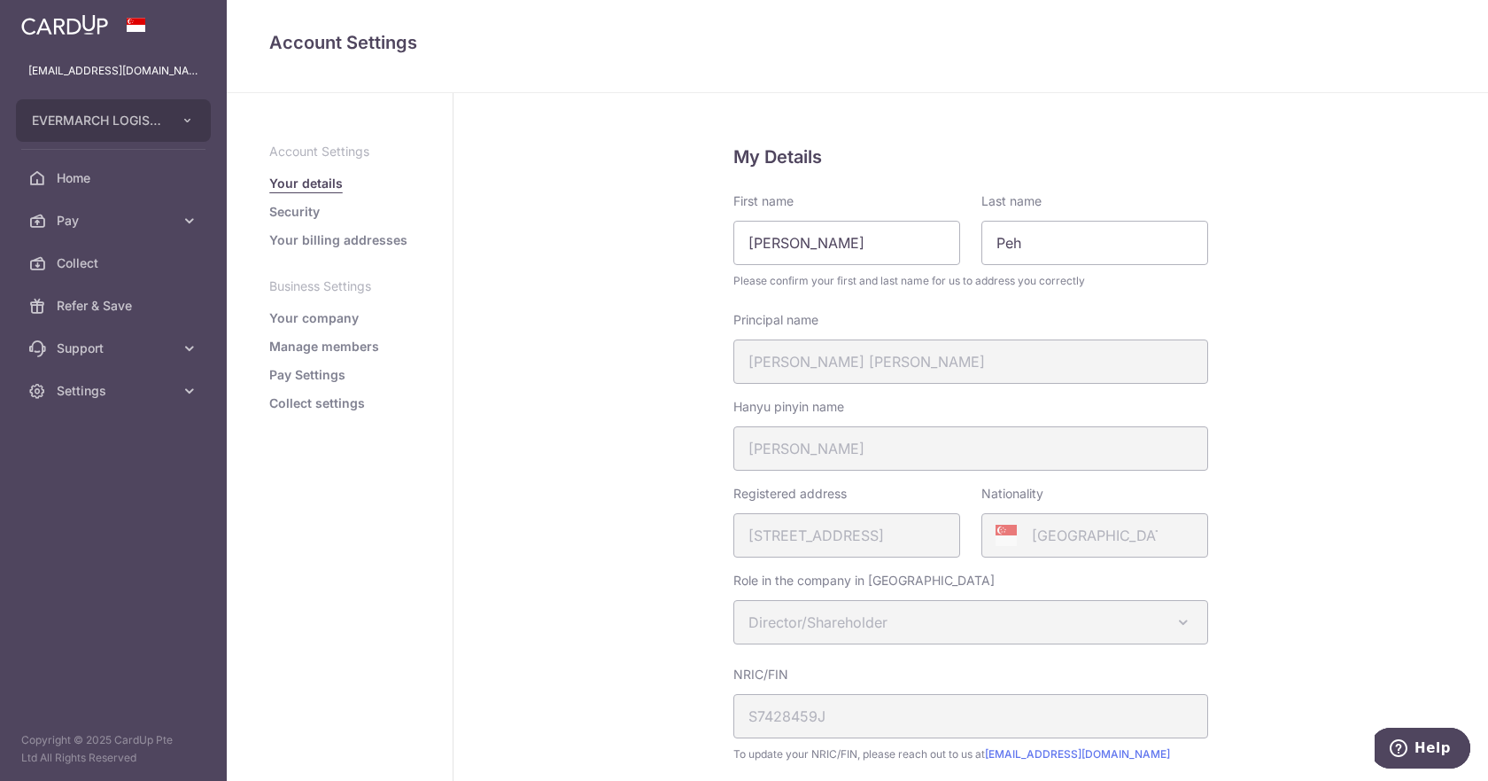
click at [313, 378] on link "Pay Settings" at bounding box center [307, 375] width 76 height 18
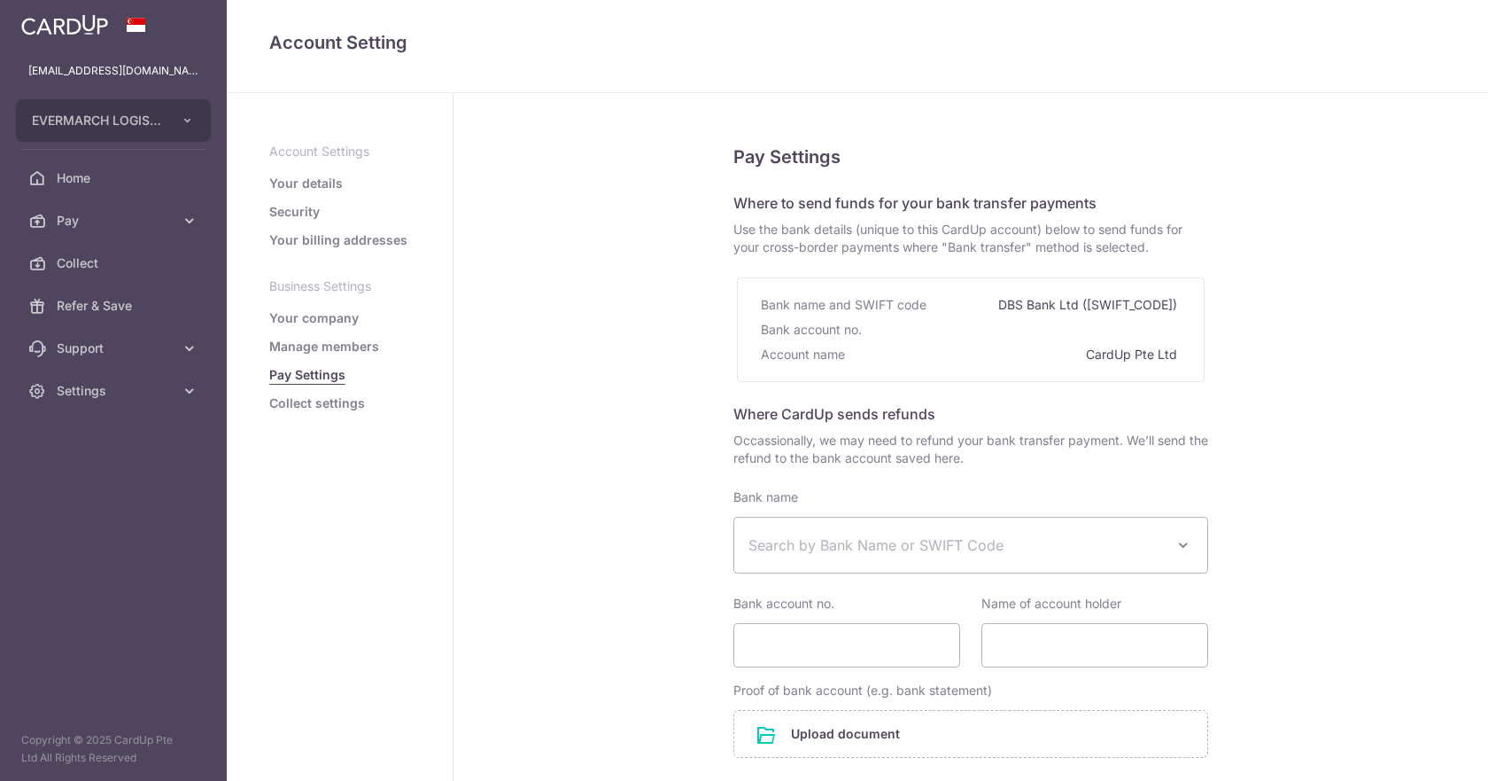
select select
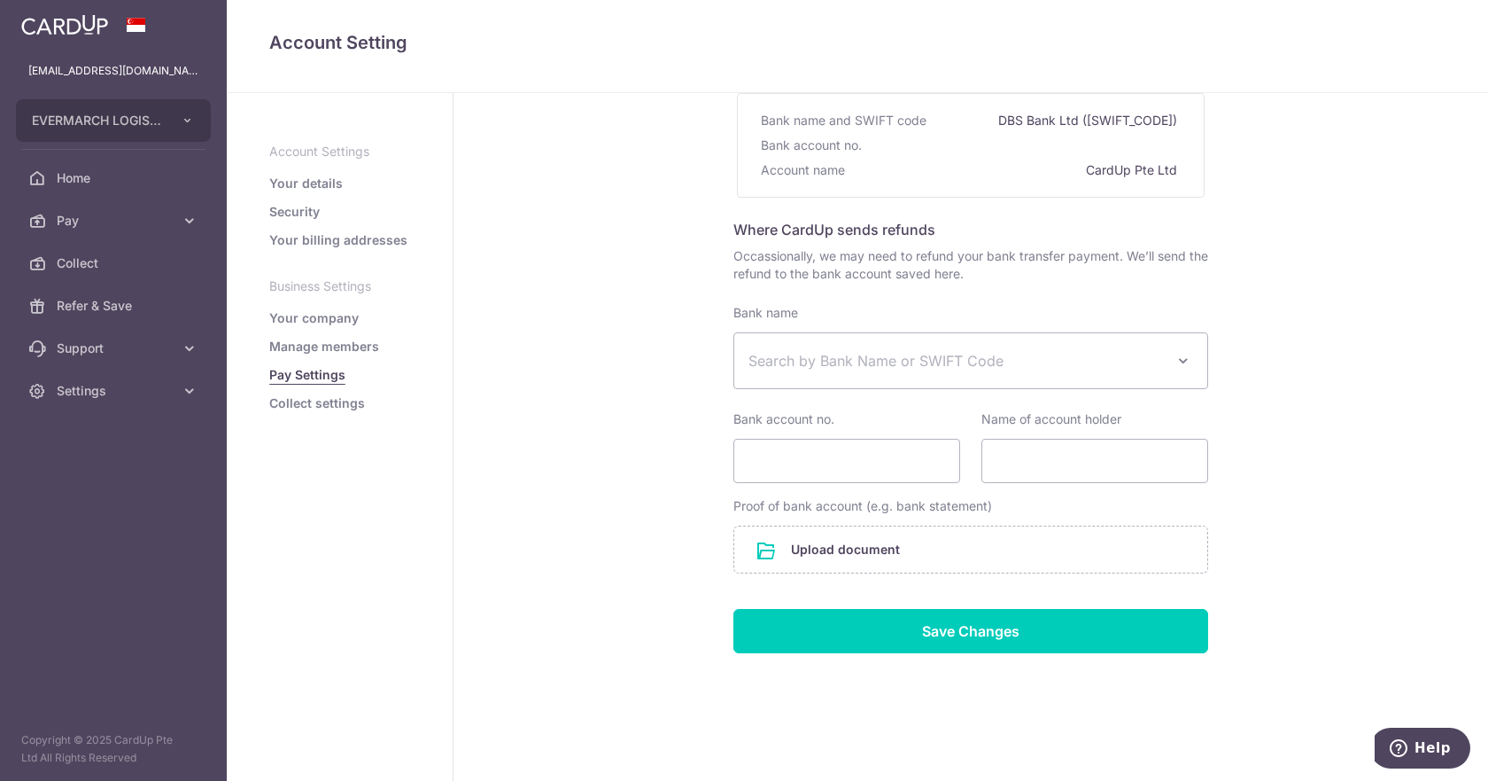
scroll to position [190, 0]
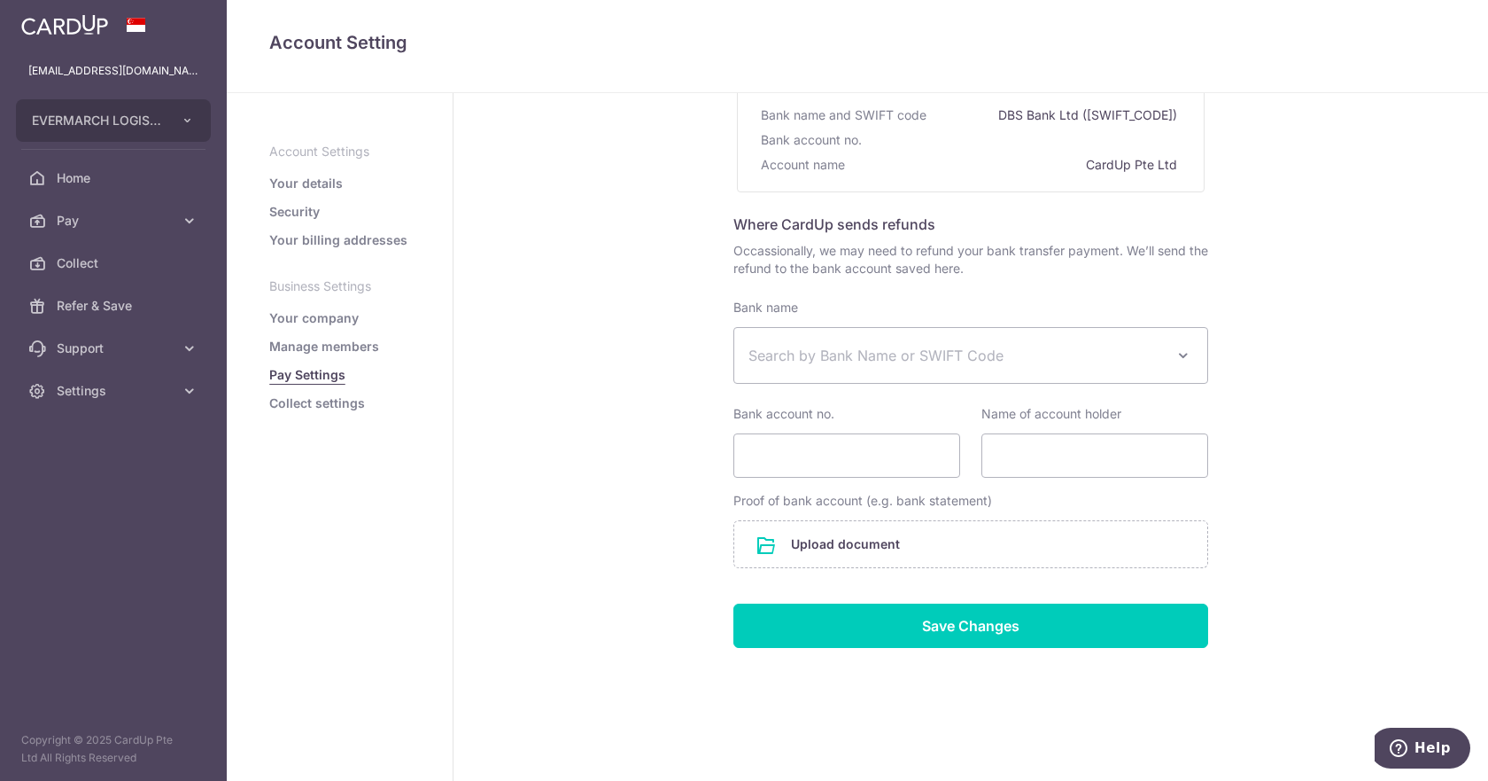
click at [332, 404] on link "Collect settings" at bounding box center [317, 403] width 96 height 18
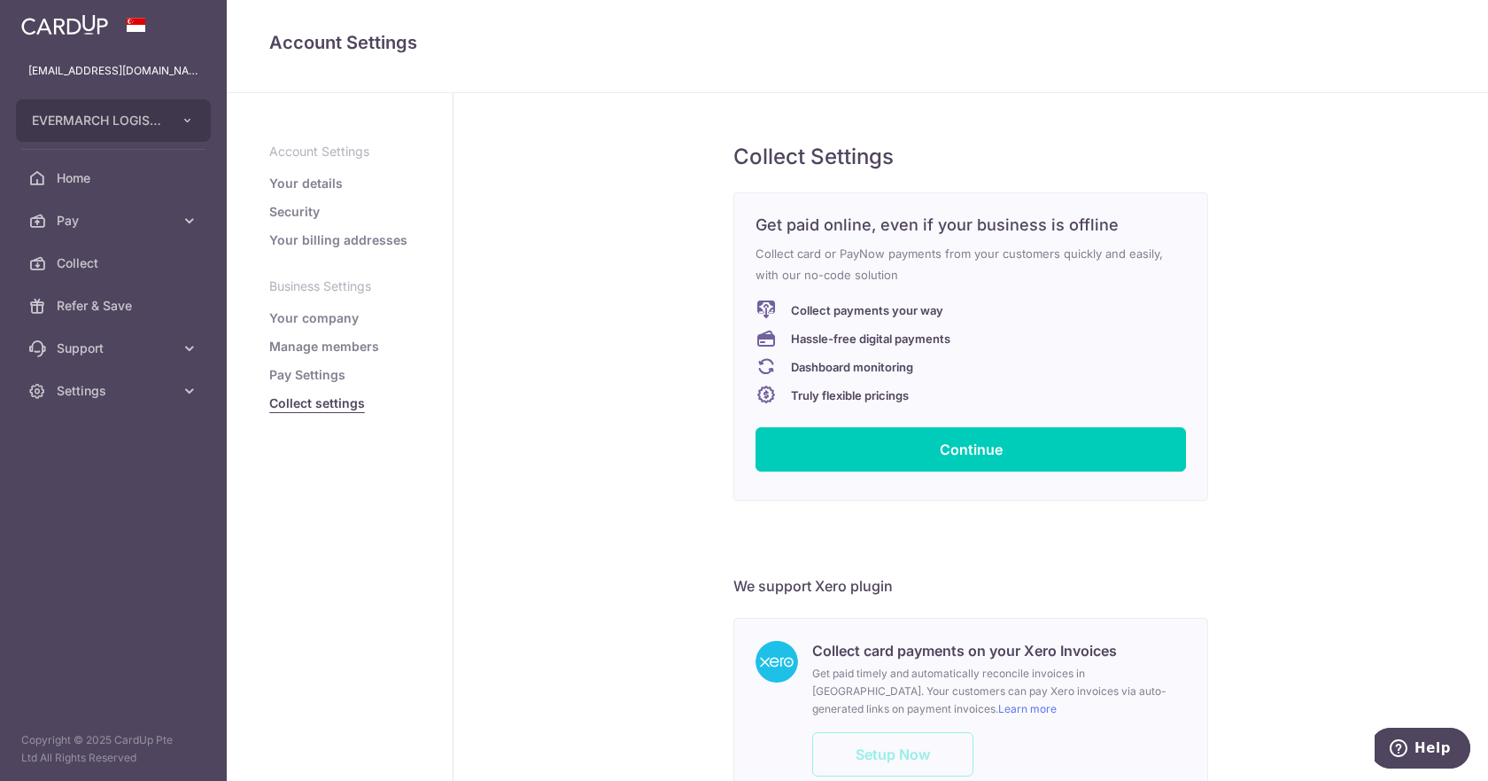
click at [326, 380] on link "Pay Settings" at bounding box center [307, 375] width 76 height 18
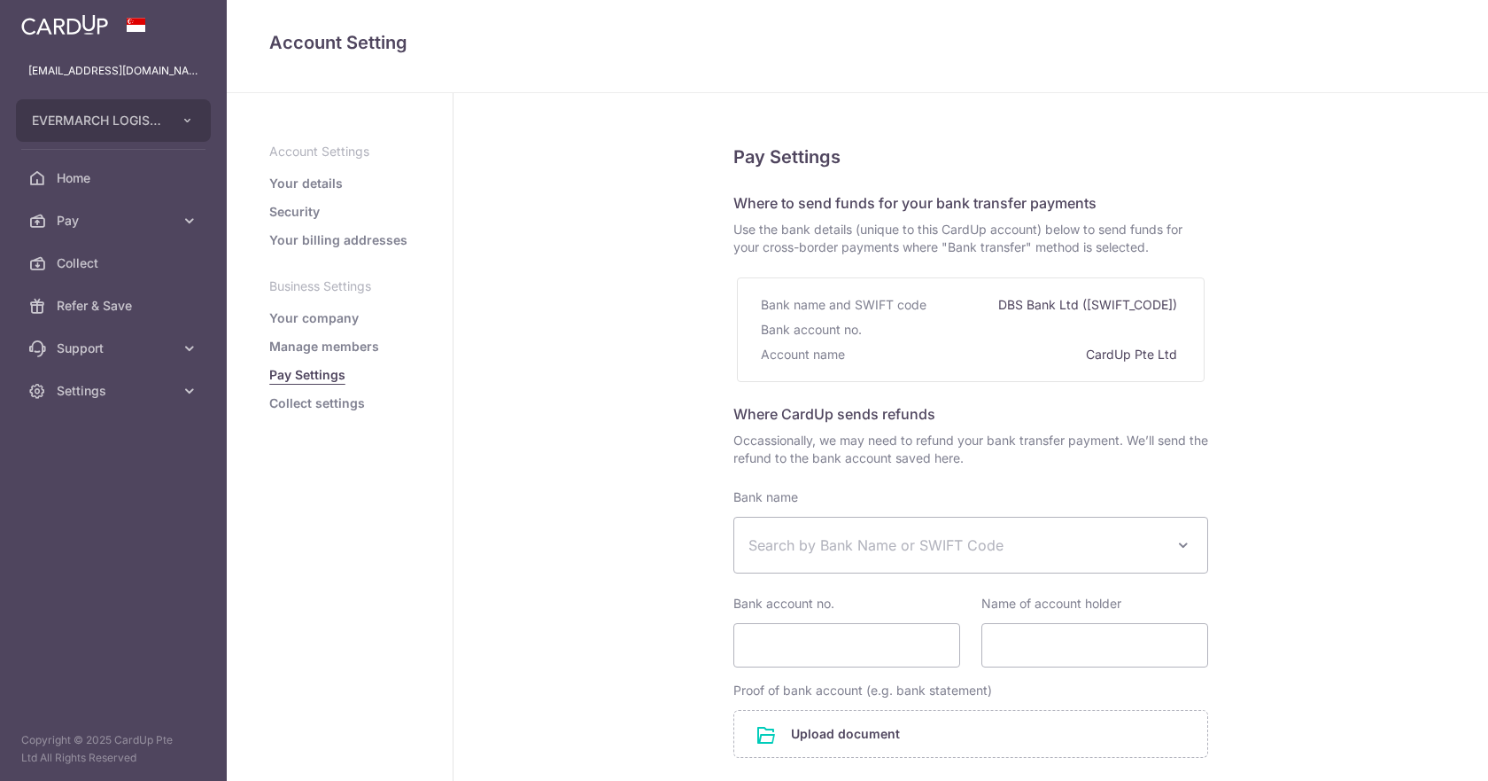
select select
click at [194, 346] on icon at bounding box center [190, 348] width 18 height 18
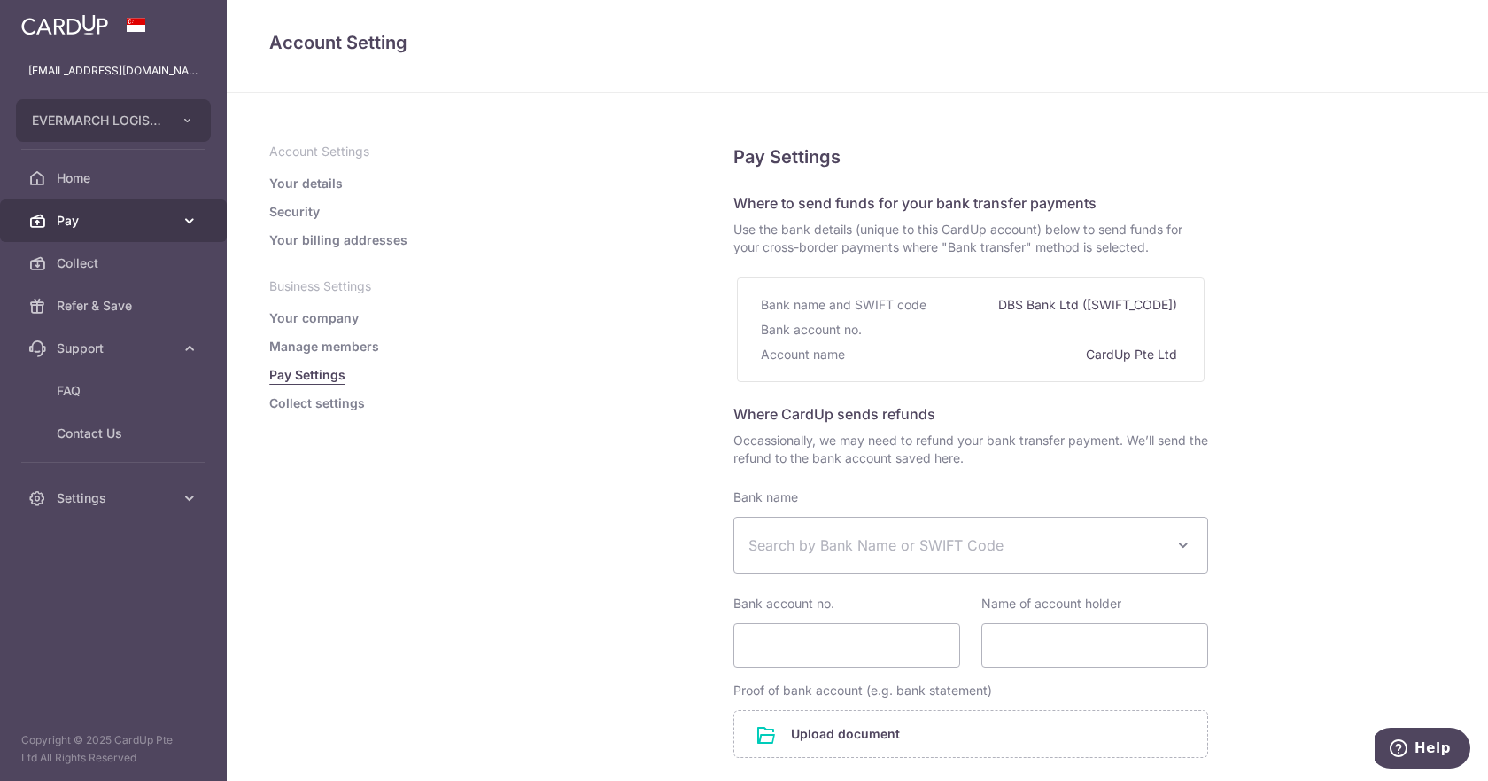
click at [108, 224] on span "Pay" at bounding box center [115, 221] width 117 height 18
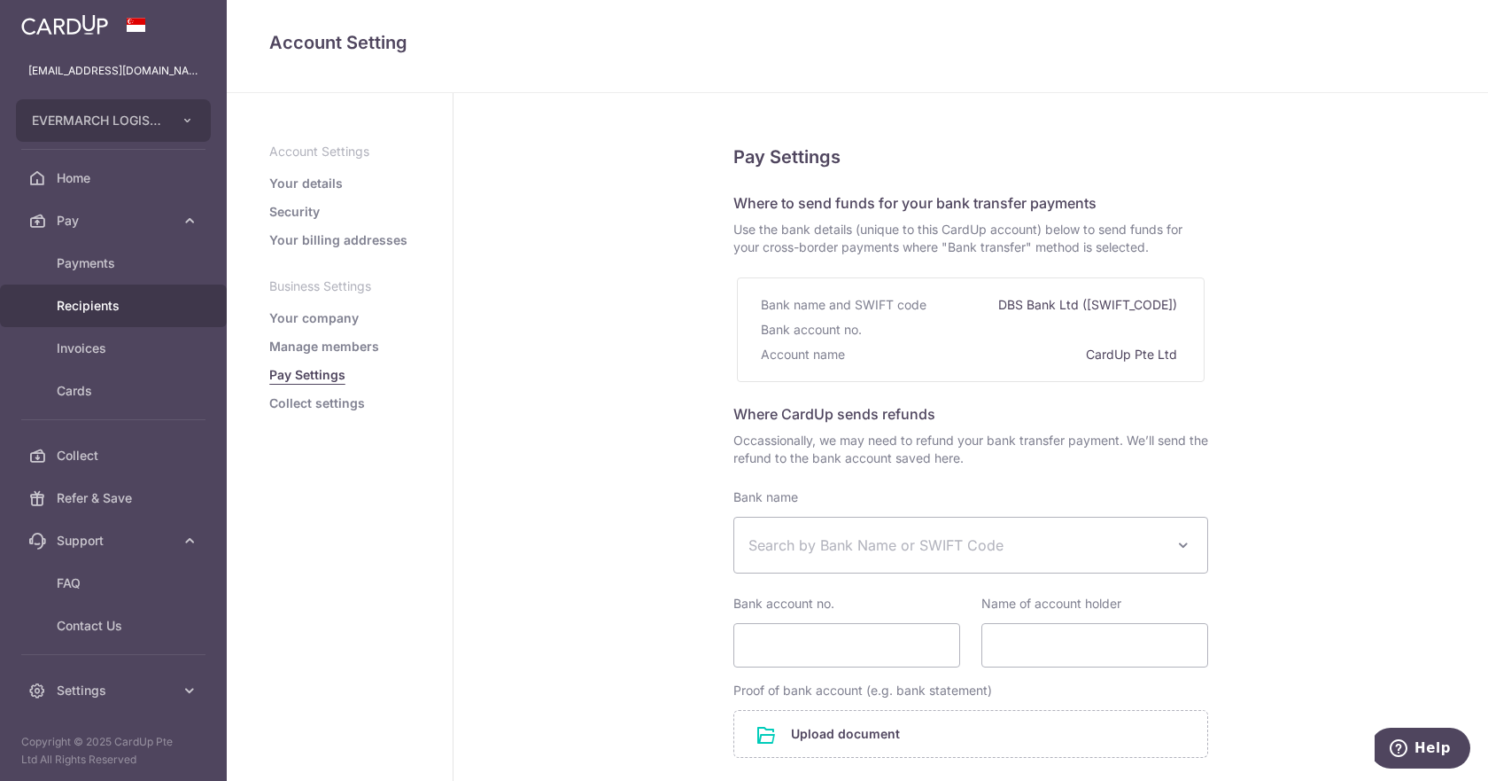
click at [108, 309] on span "Recipients" at bounding box center [115, 306] width 117 height 18
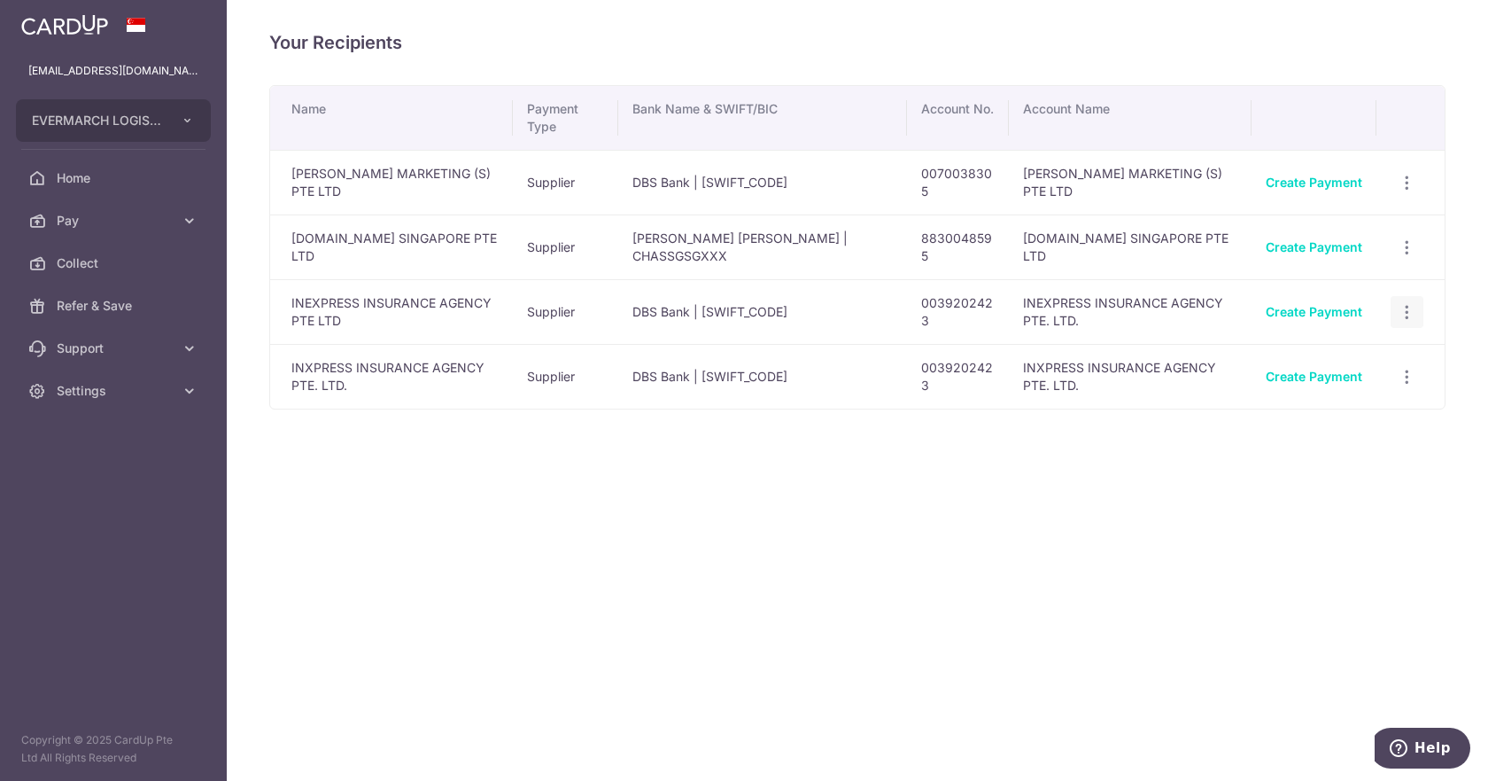
click at [1407, 316] on icon "button" at bounding box center [1407, 312] width 19 height 19
click at [1298, 355] on span "View/Edit" at bounding box center [1348, 360] width 120 height 21
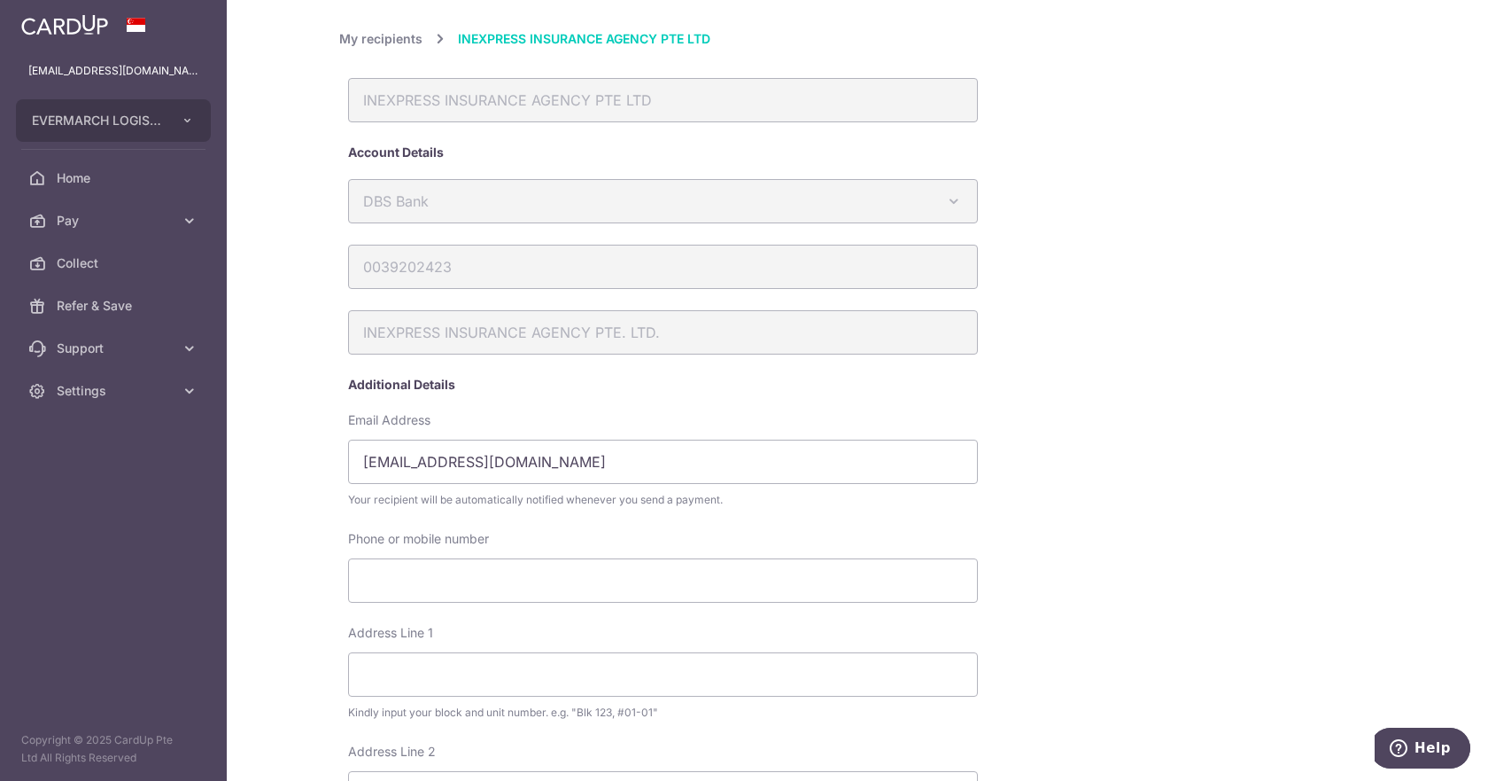
click at [546, 43] on span "INEXPRESS INSURANCE AGENCY PTE LTD" at bounding box center [584, 38] width 253 height 21
click at [358, 43] on link "My recipients" at bounding box center [380, 38] width 83 height 21
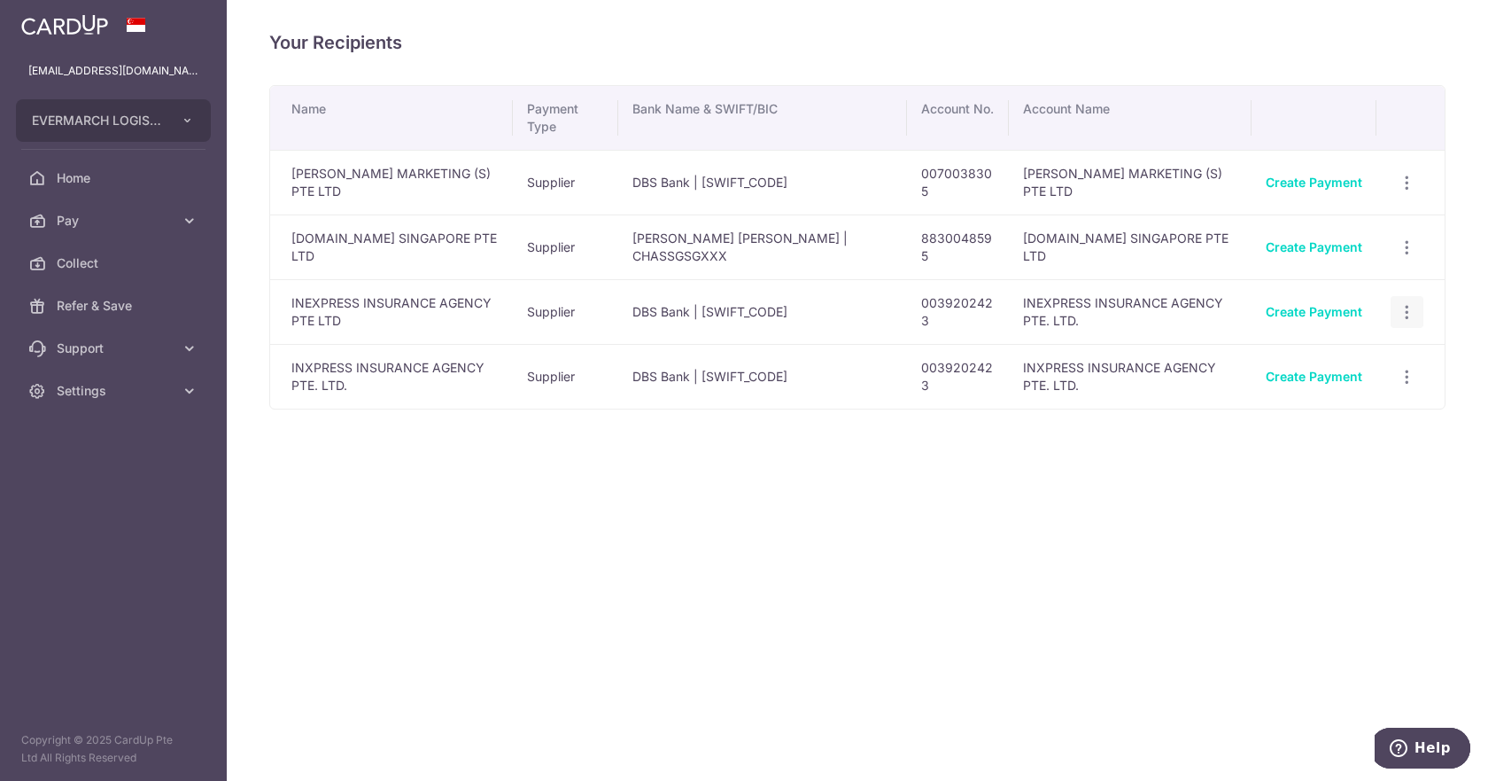
click at [1403, 307] on icon "button" at bounding box center [1407, 312] width 19 height 19
click at [1346, 399] on span "Linked Payments" at bounding box center [1344, 403] width 113 height 18
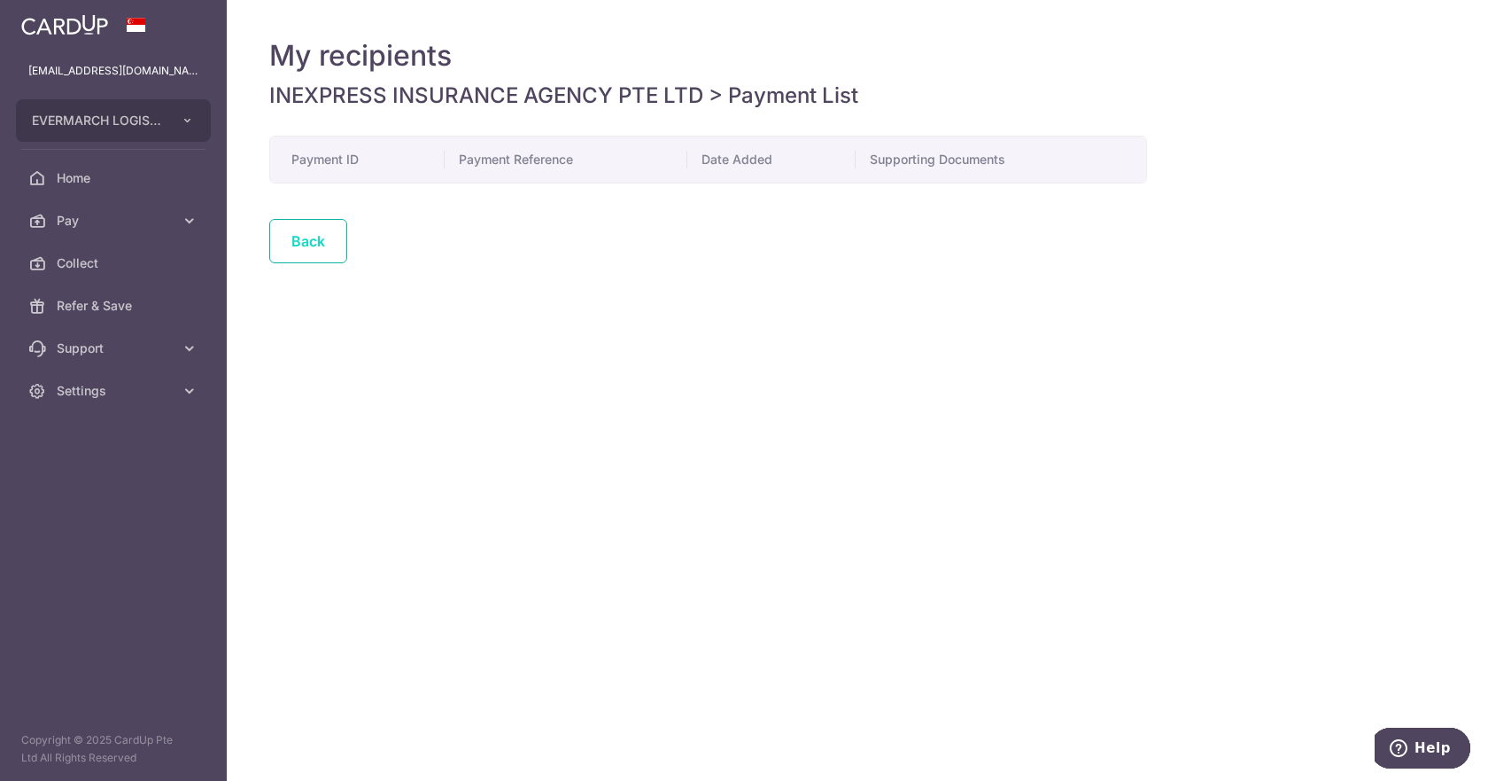
click at [317, 244] on link "Back" at bounding box center [308, 241] width 78 height 44
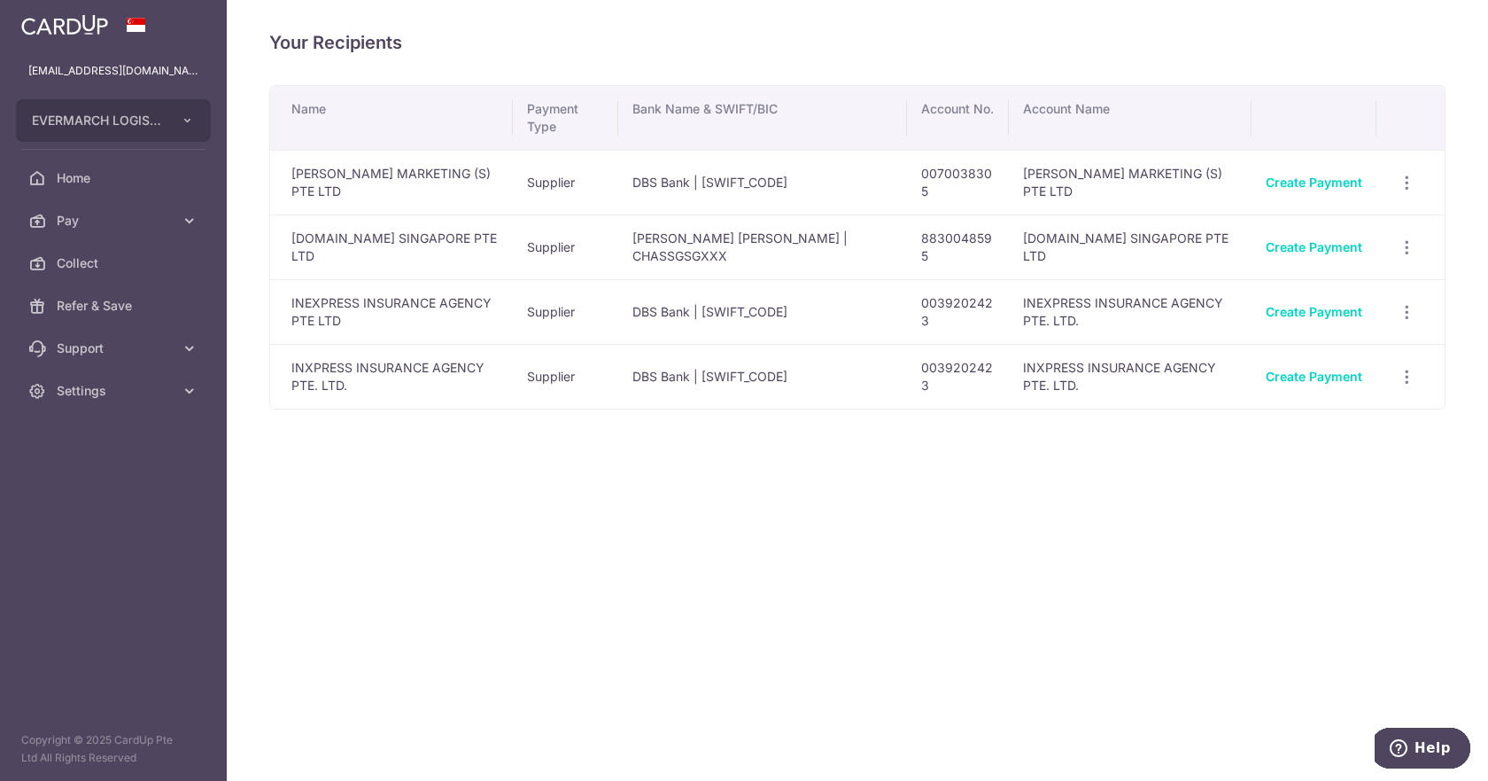
click at [316, 296] on td "INEXPRESS INSURANCE AGENCY PTE LTD" at bounding box center [391, 311] width 243 height 65
click at [1404, 316] on icon "button" at bounding box center [1407, 312] width 19 height 19
click at [1419, 750] on span "Help" at bounding box center [1433, 748] width 36 height 16
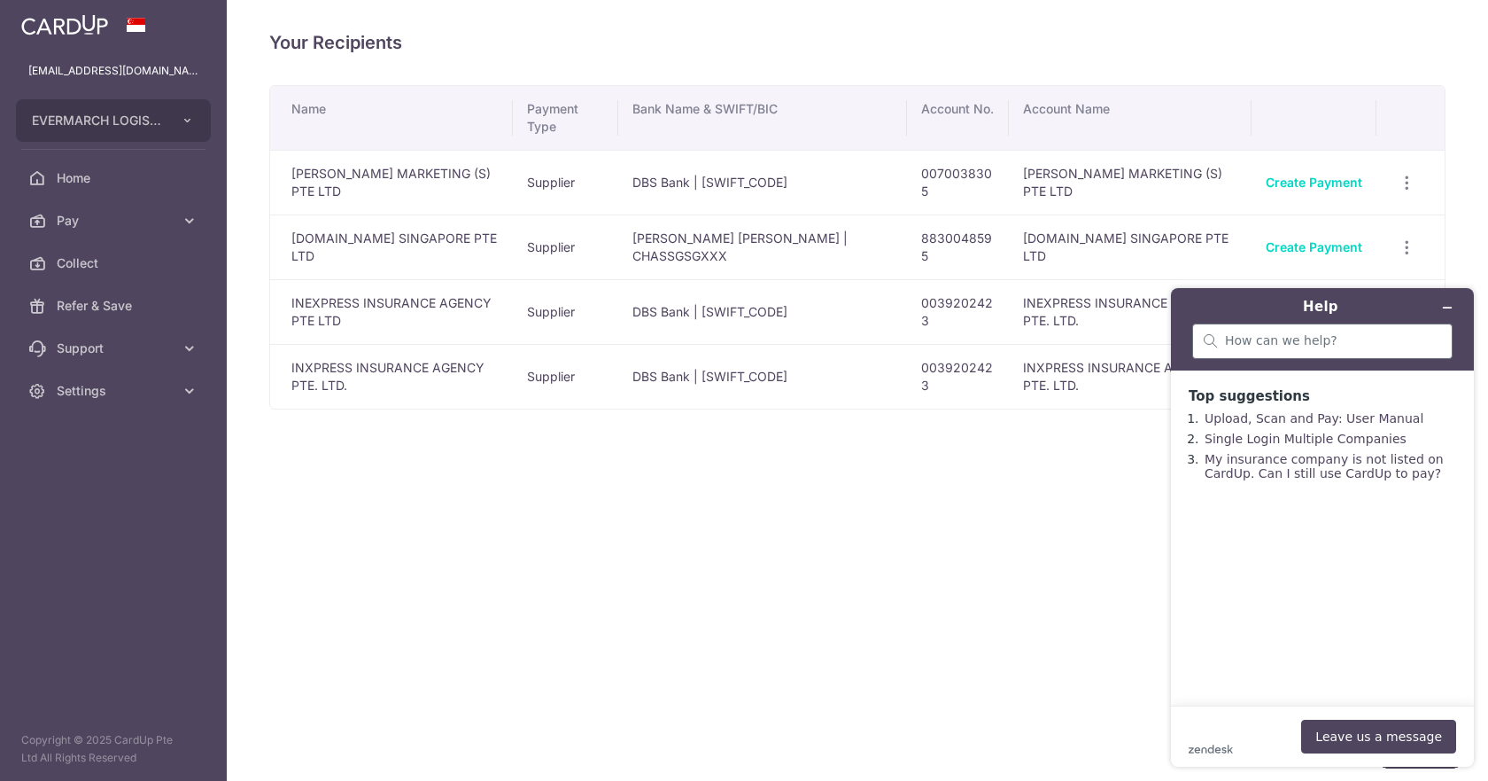
click at [1279, 350] on div at bounding box center [1323, 340] width 260 height 35
type input "how to delete recipeint?"
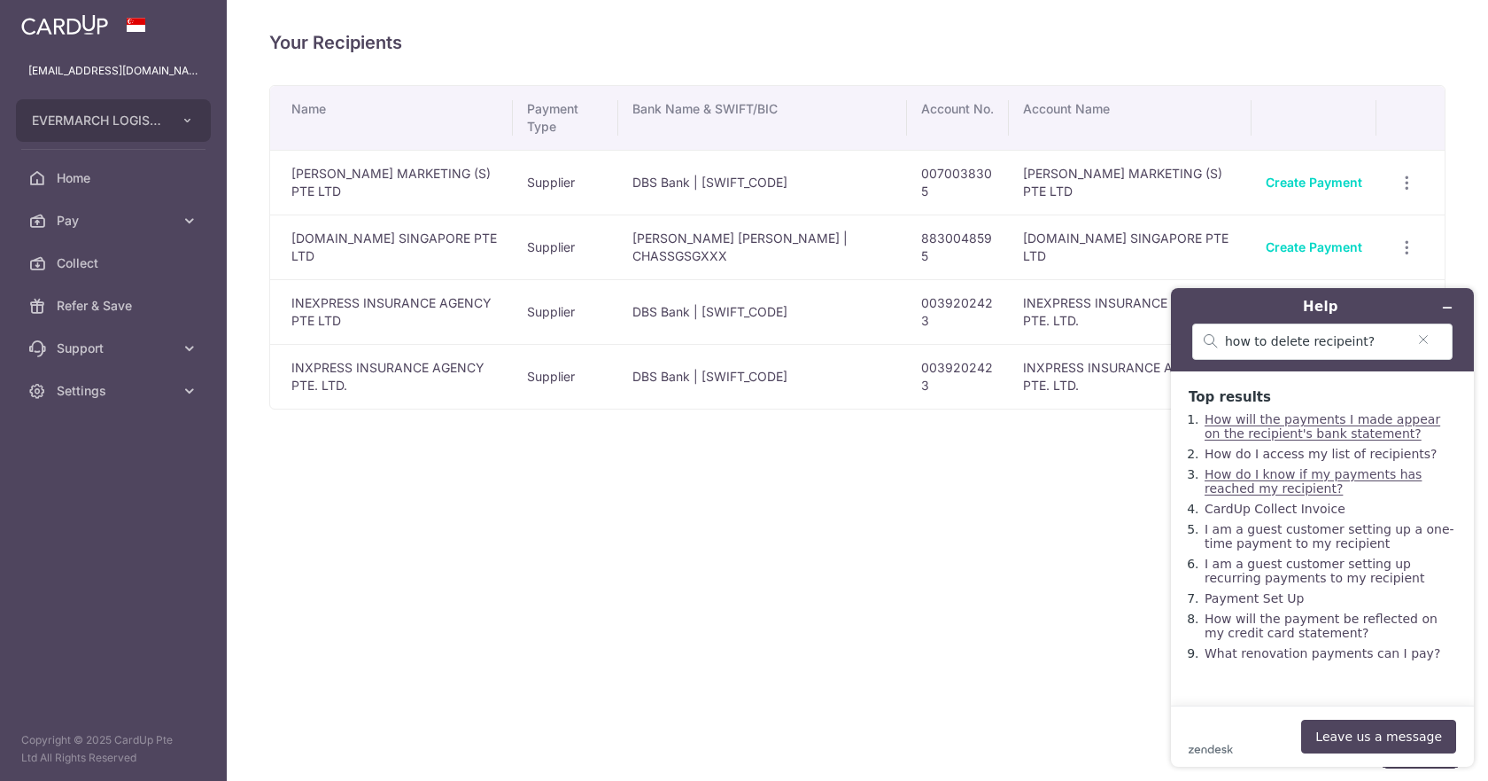
scroll to position [11, 0]
click at [824, 543] on div "Your Recipients Name Payment Type Bank Name & SWIFT/BIC Account No. Account Nam…" at bounding box center [858, 390] width 1262 height 781
click at [1443, 301] on icon "Minimise widget" at bounding box center [1448, 307] width 12 height 12
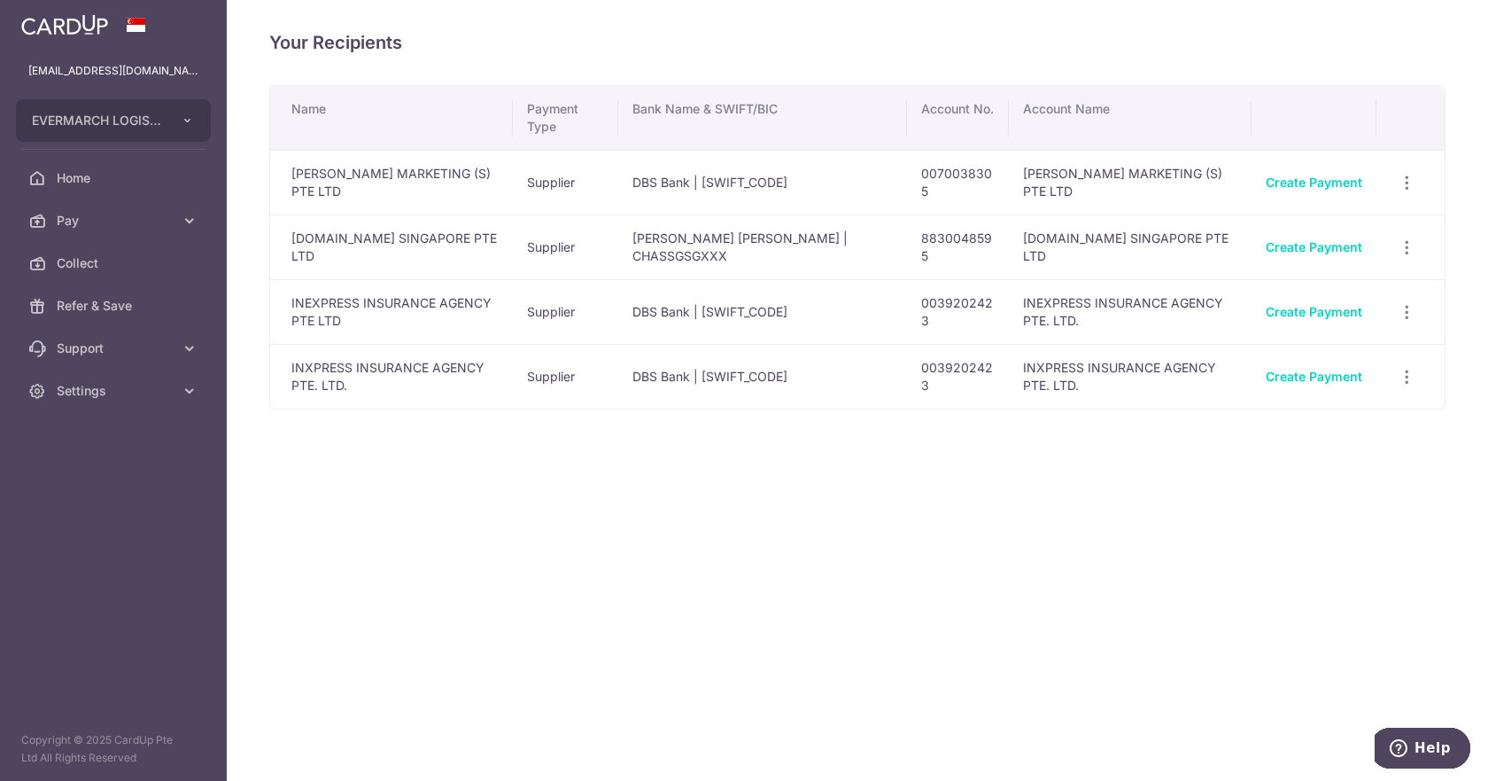
click at [305, 302] on td "INEXPRESS INSURANCE AGENCY PTE LTD" at bounding box center [391, 311] width 243 height 65
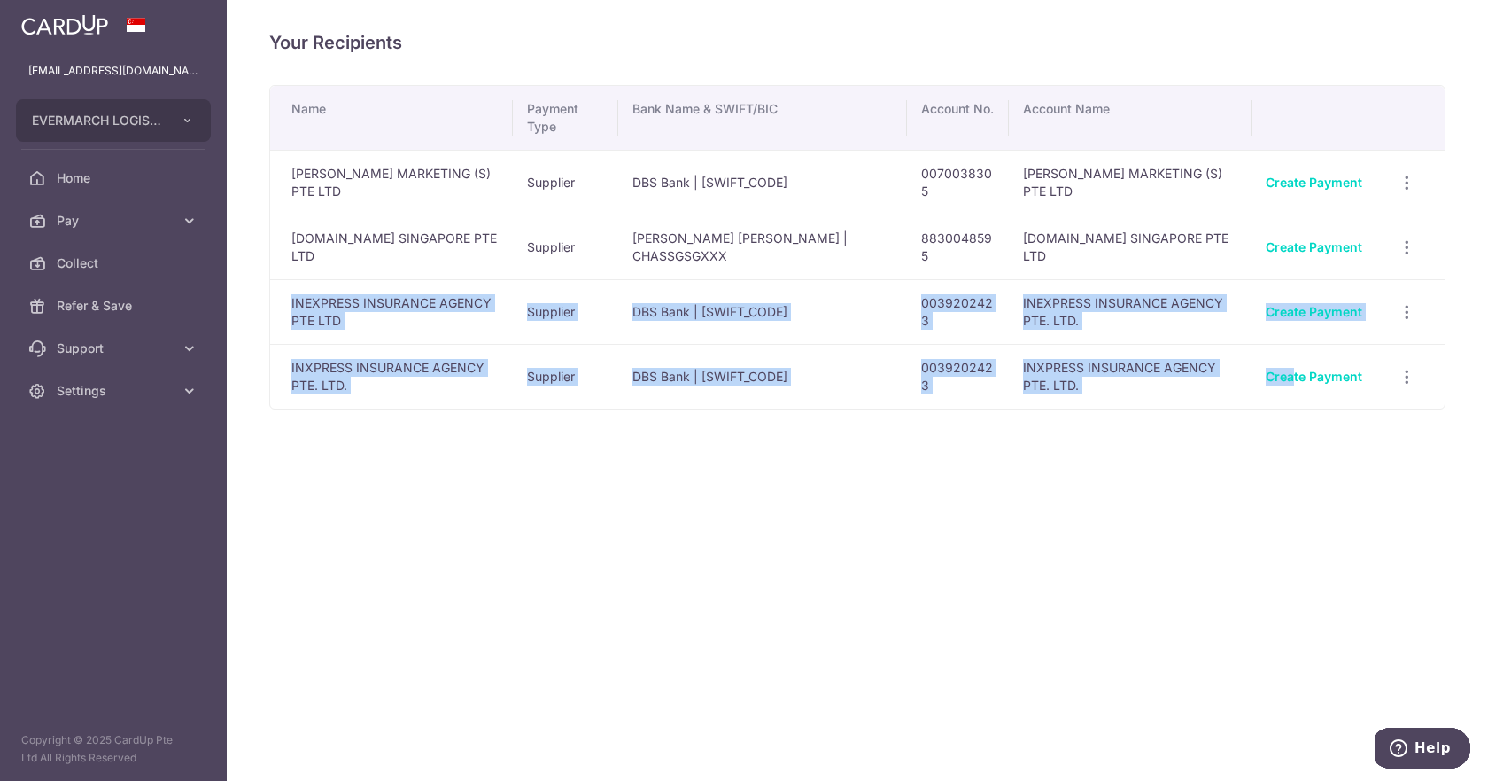
drag, startPoint x: 284, startPoint y: 303, endPoint x: 1294, endPoint y: 345, distance: 1010.0
click at [1294, 345] on tbody "COE MARKETING (S) PTE LTD Supplier DBS Bank | DBSSSGSGXXX 0070038305 COE MARKET…" at bounding box center [857, 279] width 1175 height 259
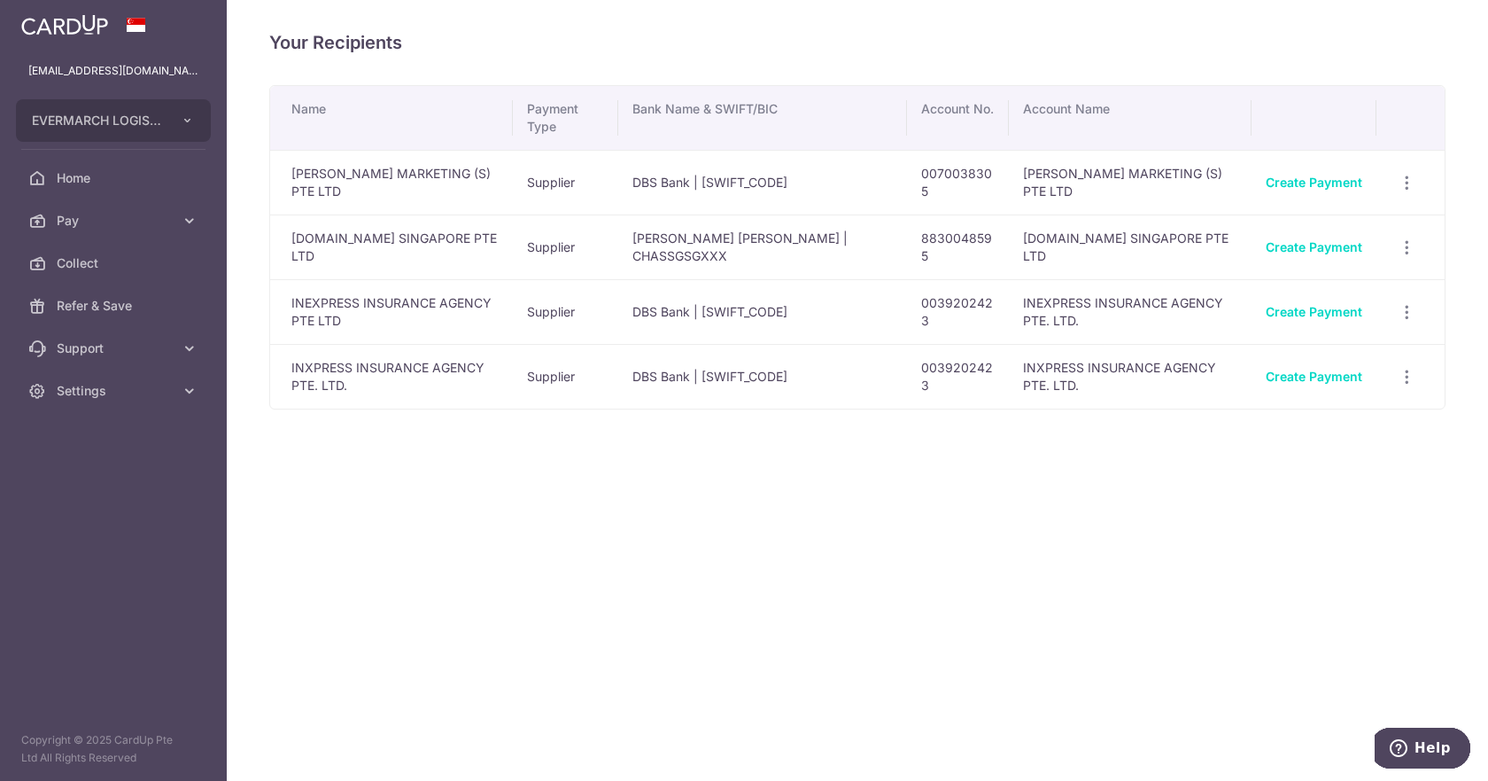
click at [408, 411] on div "Your Recipients Name Payment Type Bank Name & SWIFT/BIC Account No. Account Nam…" at bounding box center [858, 390] width 1262 height 781
click at [1407, 310] on icon "button" at bounding box center [1407, 312] width 19 height 19
drag, startPoint x: 993, startPoint y: 616, endPoint x: 642, endPoint y: 693, distance: 359.2
click at [985, 616] on div "Your Recipients Name Payment Type Bank Name & SWIFT/BIC Account No. Account Nam…" at bounding box center [858, 390] width 1262 height 781
click at [1404, 376] on icon "button" at bounding box center [1407, 377] width 19 height 19
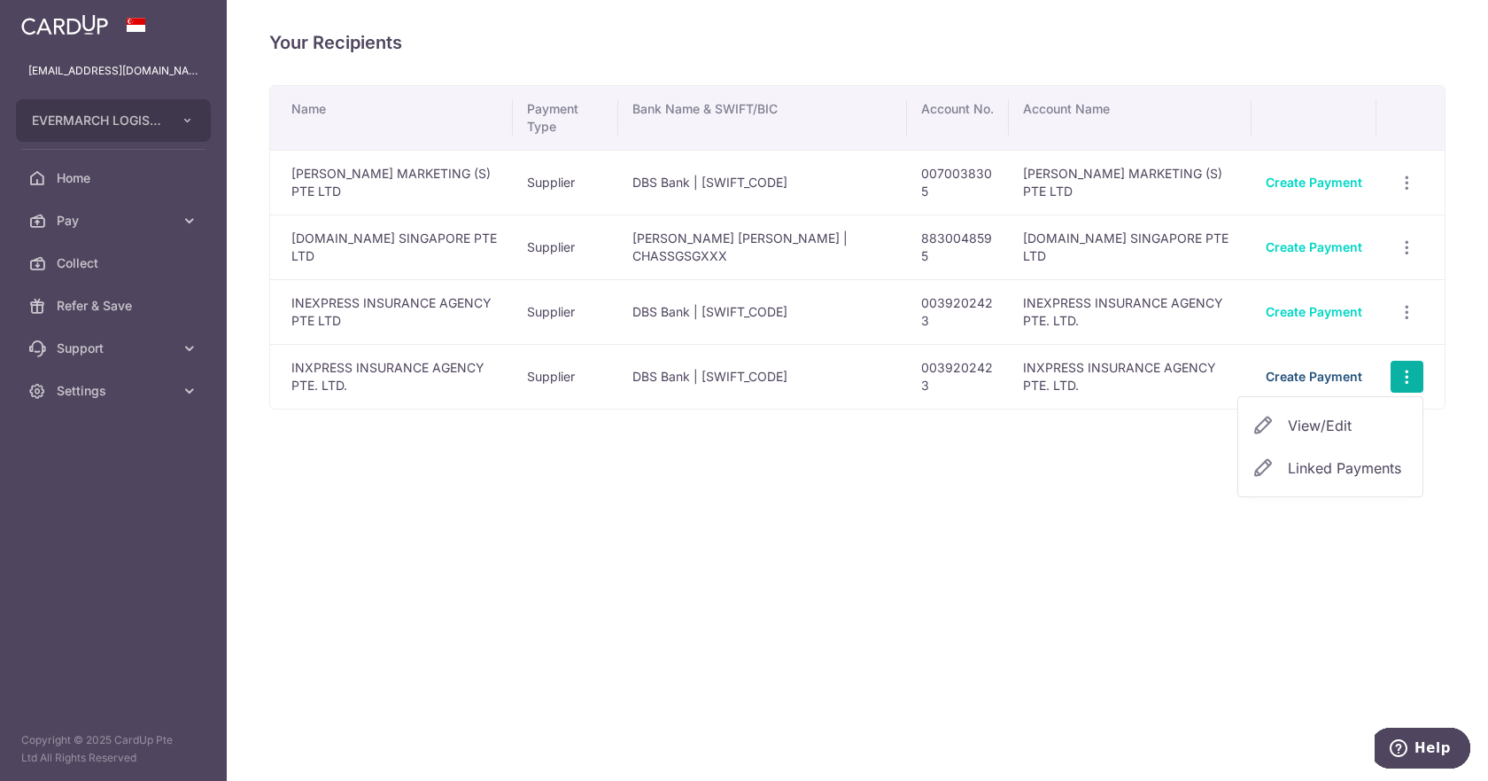
click at [1328, 371] on link "Create Payment" at bounding box center [1314, 376] width 97 height 15
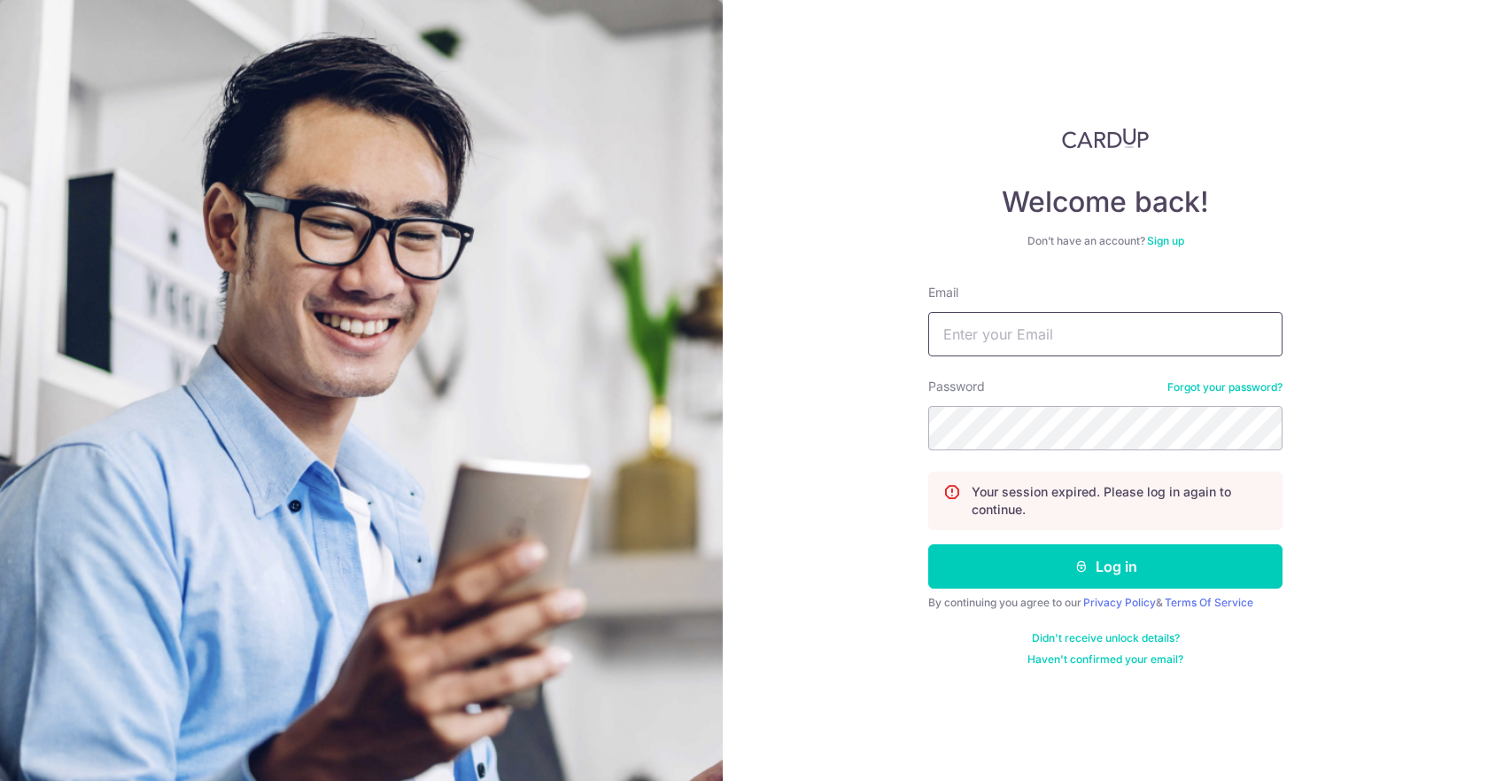
click at [1076, 329] on input "Email" at bounding box center [1106, 334] width 354 height 44
type input "[EMAIL_ADDRESS][DOMAIN_NAME]"
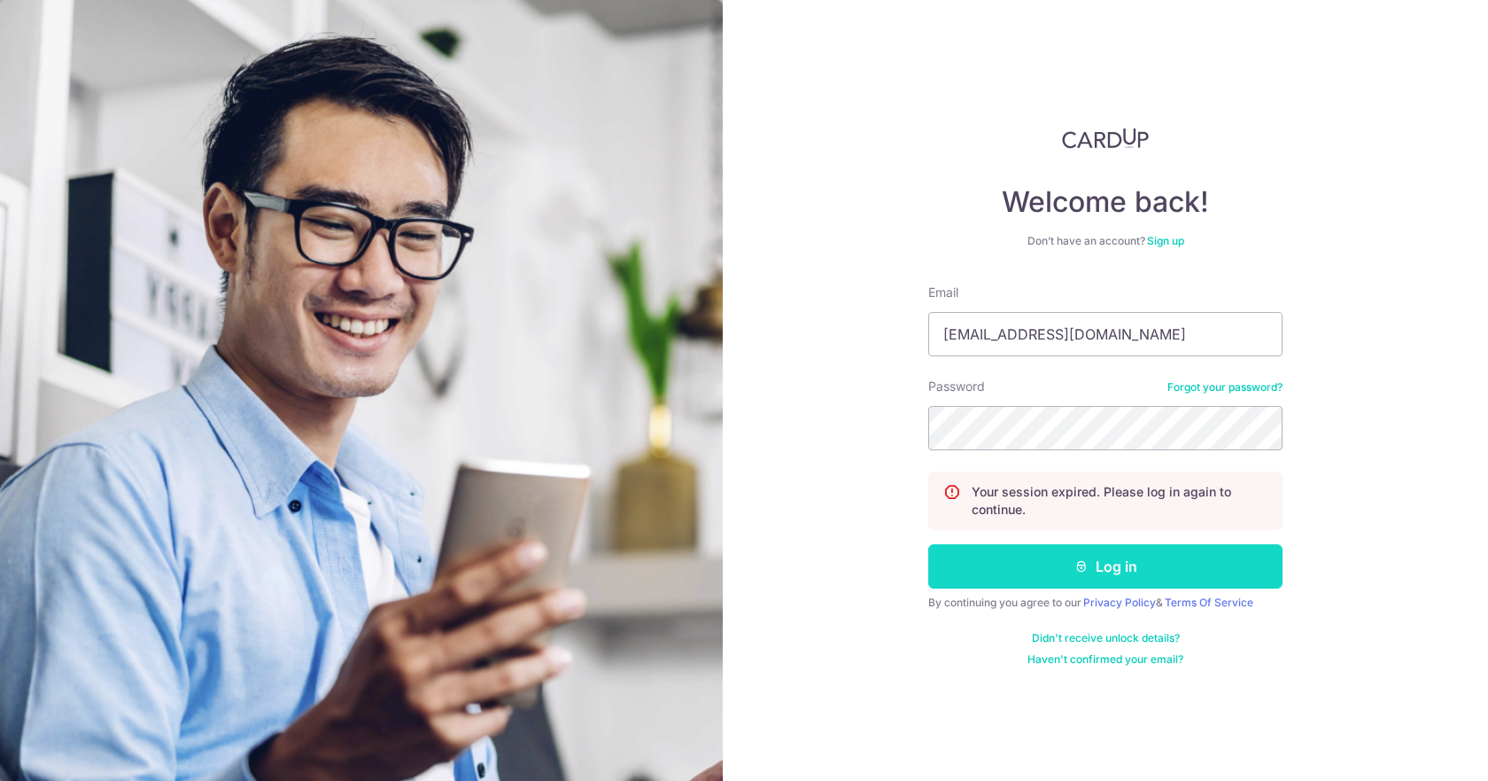
click at [1047, 563] on button "Log in" at bounding box center [1106, 566] width 354 height 44
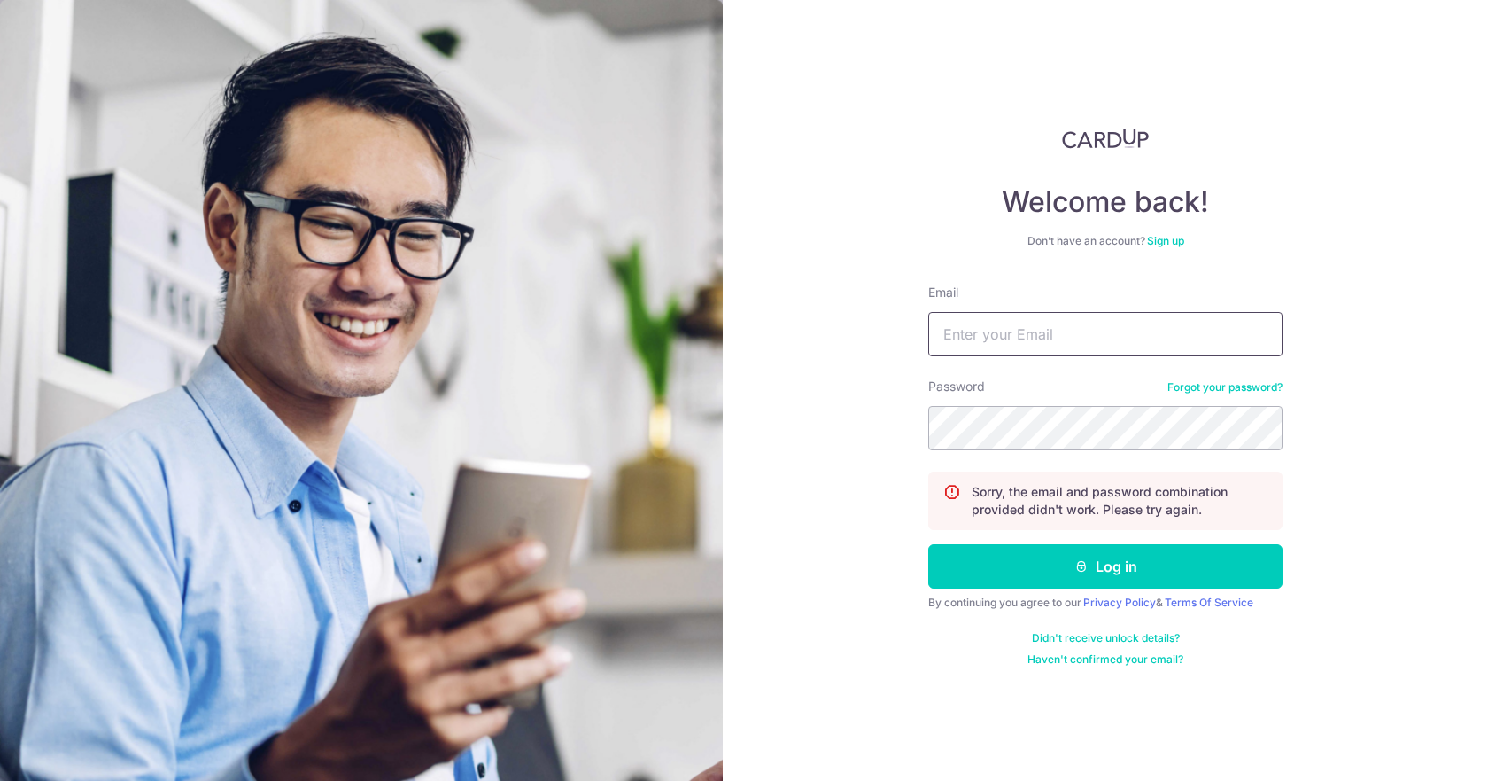
click at [1003, 334] on input "Email" at bounding box center [1106, 334] width 354 height 44
type input "[EMAIL_ADDRESS][DOMAIN_NAME]"
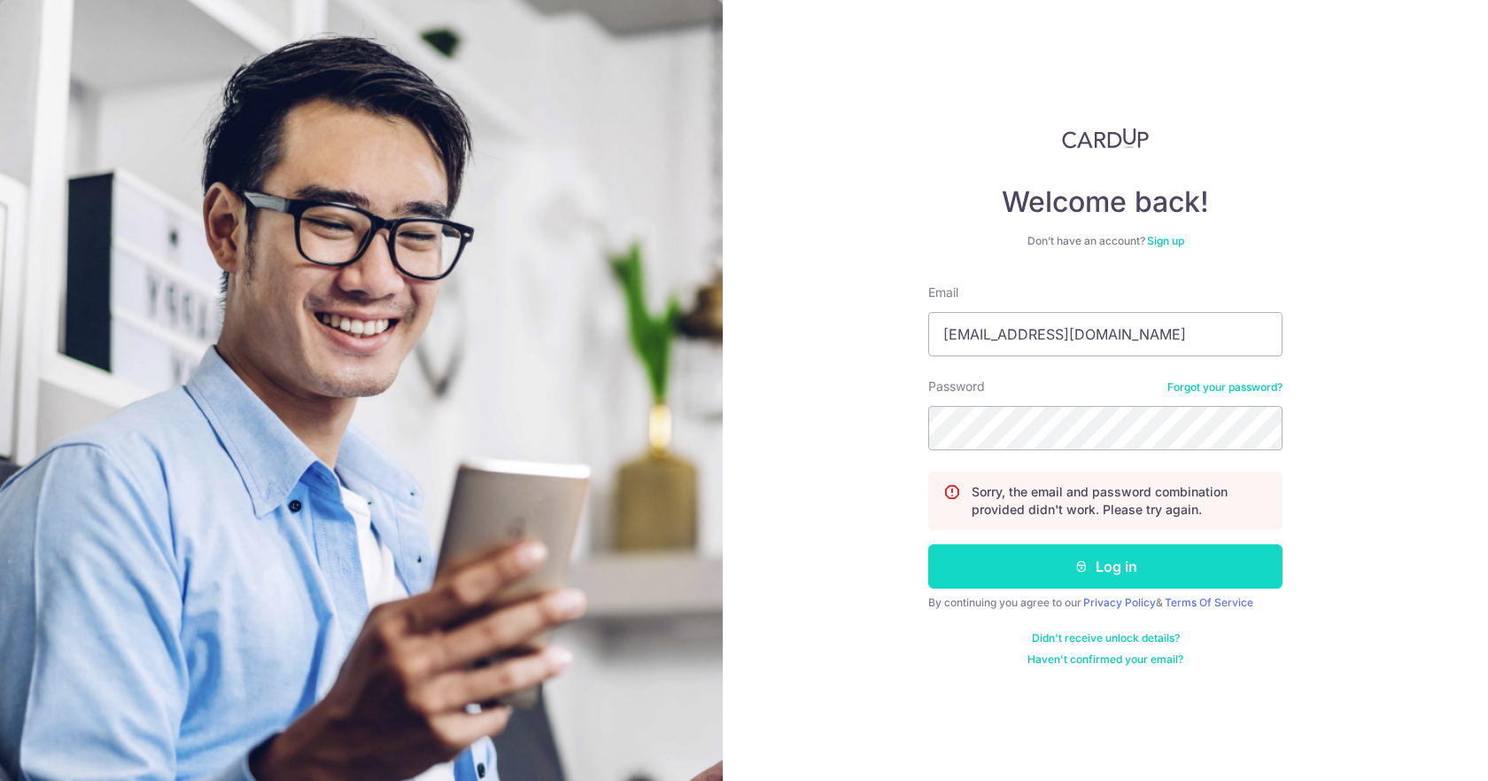
click at [1027, 570] on button "Log in" at bounding box center [1106, 566] width 354 height 44
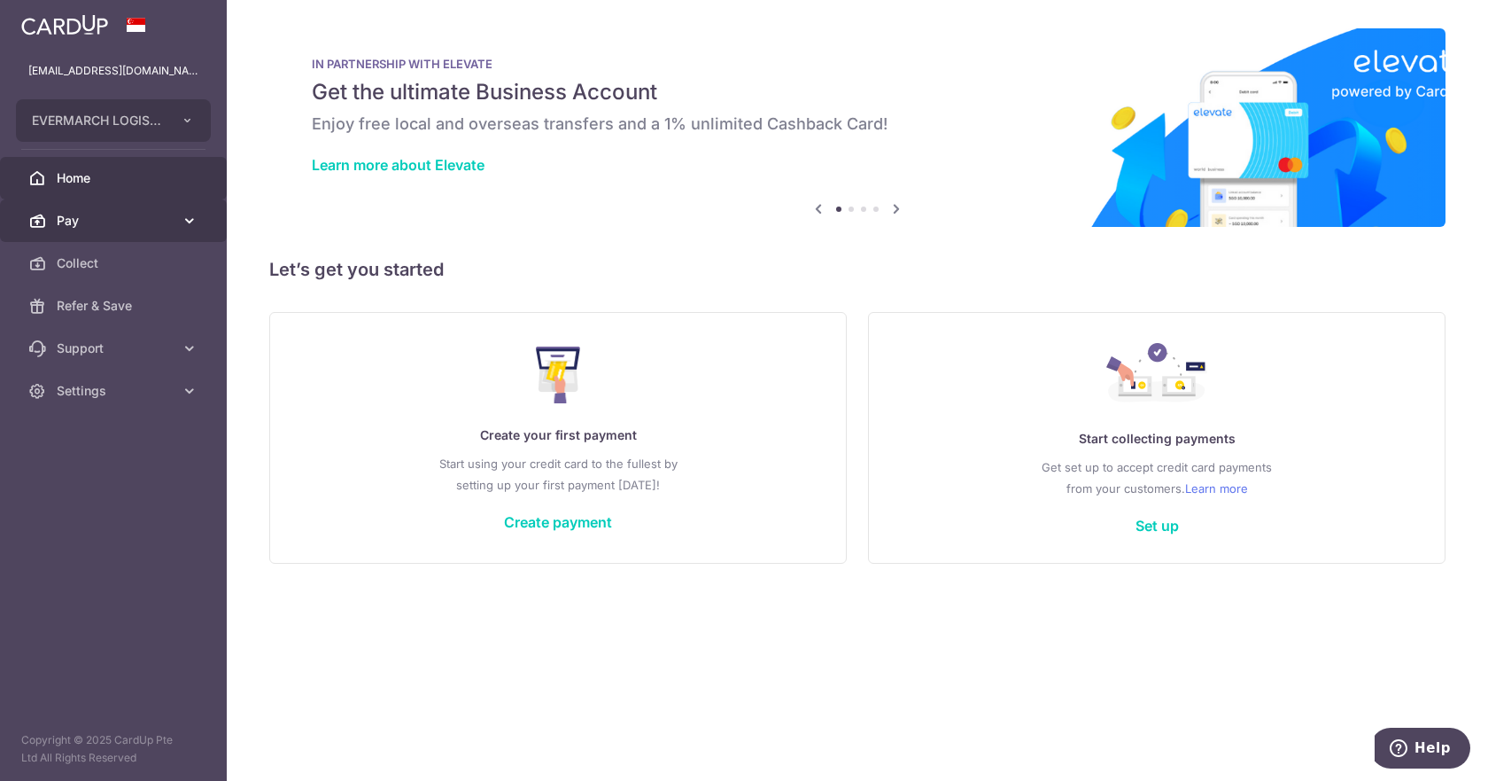
click at [192, 221] on icon at bounding box center [190, 221] width 18 height 18
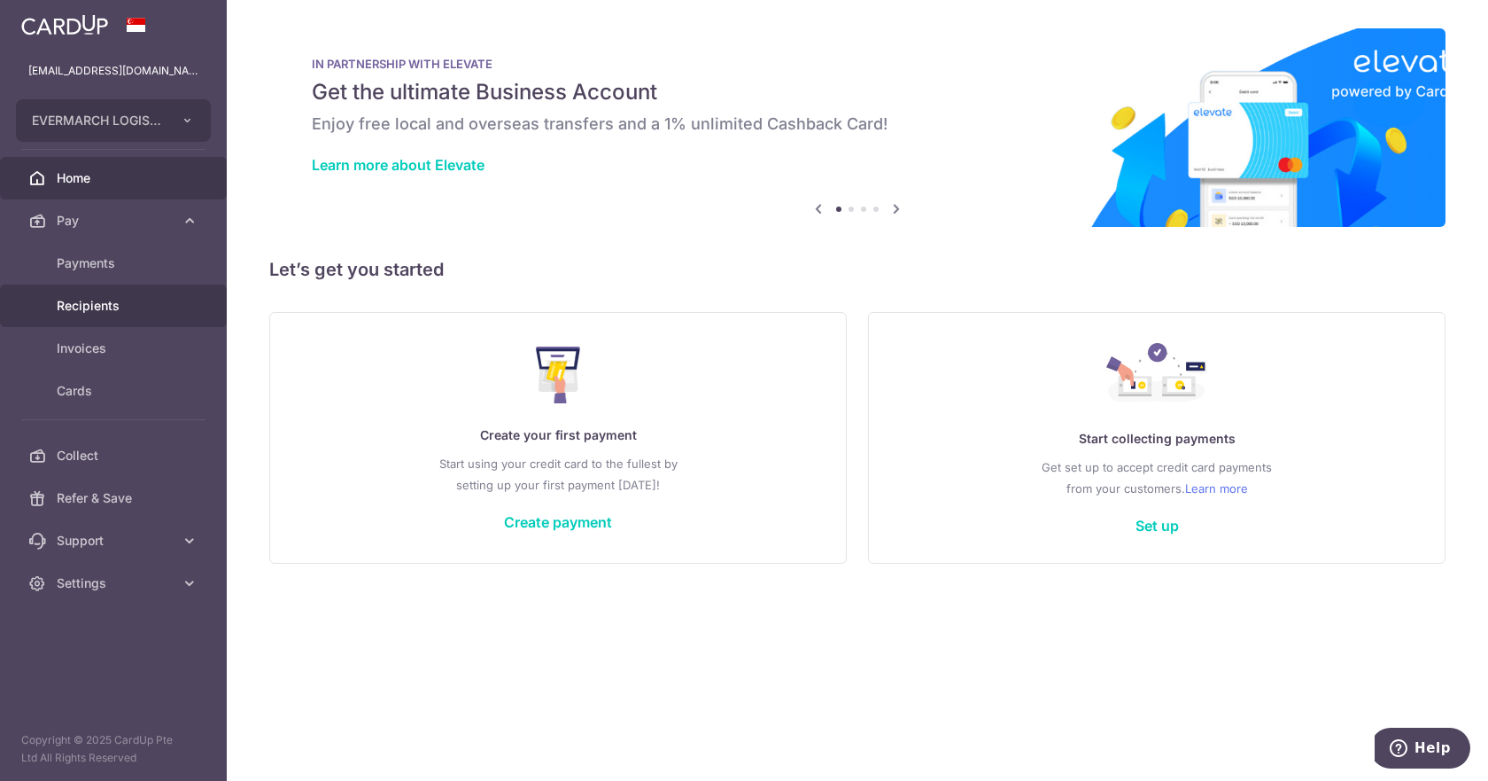
click at [106, 300] on span "Recipients" at bounding box center [115, 306] width 117 height 18
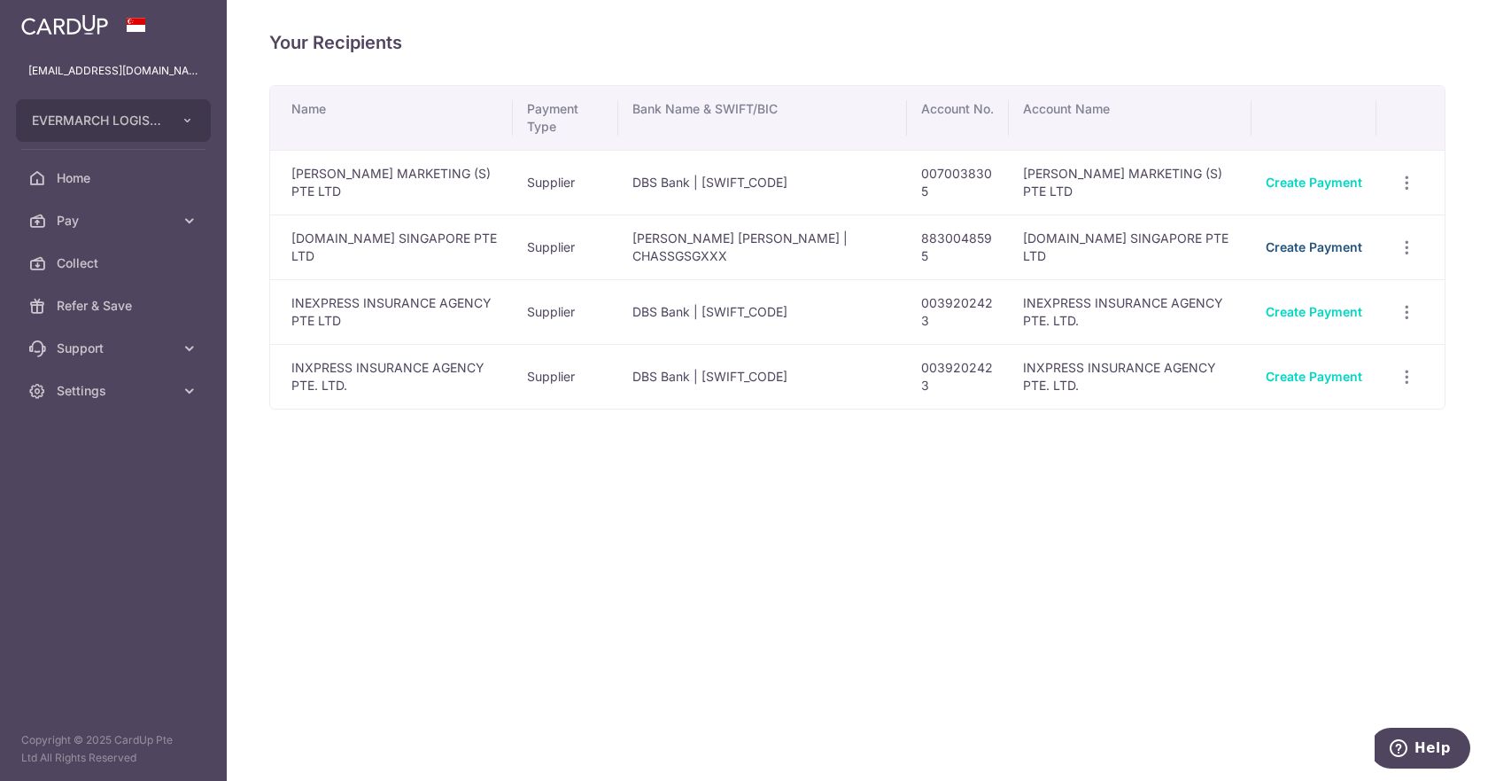
click link "Create Payment"
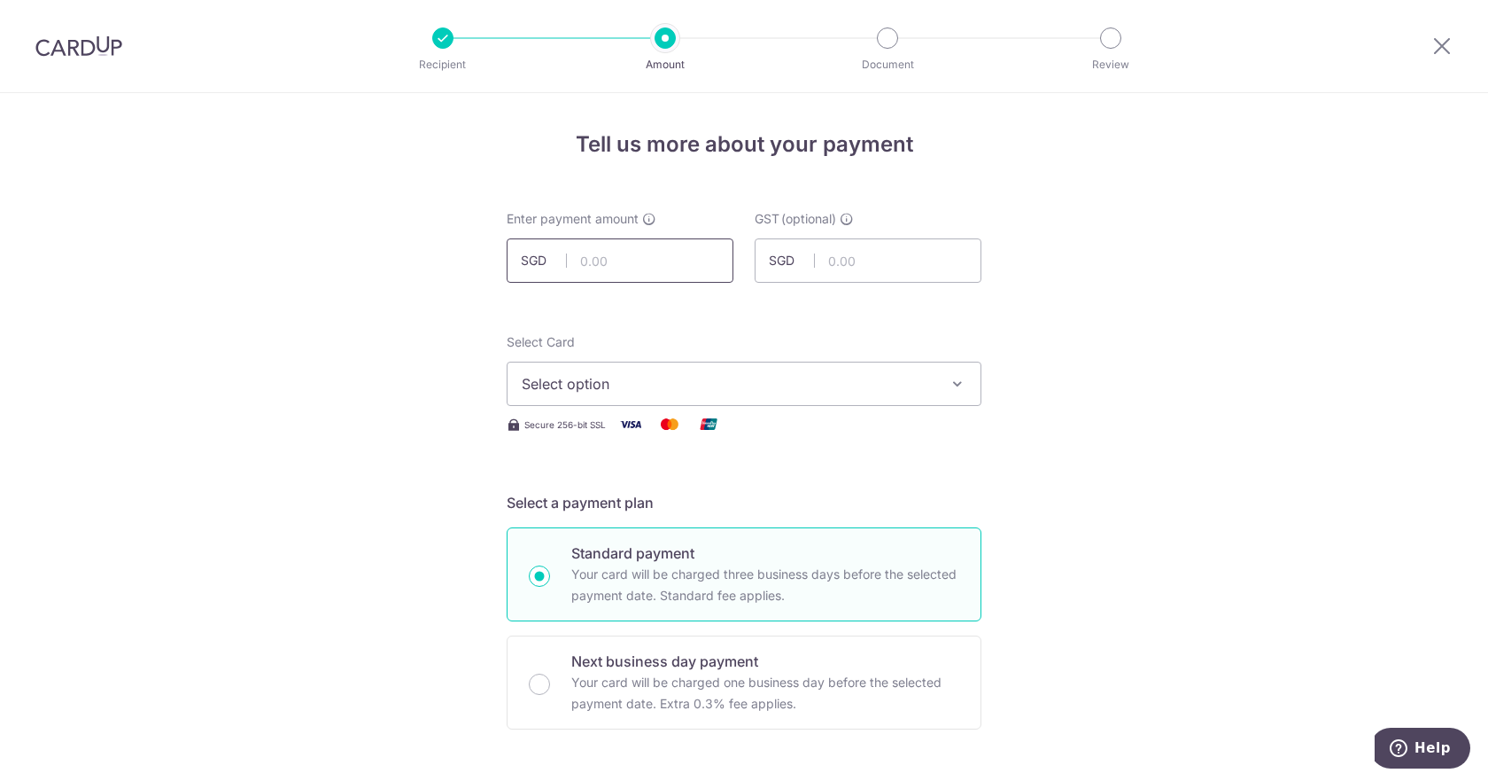
click at [616, 269] on input "text" at bounding box center [620, 260] width 227 height 44
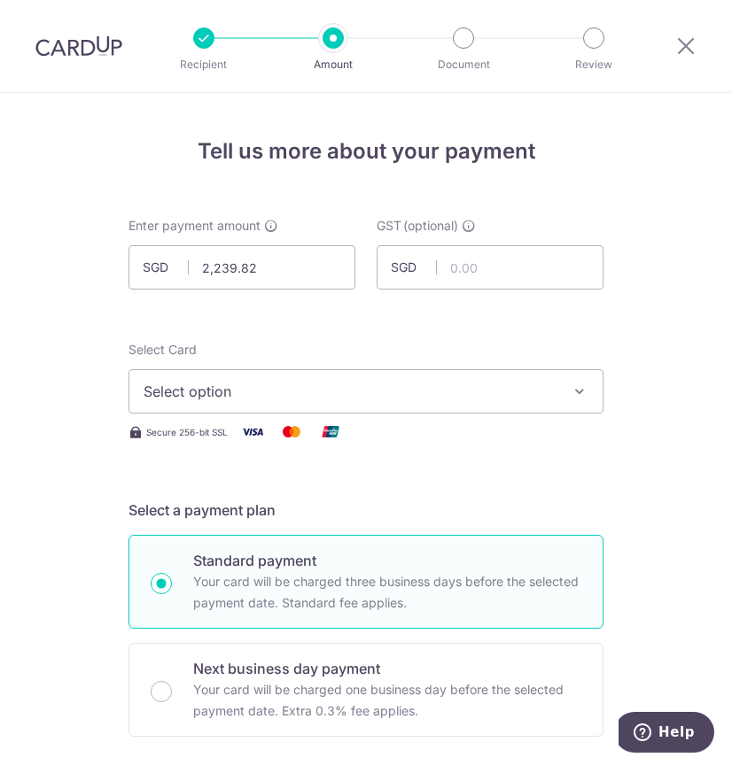
type input "2,239.82"
click at [282, 393] on span "Select option" at bounding box center [350, 391] width 413 height 21
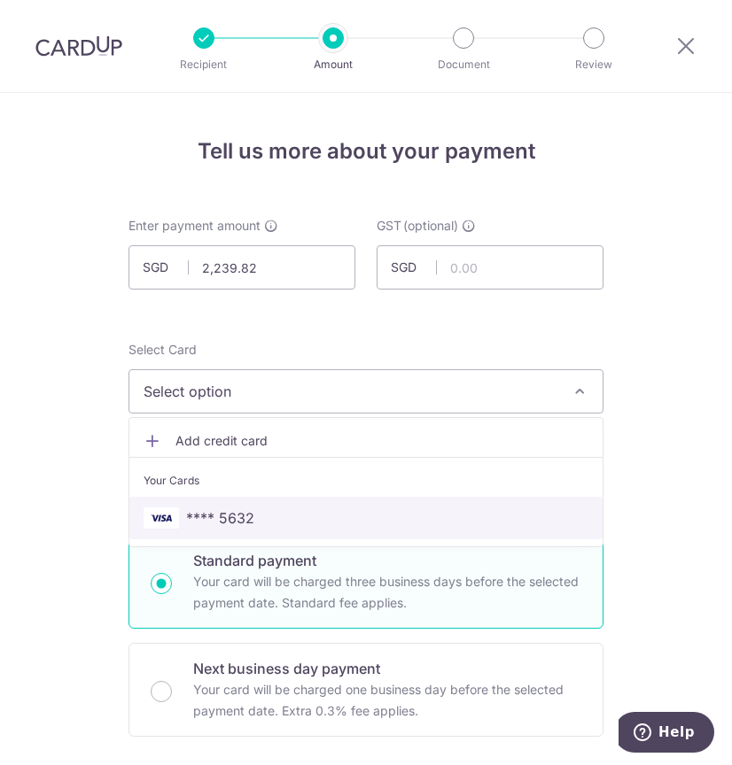
click at [233, 517] on span "**** 5632" at bounding box center [220, 518] width 68 height 21
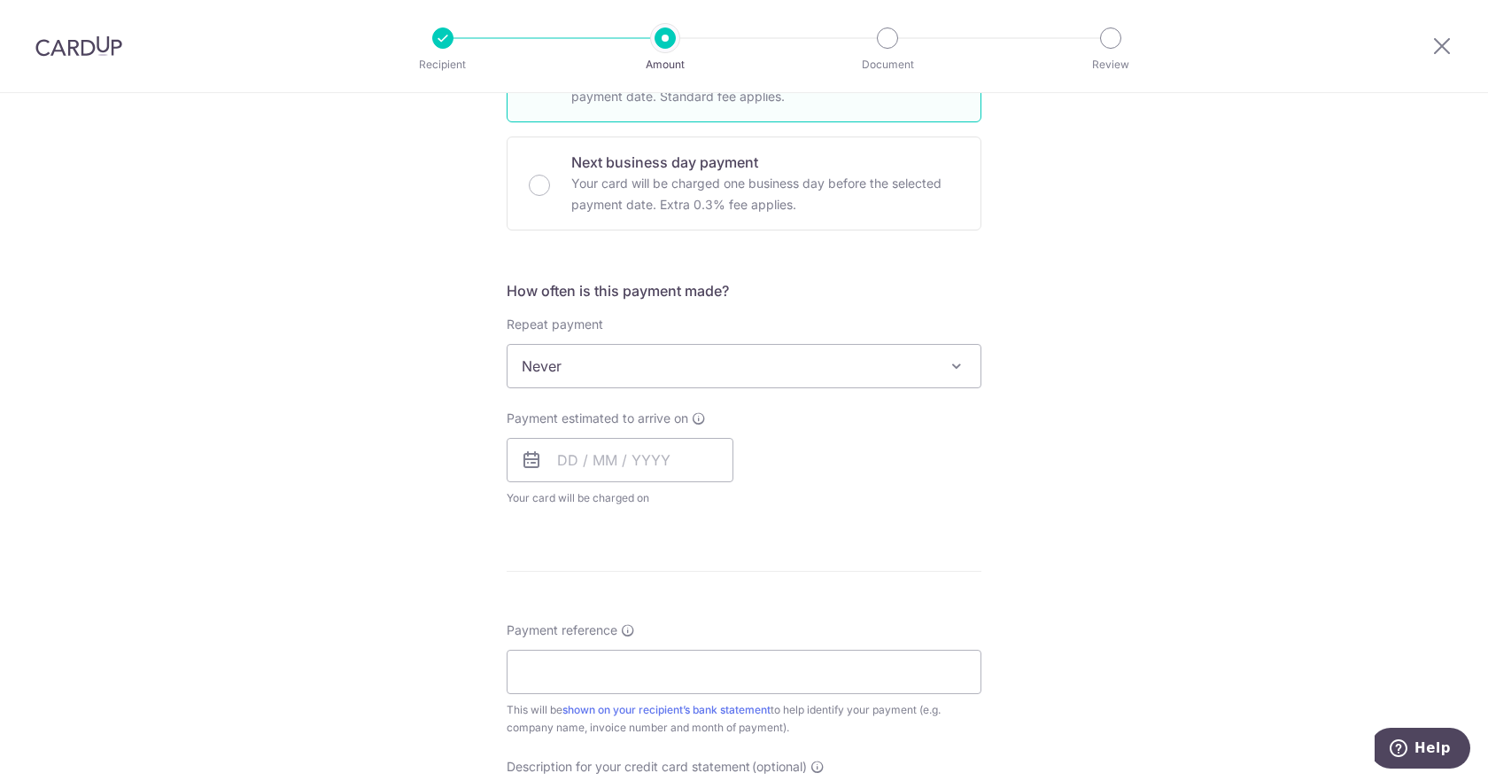
scroll to position [591, 0]
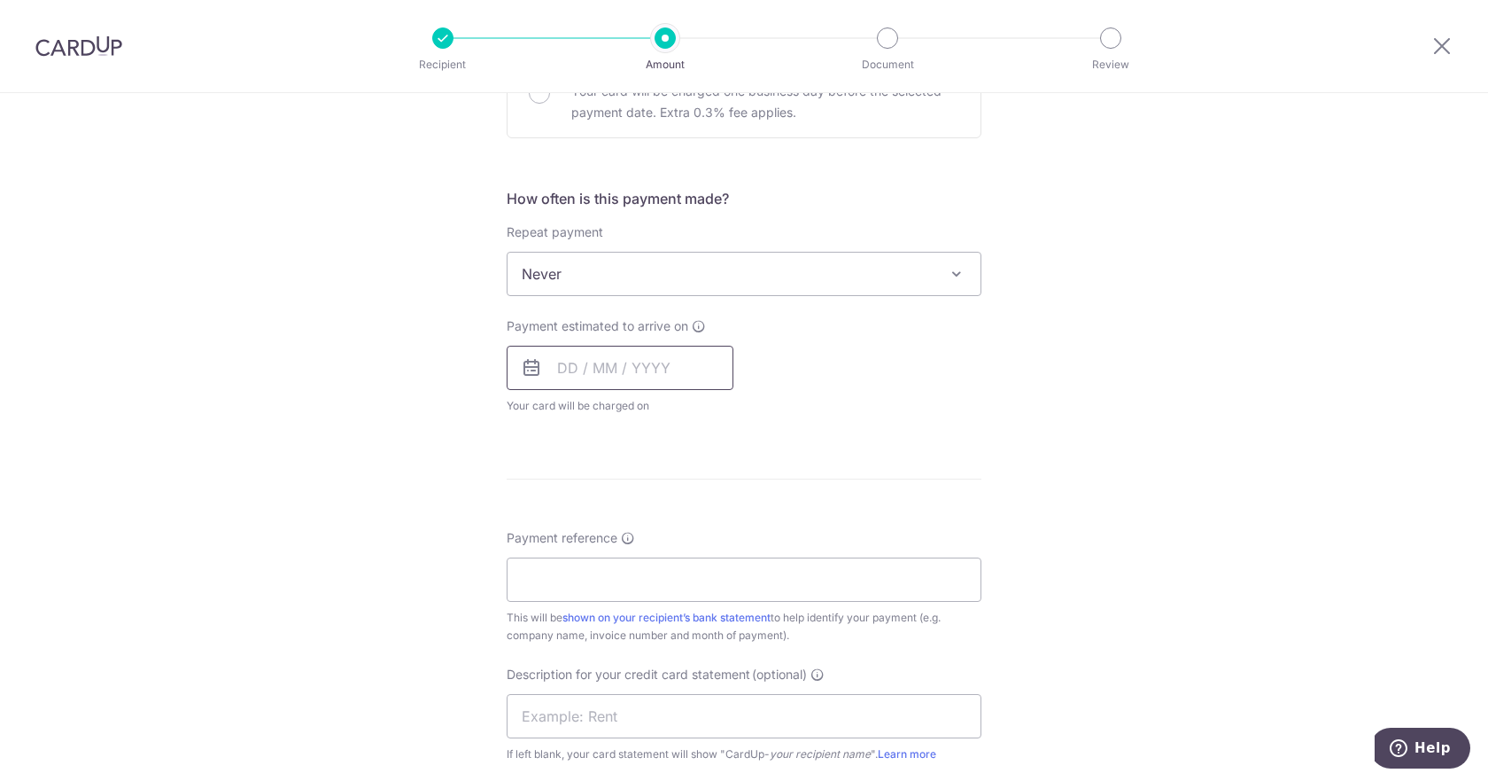
click at [606, 367] on input "text" at bounding box center [620, 368] width 227 height 44
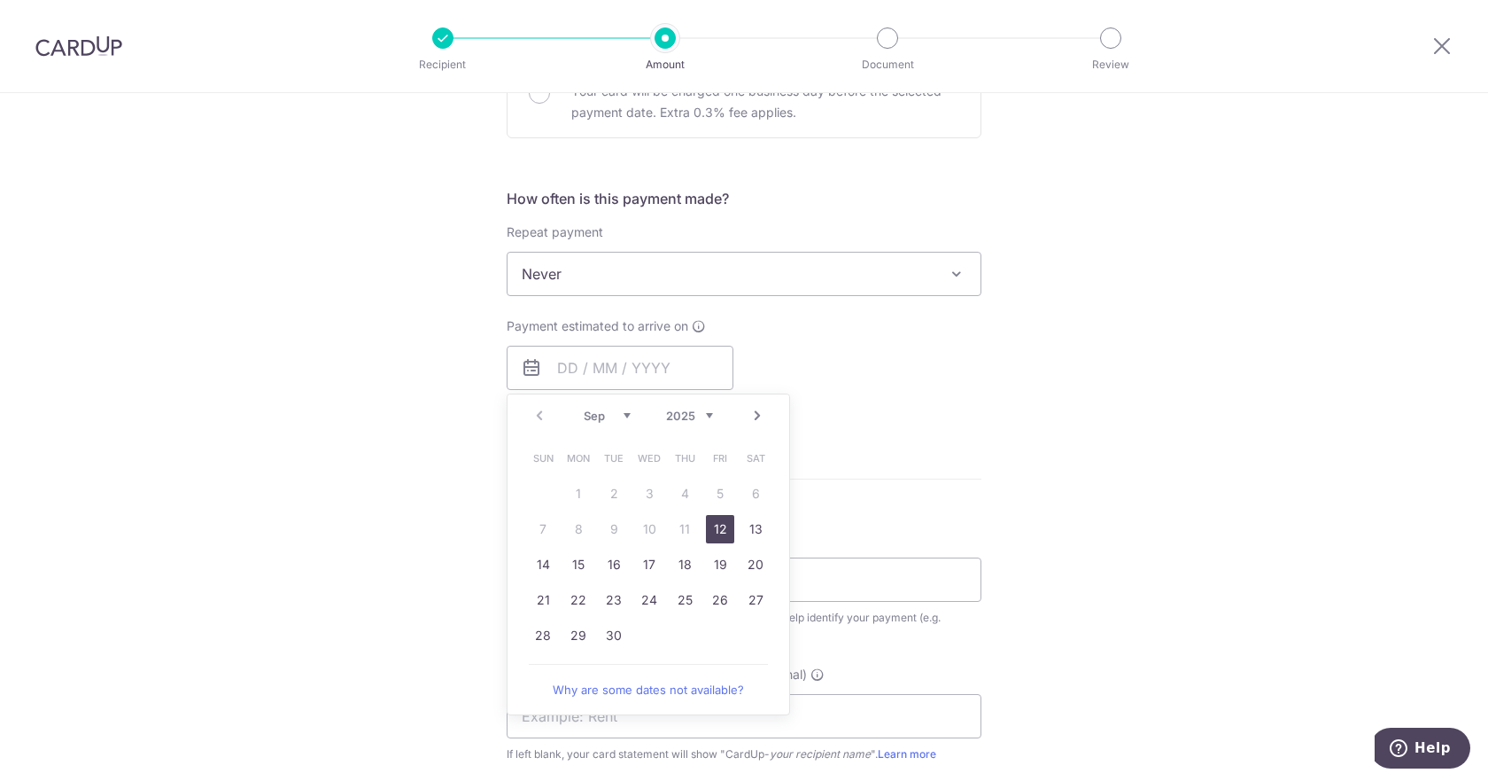
click at [722, 523] on link "12" at bounding box center [720, 529] width 28 height 28
type input "[DATE]"
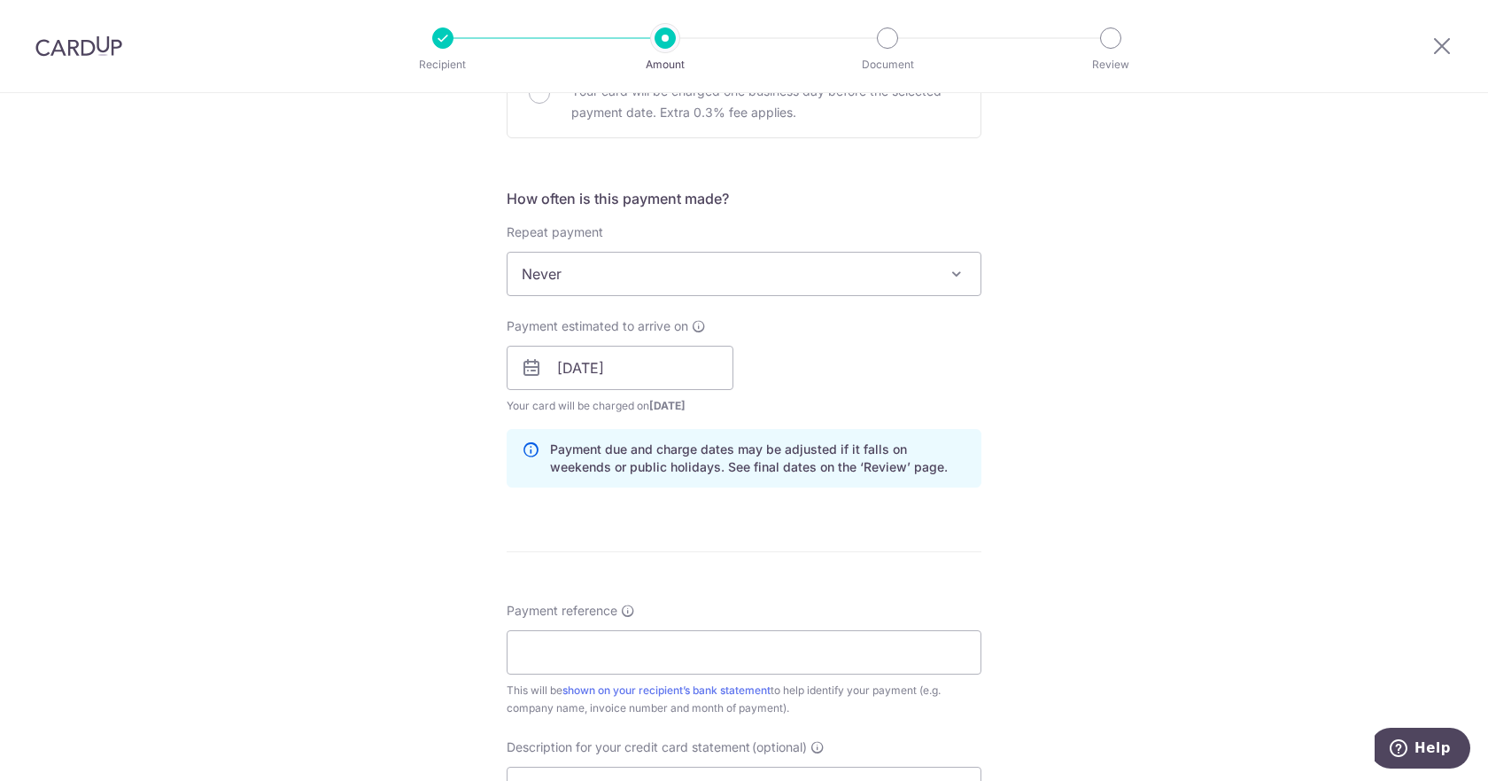
scroll to position [738, 0]
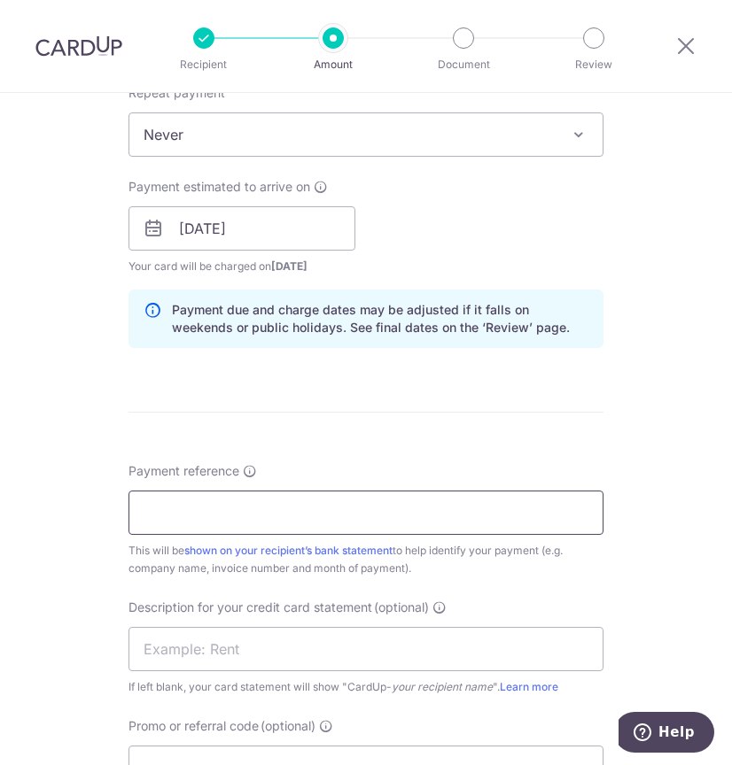
click at [247, 529] on input "Payment reference" at bounding box center [365, 513] width 475 height 44
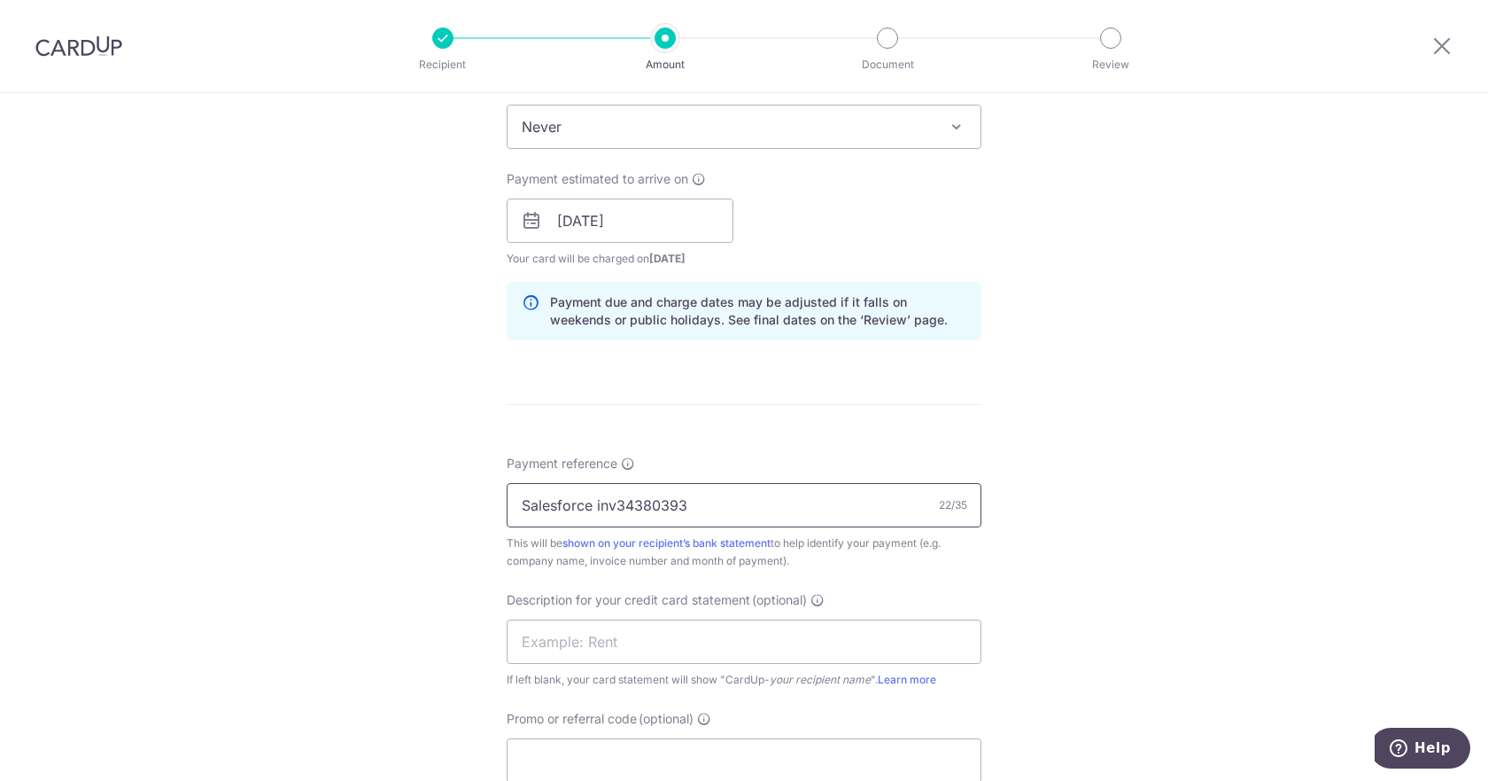
drag, startPoint x: 702, startPoint y: 505, endPoint x: 477, endPoint y: 520, distance: 225.5
click at [477, 520] on div "Tell us more about your payment Enter payment amount SGD 2,239.82 2239.82 GST (…" at bounding box center [744, 252] width 1488 height 1794
type input "Salesforce inv34380393"
click at [529, 642] on input "text" at bounding box center [744, 641] width 475 height 44
paste input "Salesforce inv3"
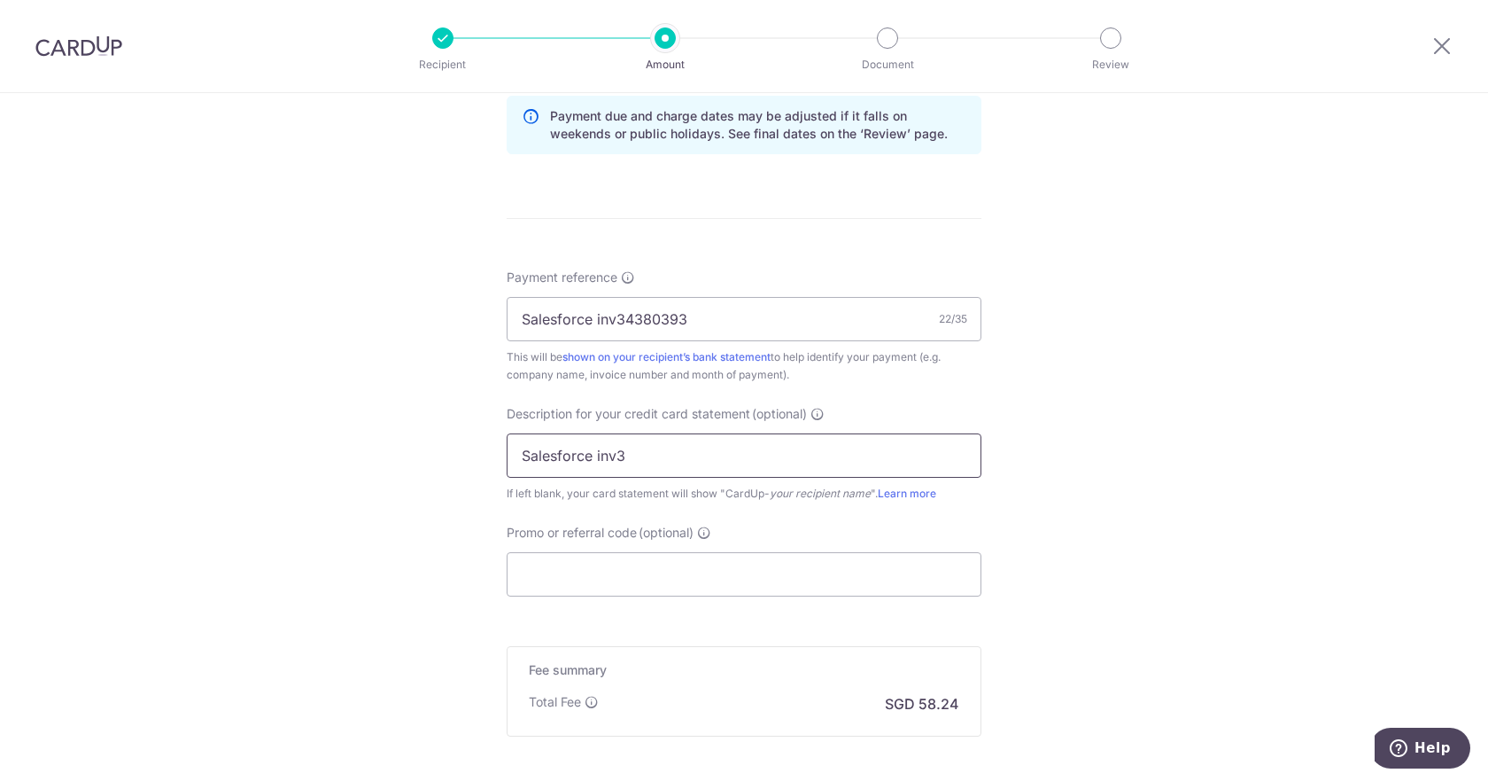
scroll to position [1034, 0]
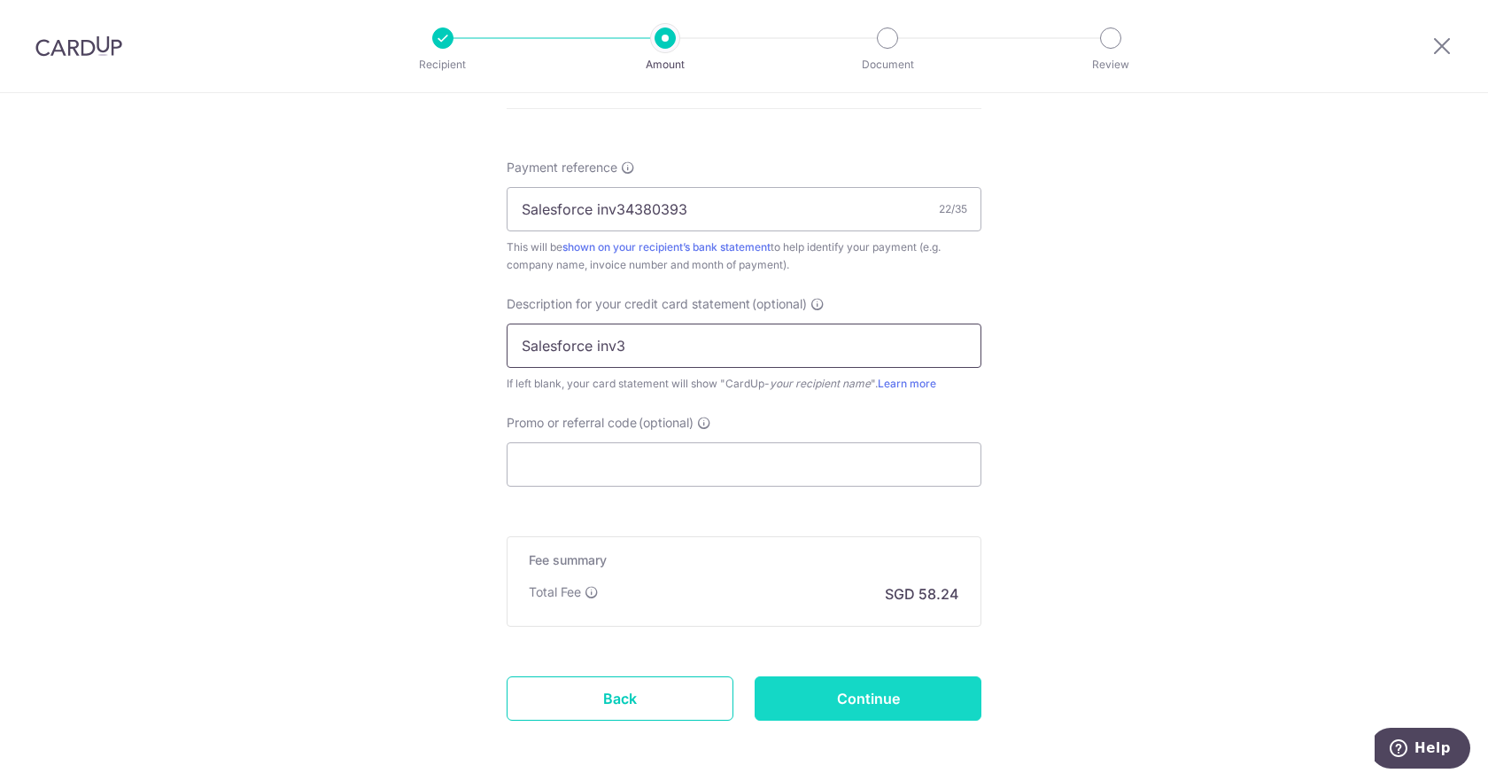
type input "Salesforce inv3"
click at [808, 695] on input "Continue" at bounding box center [868, 698] width 227 height 44
type input "Create Schedule"
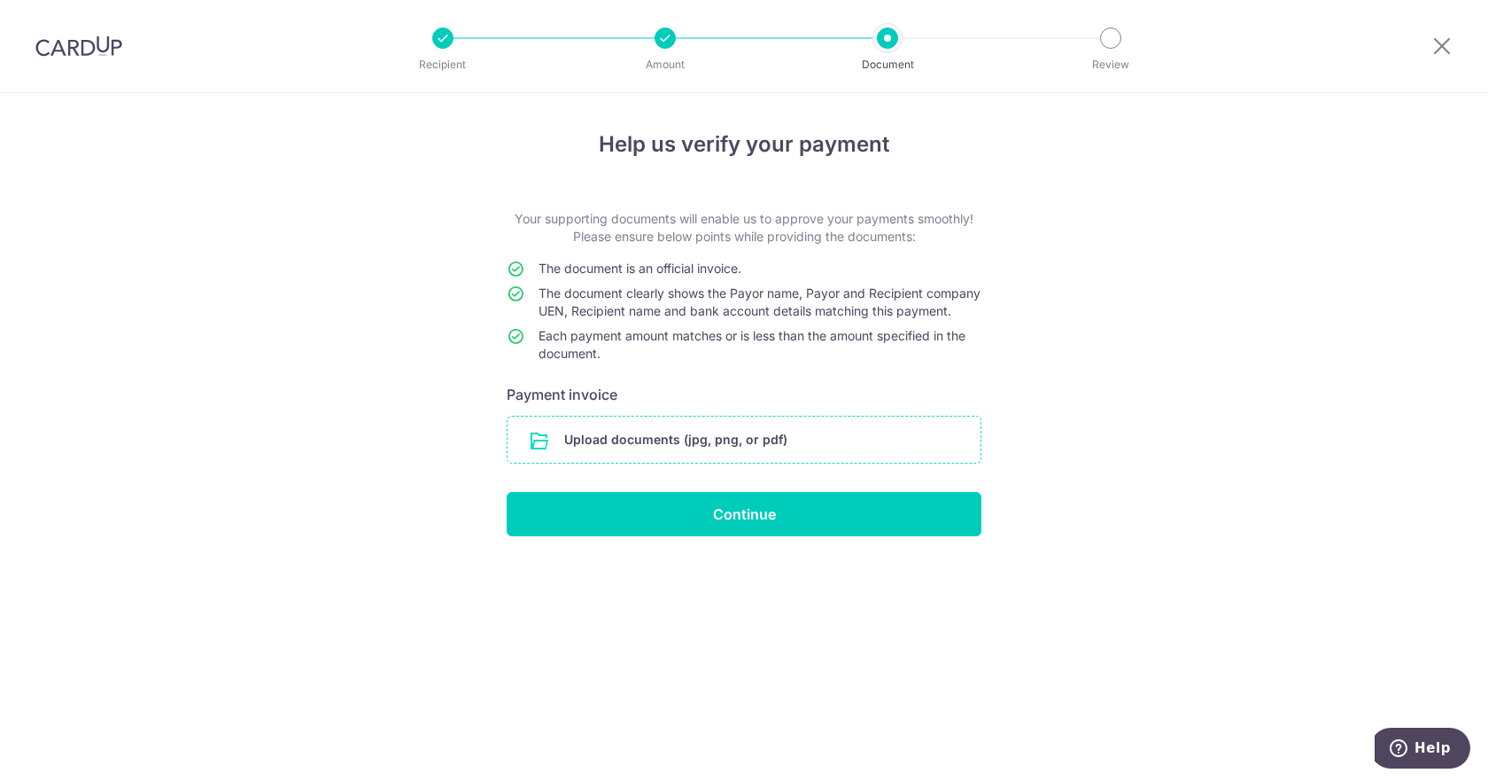
click at [696, 456] on input "file" at bounding box center [744, 439] width 473 height 46
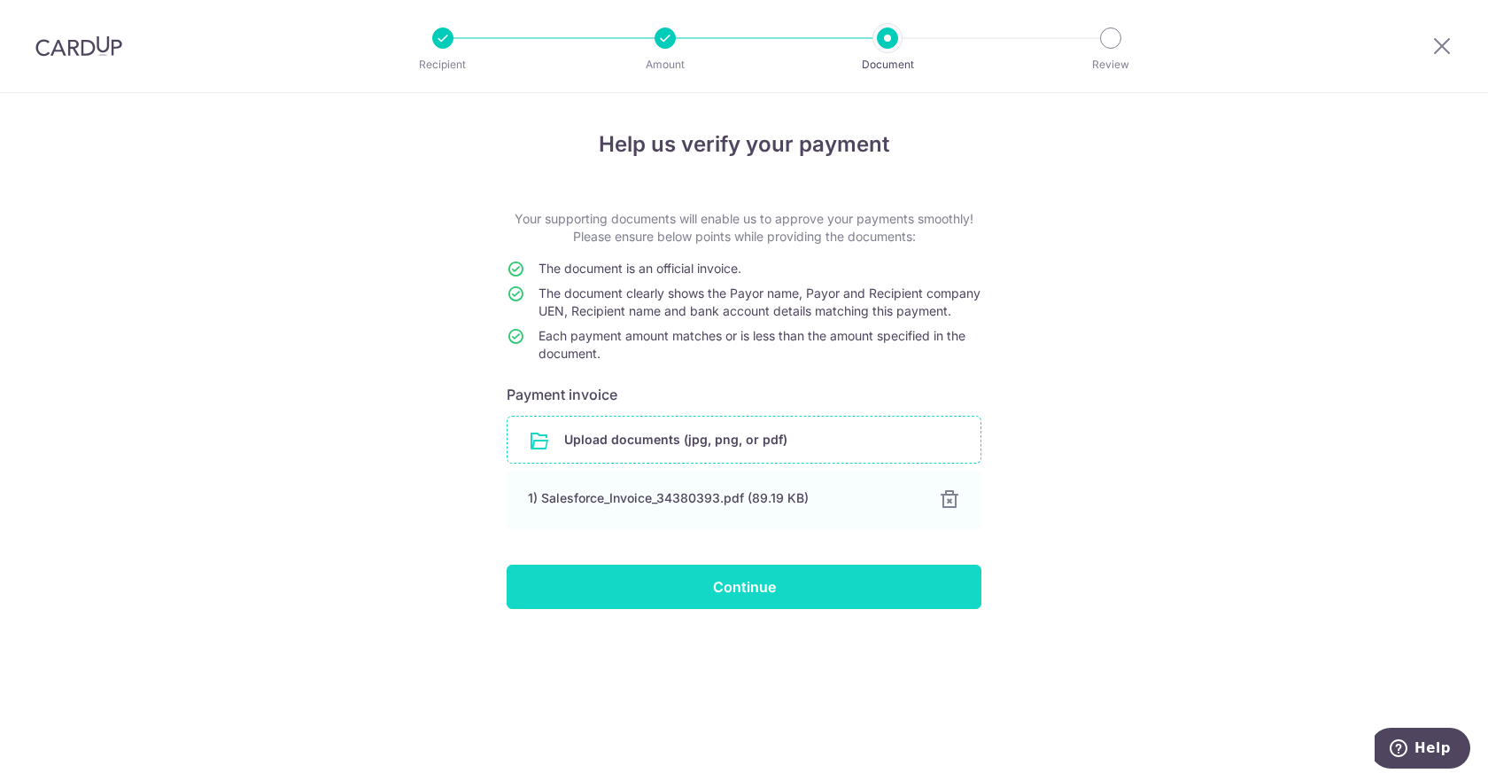
click at [728, 601] on input "Continue" at bounding box center [744, 586] width 475 height 44
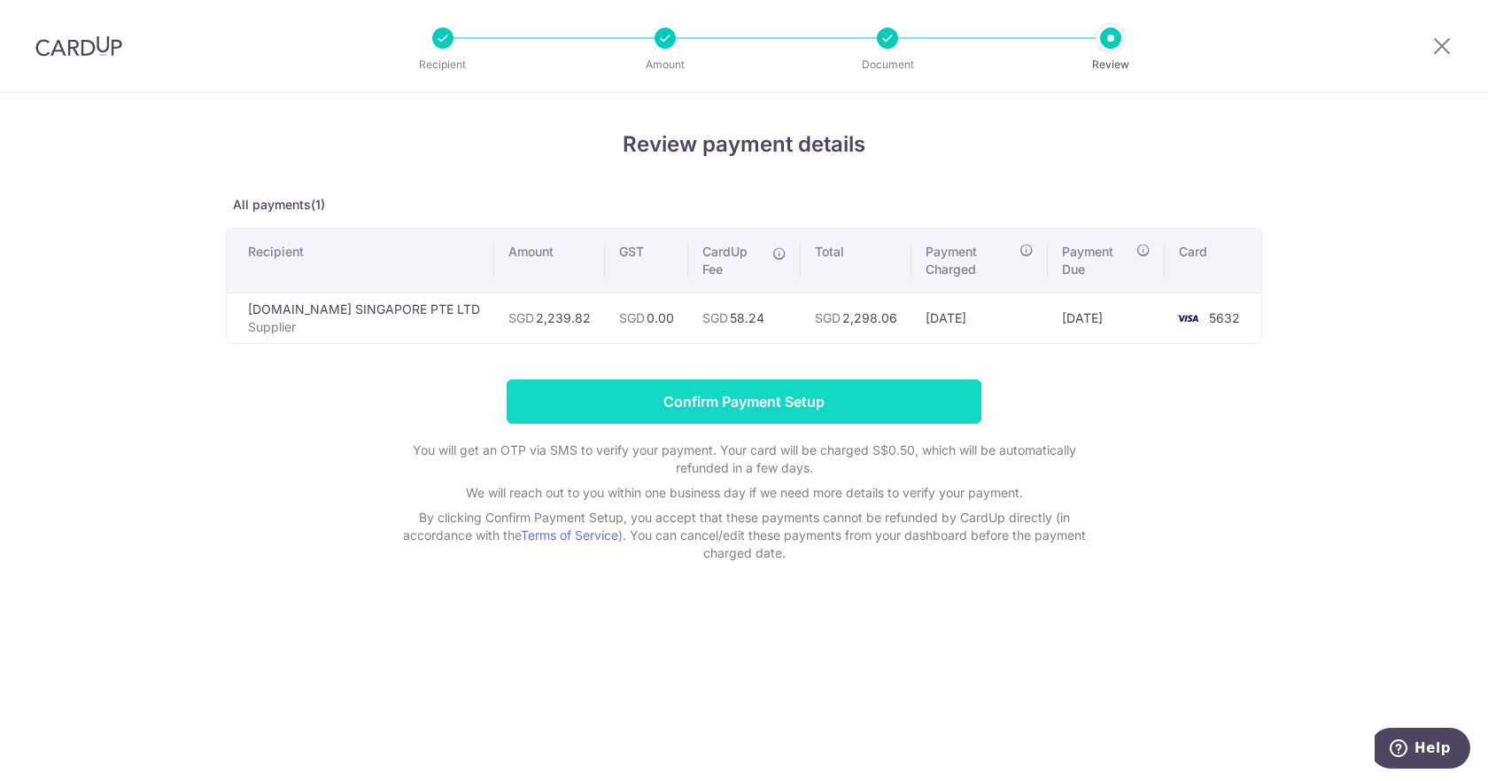
click at [762, 416] on input "Confirm Payment Setup" at bounding box center [744, 401] width 475 height 44
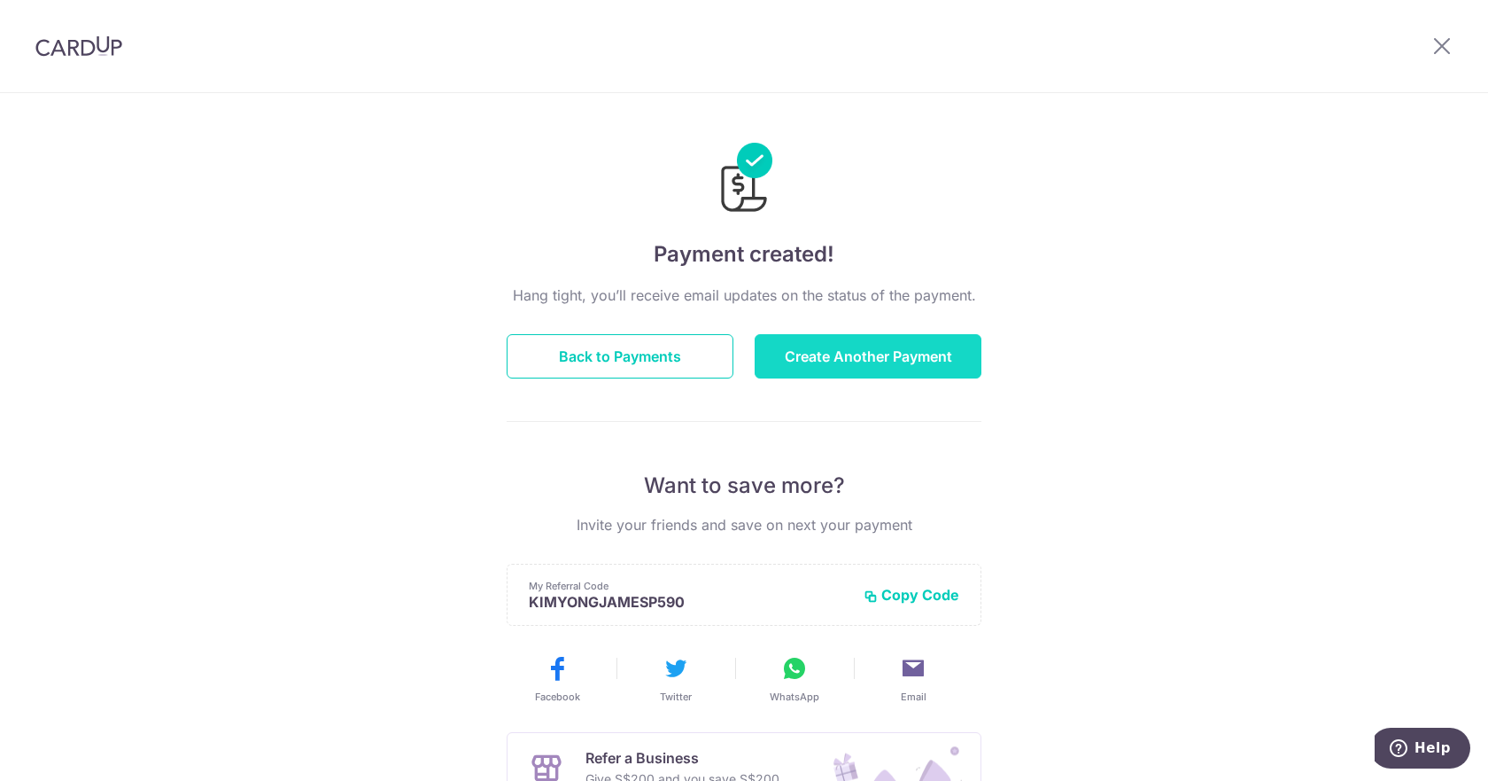
click at [819, 360] on button "Create Another Payment" at bounding box center [868, 356] width 227 height 44
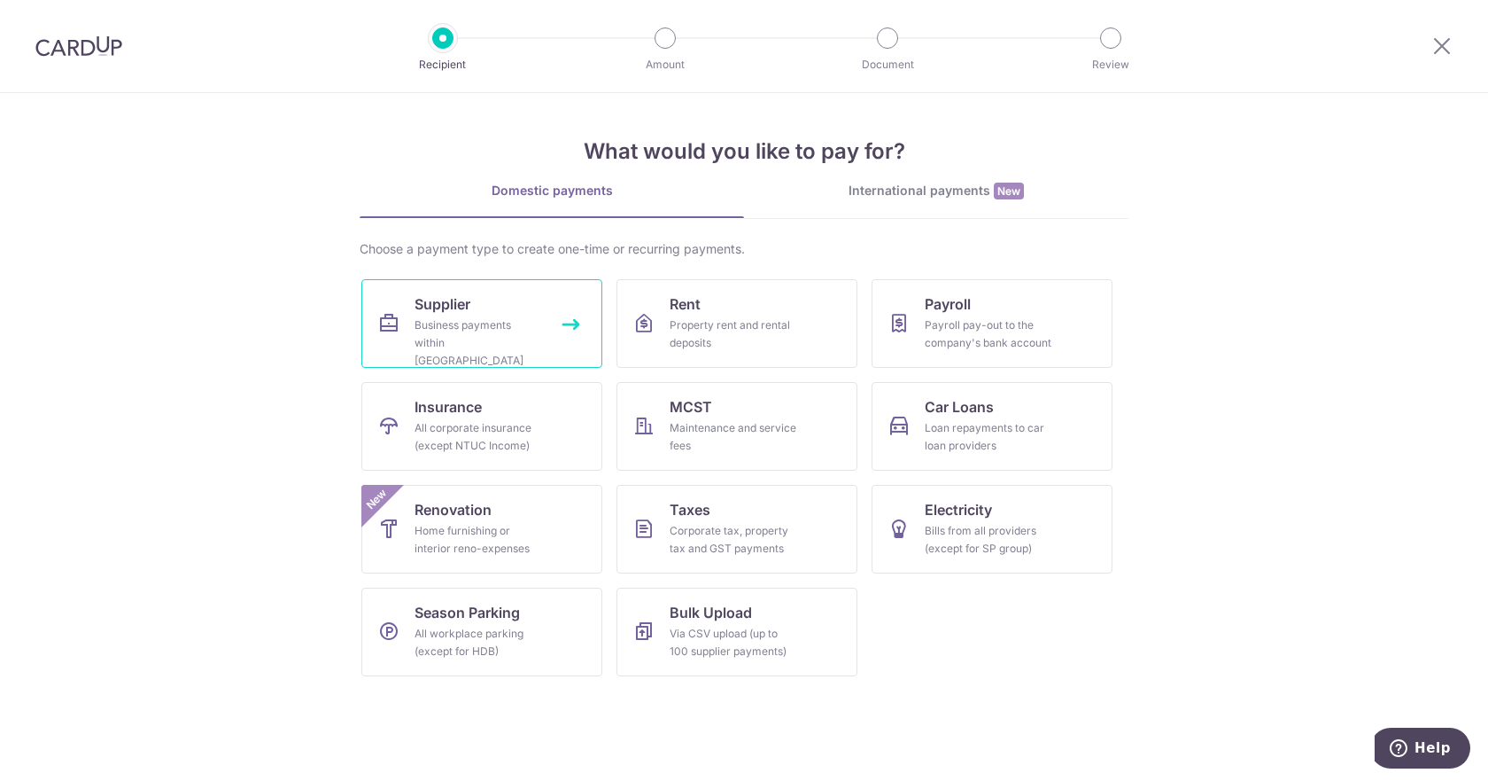
click at [431, 315] on link "Supplier Business payments within [GEOGRAPHIC_DATA]" at bounding box center [481, 323] width 241 height 89
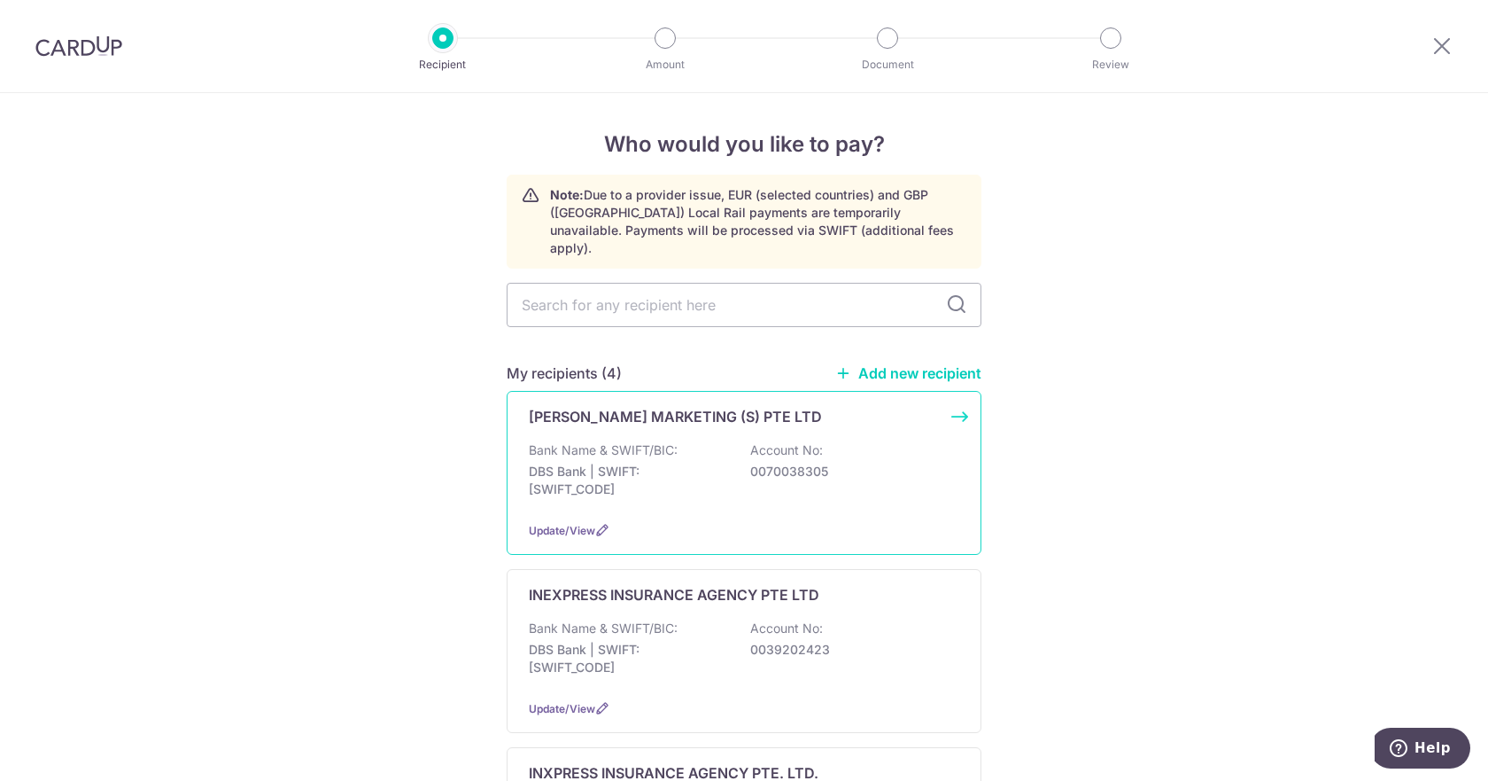
scroll to position [295, 0]
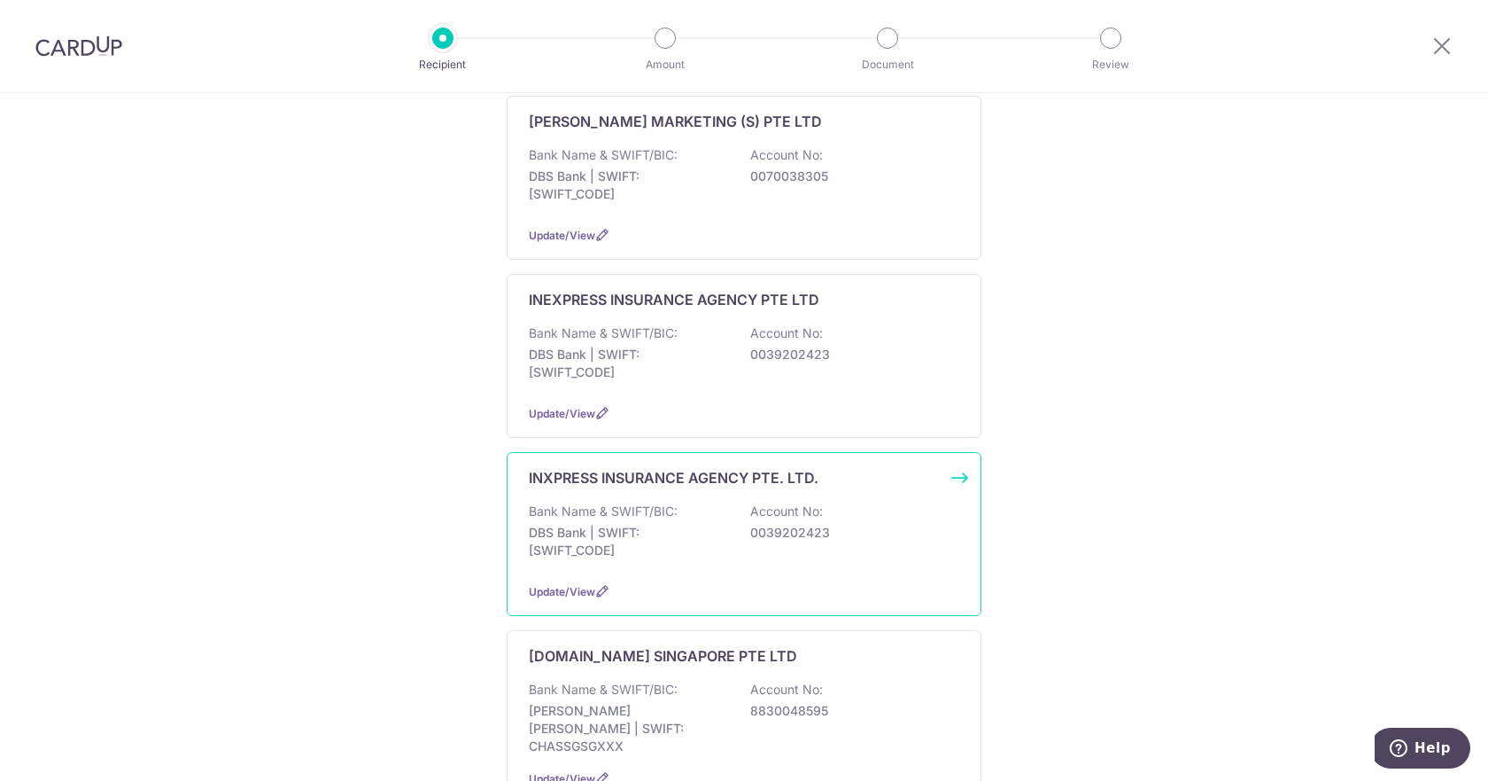
click at [612, 502] on p "Bank Name & SWIFT/BIC:" at bounding box center [603, 511] width 149 height 18
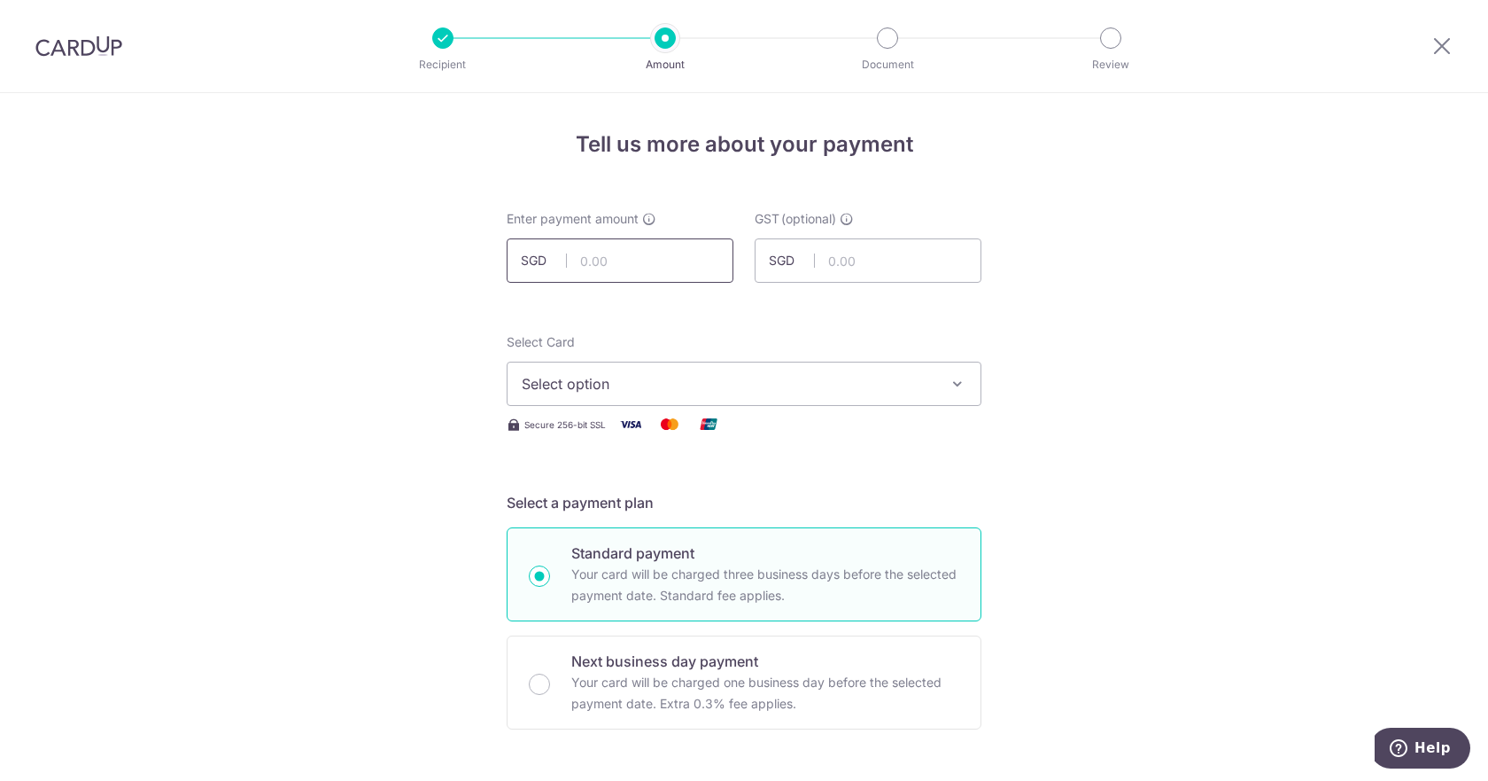
click at [662, 267] on input "text" at bounding box center [620, 260] width 227 height 44
type input "2,261.59"
click at [656, 385] on span "Select option" at bounding box center [728, 383] width 413 height 21
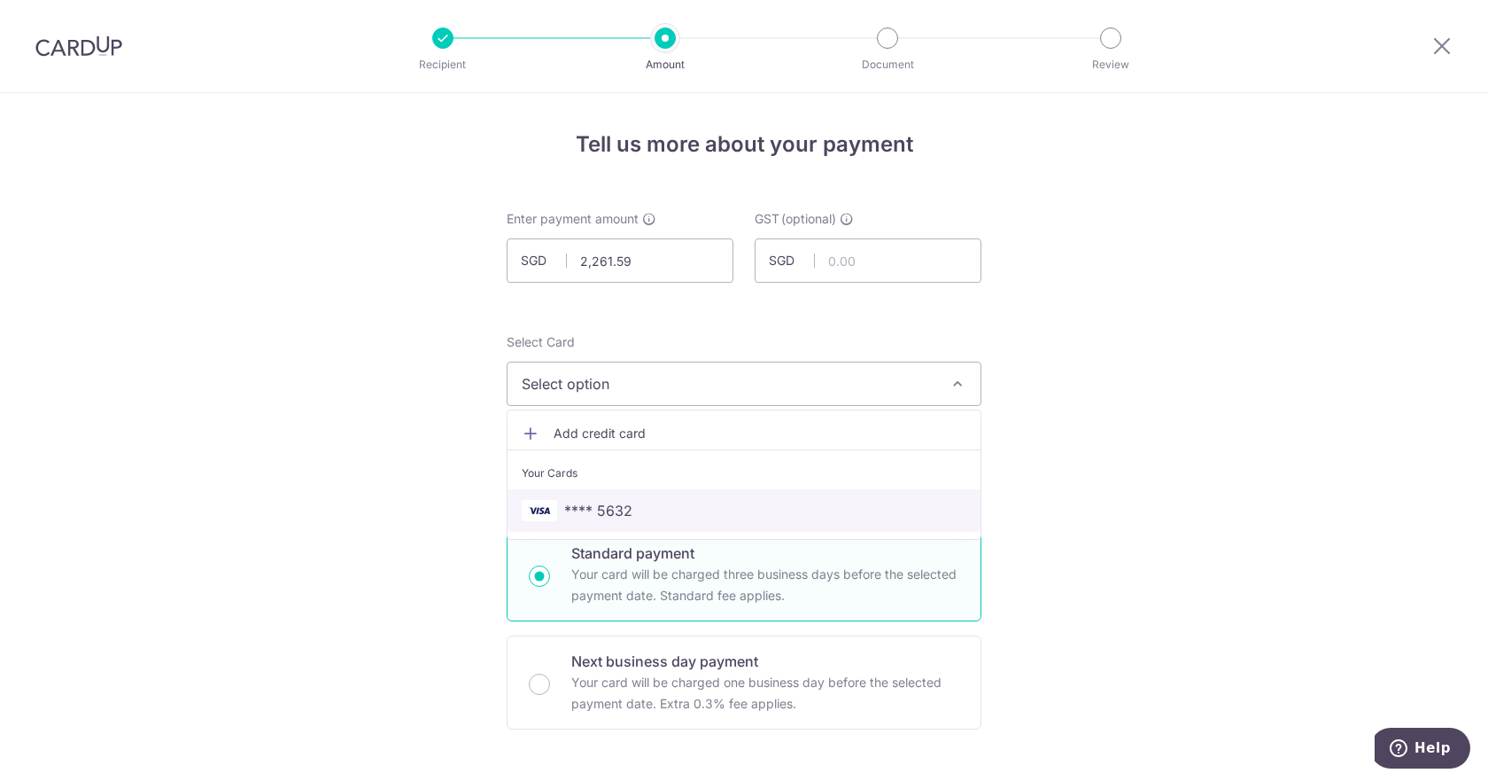
click at [606, 511] on span "**** 5632" at bounding box center [598, 510] width 68 height 21
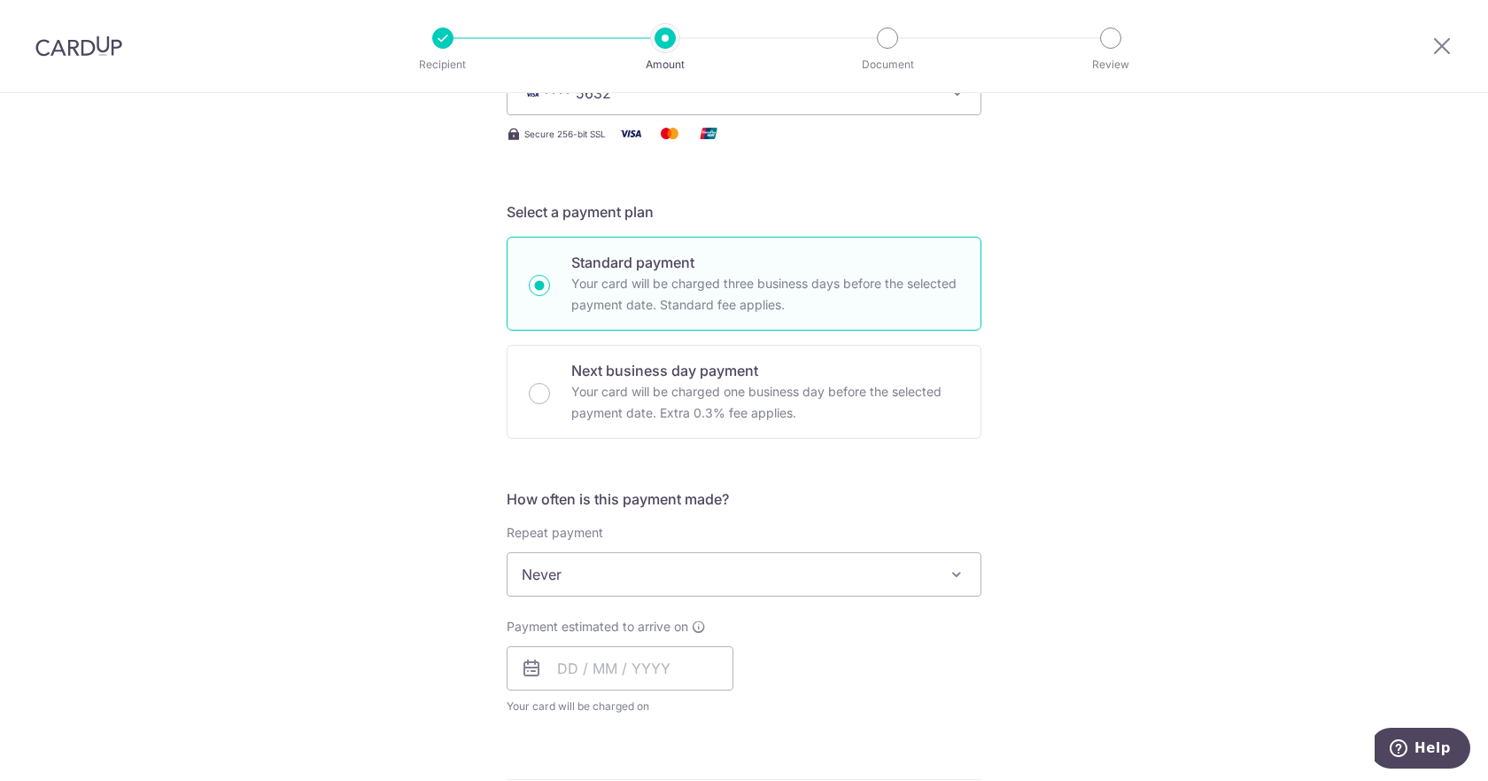
scroll to position [295, 0]
click at [604, 649] on input "text" at bounding box center [620, 663] width 227 height 44
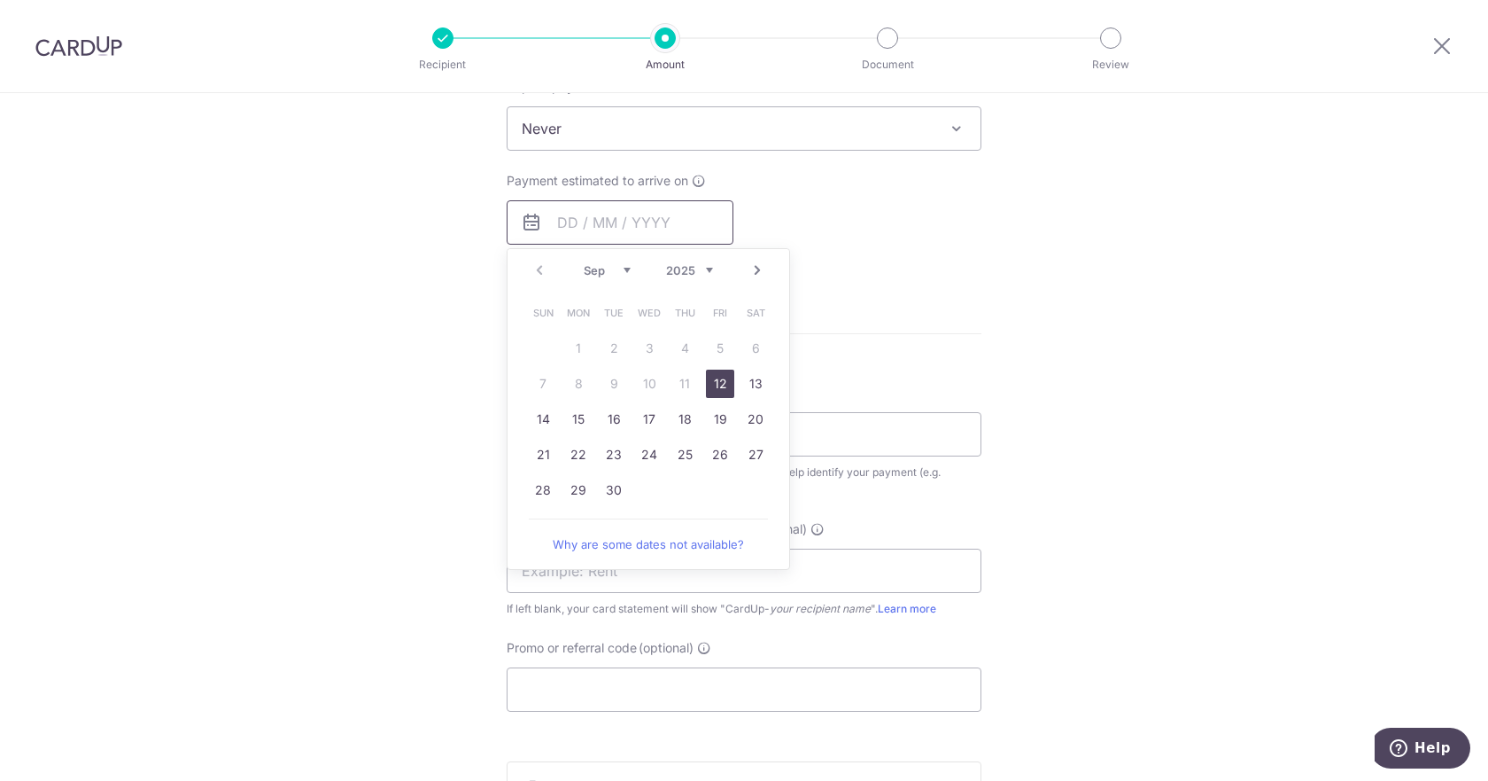
scroll to position [738, 0]
click at [718, 377] on link "12" at bounding box center [720, 382] width 28 height 28
type input "12/09/2025"
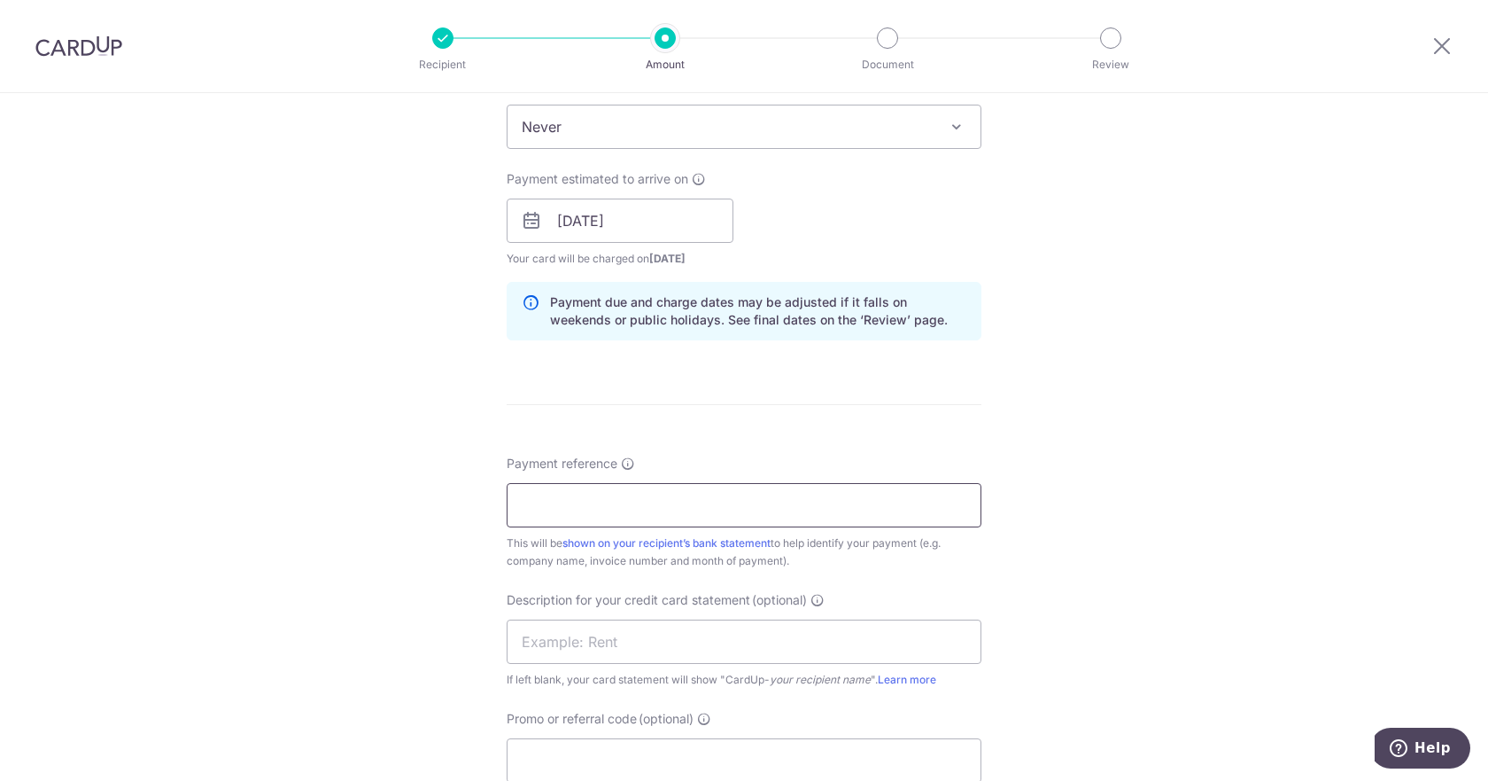
click at [648, 501] on input "Payment reference" at bounding box center [744, 505] width 475 height 44
type input "DNI-I0058419"
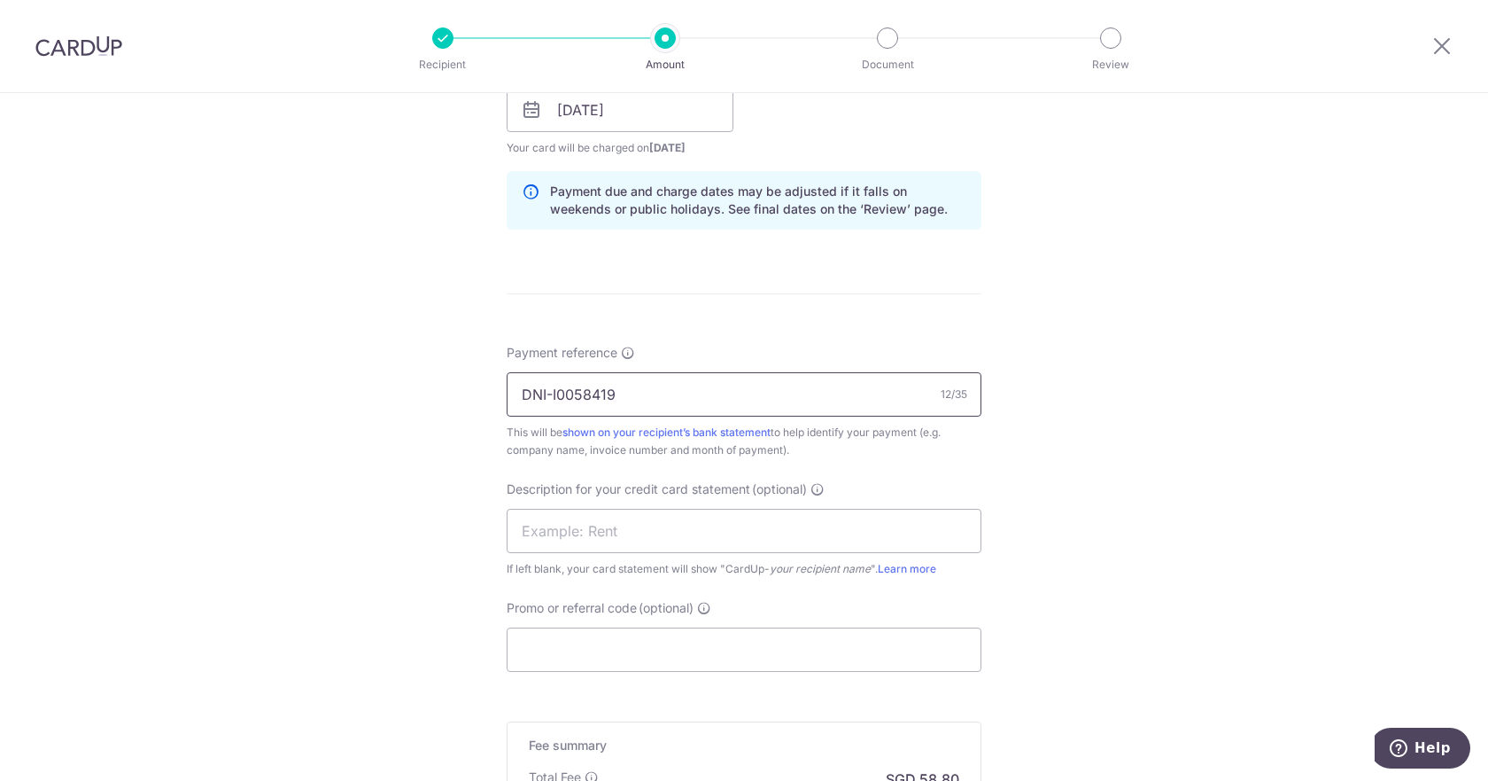
scroll to position [886, 0]
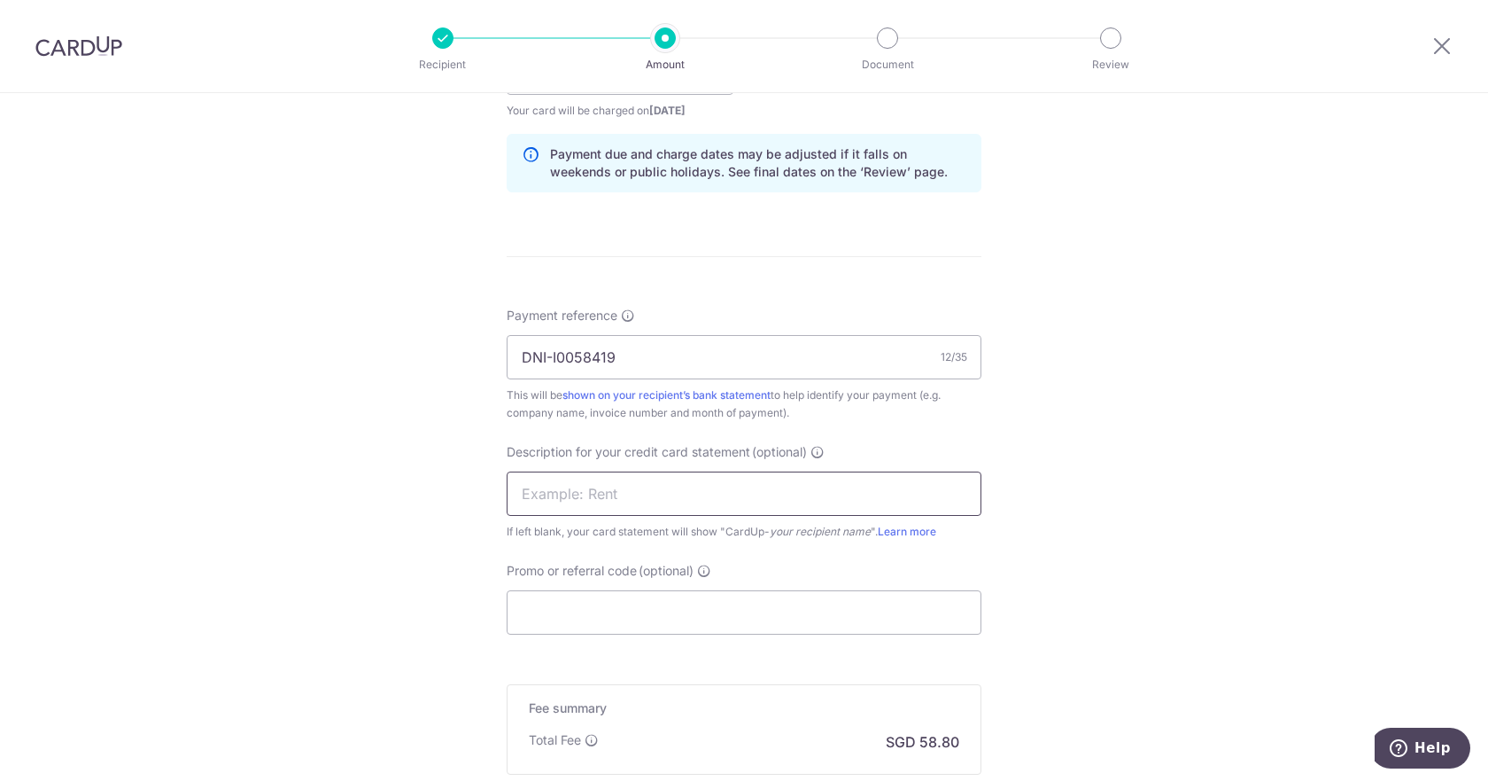
click at [597, 488] on input "text" at bounding box center [744, 493] width 475 height 44
type input "Insurance YL6A"
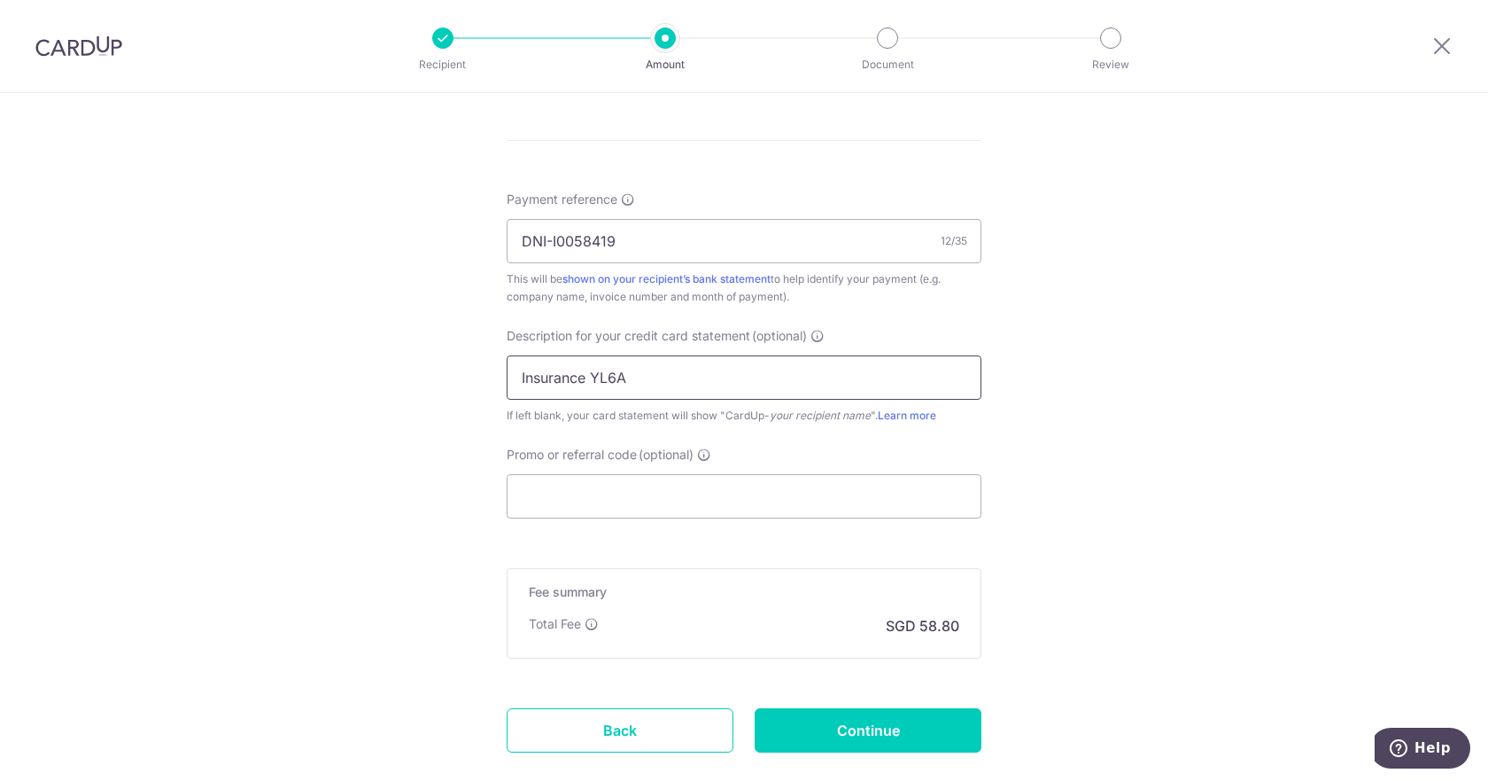
scroll to position [1107, 0]
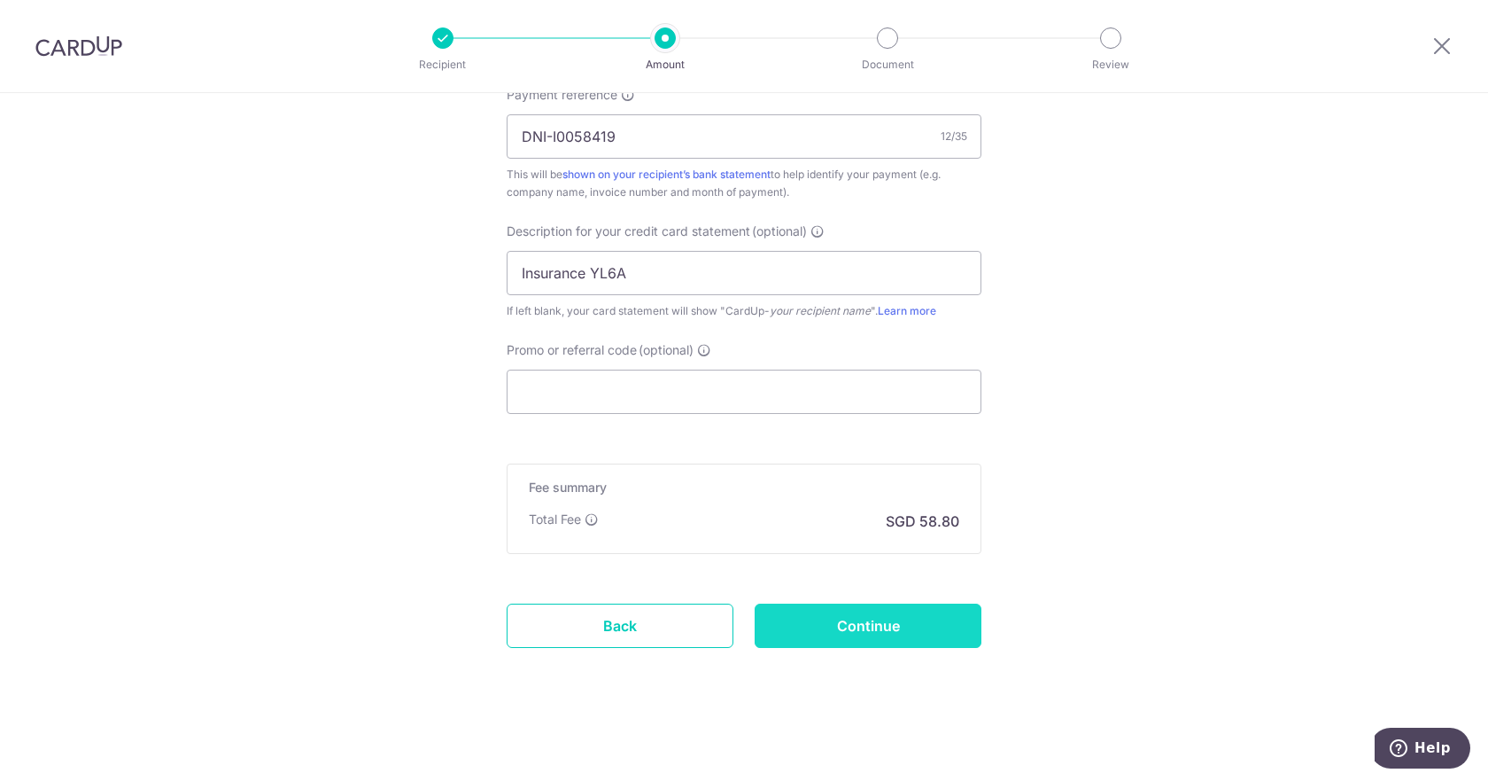
click at [896, 631] on input "Continue" at bounding box center [868, 625] width 227 height 44
type input "Create Schedule"
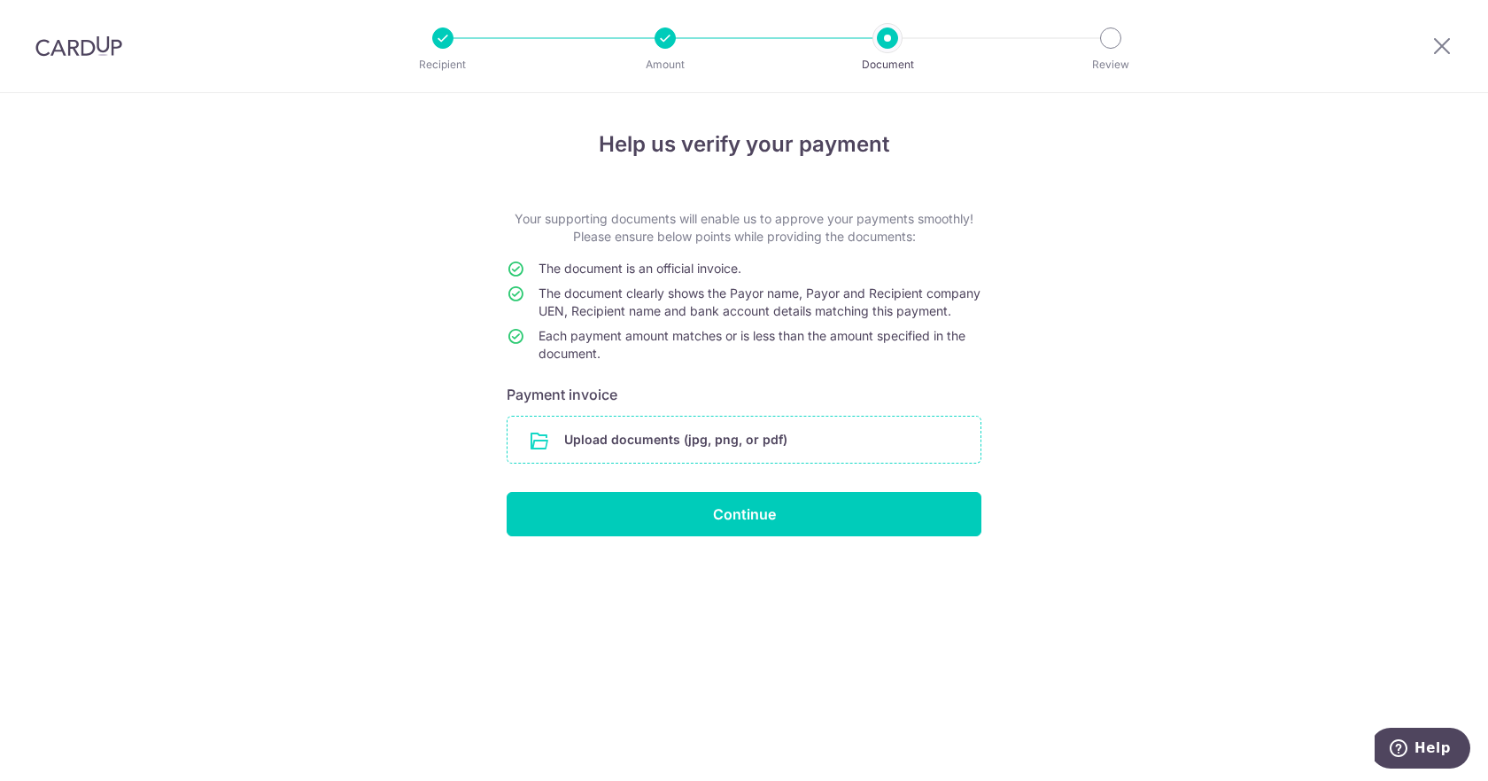
click at [696, 452] on input "file" at bounding box center [744, 439] width 473 height 46
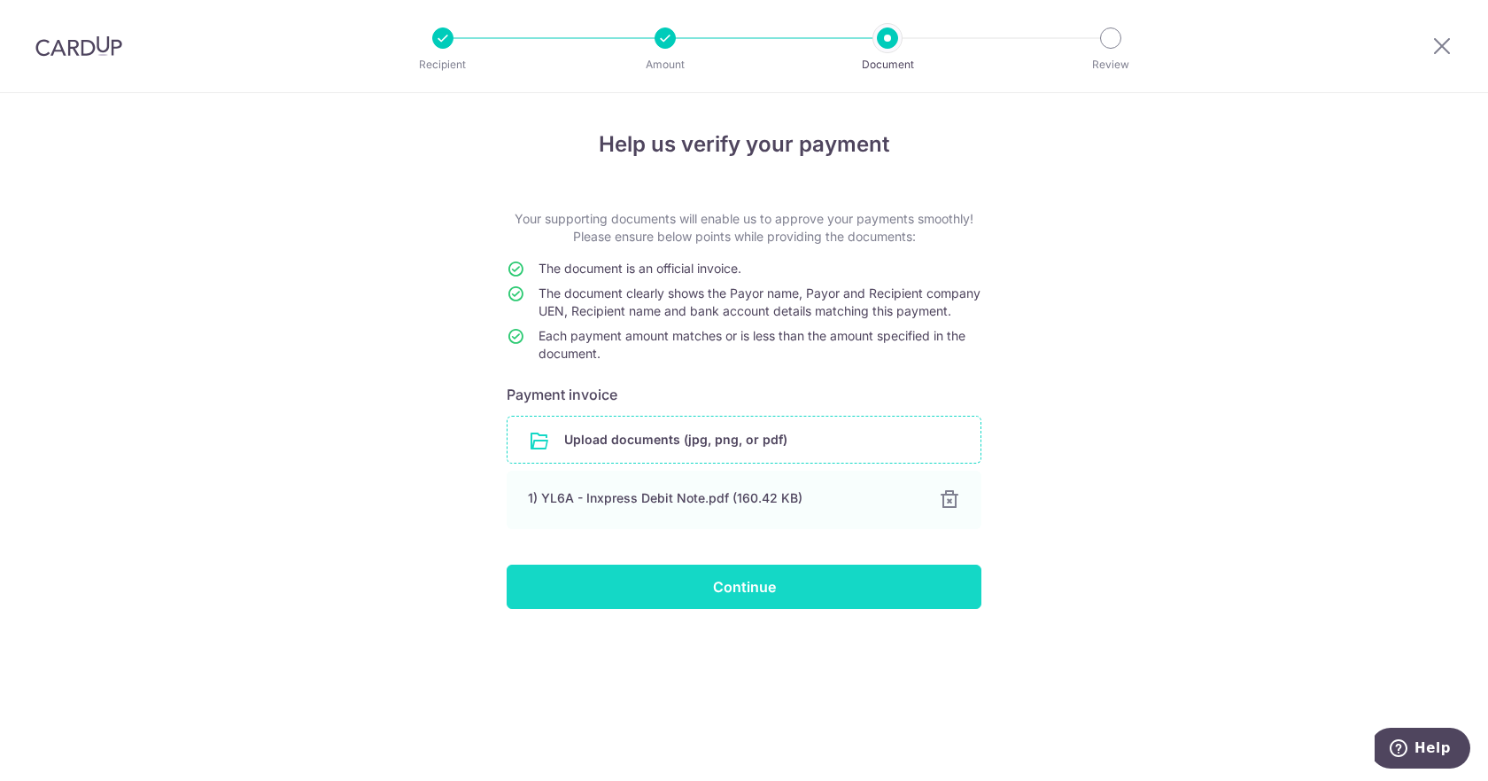
click at [688, 599] on input "Continue" at bounding box center [744, 586] width 475 height 44
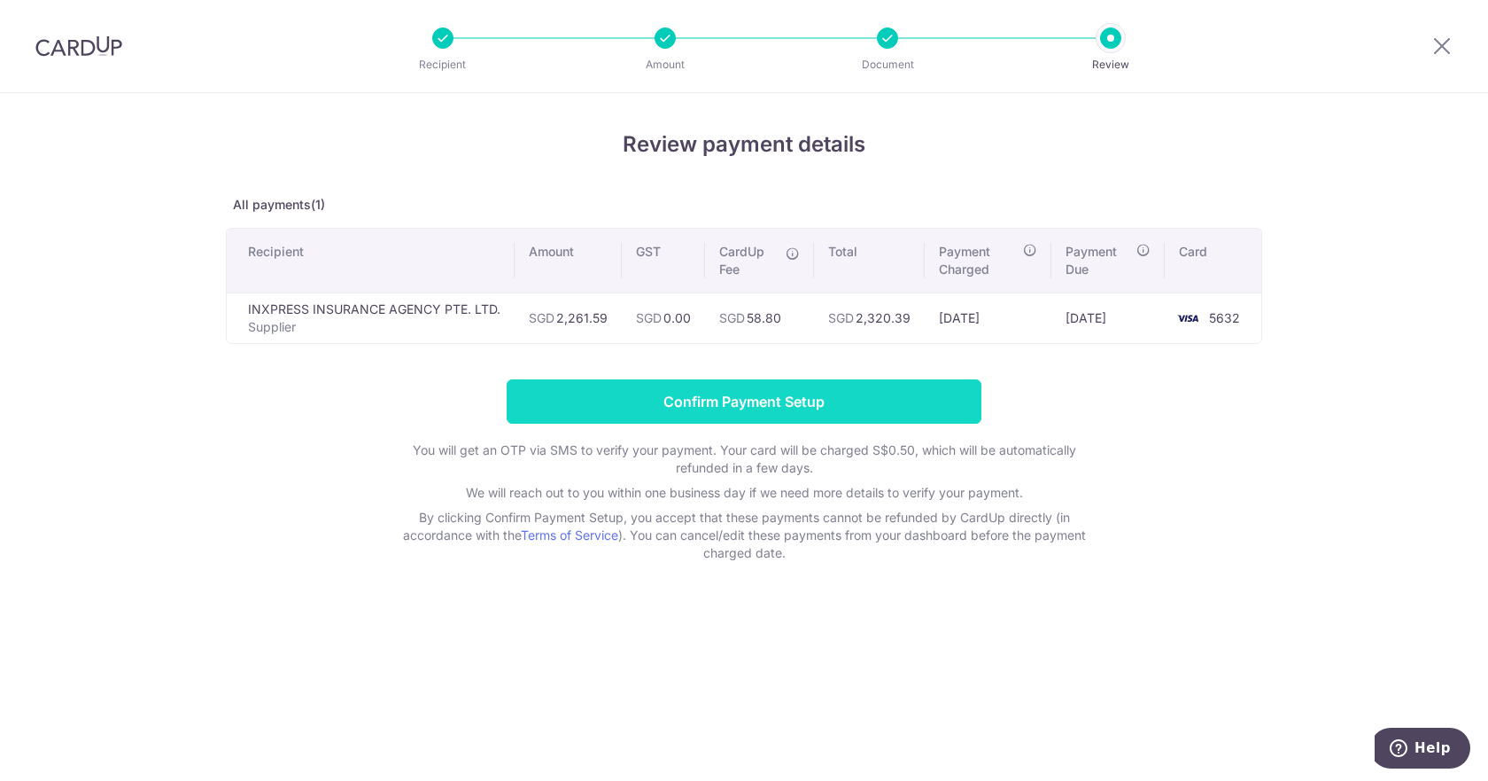
click at [728, 397] on input "Confirm Payment Setup" at bounding box center [744, 401] width 475 height 44
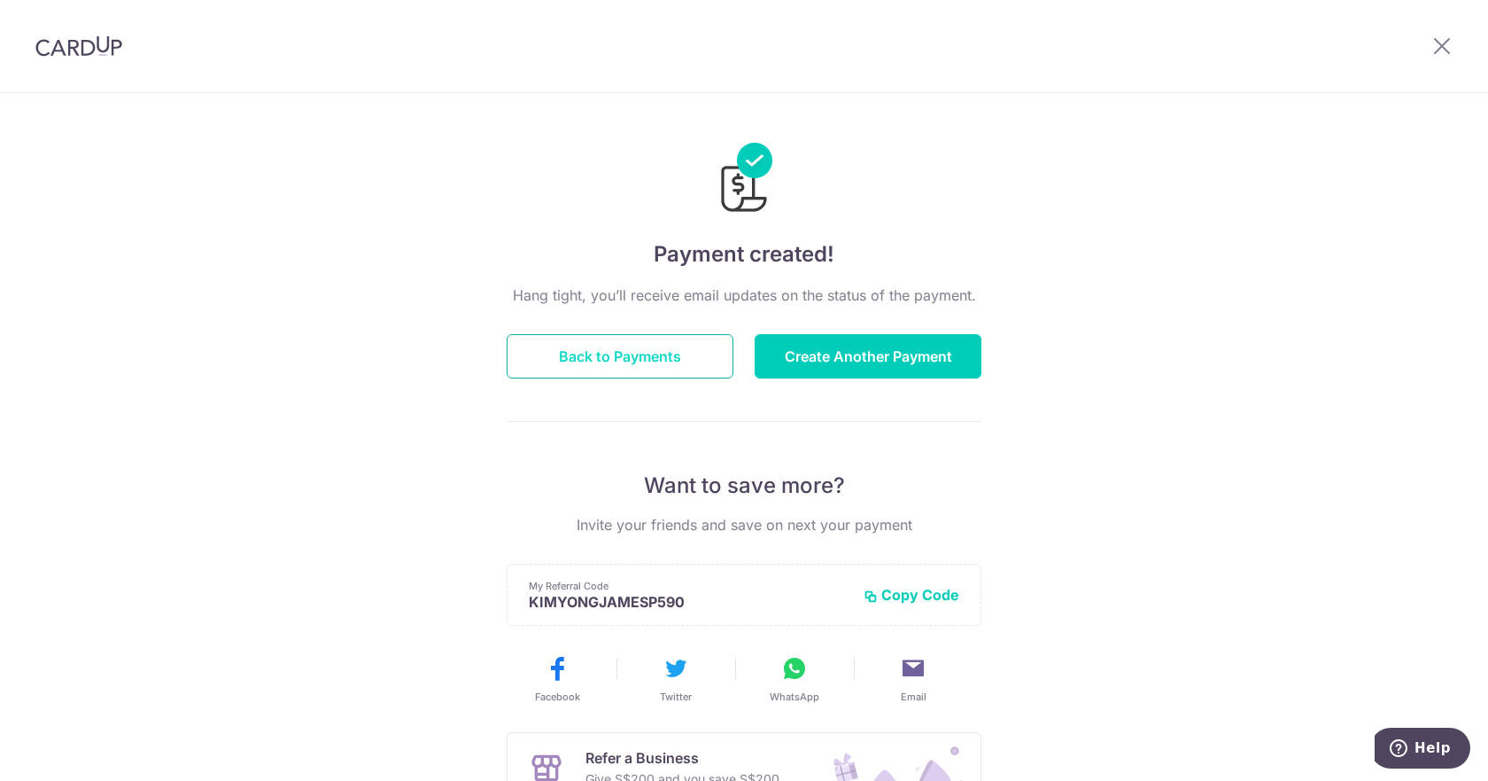
click at [590, 364] on button "Back to Payments" at bounding box center [620, 356] width 227 height 44
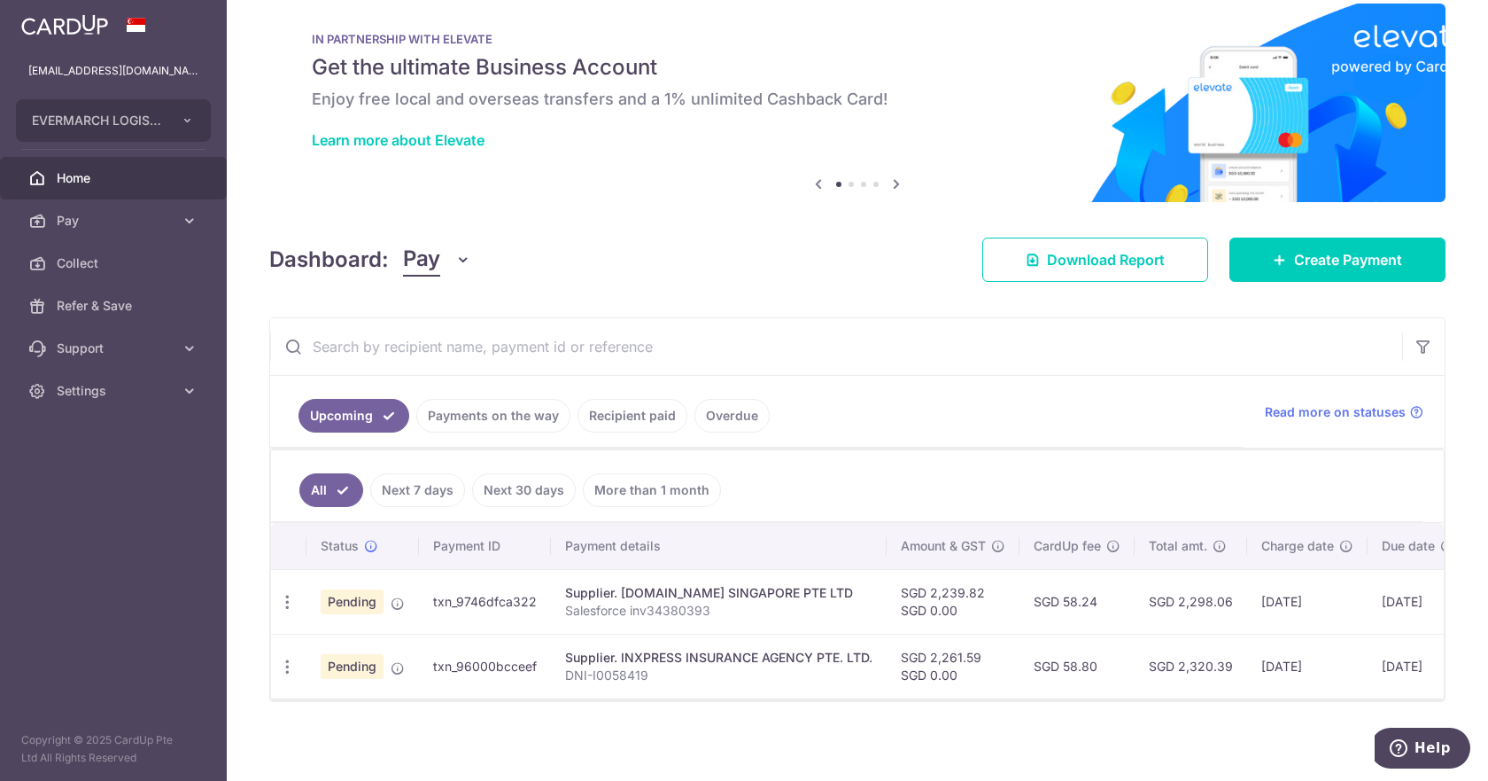
scroll to position [38, 0]
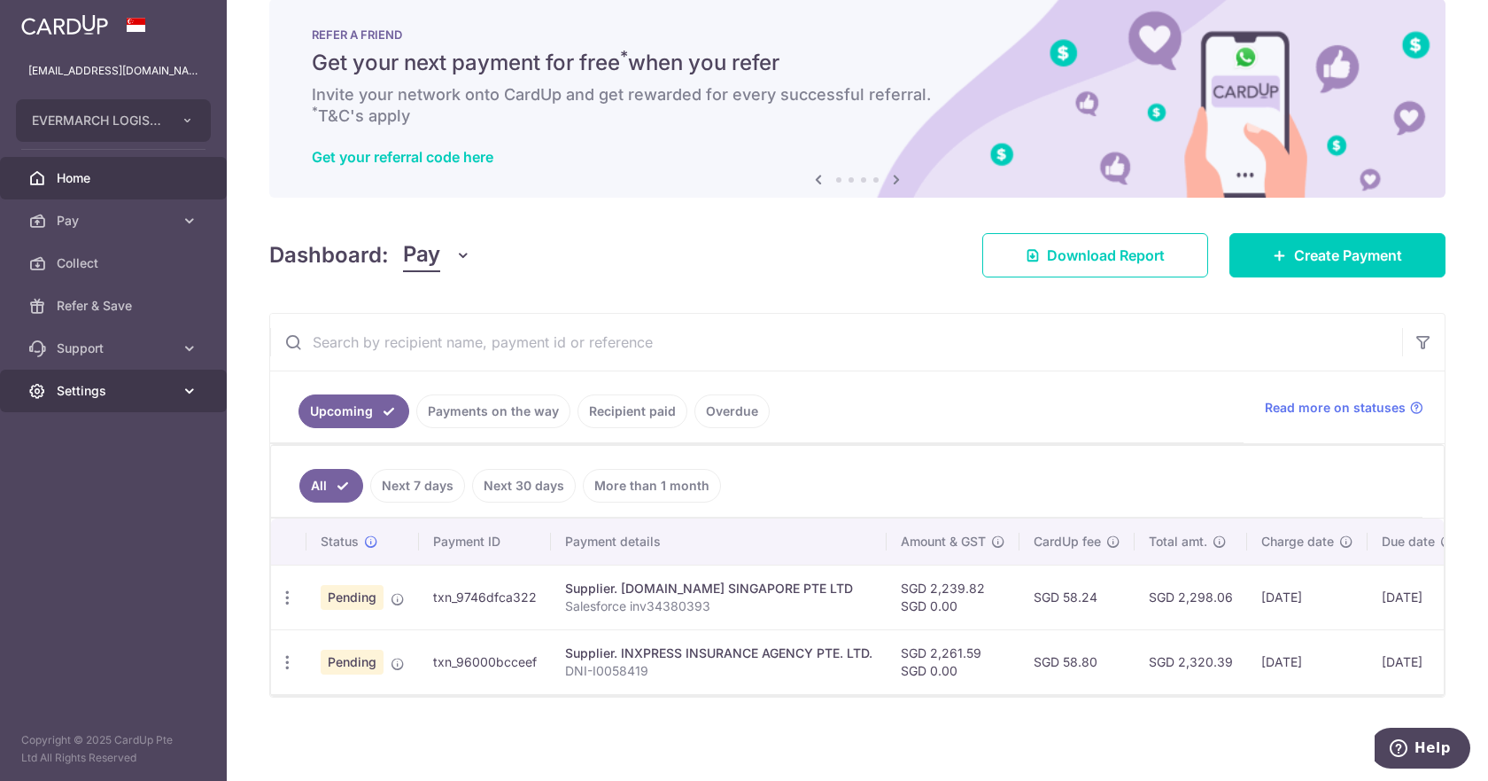
click at [107, 386] on span "Settings" at bounding box center [115, 391] width 117 height 18
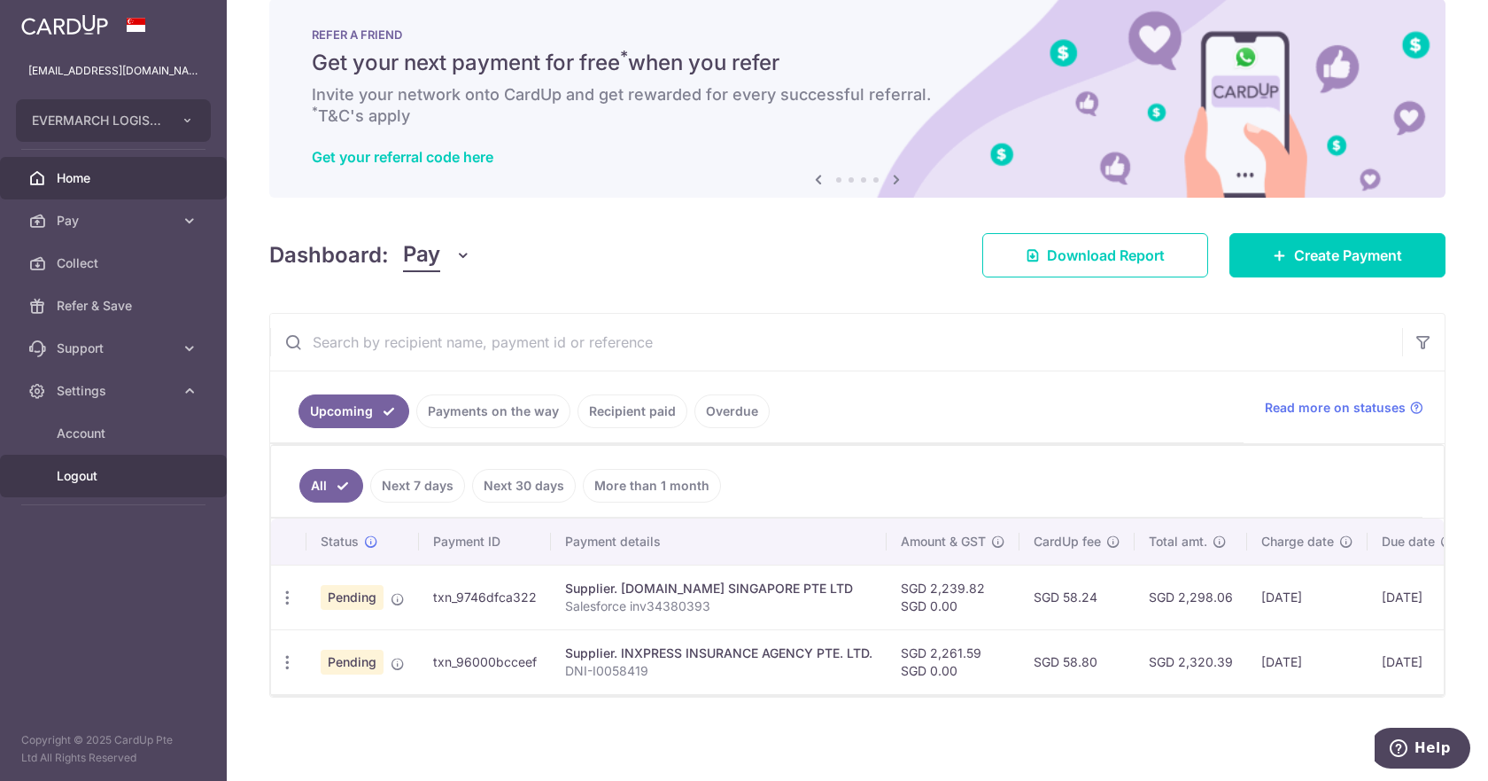
click at [84, 480] on span "Logout" at bounding box center [115, 476] width 117 height 18
